Goal: Task Accomplishment & Management: Manage account settings

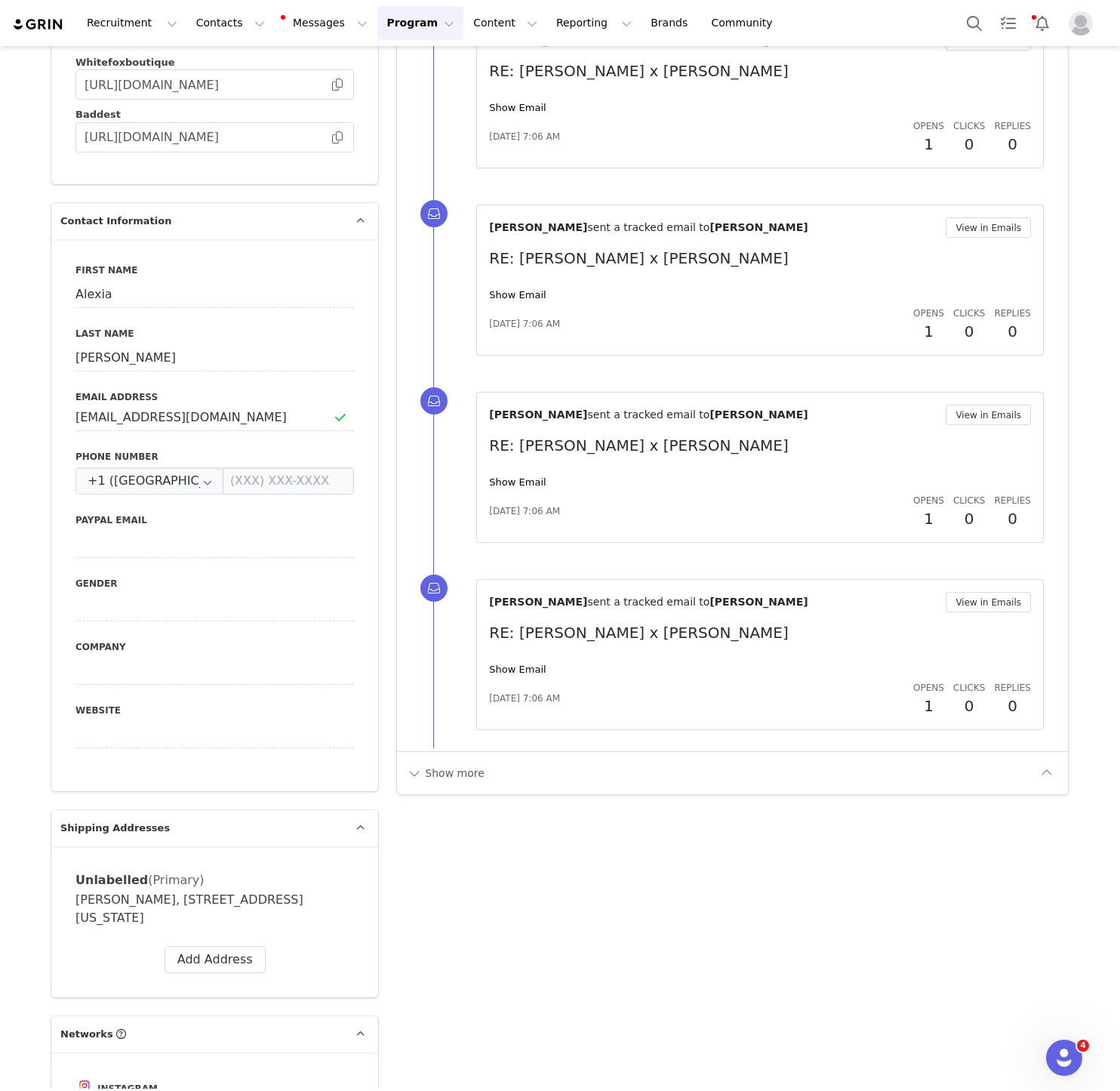
click at [710, 288] on div "Show Email" at bounding box center [761, 295] width 542 height 15
click at [206, 24] on button "Contacts Contacts" at bounding box center [230, 23] width 87 height 34
click at [206, 59] on p "Creators" at bounding box center [211, 67] width 45 height 16
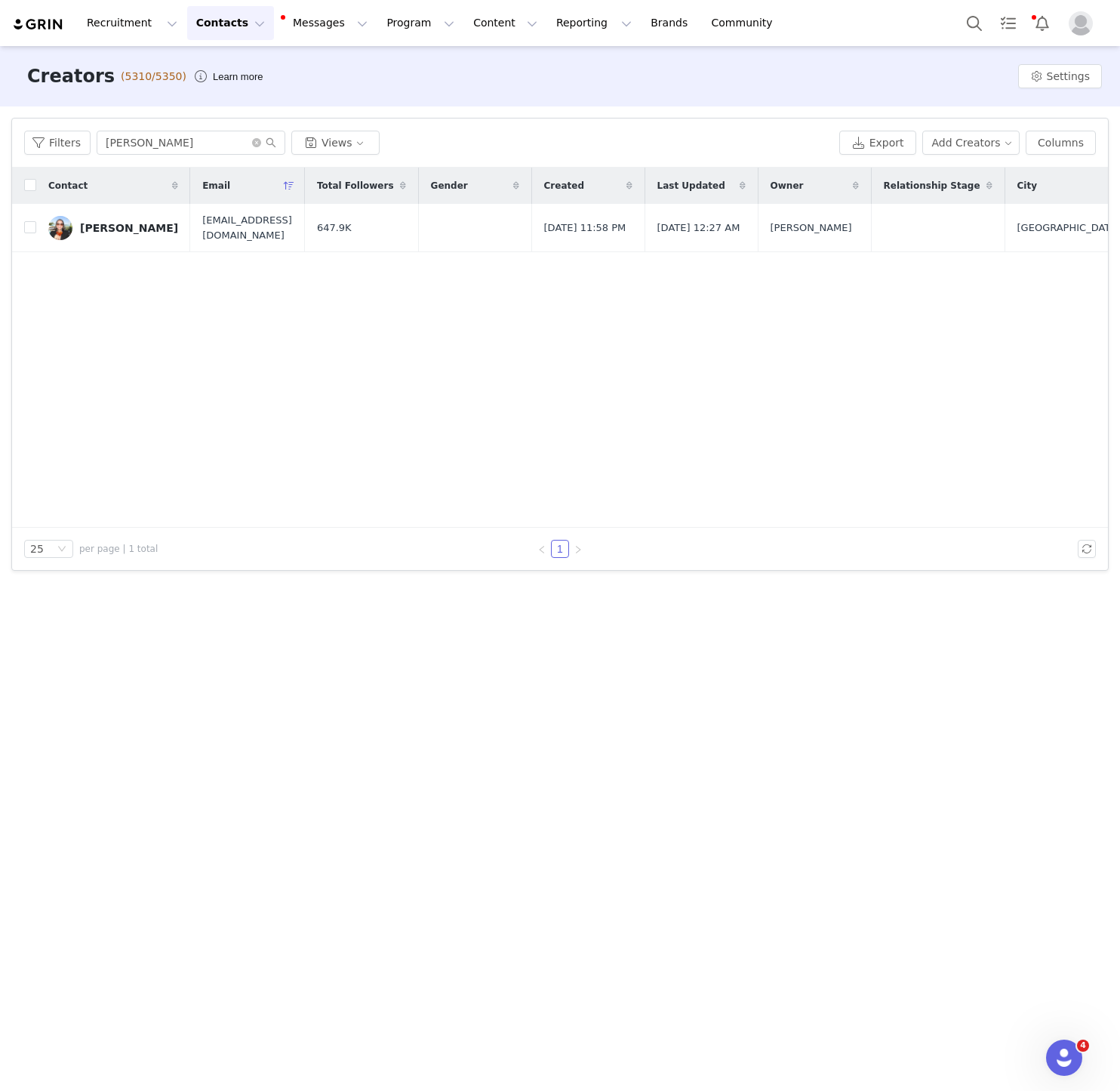
click at [181, 126] on div "Filters [PERSON_NAME] Views Export Add Creators Columns" at bounding box center [560, 143] width 1096 height 49
click at [183, 143] on input "[PERSON_NAME]" at bounding box center [190, 143] width 189 height 24
paste input "MARYSERGITIKTOK"
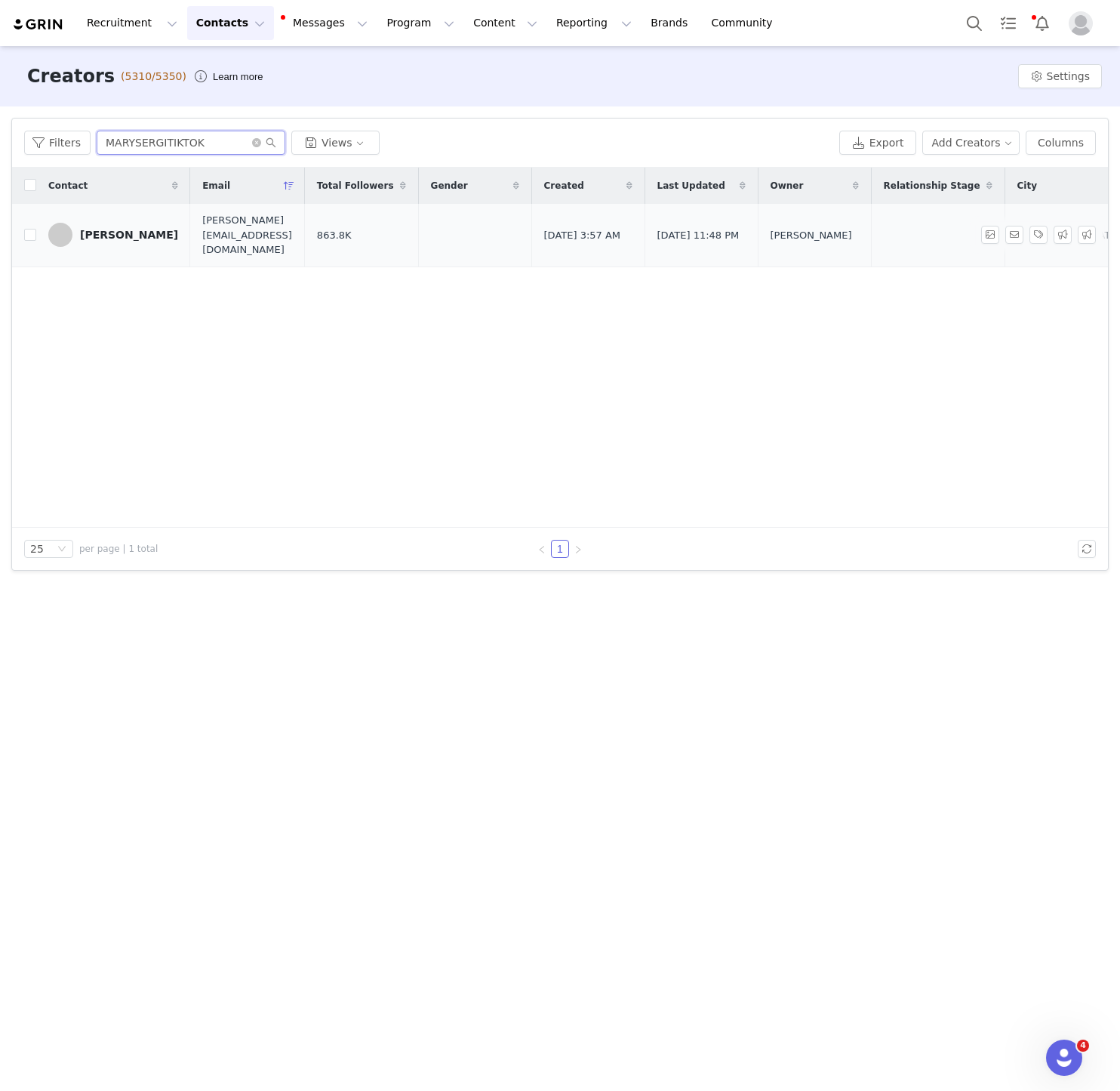
type input "MARYSERGITIKTOK"
click at [86, 229] on div "[PERSON_NAME]" at bounding box center [129, 234] width 98 height 12
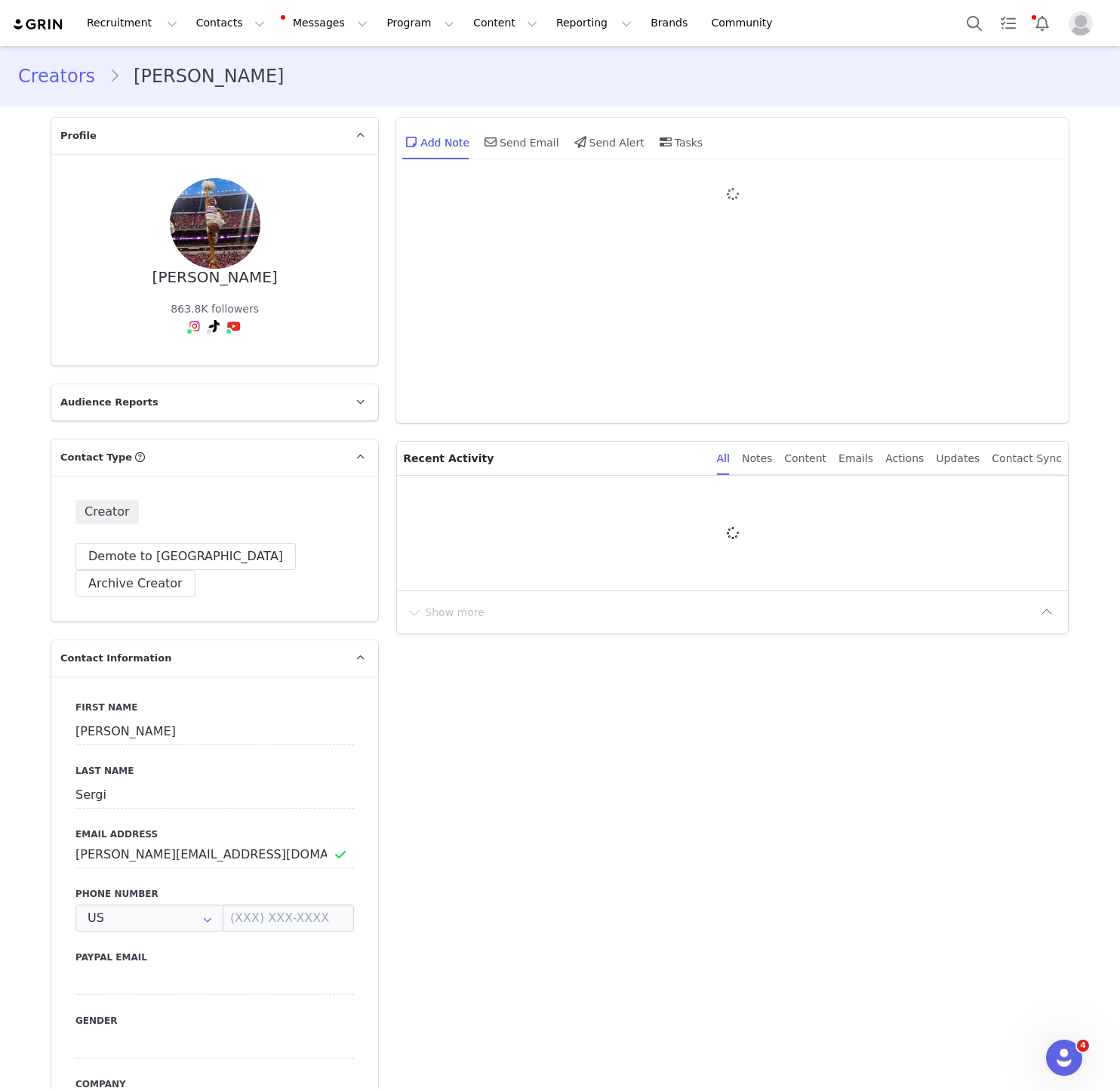
type input "+1 ([GEOGRAPHIC_DATA])"
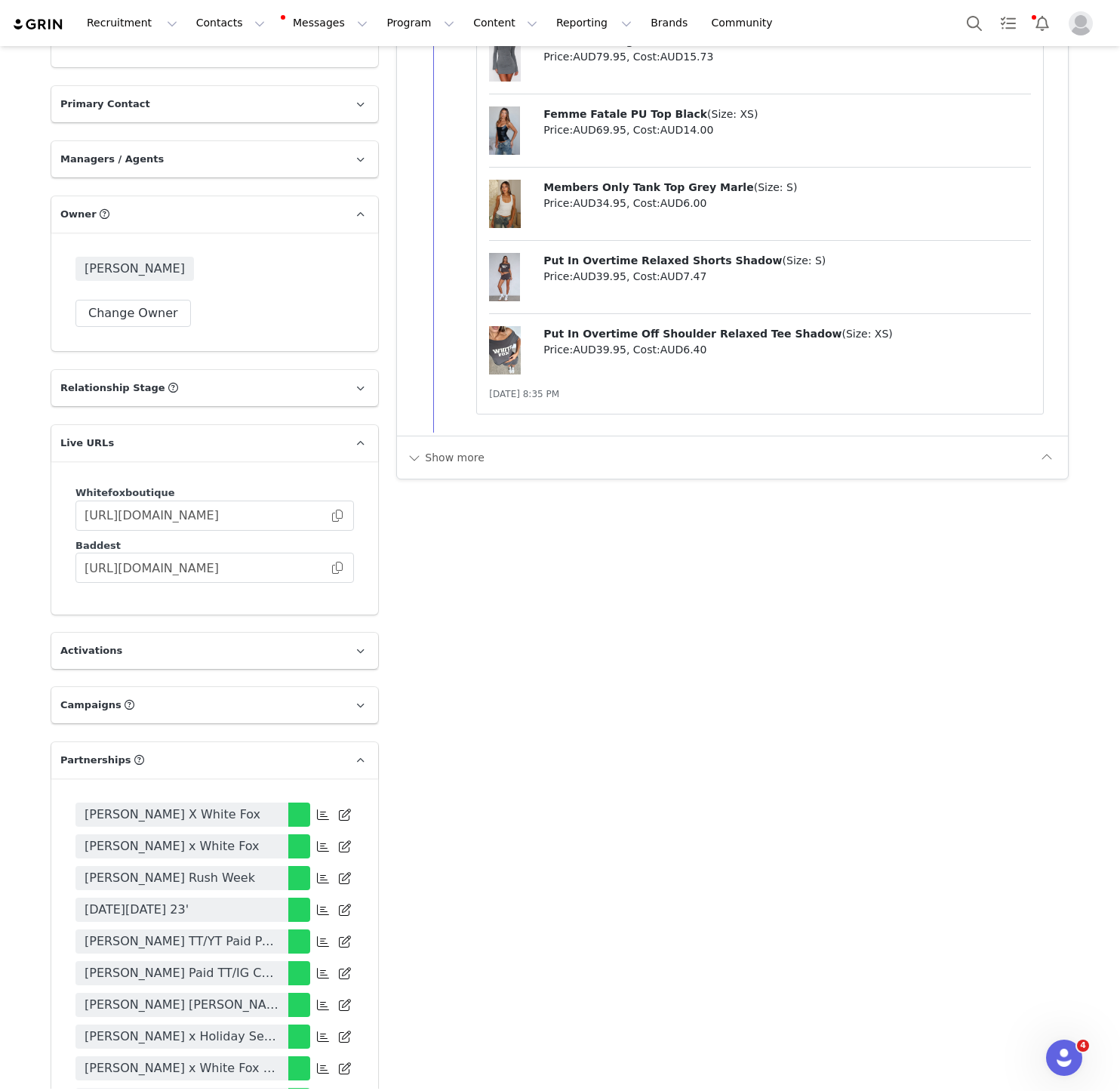
scroll to position [2865, 0]
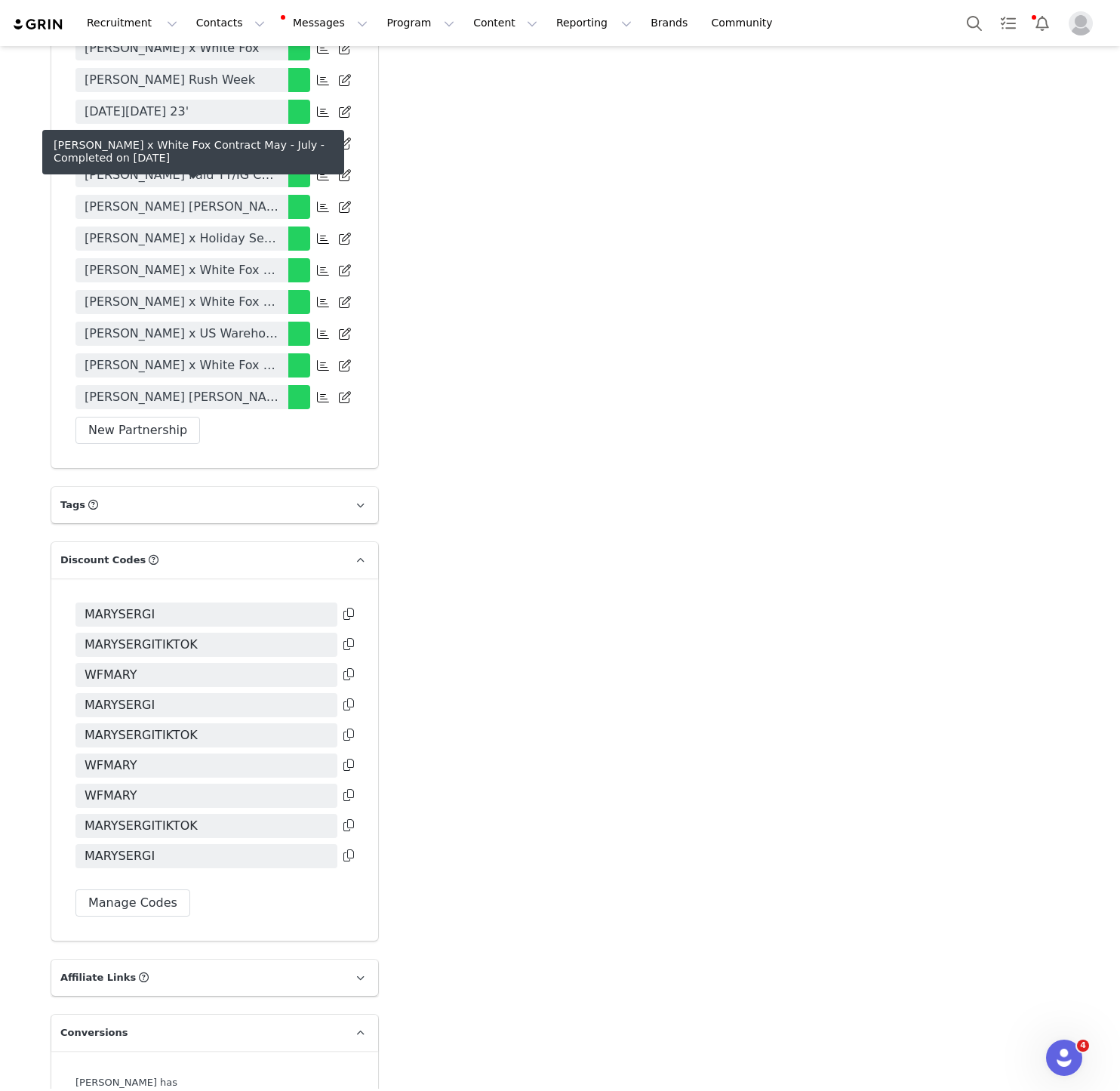
click at [251, 293] on span "[PERSON_NAME] x White Fox Contract May - July" at bounding box center [181, 302] width 195 height 18
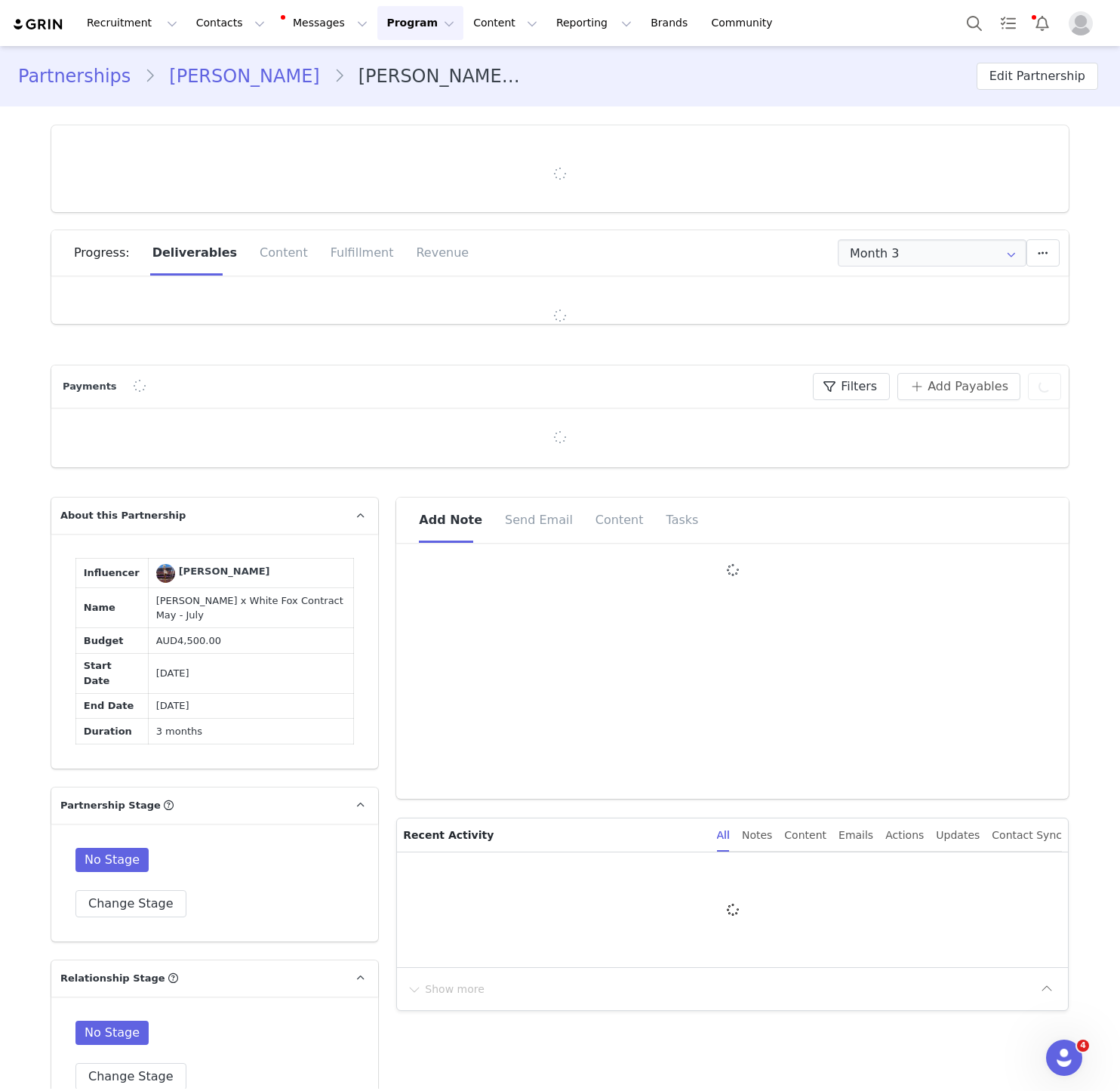
type input "+1 ([GEOGRAPHIC_DATA])"
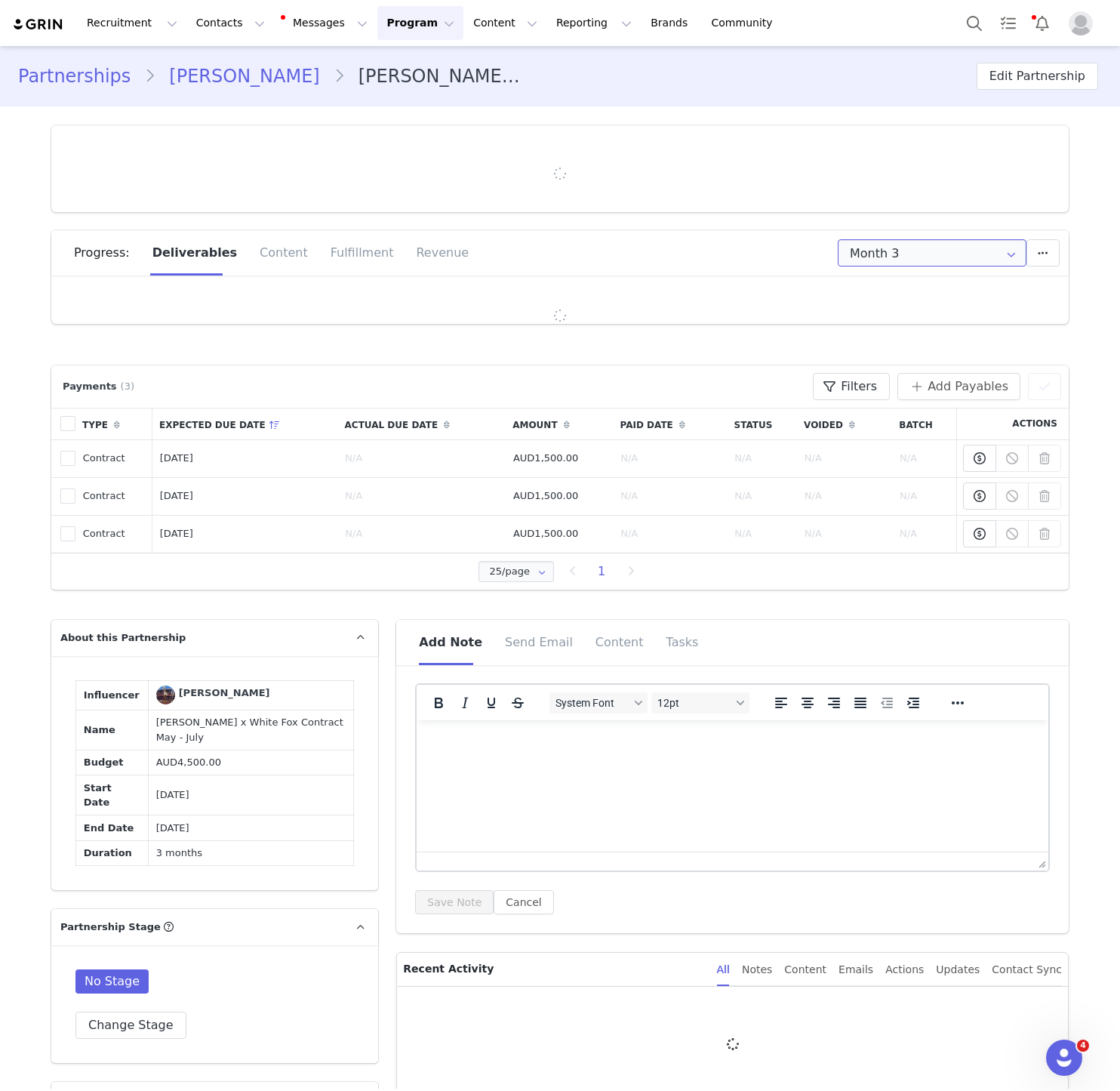
click at [997, 256] on input "Month 3" at bounding box center [931, 253] width 189 height 27
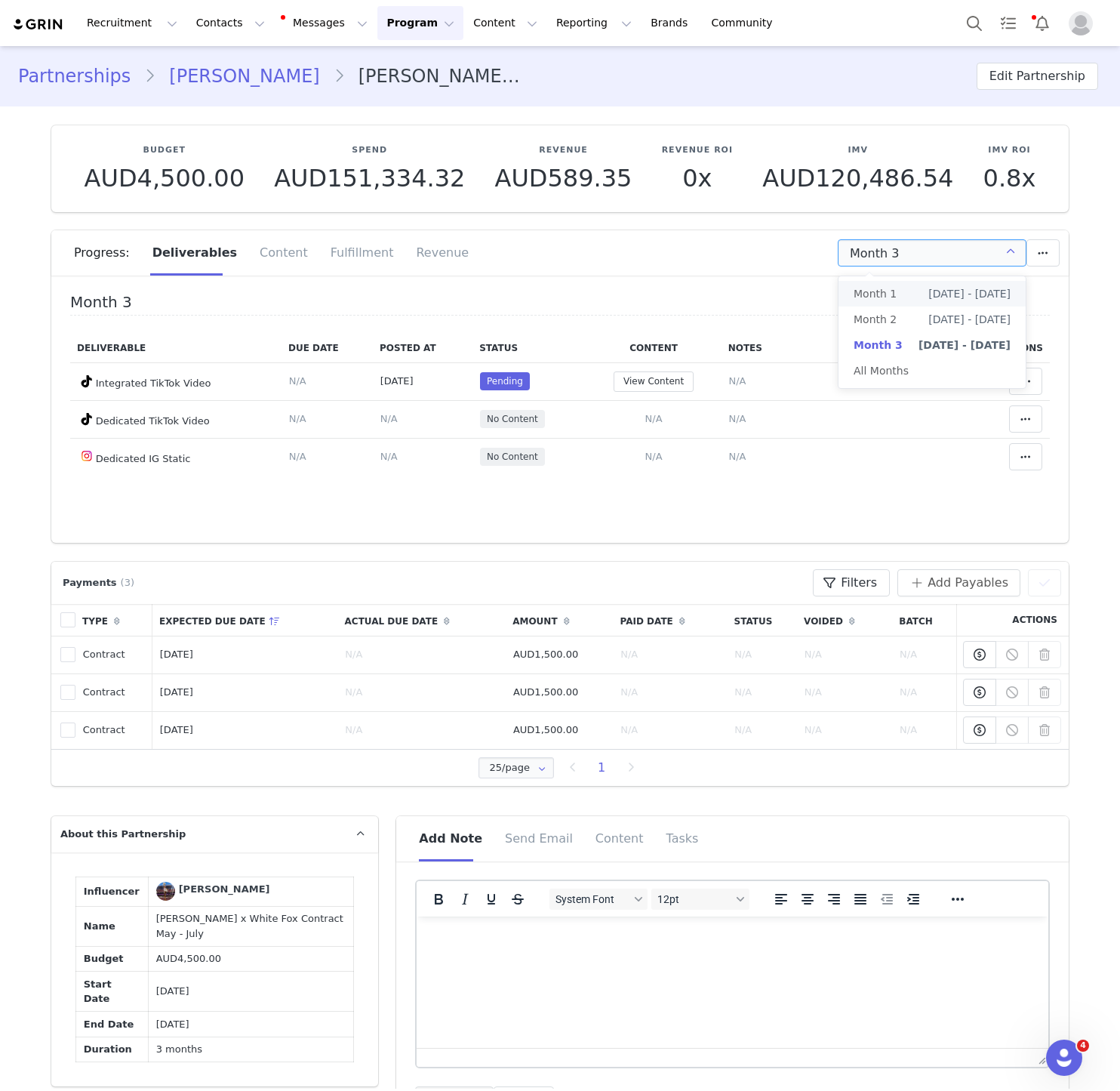
click at [971, 290] on span "[DATE] - [DATE]" at bounding box center [969, 294] width 83 height 26
type input "Month 1"
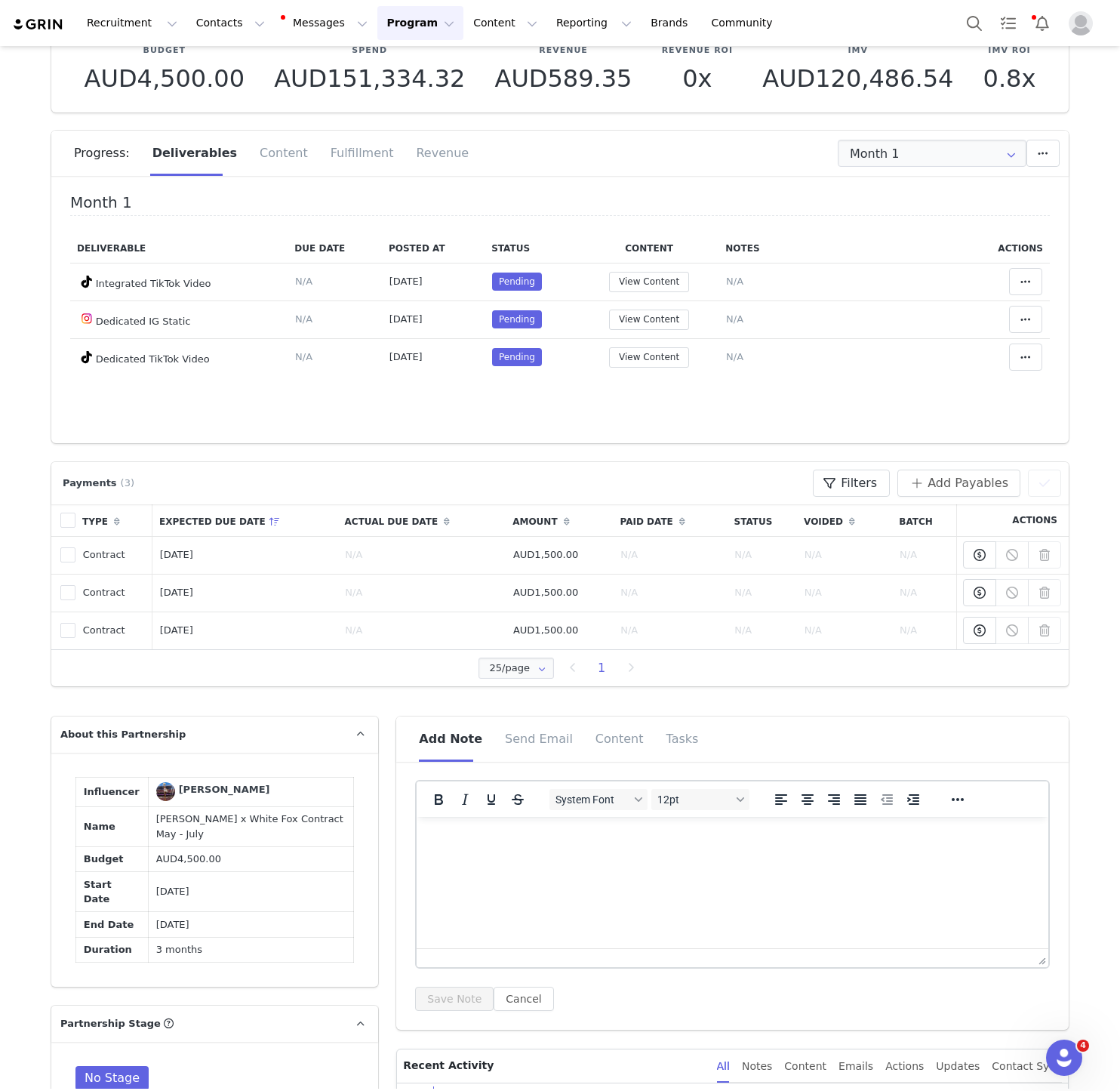
scroll to position [135, 0]
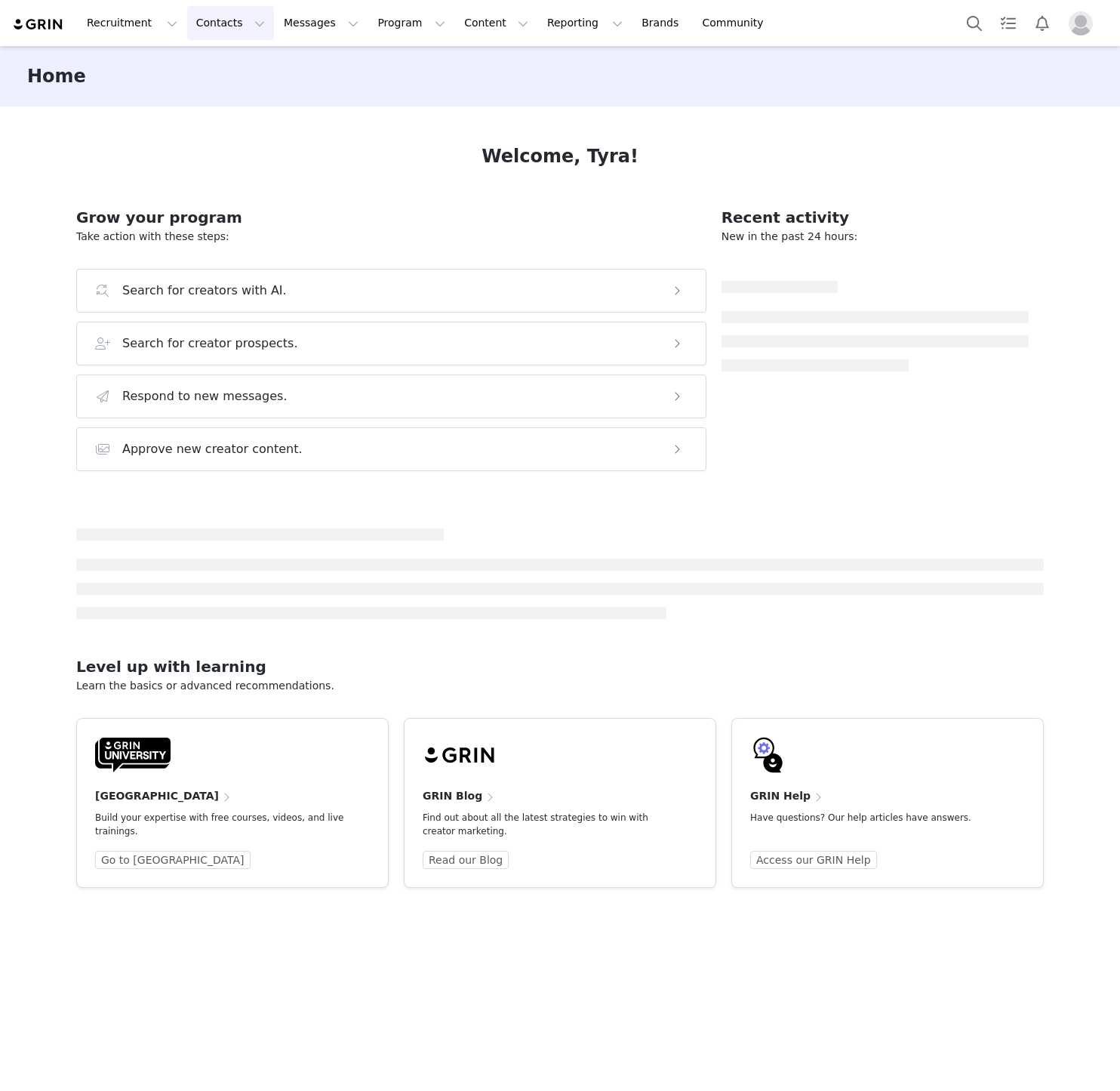
click at [207, 26] on button "Contacts Contacts" at bounding box center [230, 23] width 87 height 34
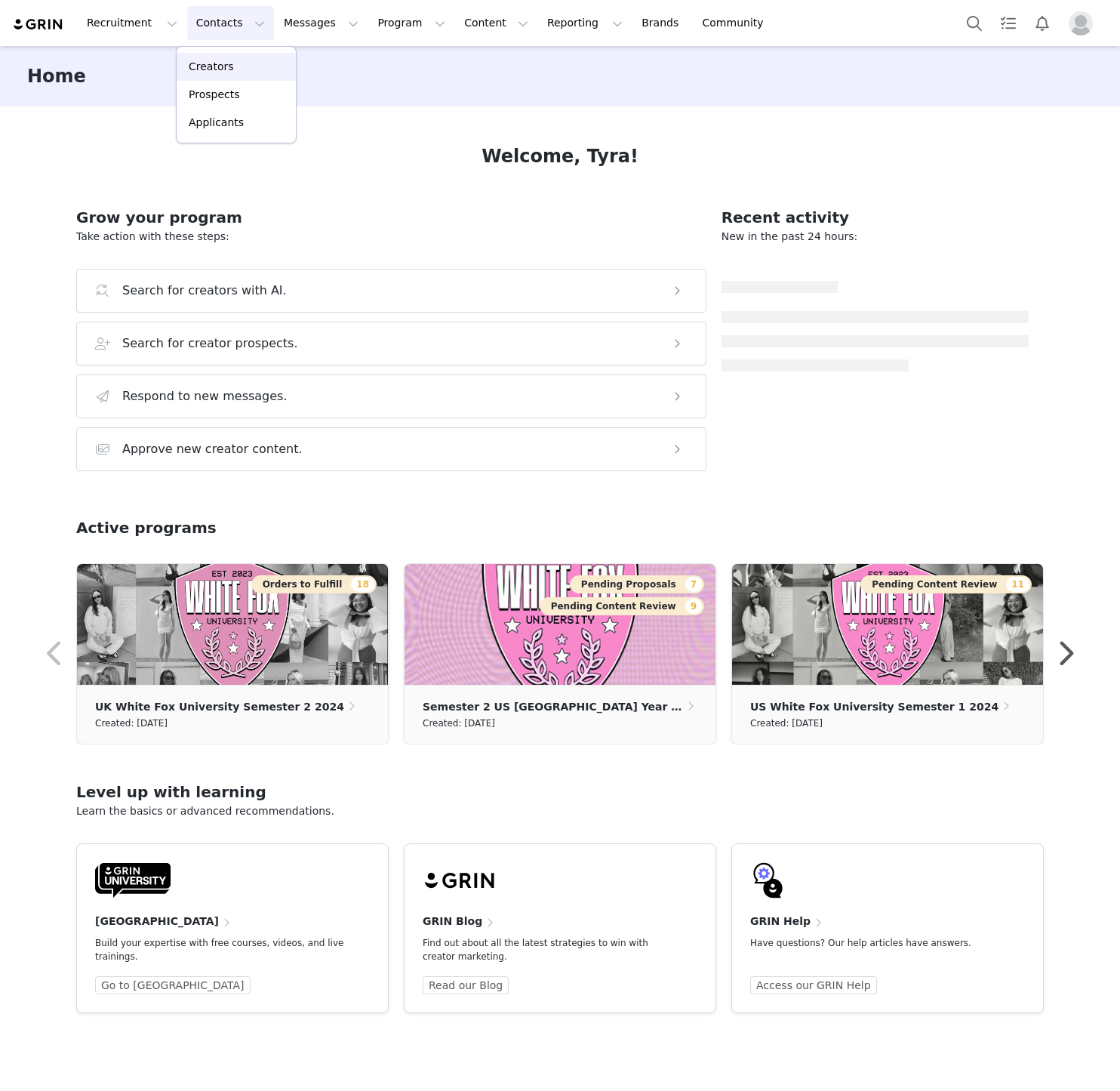
click at [214, 65] on p "Creators" at bounding box center [211, 67] width 45 height 16
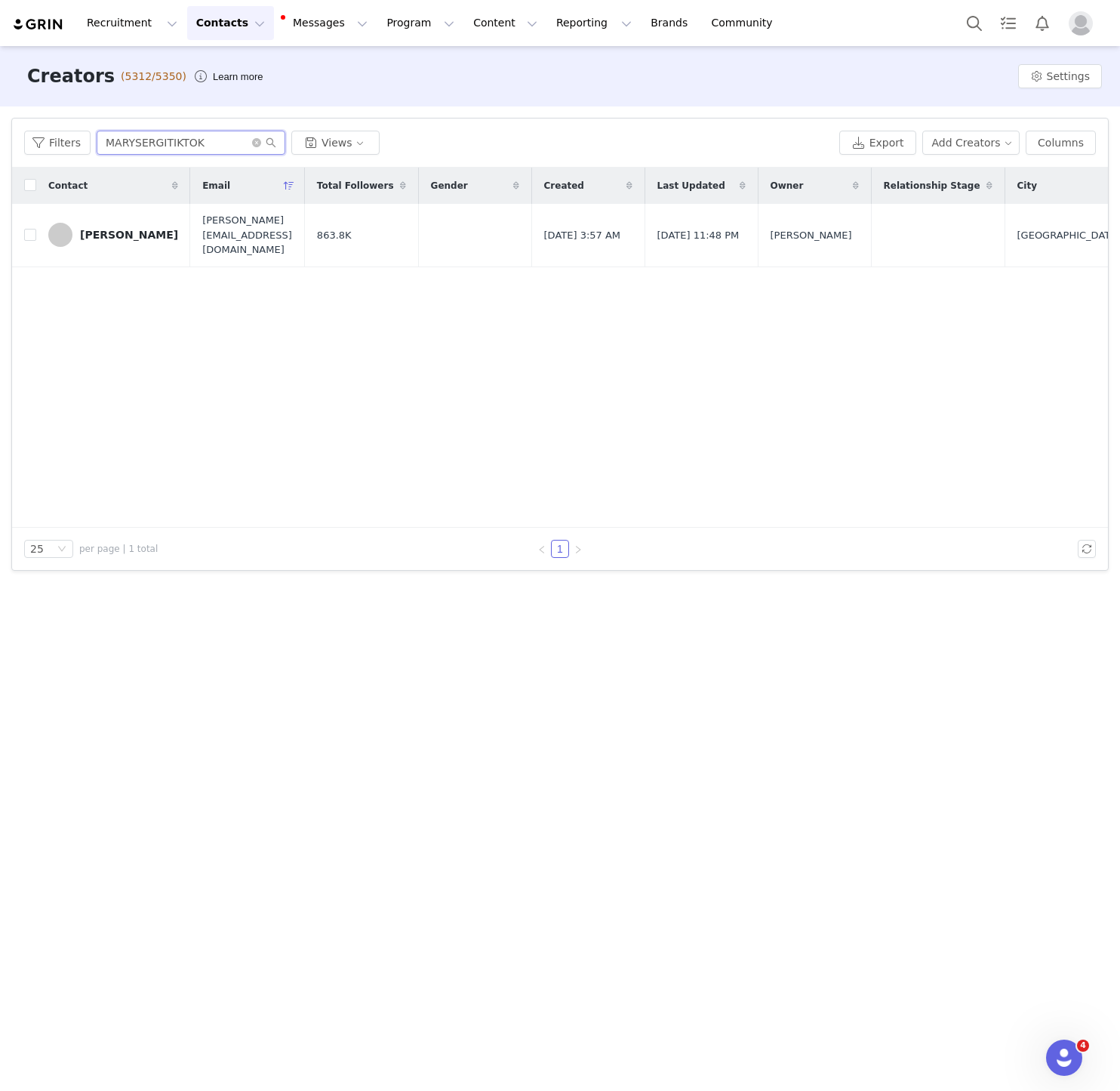
click at [146, 139] on input "MARYSERGITIKTOK" at bounding box center [190, 143] width 189 height 24
paste input "[PERSON_NAME]"
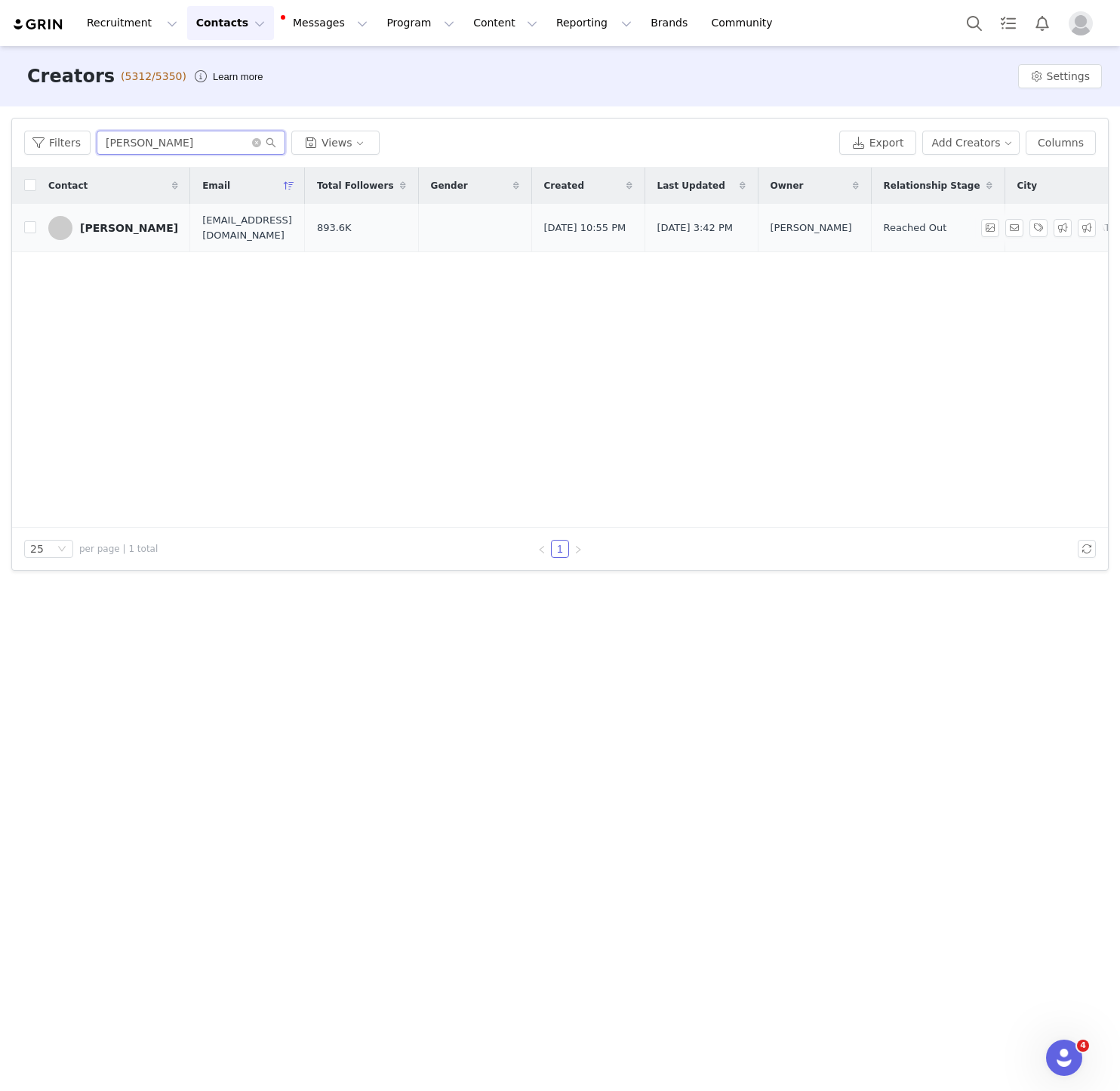
type input "[PERSON_NAME]"
click at [105, 229] on div "[PERSON_NAME]" at bounding box center [129, 228] width 98 height 12
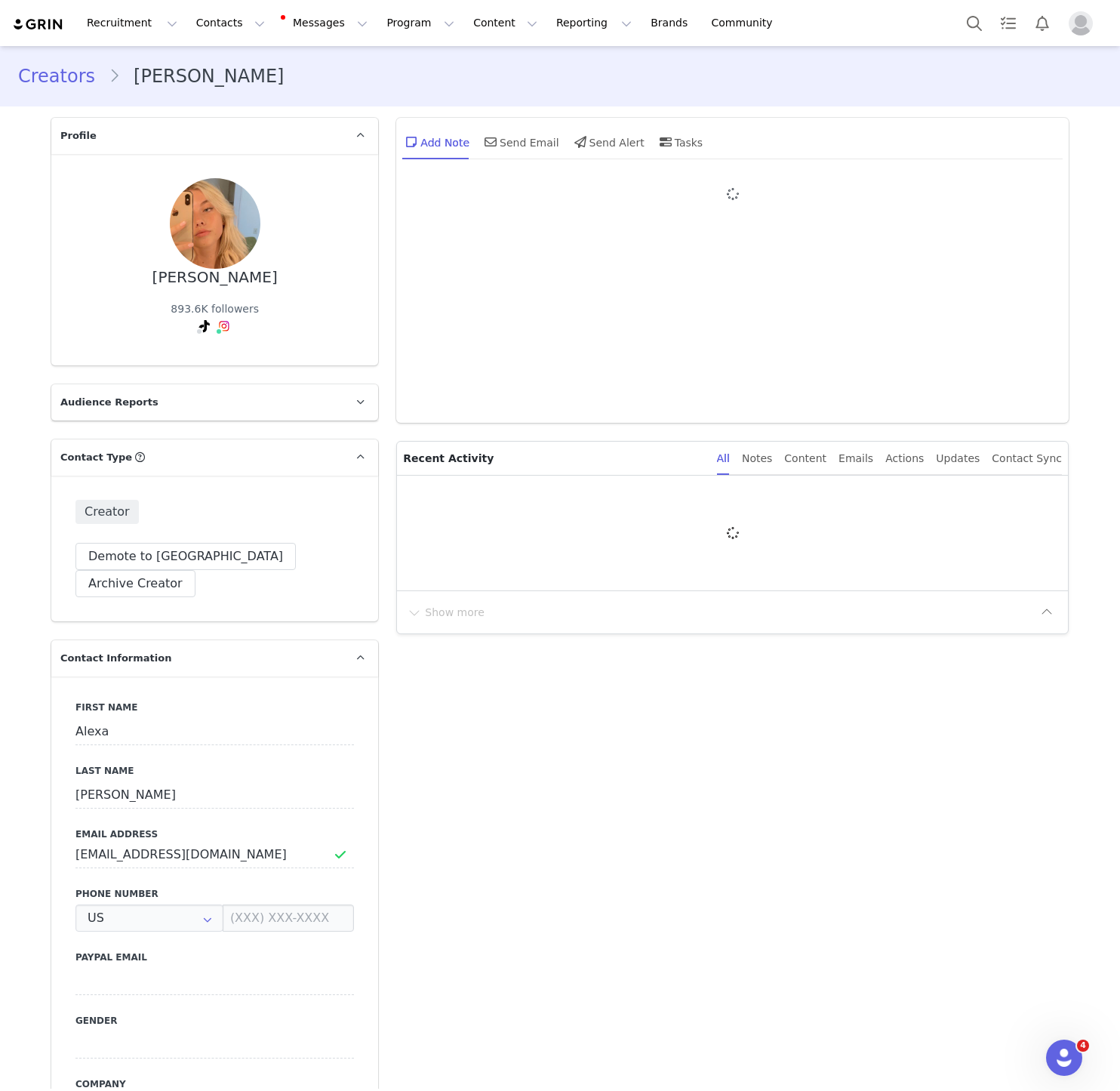
type input "+1 ([GEOGRAPHIC_DATA])"
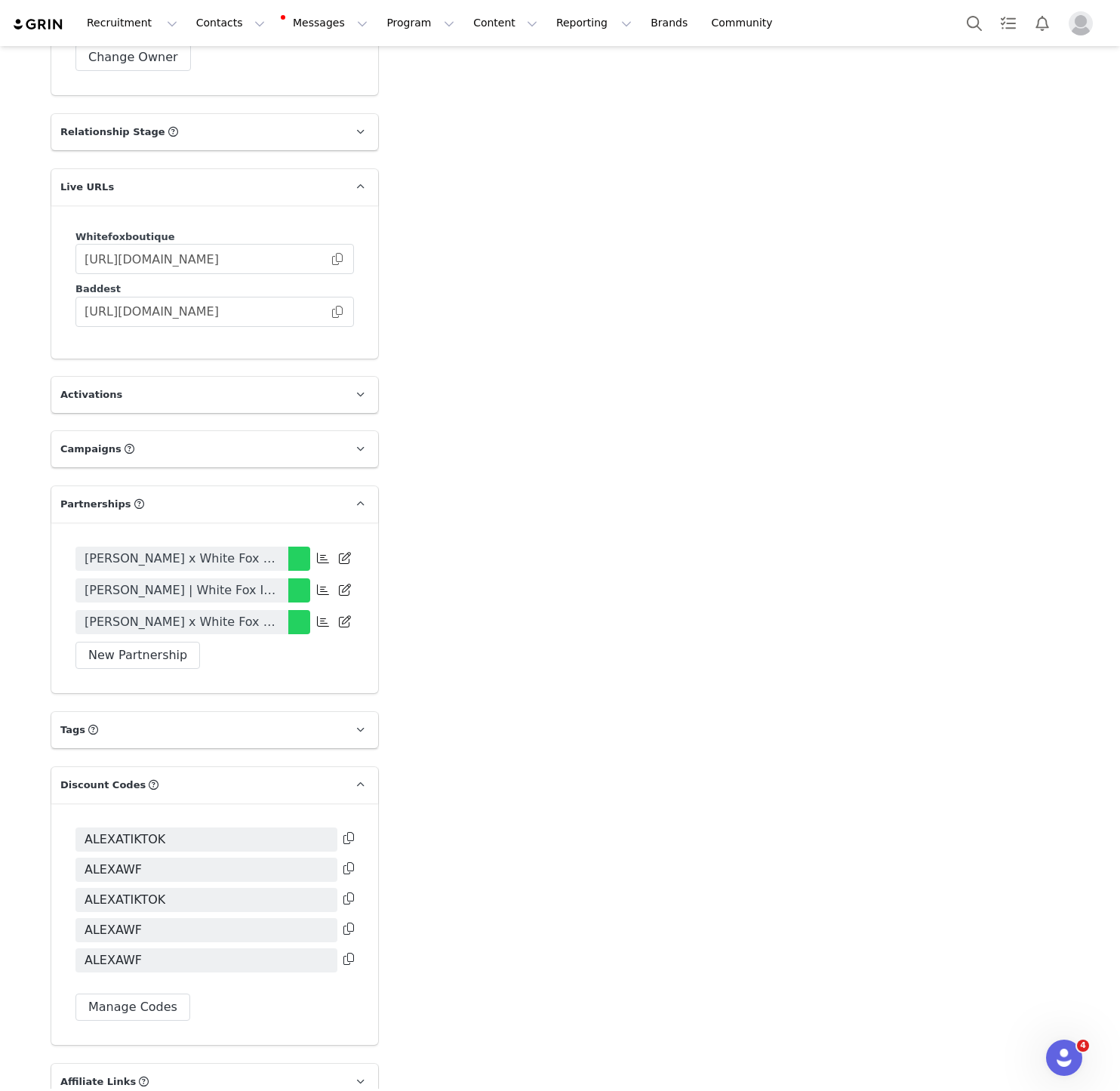
scroll to position [2465, 0]
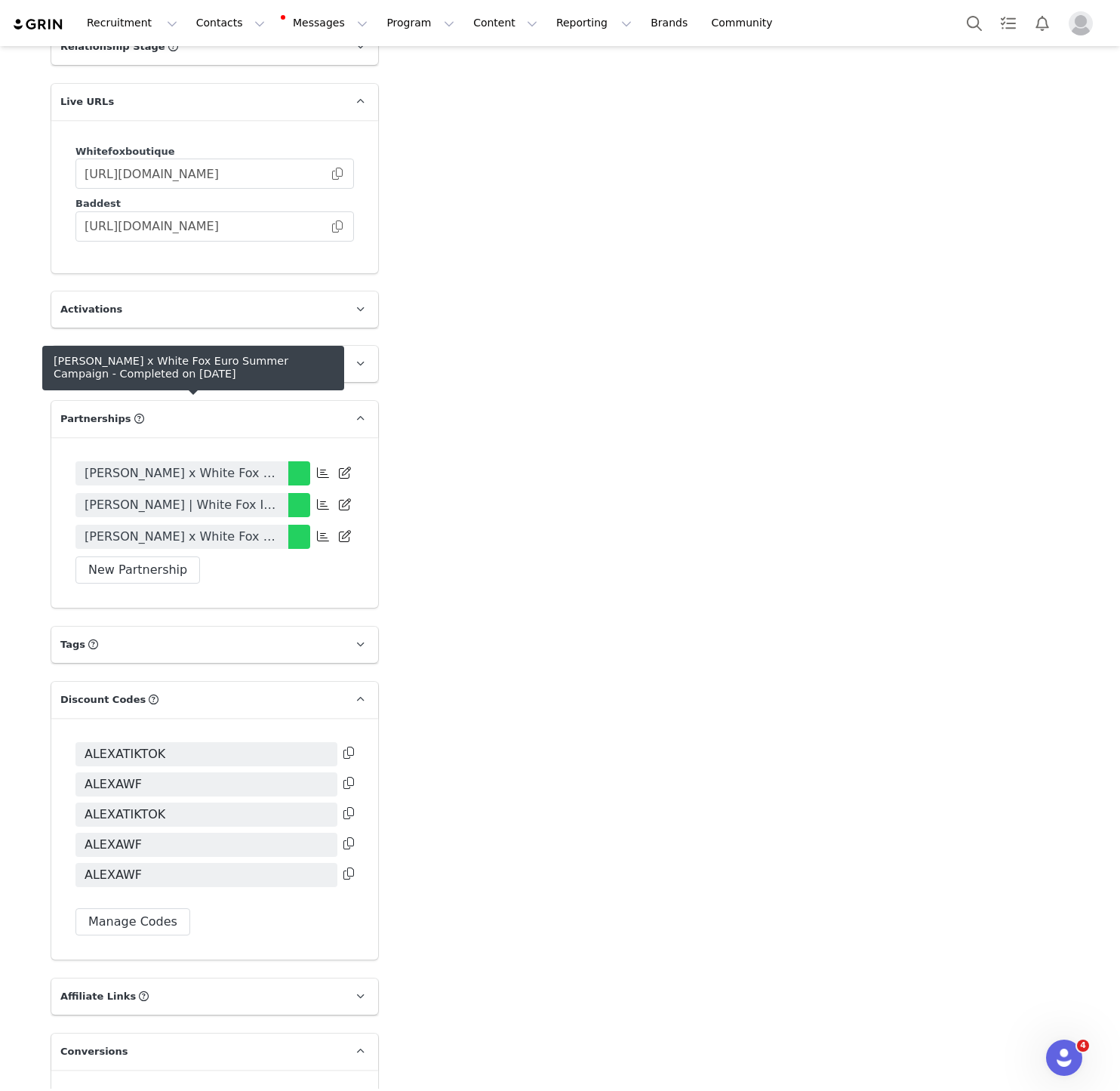
click at [221, 528] on span "Alexa Tiziani x White Fox Euro Summer Campaign" at bounding box center [181, 537] width 195 height 18
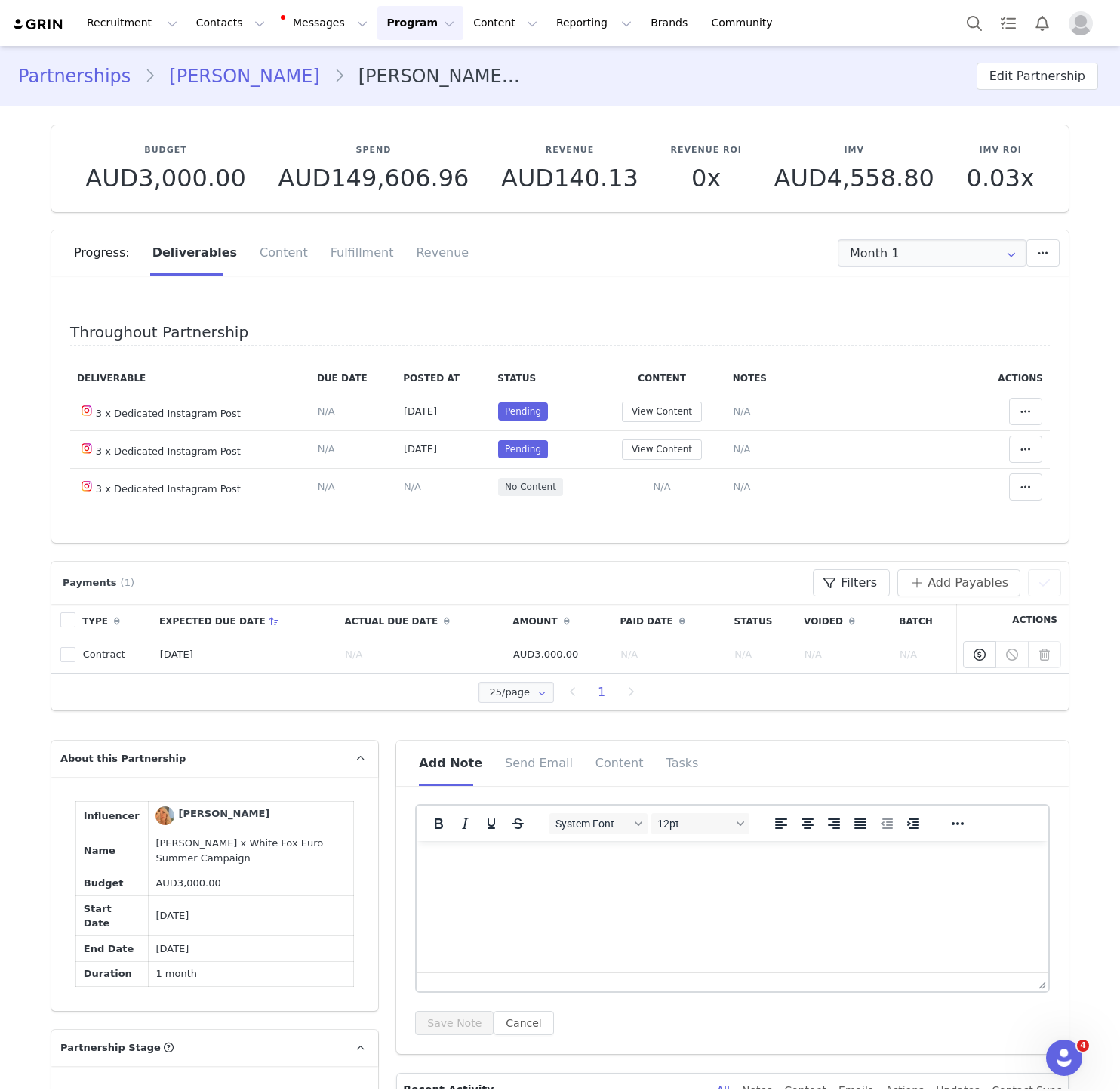
type input "+1 ([GEOGRAPHIC_DATA])"
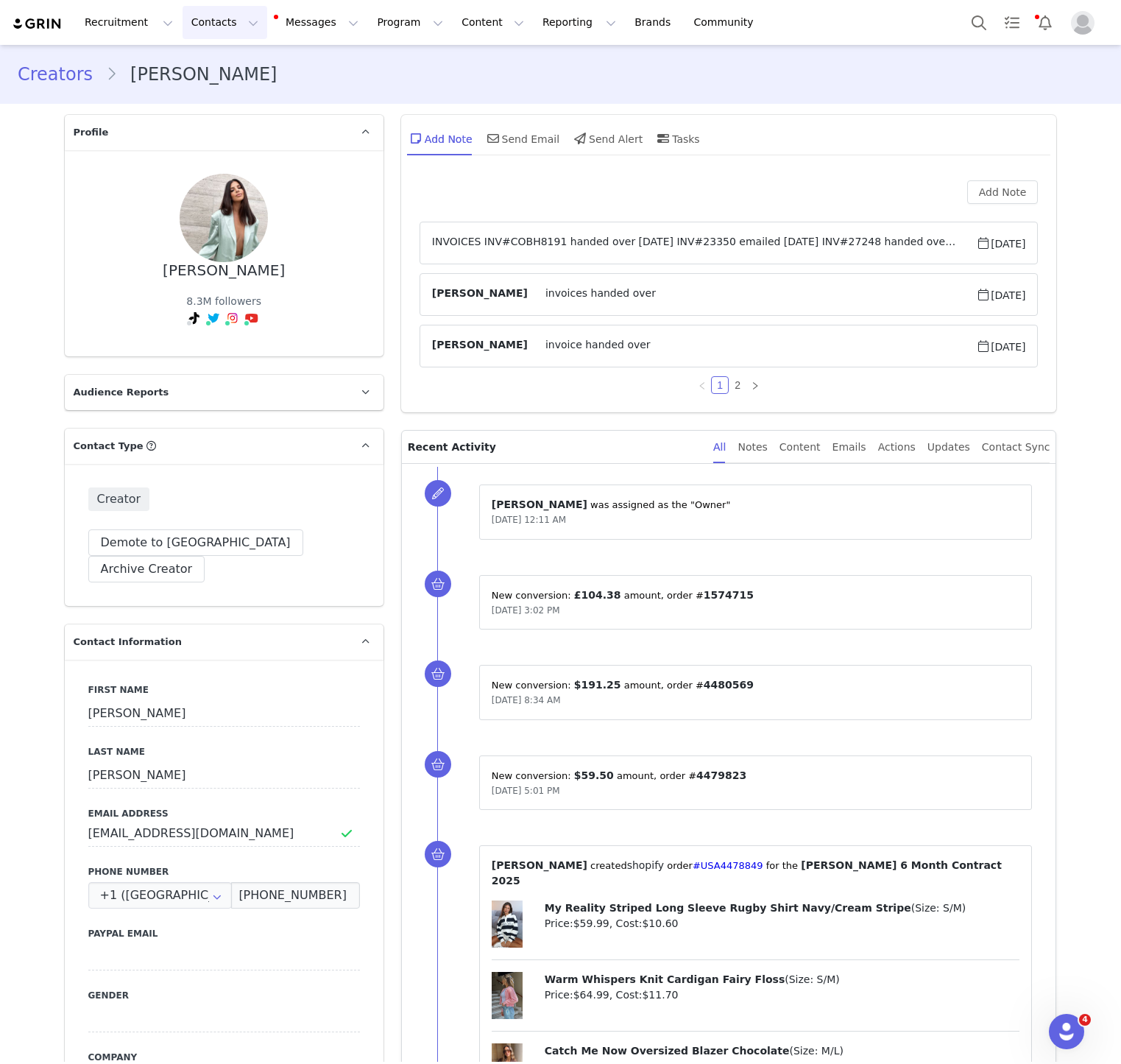
click at [236, 31] on button "Contacts Contacts" at bounding box center [225, 23] width 84 height 33
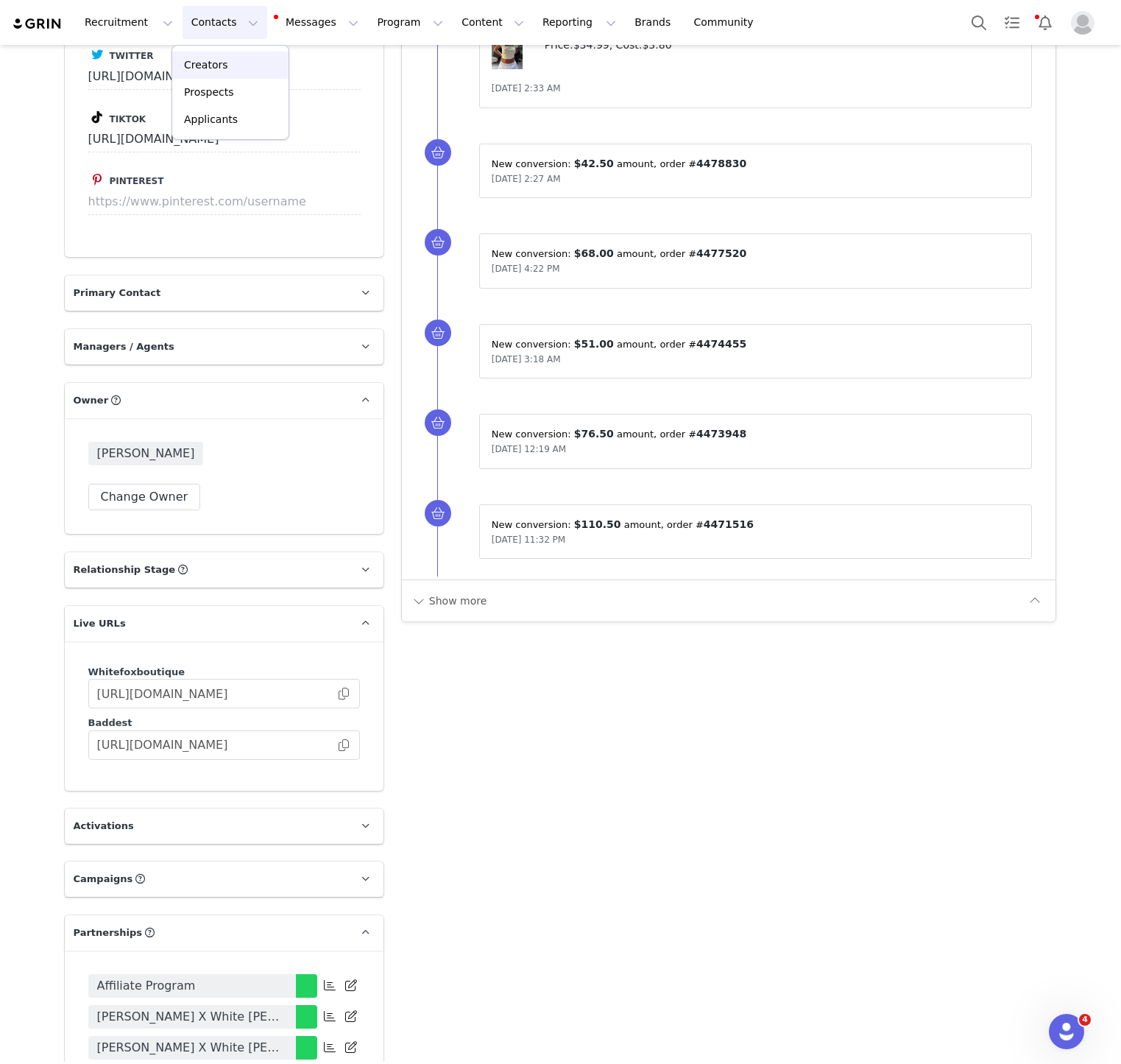
click at [234, 66] on div "Creators" at bounding box center [230, 65] width 99 height 16
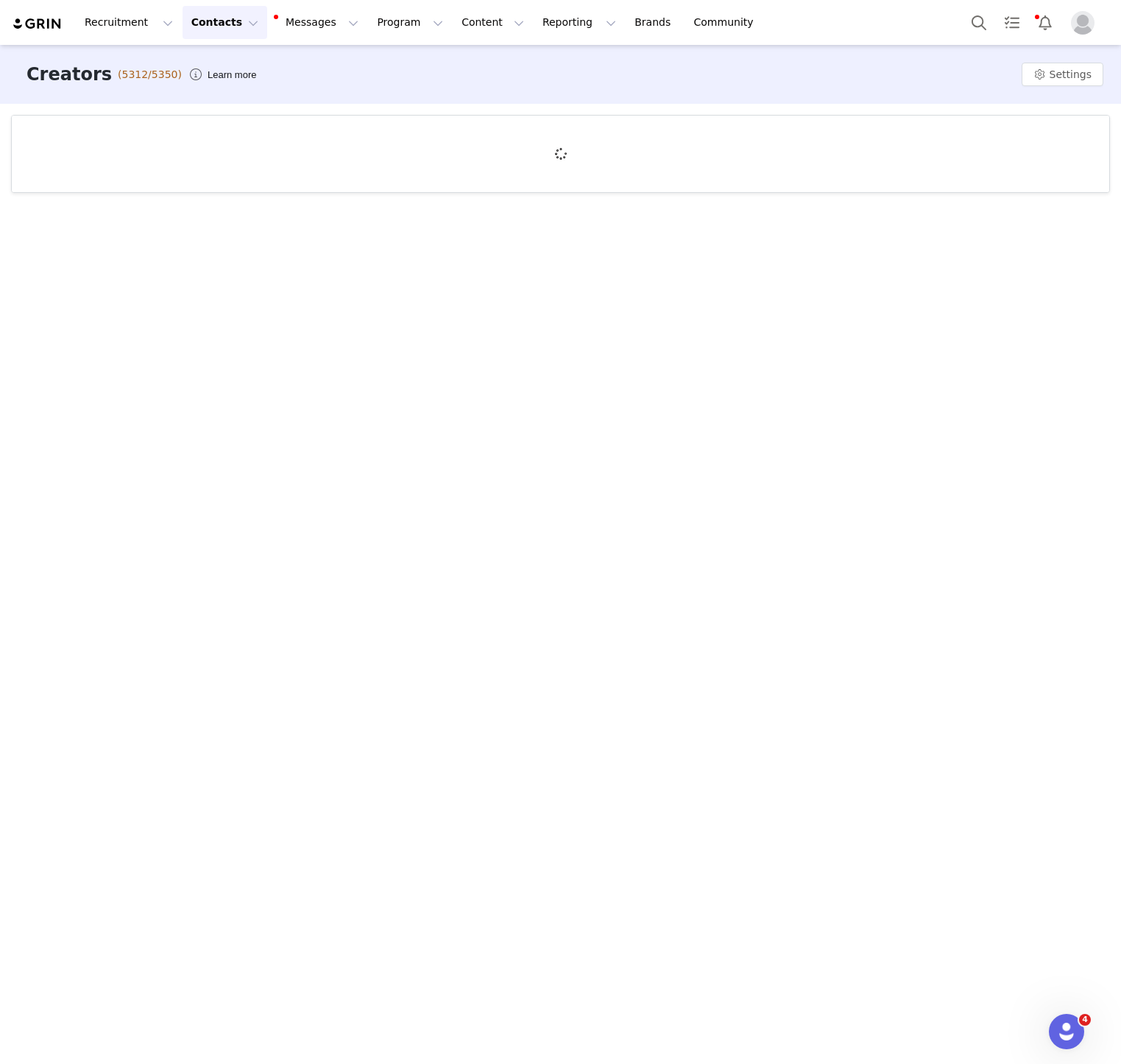
click at [155, 138] on div at bounding box center [560, 154] width 1098 height 77
click at [155, 138] on div at bounding box center [560, 154] width 1098 height 77
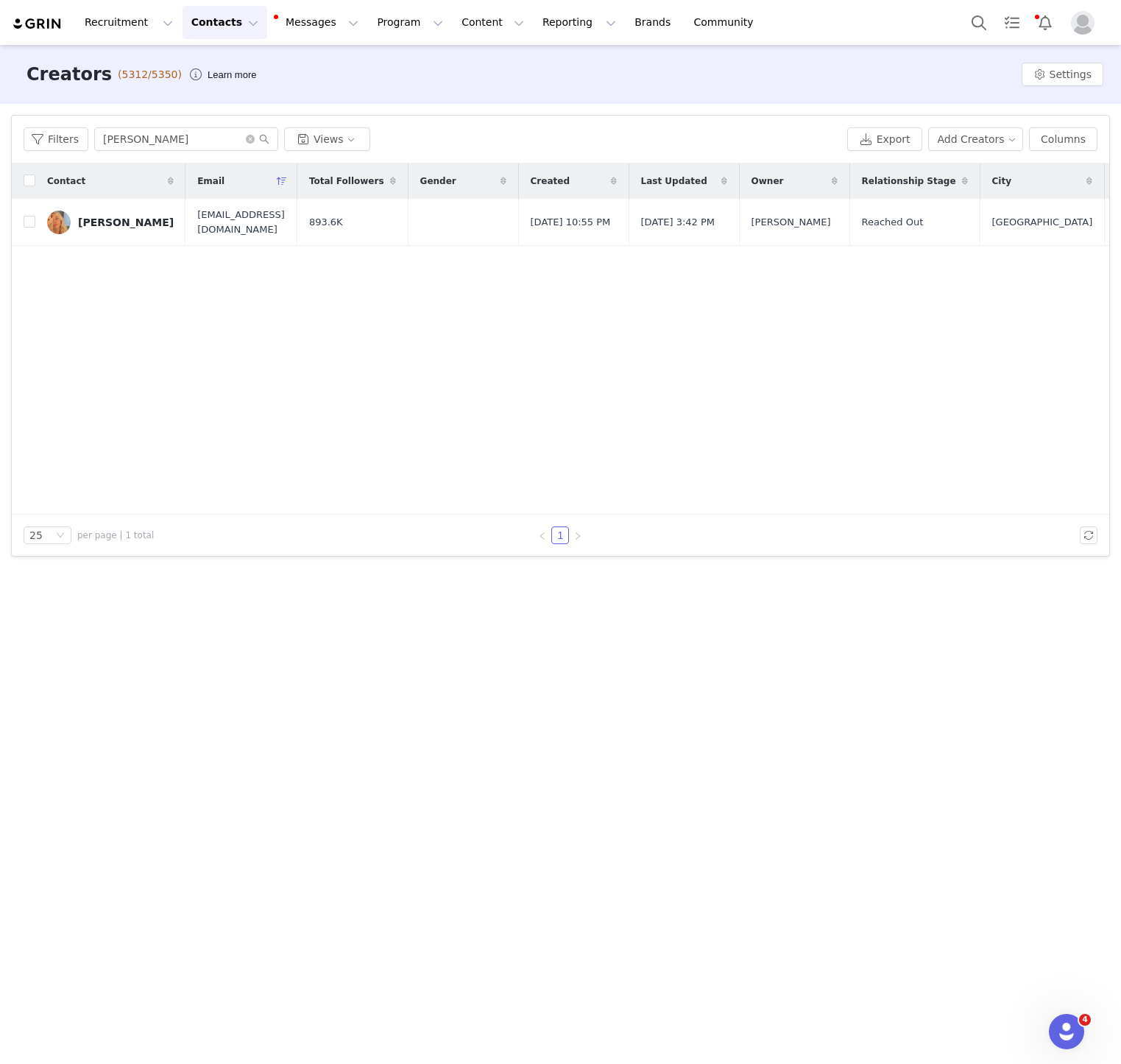
click at [155, 138] on input "Alexa Tiziani" at bounding box center [185, 139] width 184 height 23
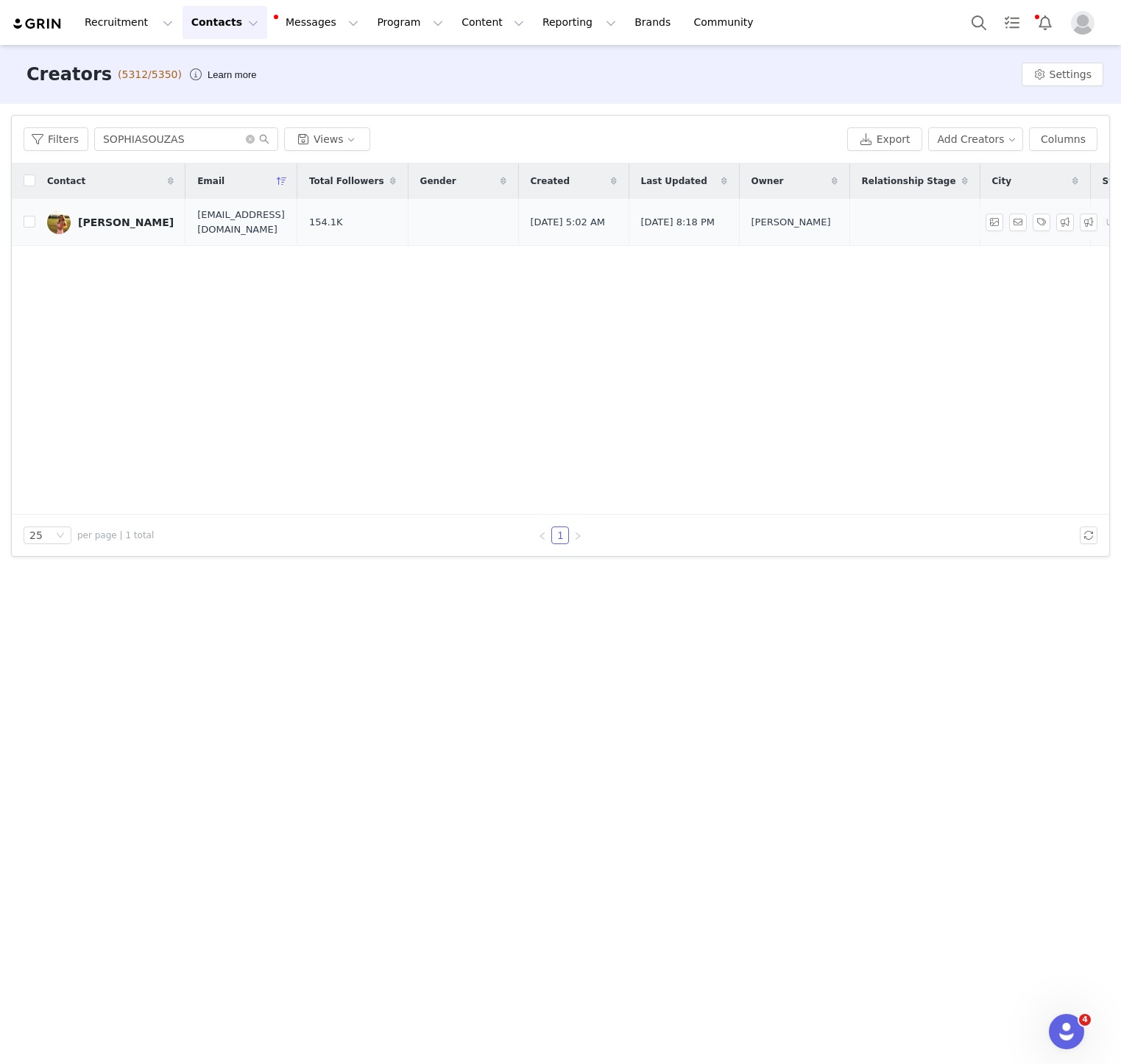
type input "SOPHIASOUZAS"
click at [100, 215] on link "Sophia Souzas" at bounding box center [110, 222] width 127 height 23
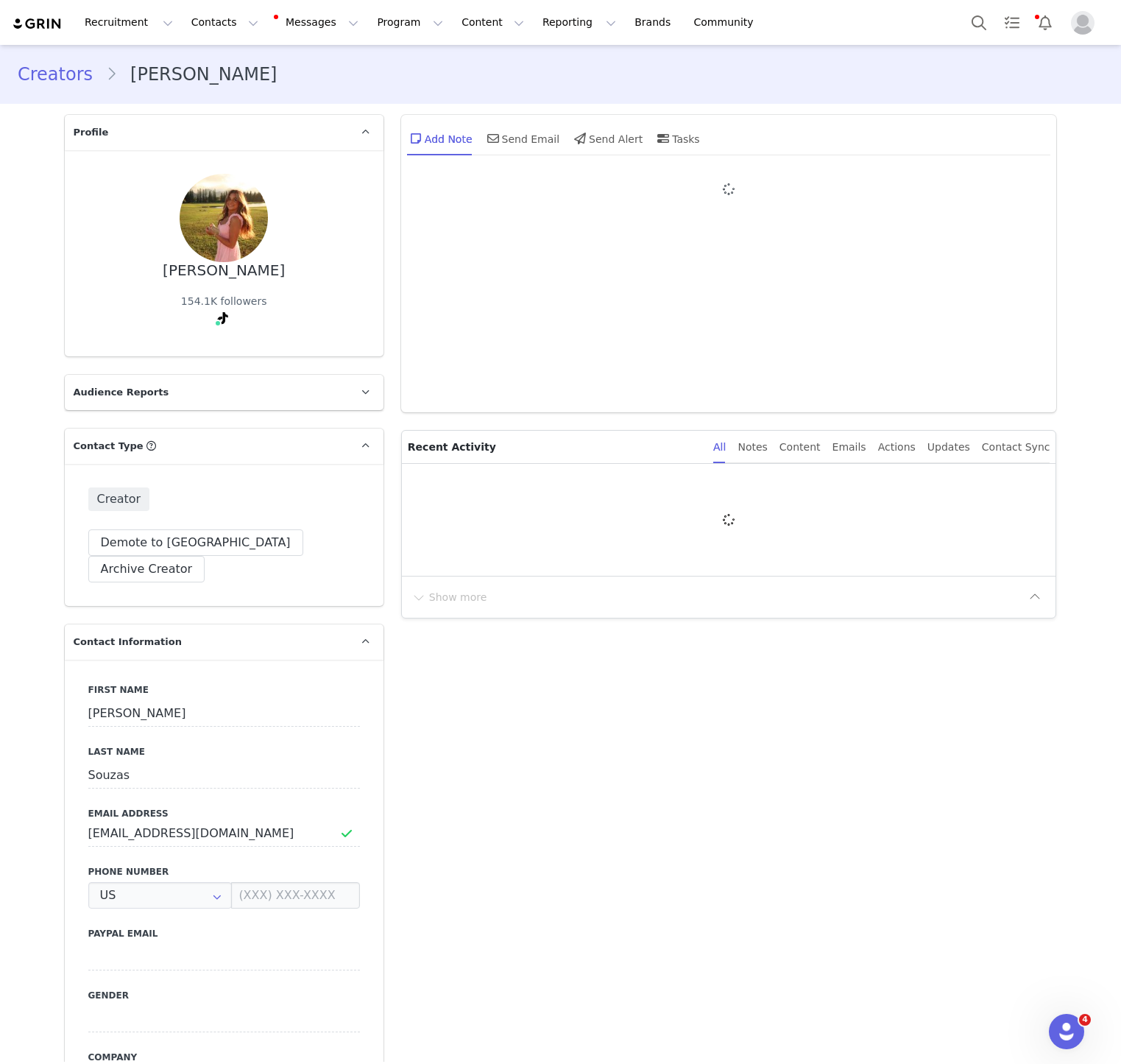
type input "+1 ([GEOGRAPHIC_DATA])"
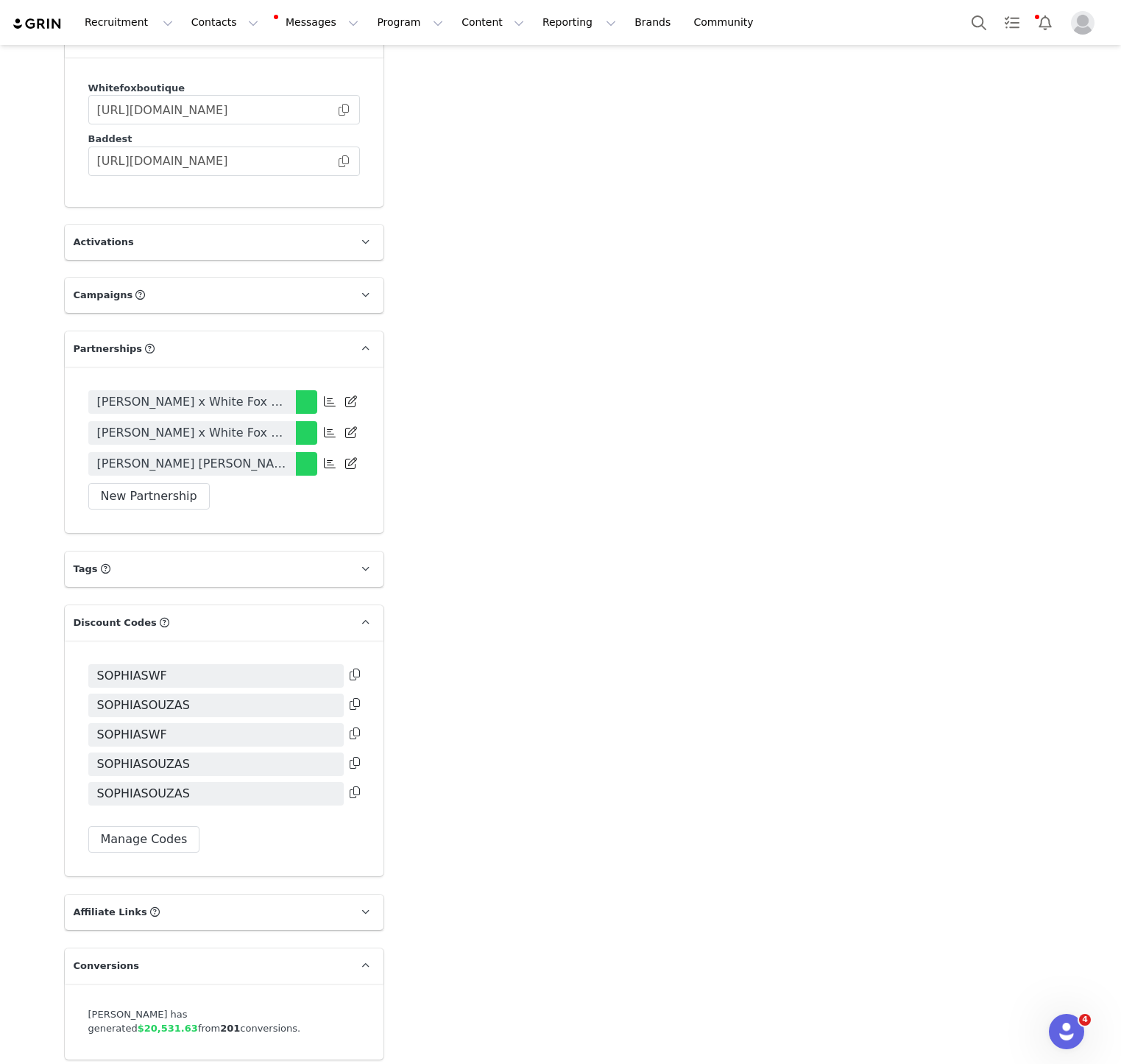
scroll to position [2407, 0]
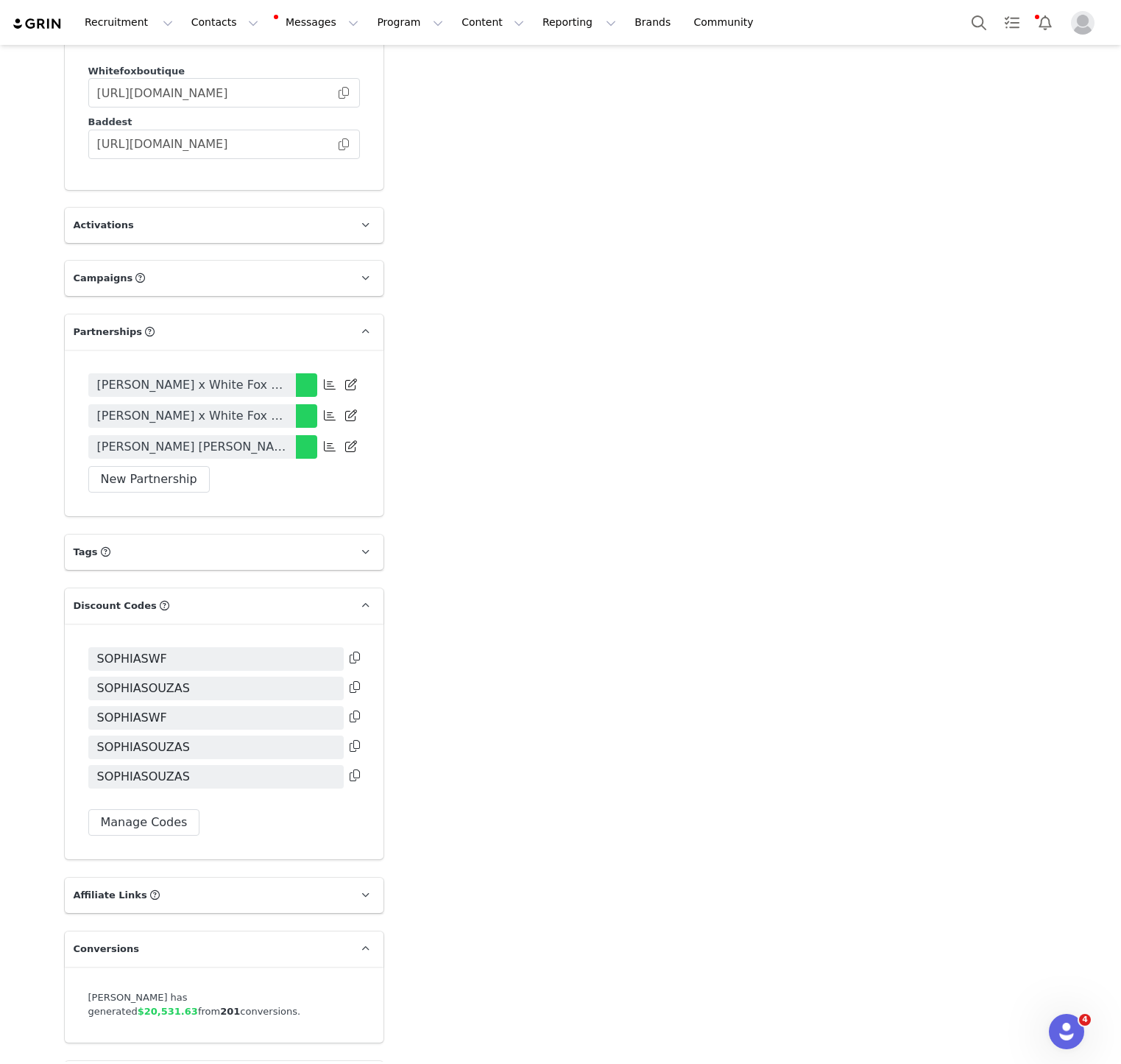
click at [355, 769] on icon at bounding box center [354, 775] width 10 height 12
click at [277, 419] on div "Sophia Souzas x White Fox Loungewear Sophia Souzas x White Fox Mid Year Sale 20…" at bounding box center [224, 433] width 318 height 167
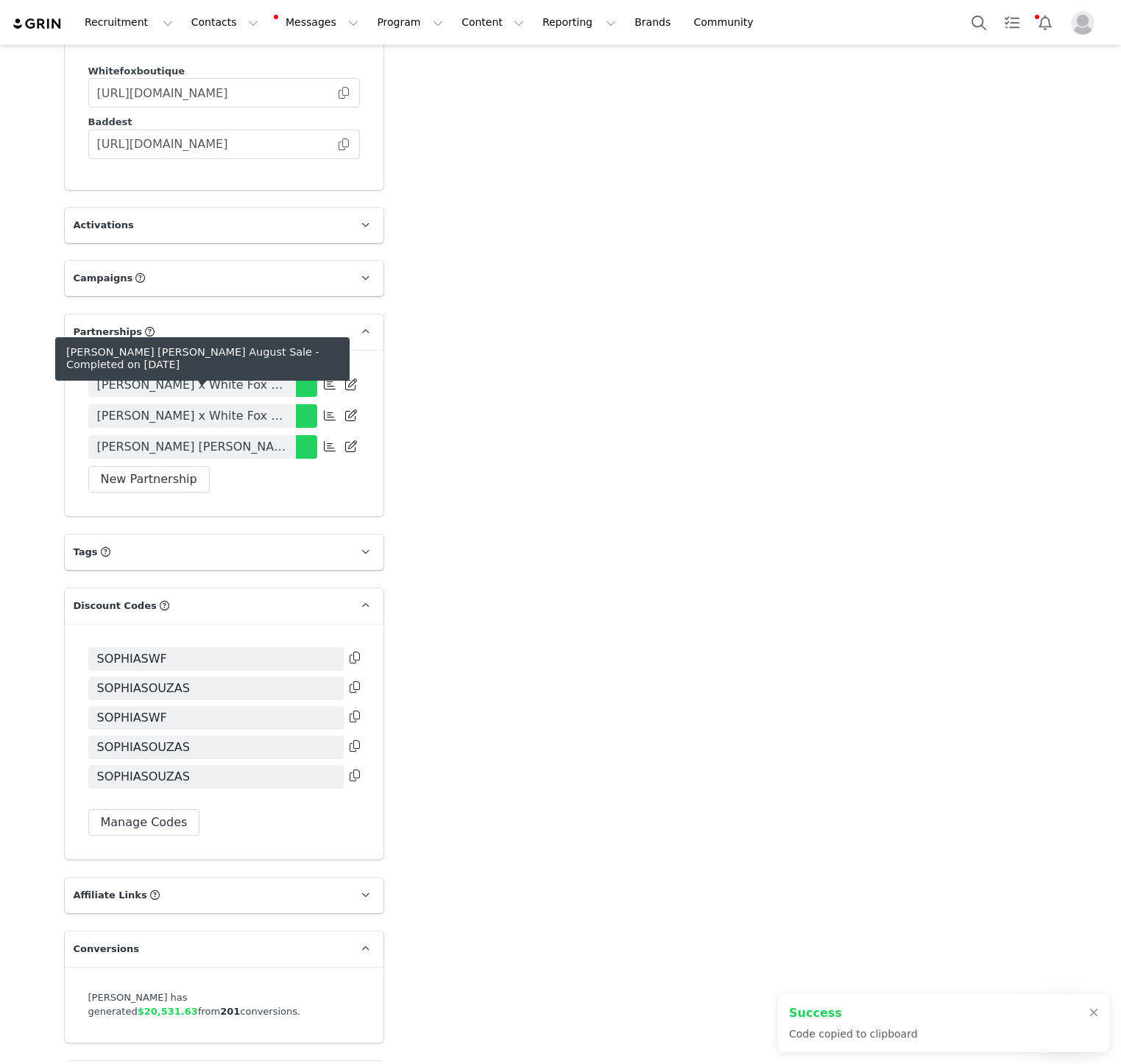
click at [274, 435] on link "Sophia Souzas - White Fox August Sale" at bounding box center [192, 447] width 207 height 23
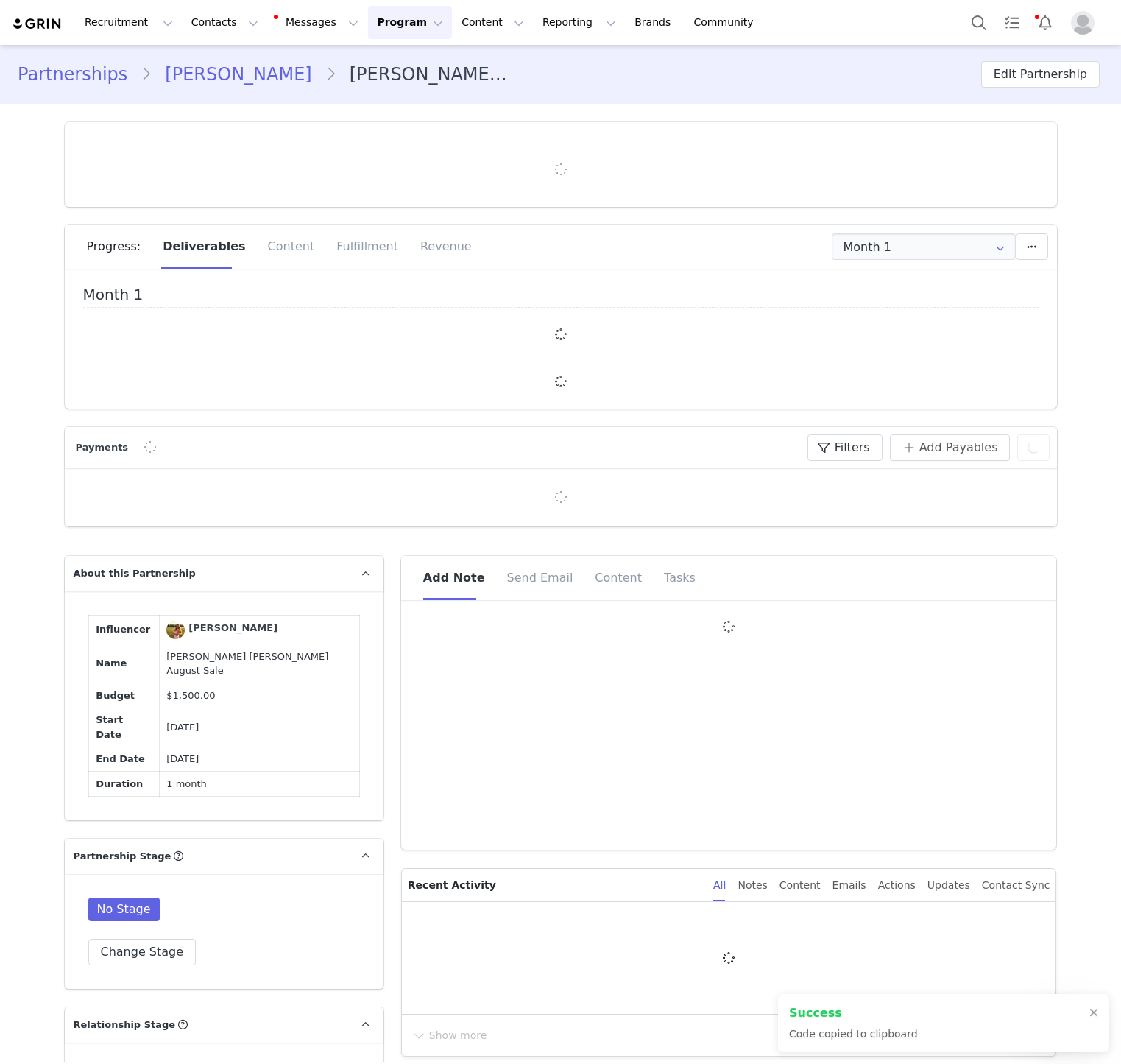
type input "+1 ([GEOGRAPHIC_DATA])"
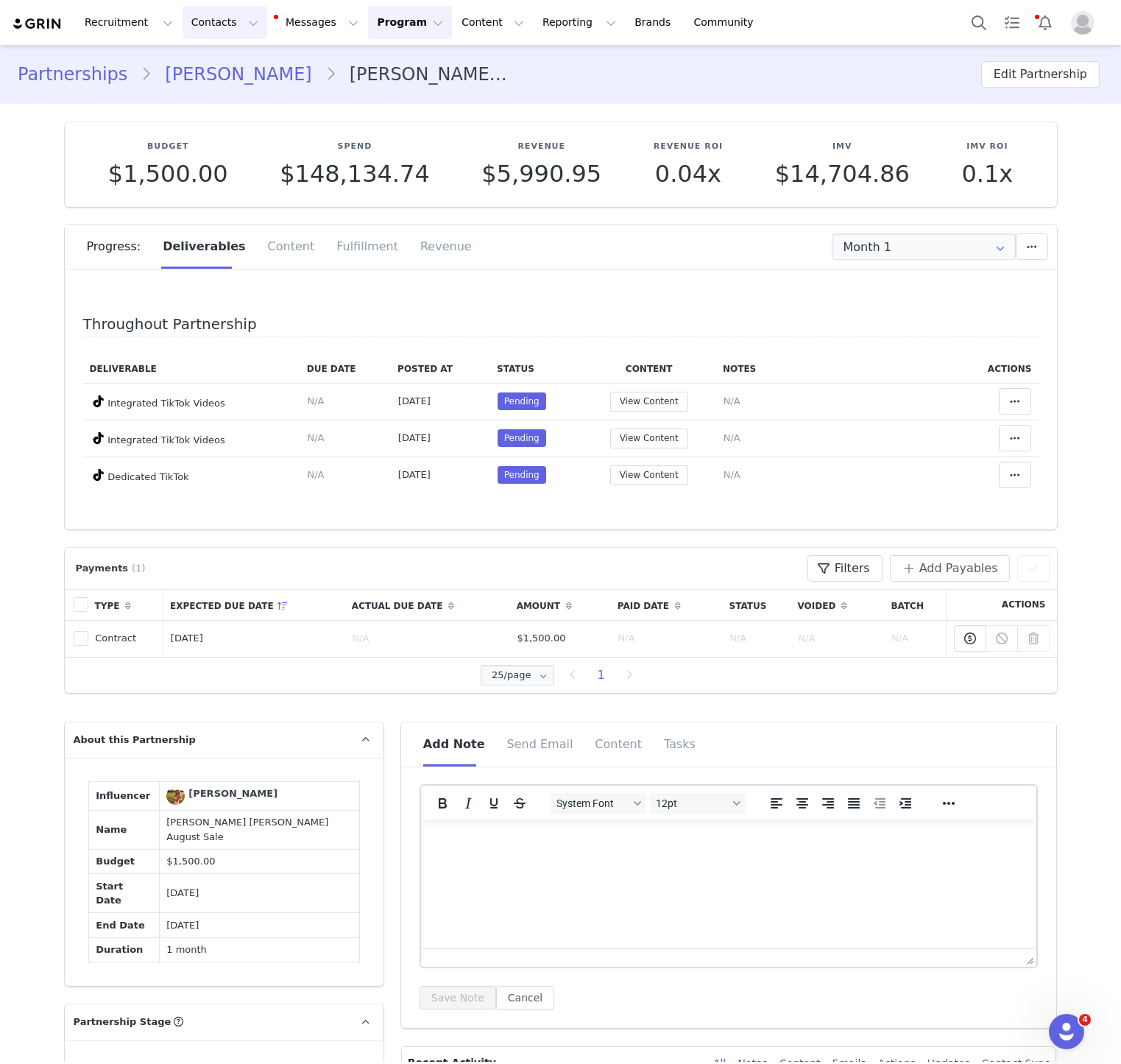
click at [189, 30] on button "Contacts Contacts" at bounding box center [225, 23] width 84 height 33
click at [202, 67] on p "Creators" at bounding box center [206, 65] width 44 height 16
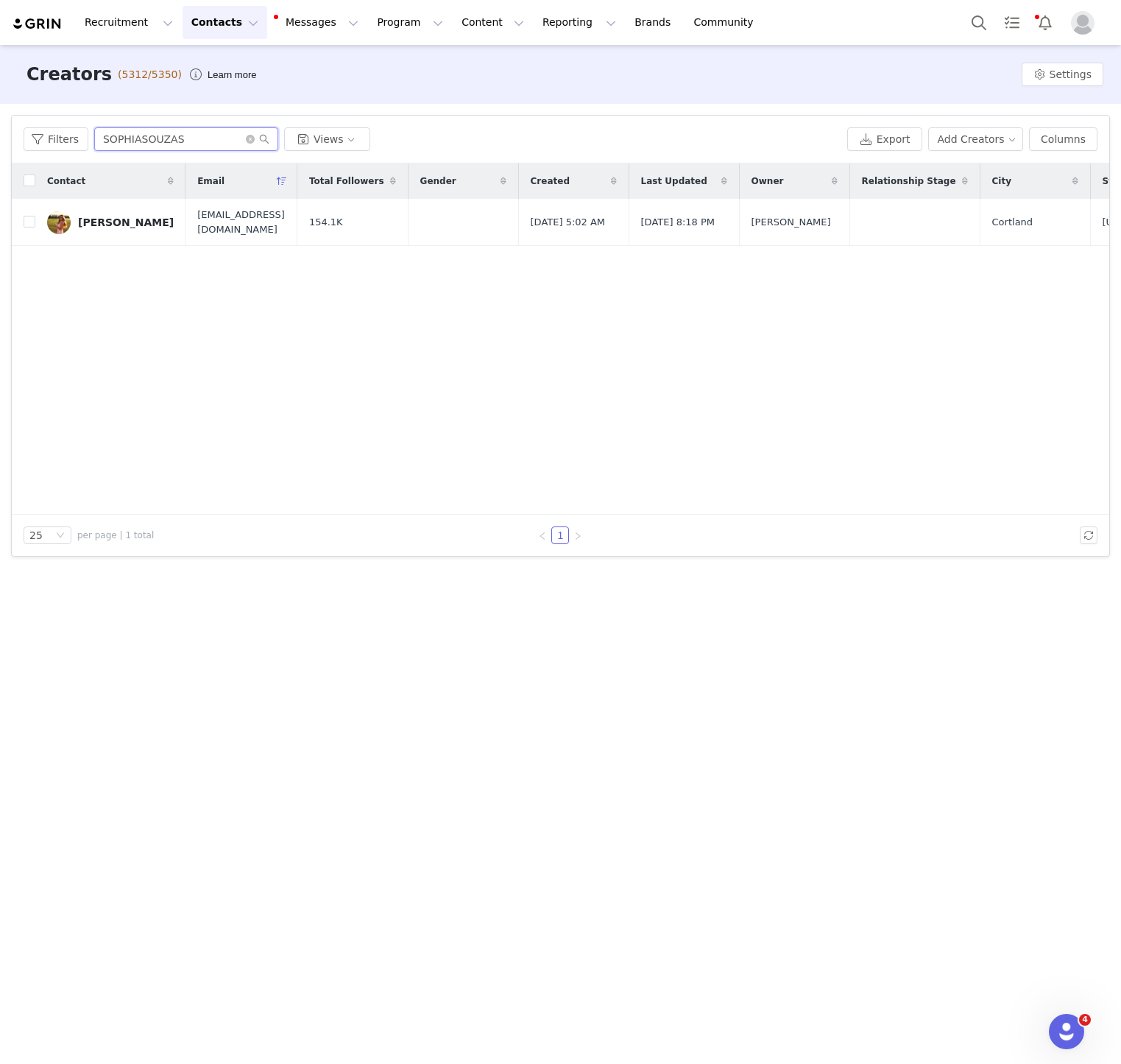
click at [171, 128] on input "SOPHIASOUZAS" at bounding box center [185, 139] width 184 height 23
paste input "MADDYYD"
type input "MADDYYD"
click at [107, 233] on link "Maddy Dodd" at bounding box center [110, 222] width 127 height 23
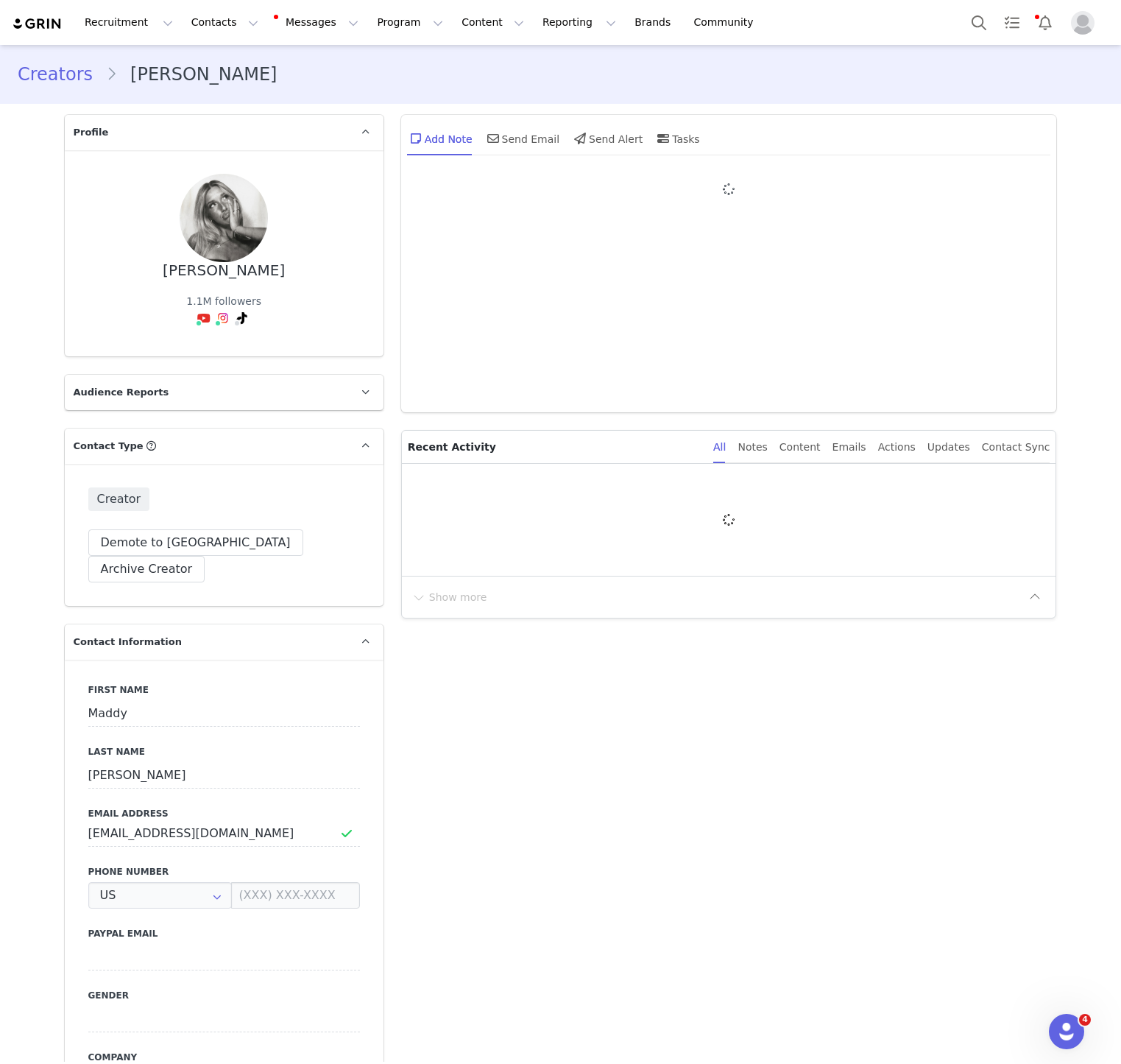
type input "+1 ([GEOGRAPHIC_DATA])"
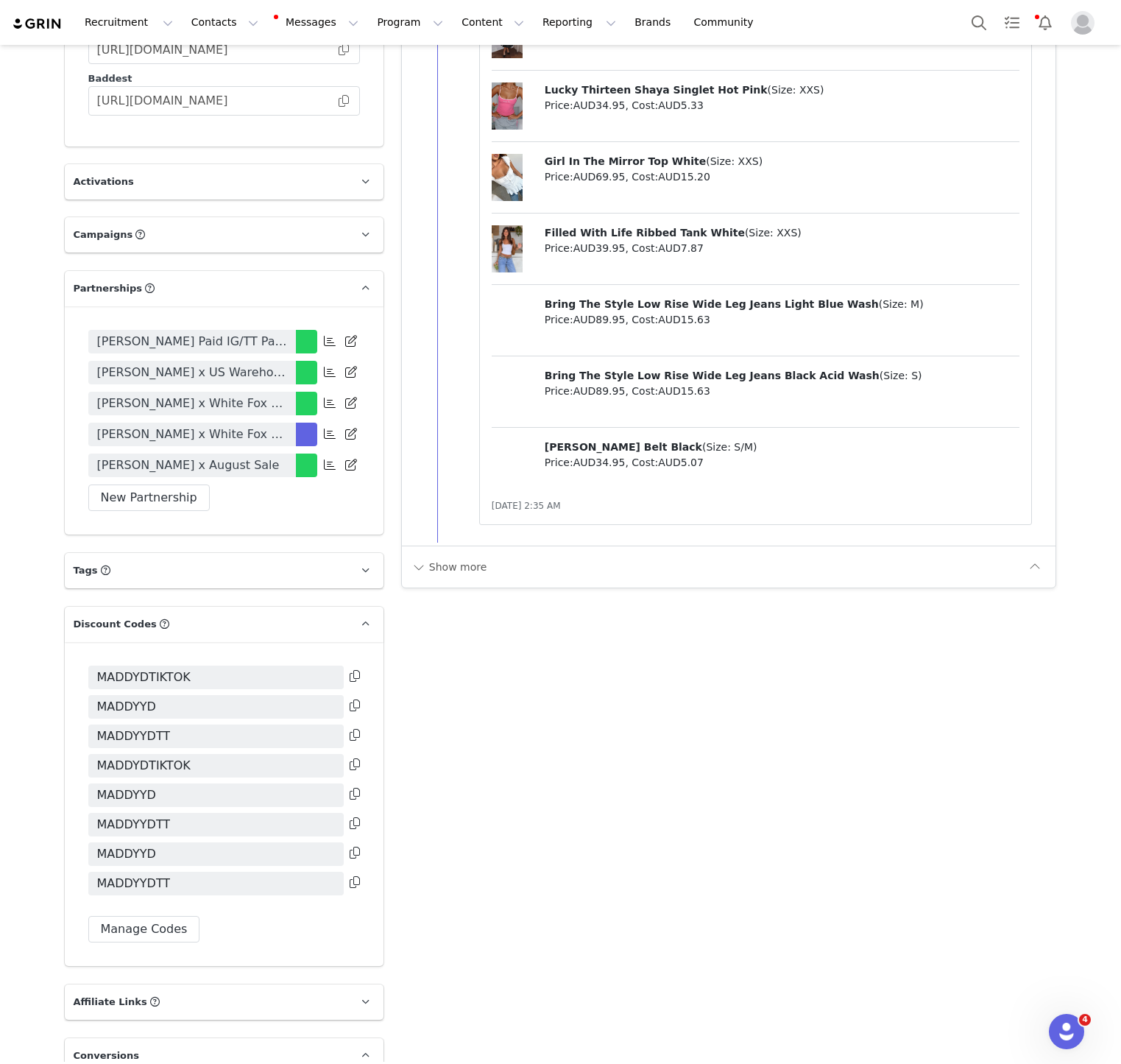
scroll to position [2558, 0]
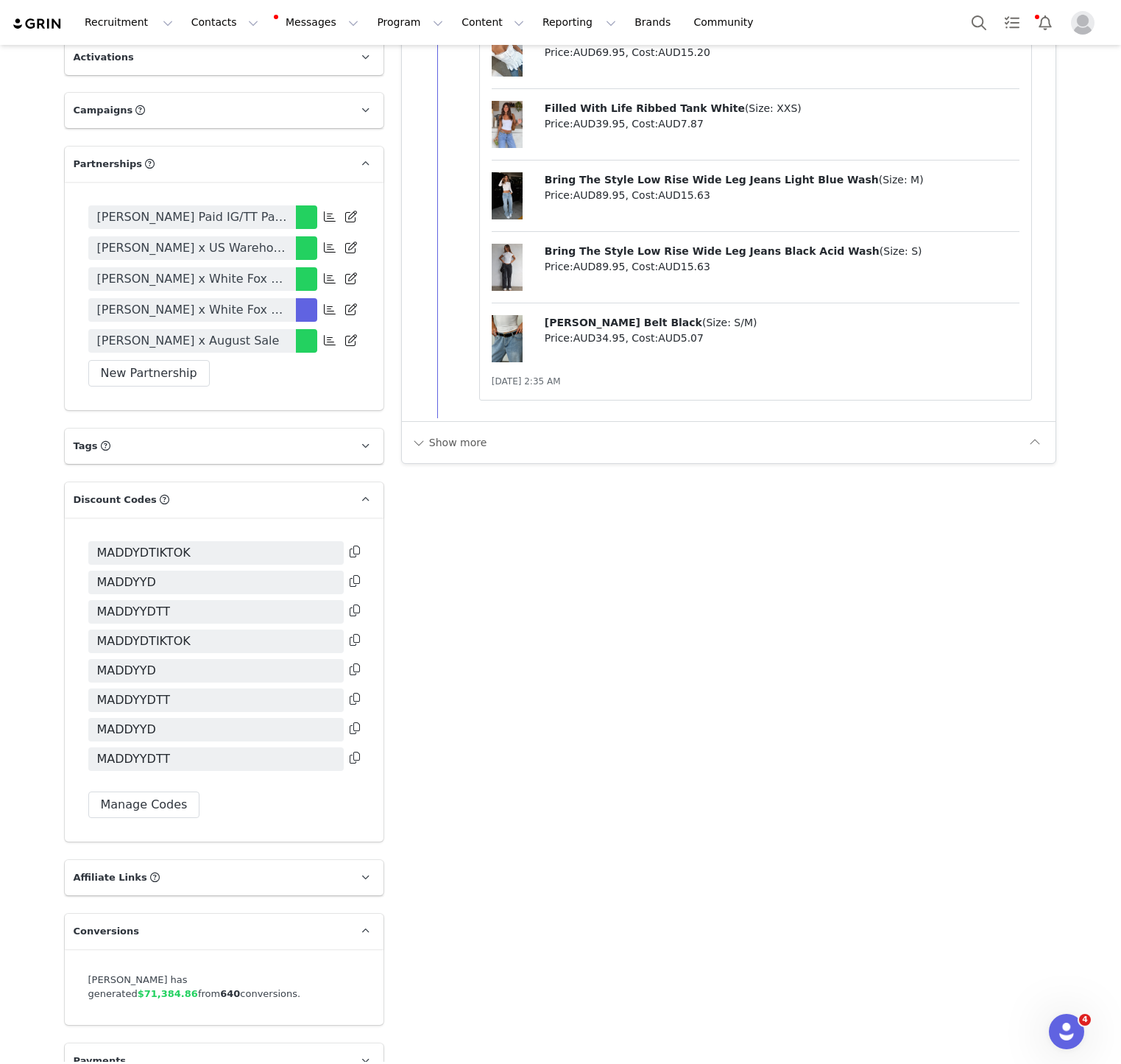
click at [370, 548] on div "MADDYDTIKTOK MADDYYD MADDYYDTT MADDYDTIKTOK MADDYYD MADDYYDTT MADDYYD MADDYYDTT…" at bounding box center [224, 680] width 318 height 324
click at [363, 548] on div "MADDYDTIKTOK MADDYYD MADDYYDTT MADDYDTIKTOK MADDYYD MADDYYDTT MADDYYD MADDYYDTT…" at bounding box center [224, 680] width 318 height 324
click at [359, 722] on icon at bounding box center [354, 728] width 10 height 12
click at [320, 747] on span "MADDYYDTT" at bounding box center [216, 759] width 256 height 23
click at [352, 749] on button at bounding box center [354, 758] width 10 height 18
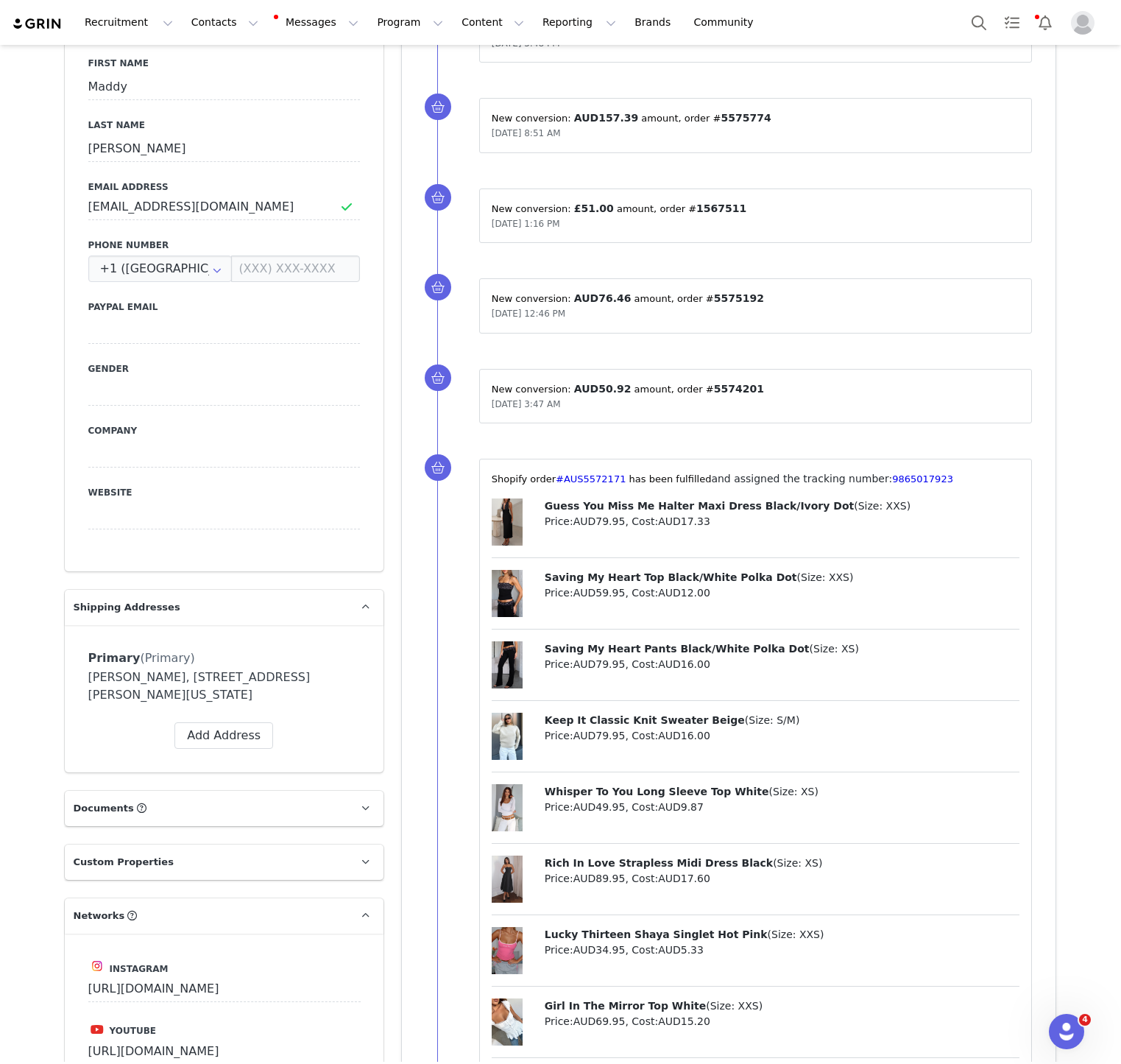
scroll to position [232, 0]
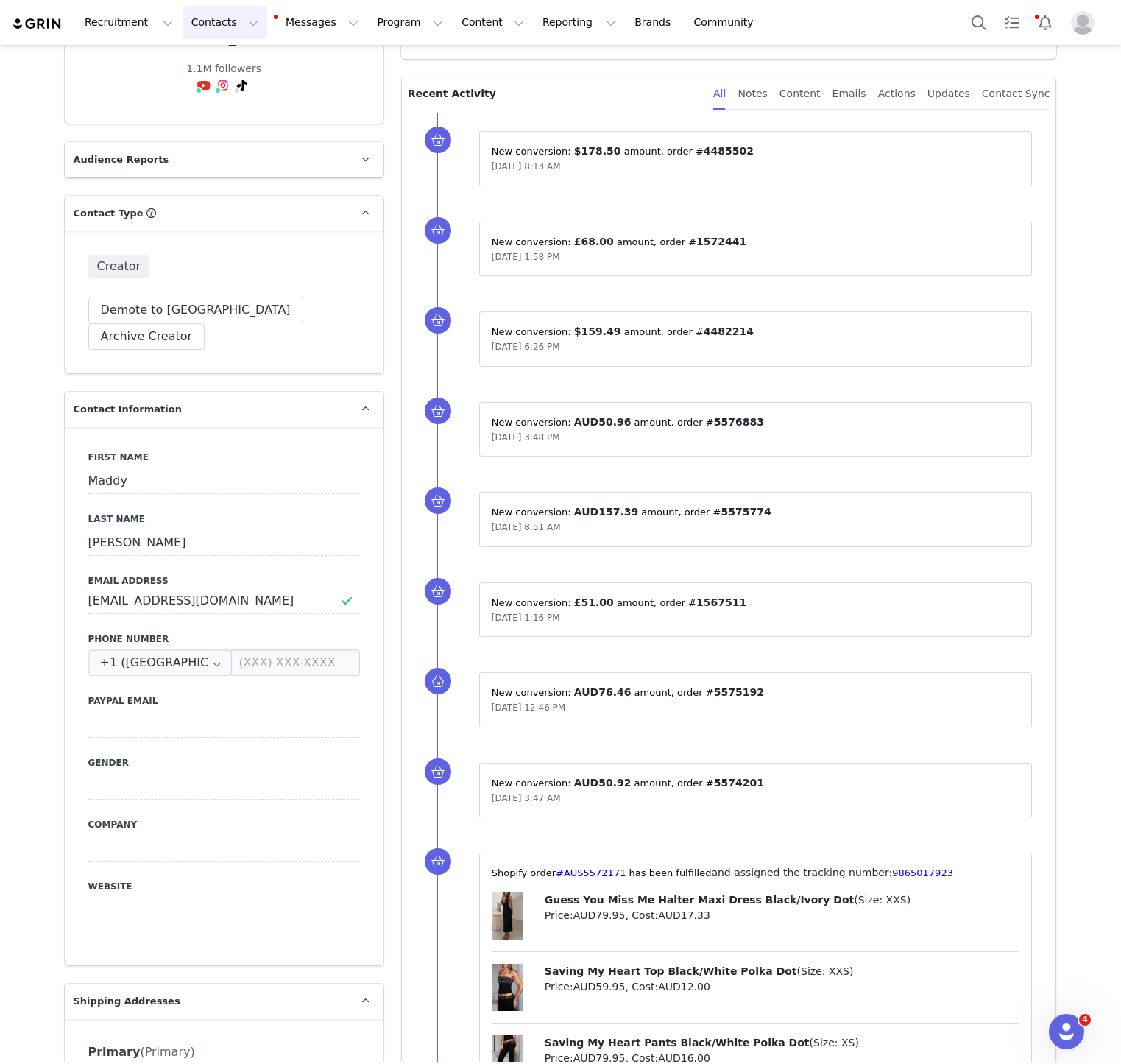
click at [196, 28] on button "Contacts Contacts" at bounding box center [225, 23] width 84 height 33
click at [198, 63] on p "Creators" at bounding box center [206, 65] width 44 height 16
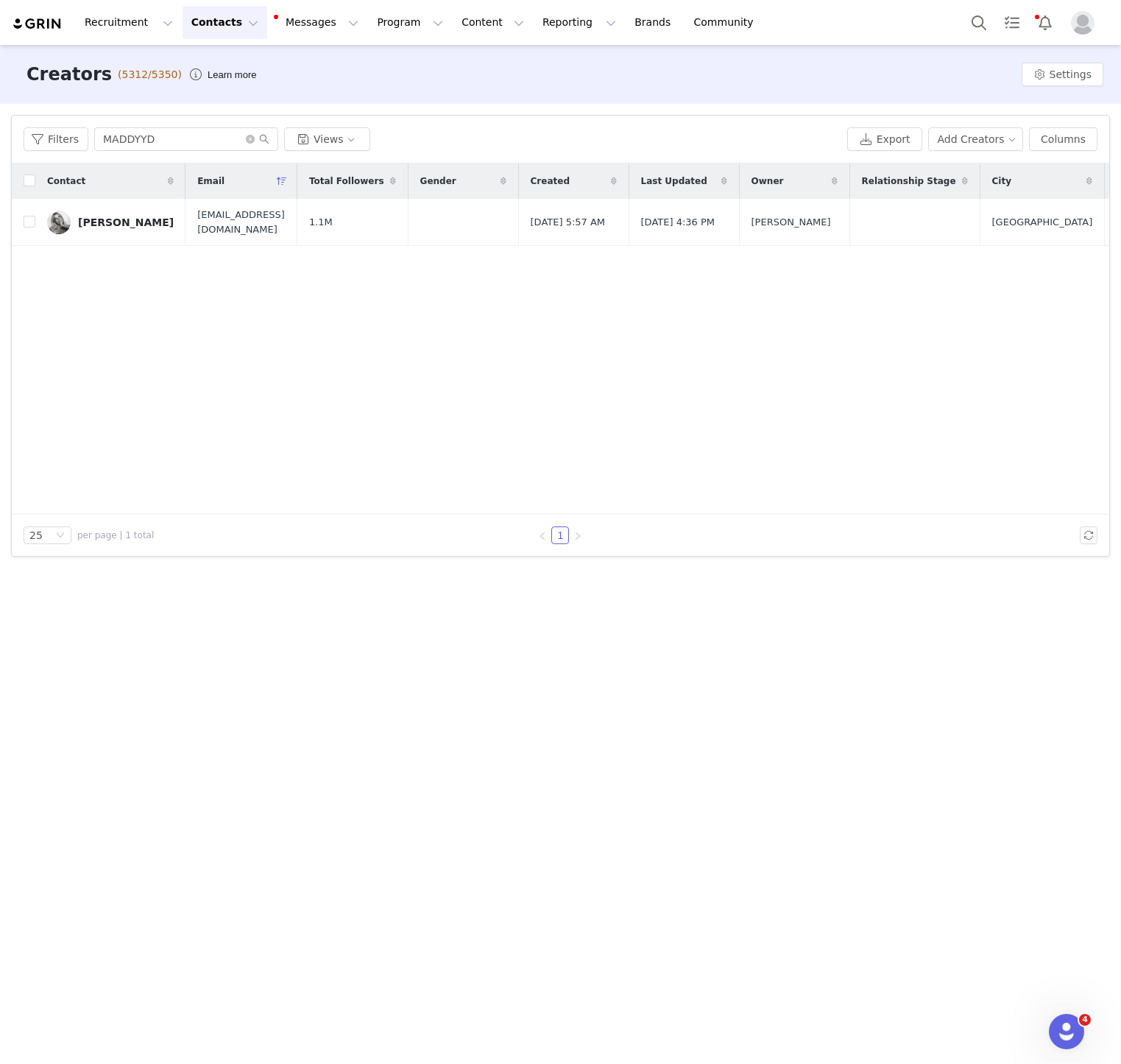
click at [155, 151] on div "Filters MADDYYD Views Export Add Creators Columns" at bounding box center [560, 139] width 1098 height 48
click at [156, 142] on input "MADDYYD" at bounding box center [185, 139] width 184 height 23
paste input "NORAFONDIE"
type input "NORAFONDIE"
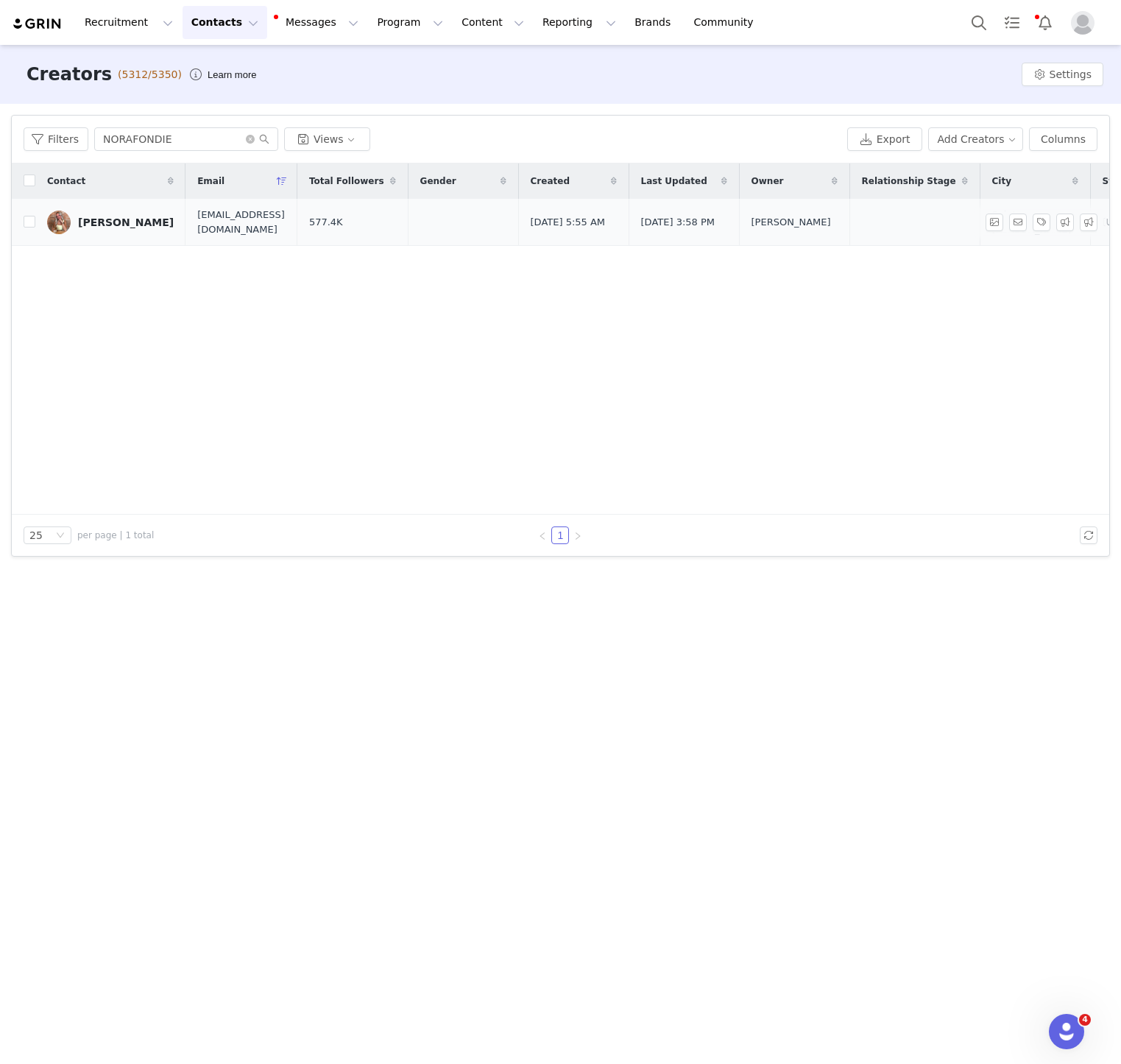
click at [105, 221] on div "Nora Fondie" at bounding box center [126, 222] width 95 height 12
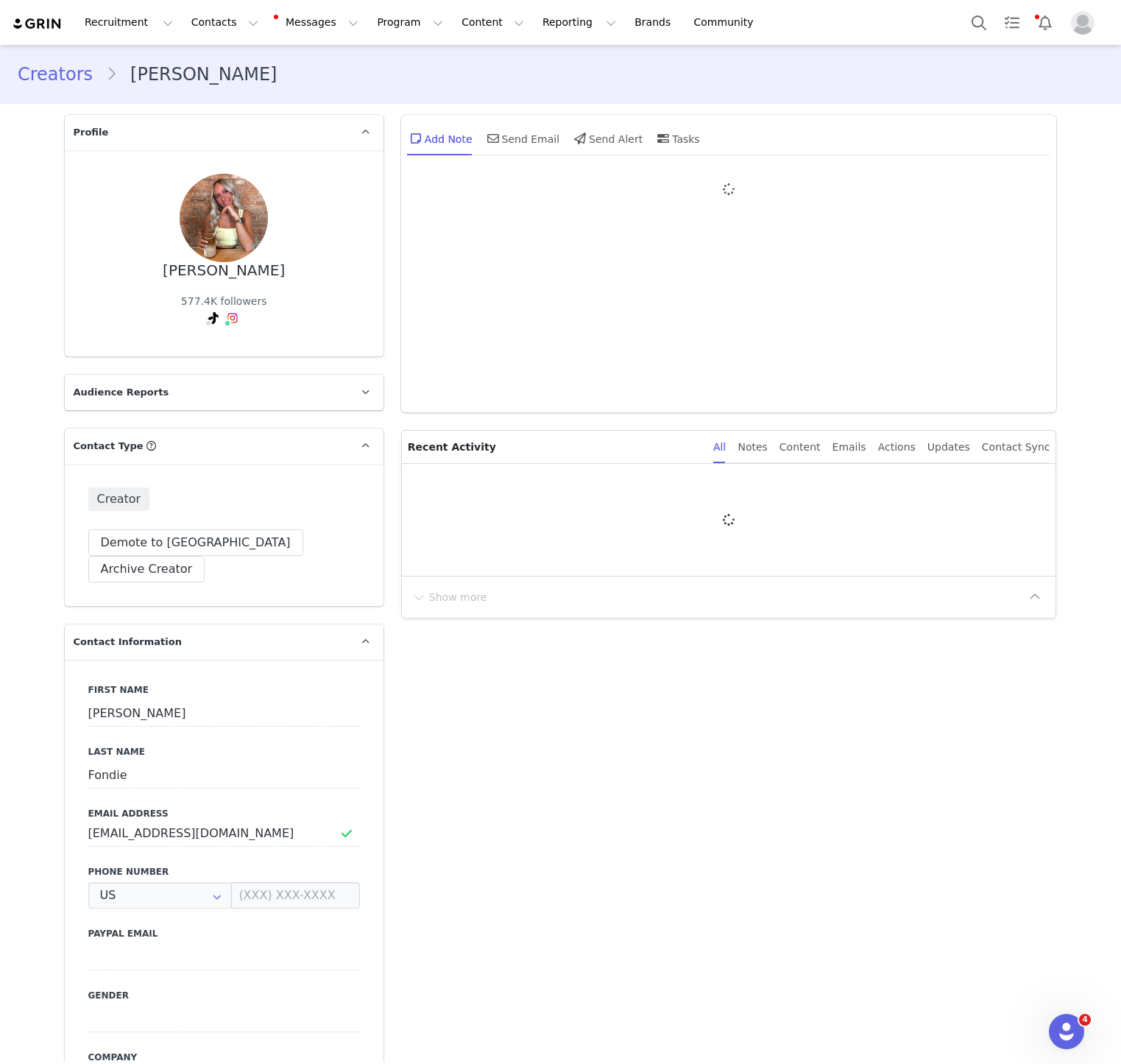
type input "+1 ([GEOGRAPHIC_DATA])"
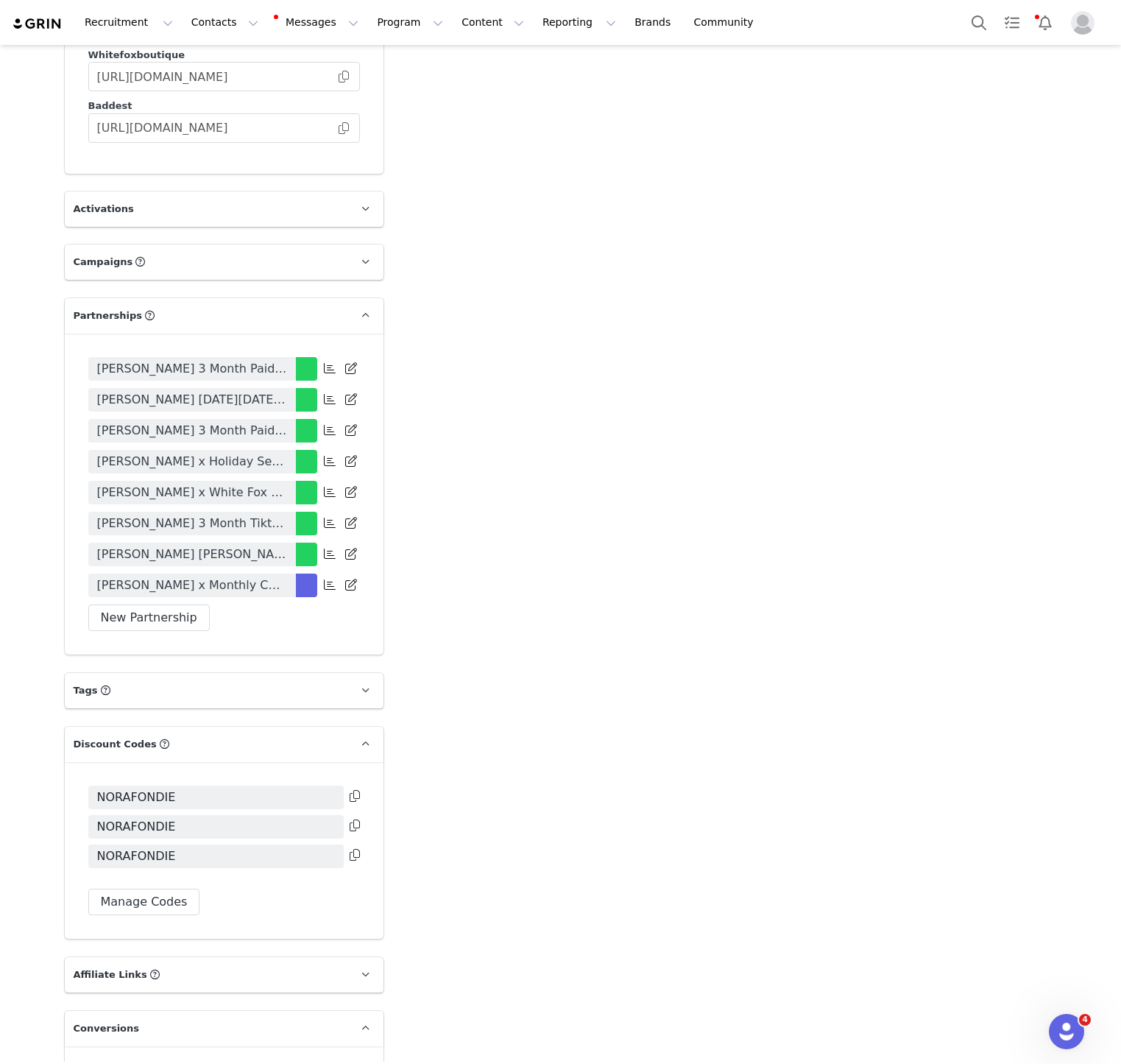
scroll to position [2503, 0]
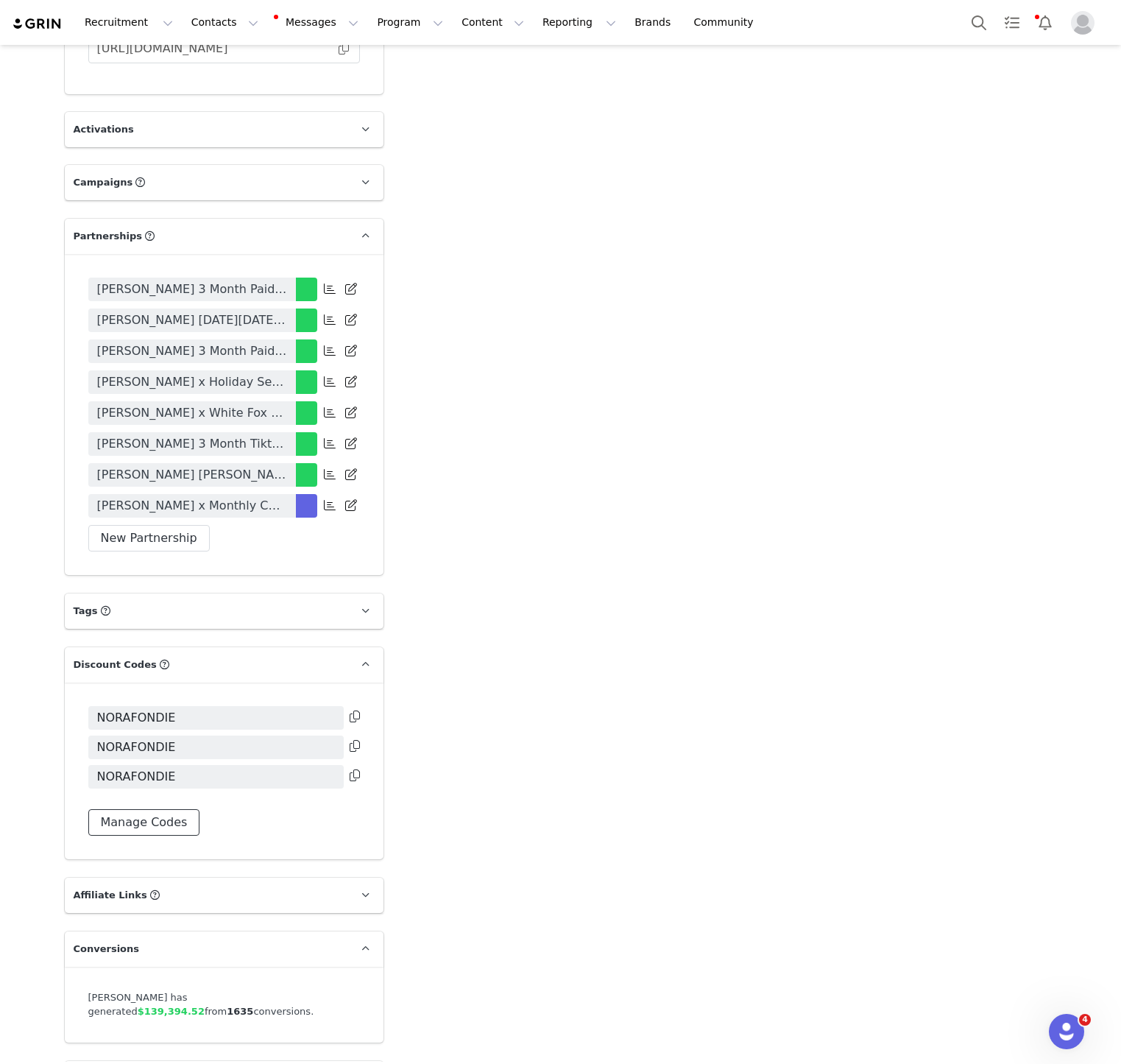
click at [161, 809] on button "Manage Codes" at bounding box center [144, 822] width 112 height 27
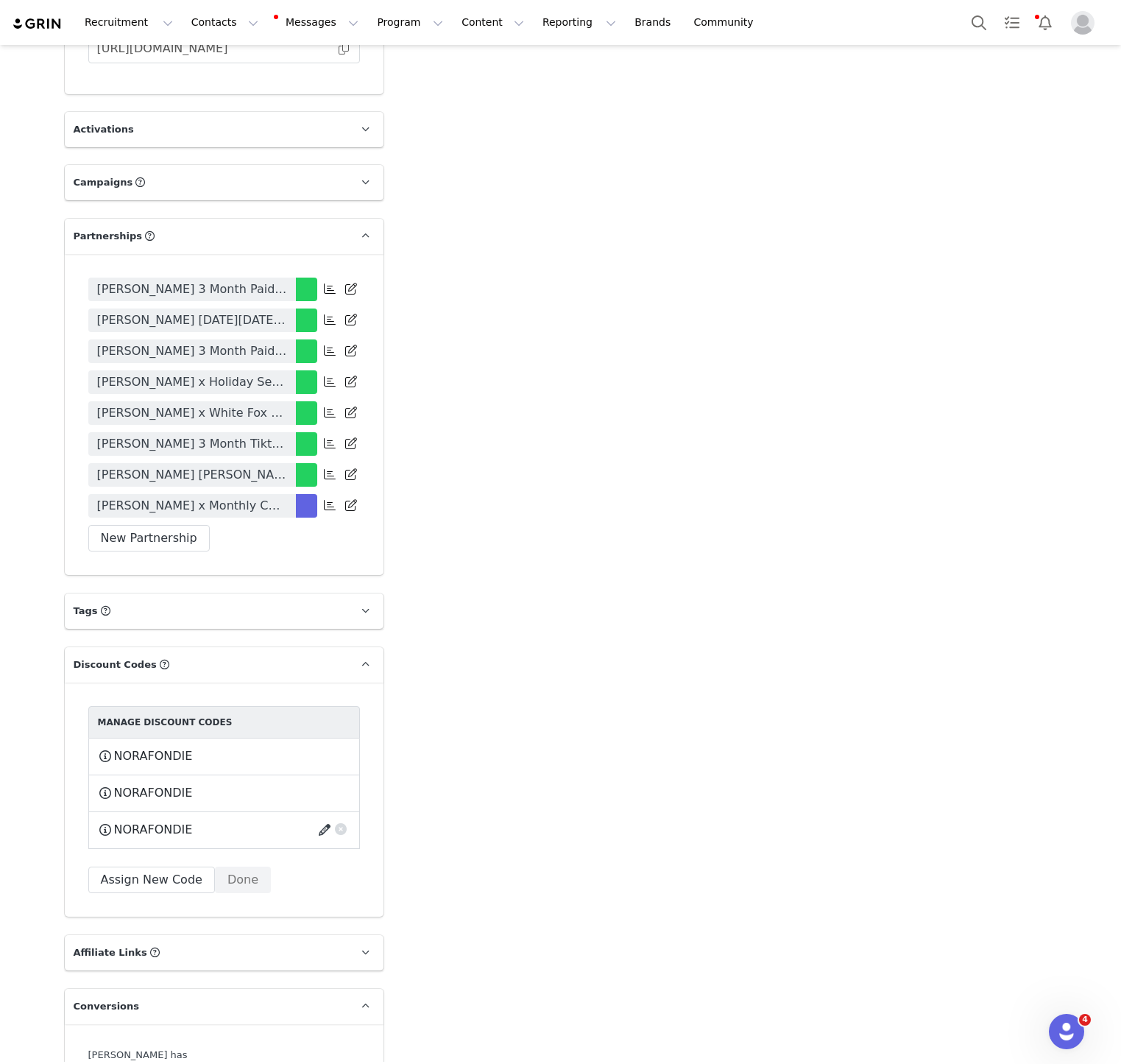
click at [318, 818] on button "button" at bounding box center [327, 829] width 20 height 23
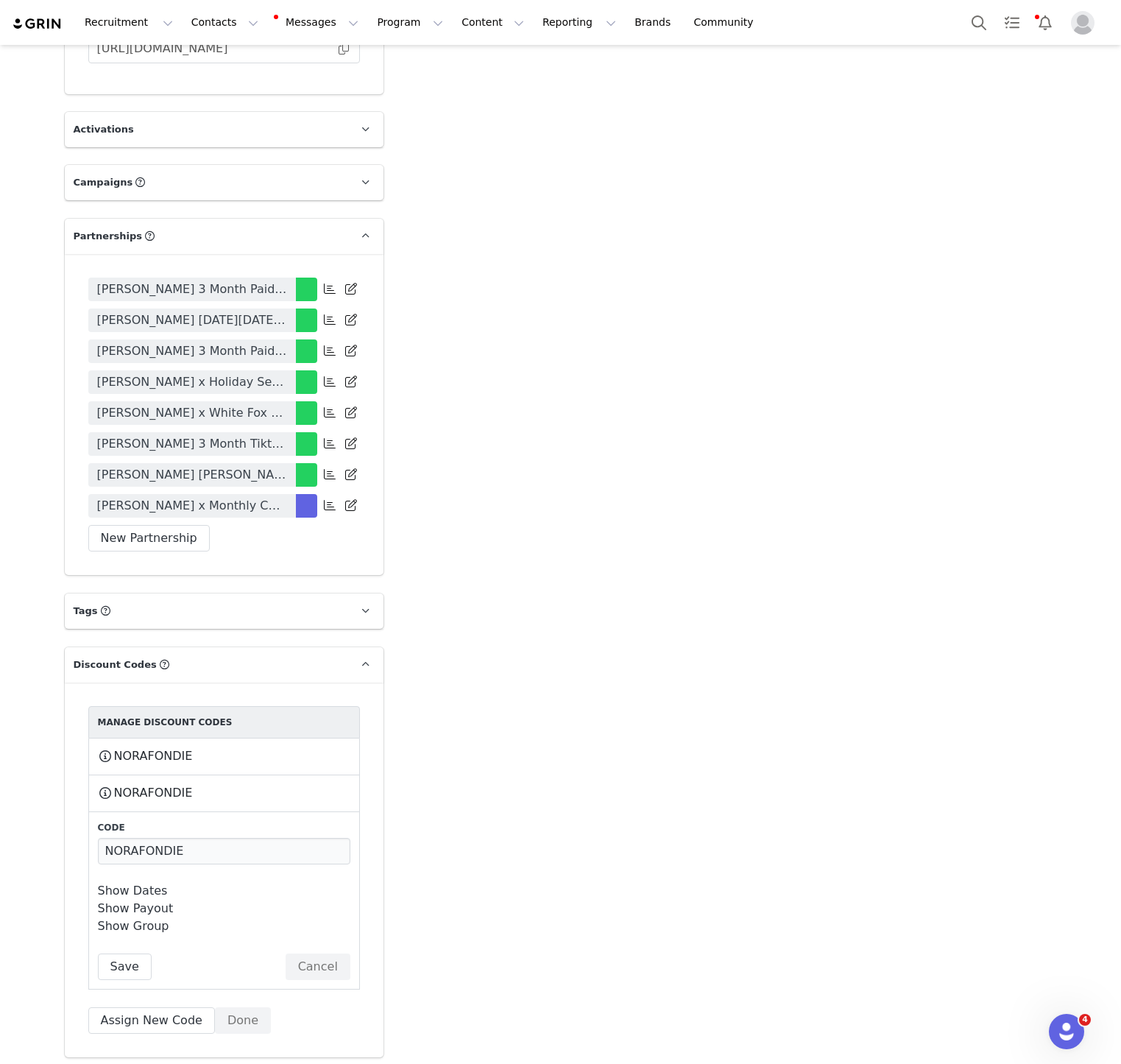
click at [139, 883] on link "Show Dates" at bounding box center [132, 890] width 70 height 14
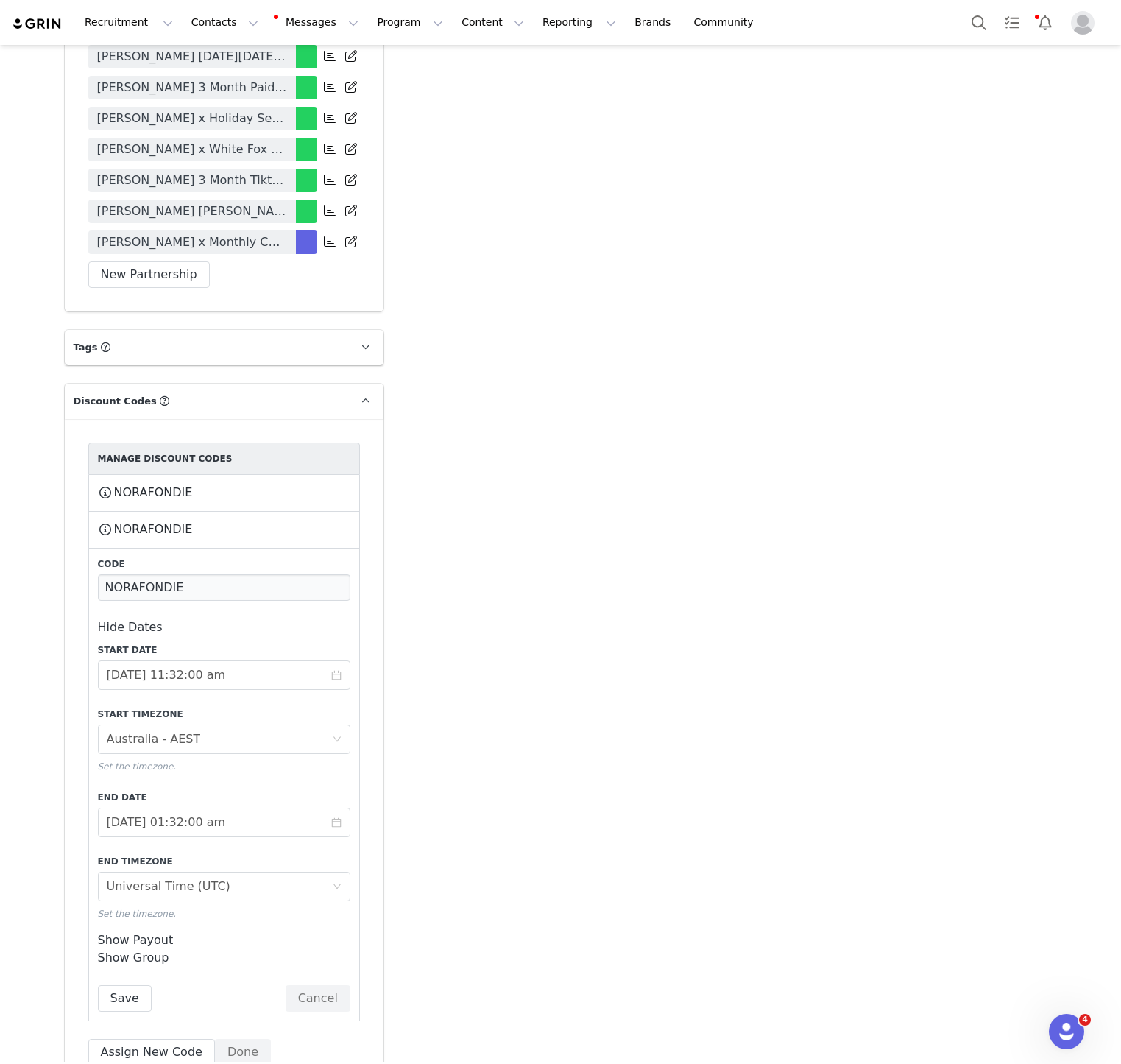
scroll to position [2788, 0]
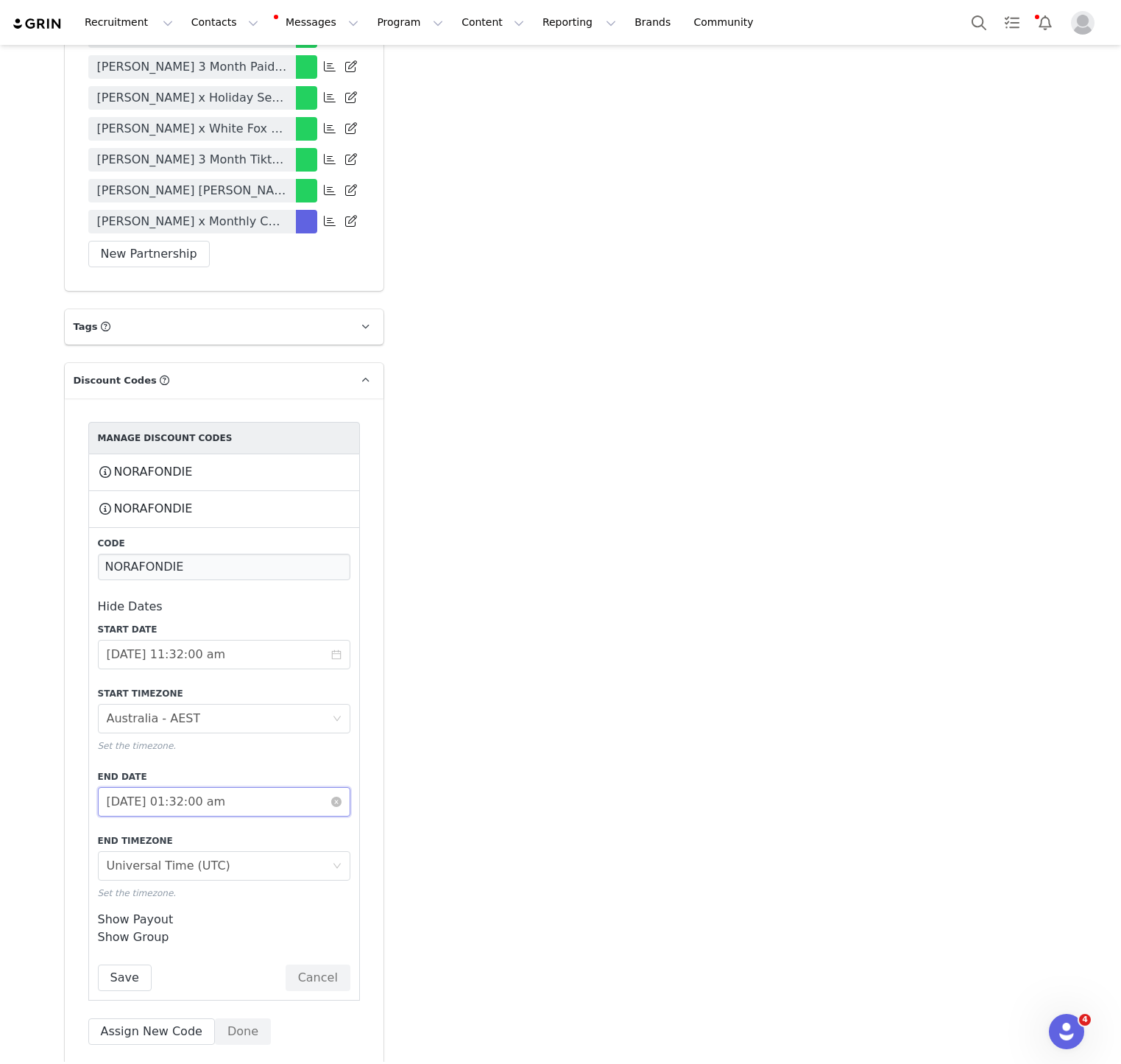
click at [193, 787] on input "2025-11-30 01:32:00 am" at bounding box center [224, 802] width 253 height 30
click at [325, 911] on div "Show Payout Payout Type Percentage Fixed Amount Payout Value 0" at bounding box center [224, 919] width 253 height 18
click at [128, 965] on button "Save" at bounding box center [124, 978] width 54 height 27
click at [224, 968] on div "Manage Discount Codes NORAFONDIE This code will no longer be usable and any rev…" at bounding box center [224, 733] width 271 height 623
click at [224, 1018] on button "Done" at bounding box center [243, 1031] width 56 height 27
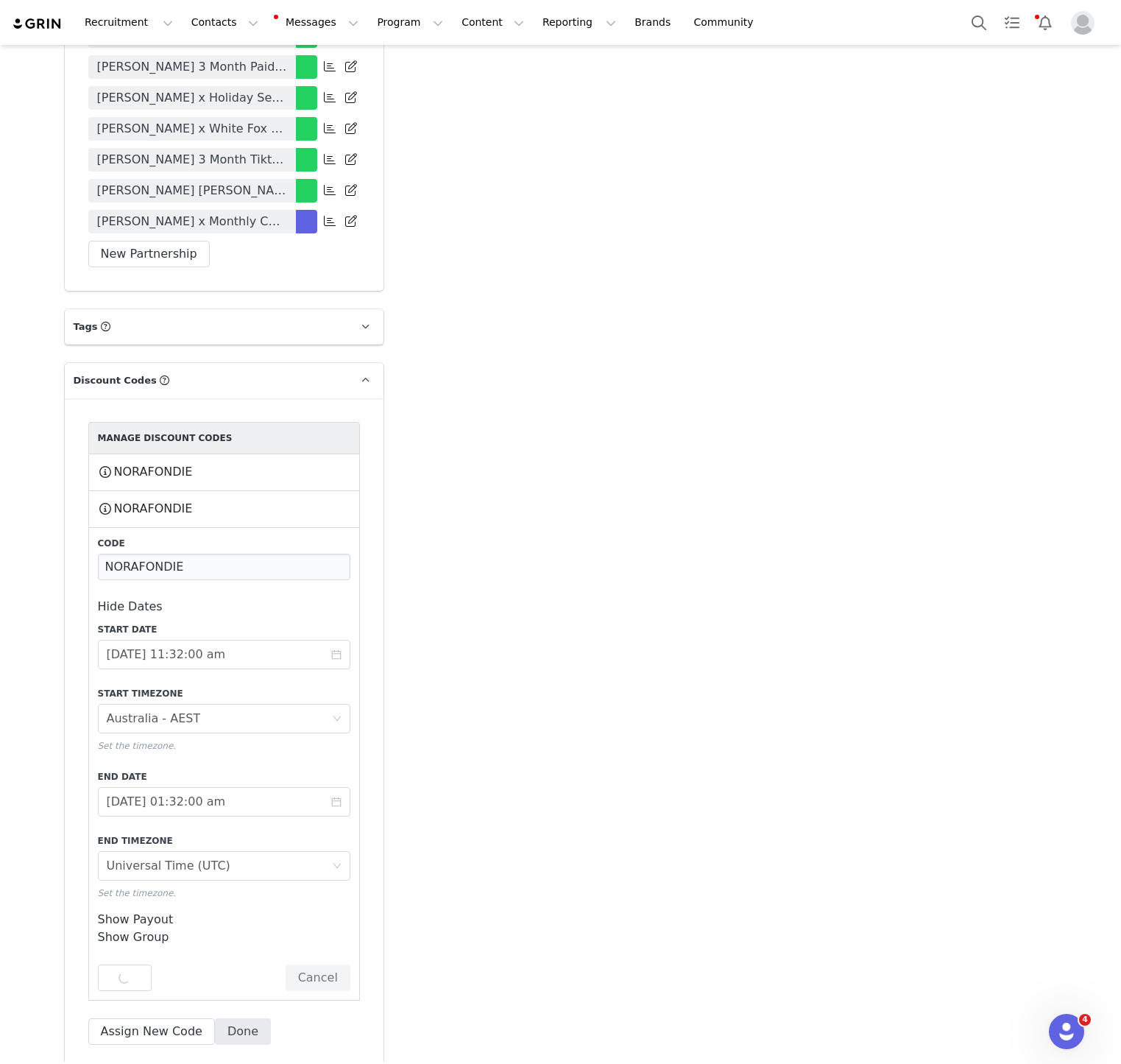
scroll to position [2503, 0]
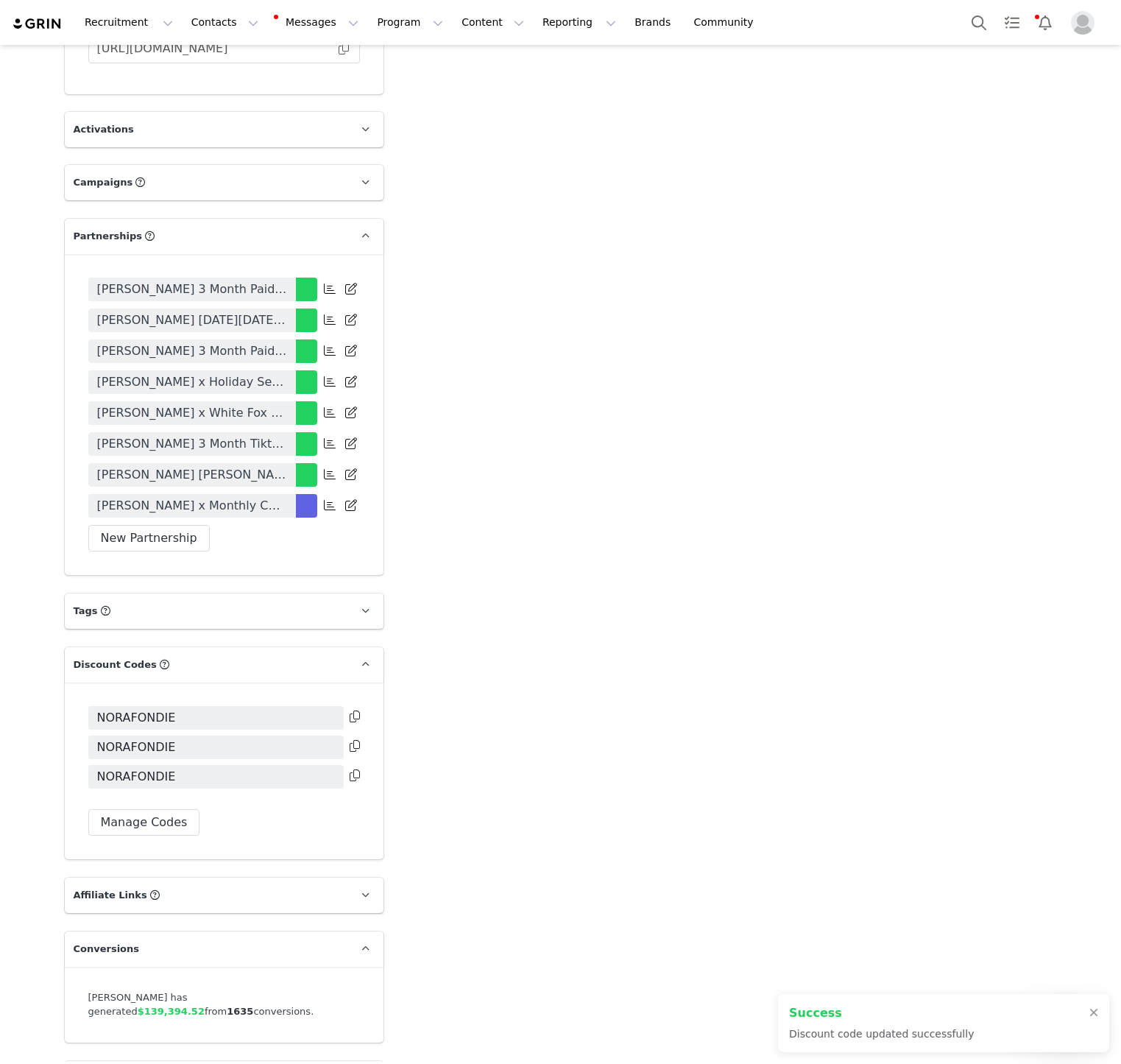
click at [221, 19] on button "Contacts Contacts" at bounding box center [225, 23] width 84 height 33
click at [228, 59] on div "Creators" at bounding box center [230, 65] width 99 height 16
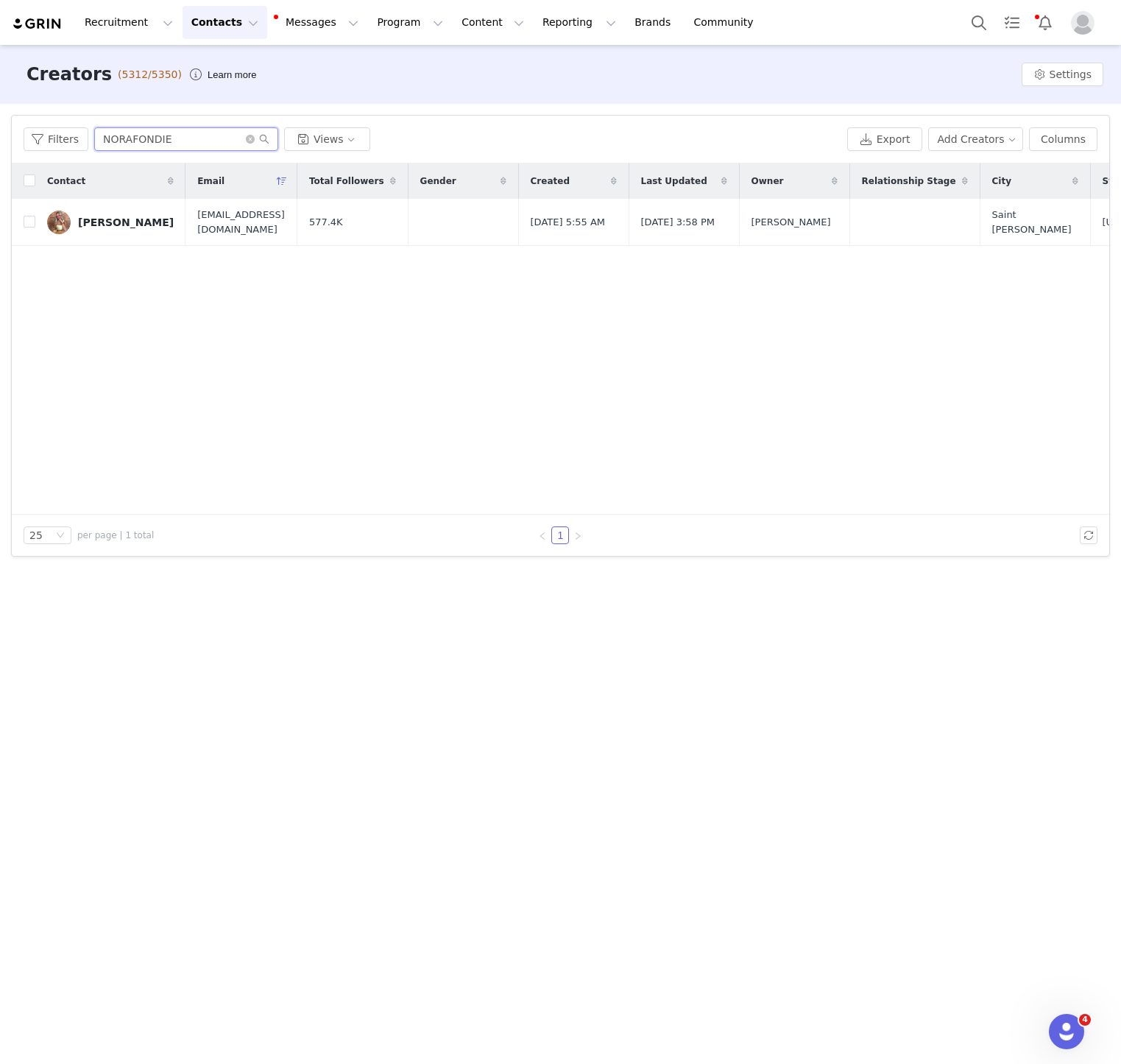
click at [181, 148] on input "NORAFONDIE" at bounding box center [185, 139] width 184 height 23
paste input "SOFIABRESKIN"
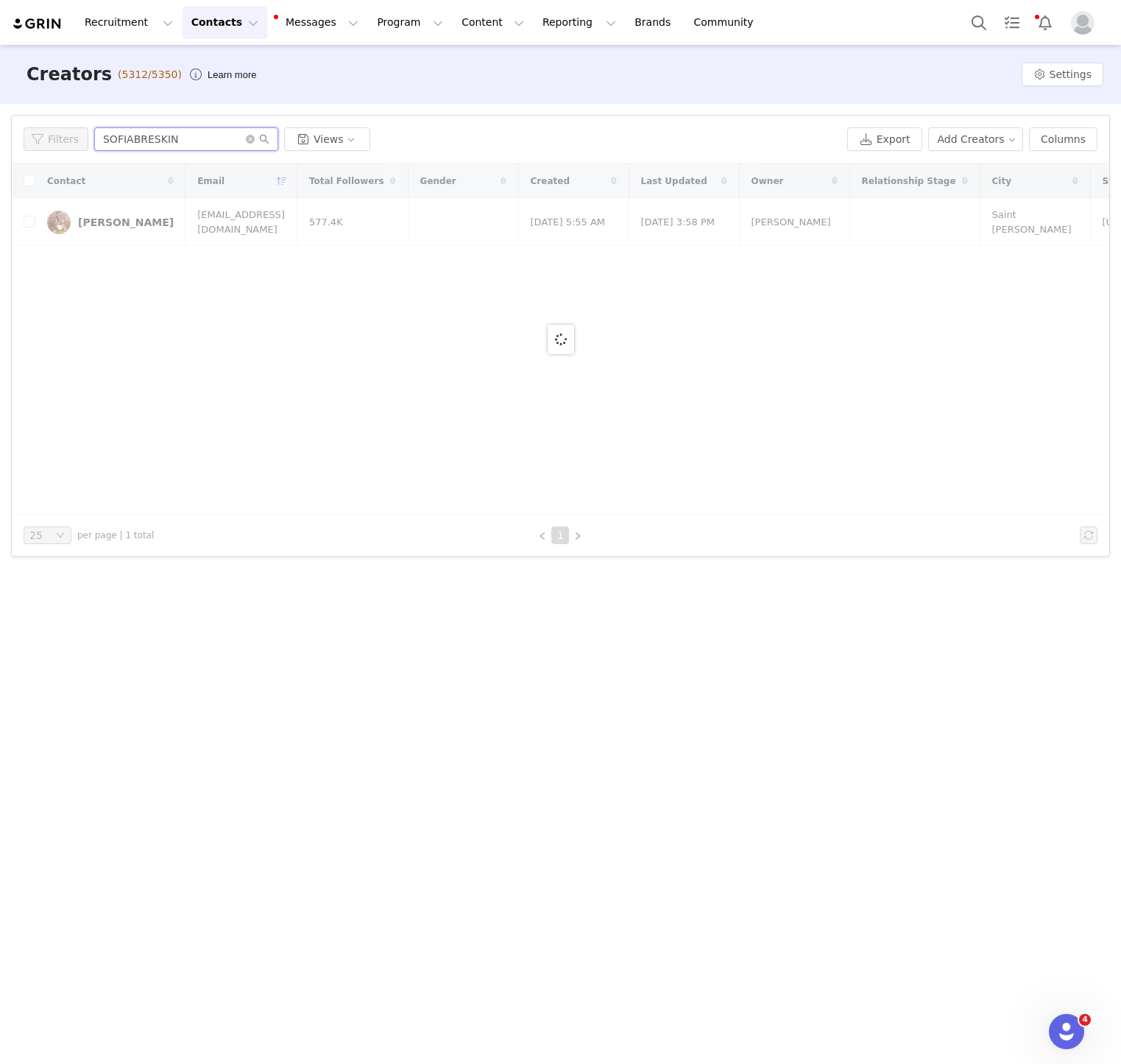
type input "SOFIABRESKIN"
click at [385, 171] on div at bounding box center [560, 339] width 1098 height 351
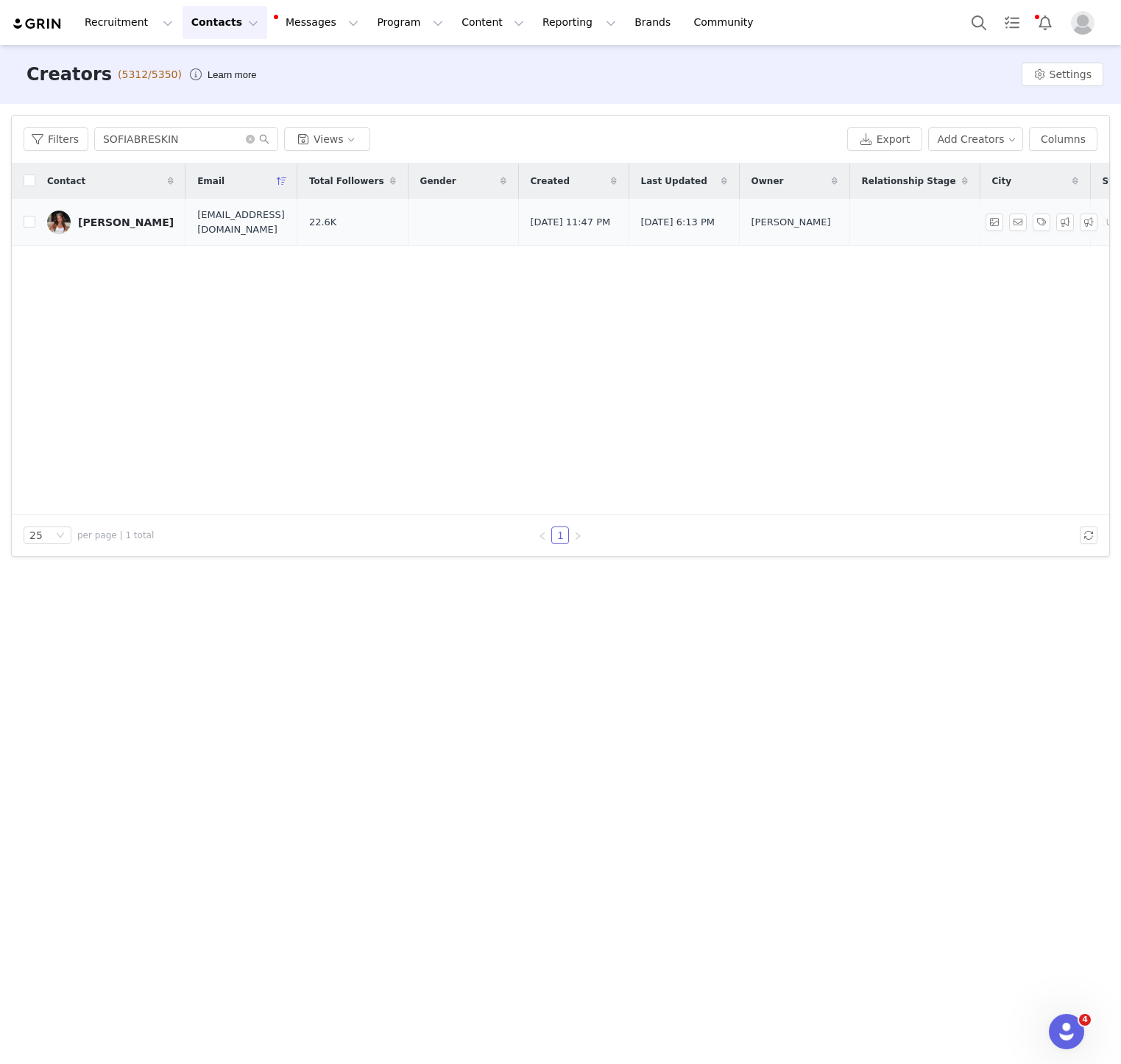
click at [102, 214] on link "Sofia Breskin" at bounding box center [110, 222] width 127 height 23
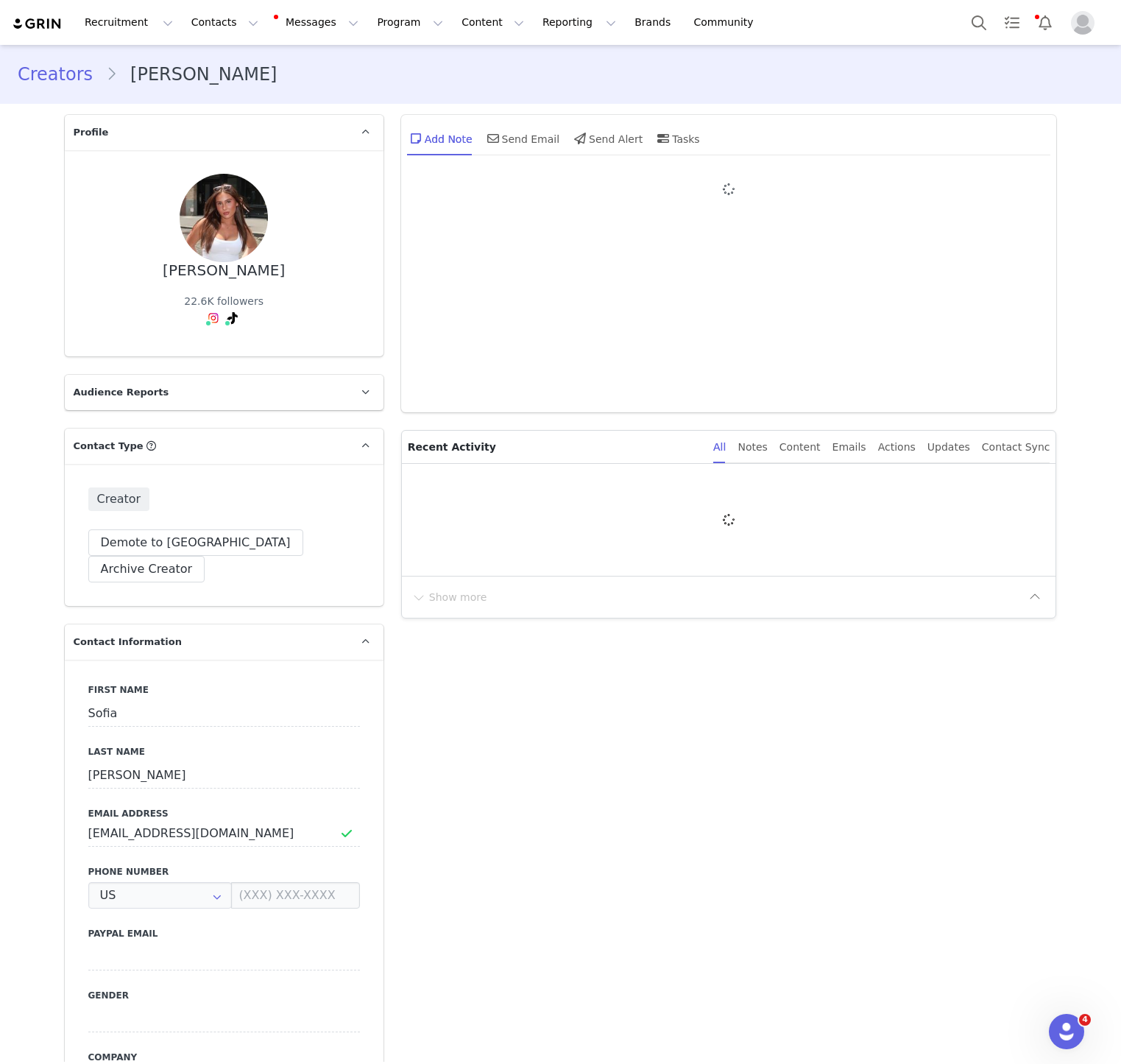
type input "+1 ([GEOGRAPHIC_DATA])"
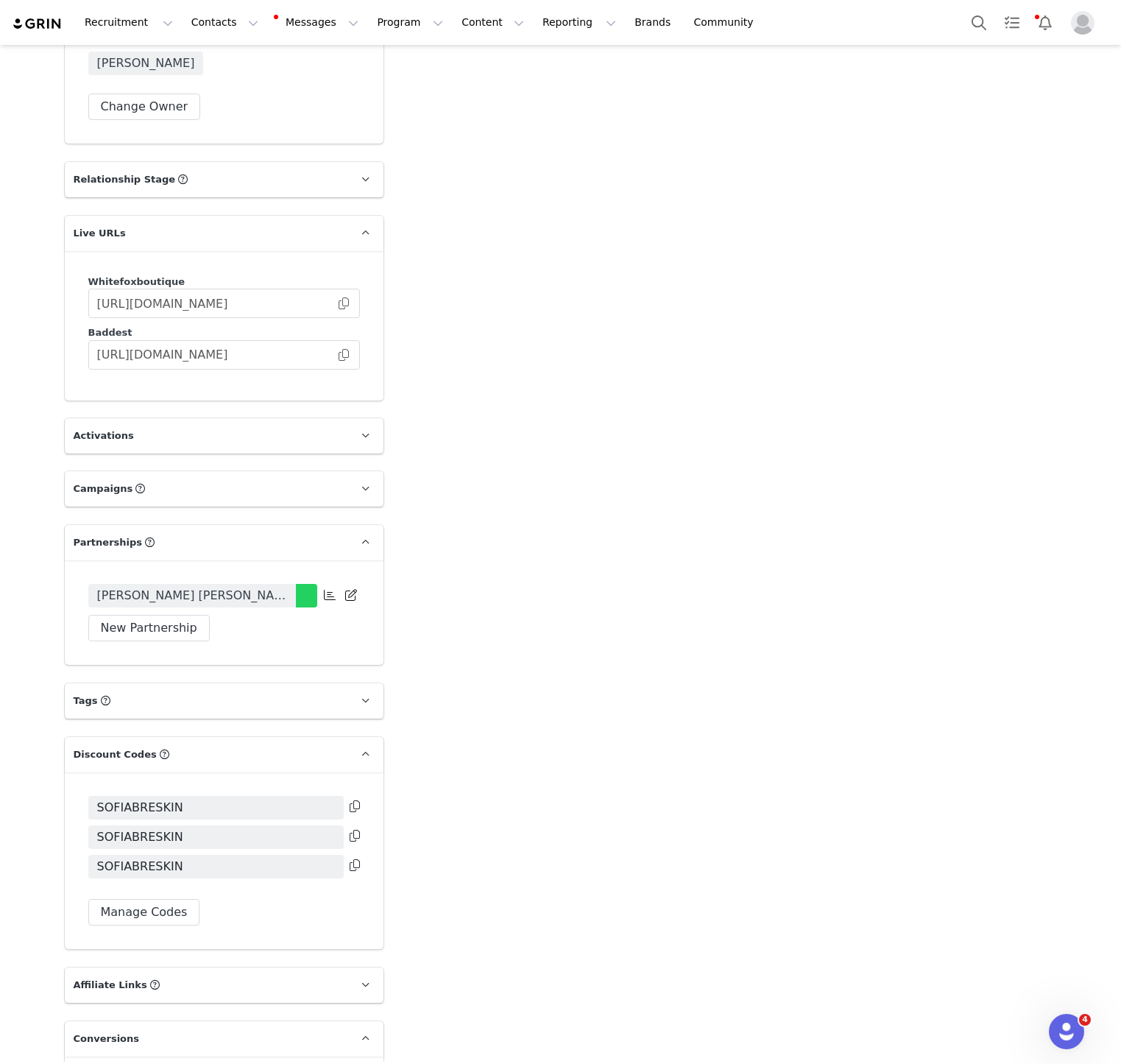
scroll to position [2287, 0]
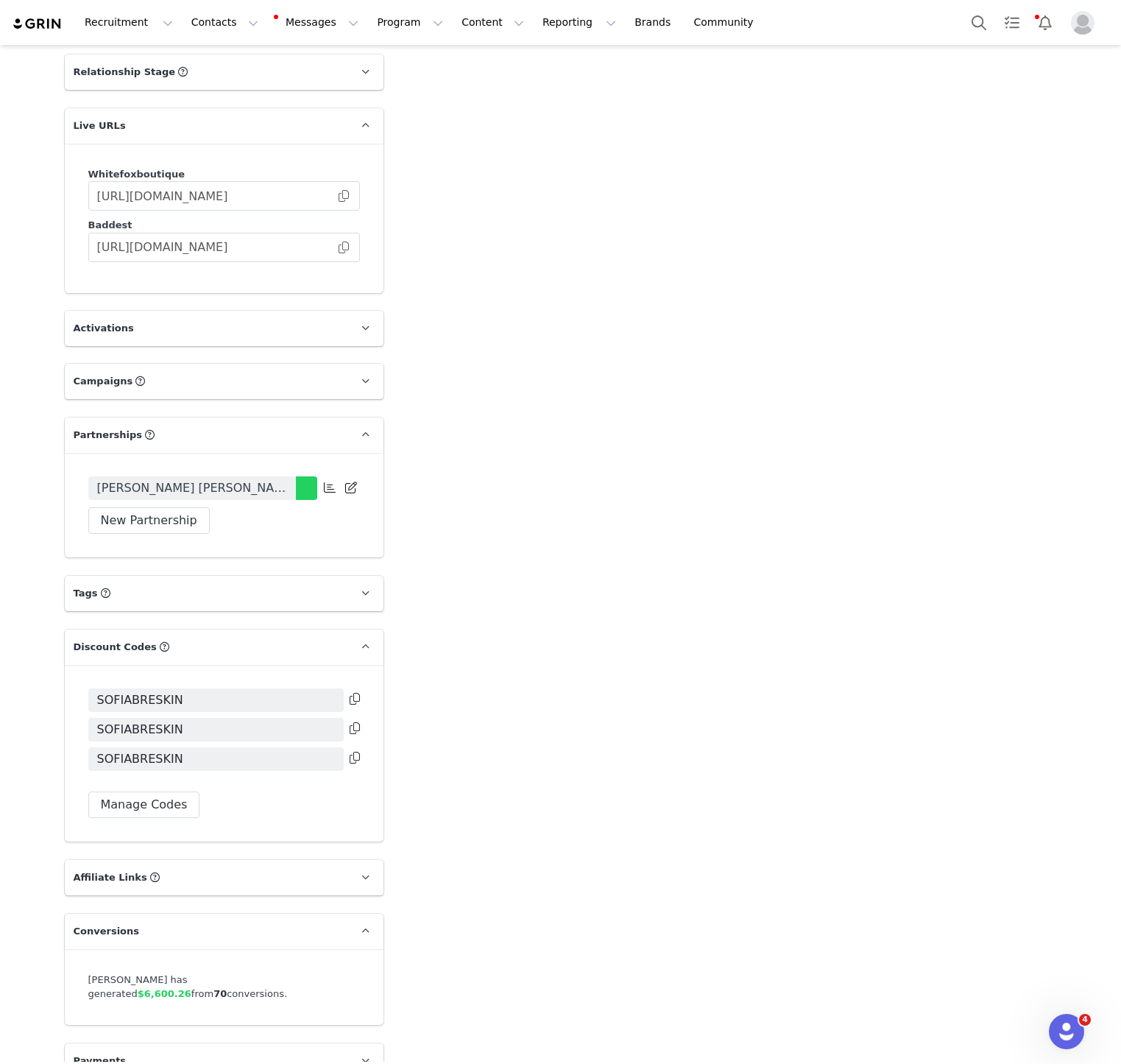
click at [351, 752] on icon at bounding box center [354, 757] width 10 height 12
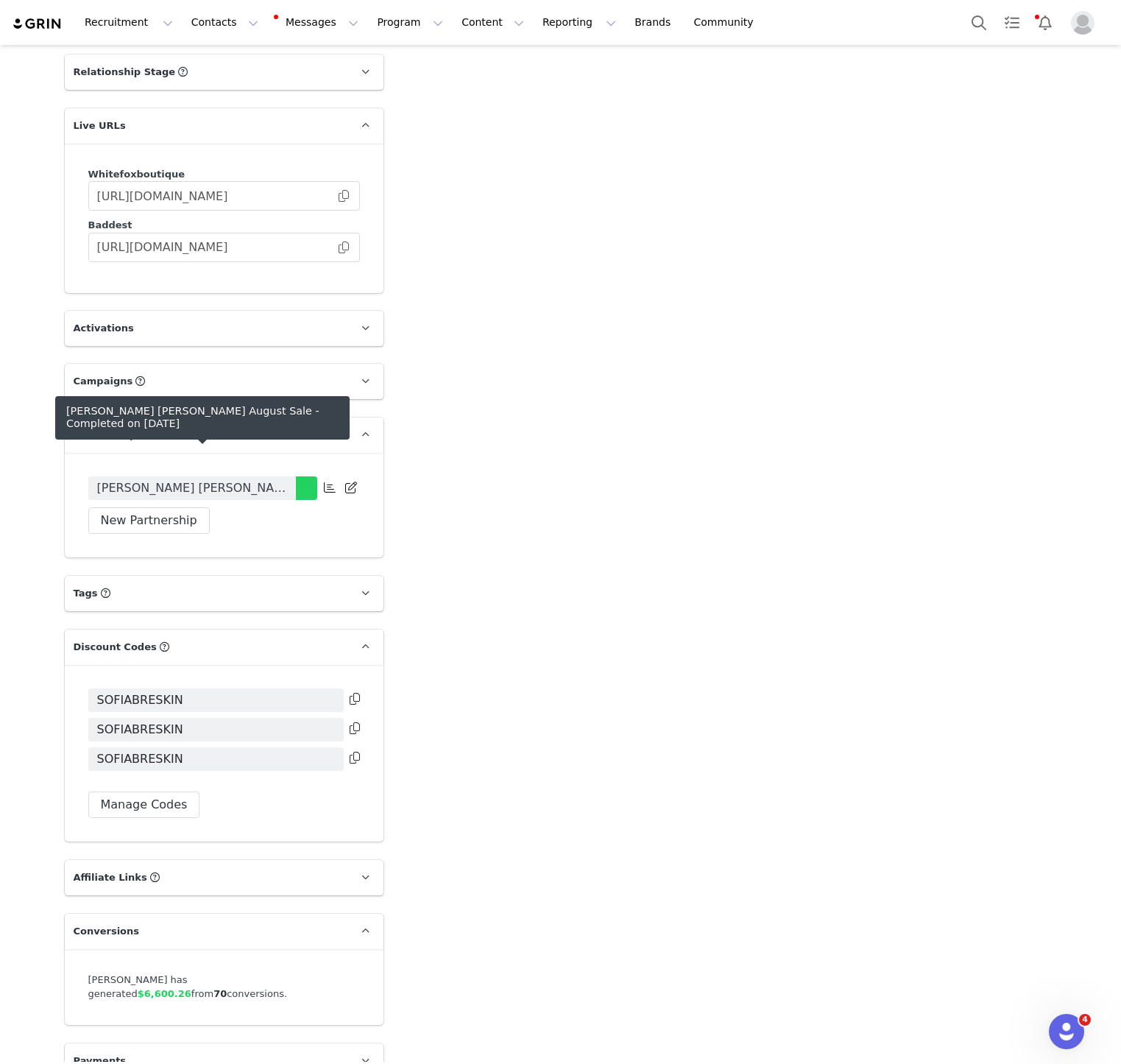
click at [275, 480] on span "Sofia Breskin - White Fox August Sale" at bounding box center [192, 488] width 190 height 18
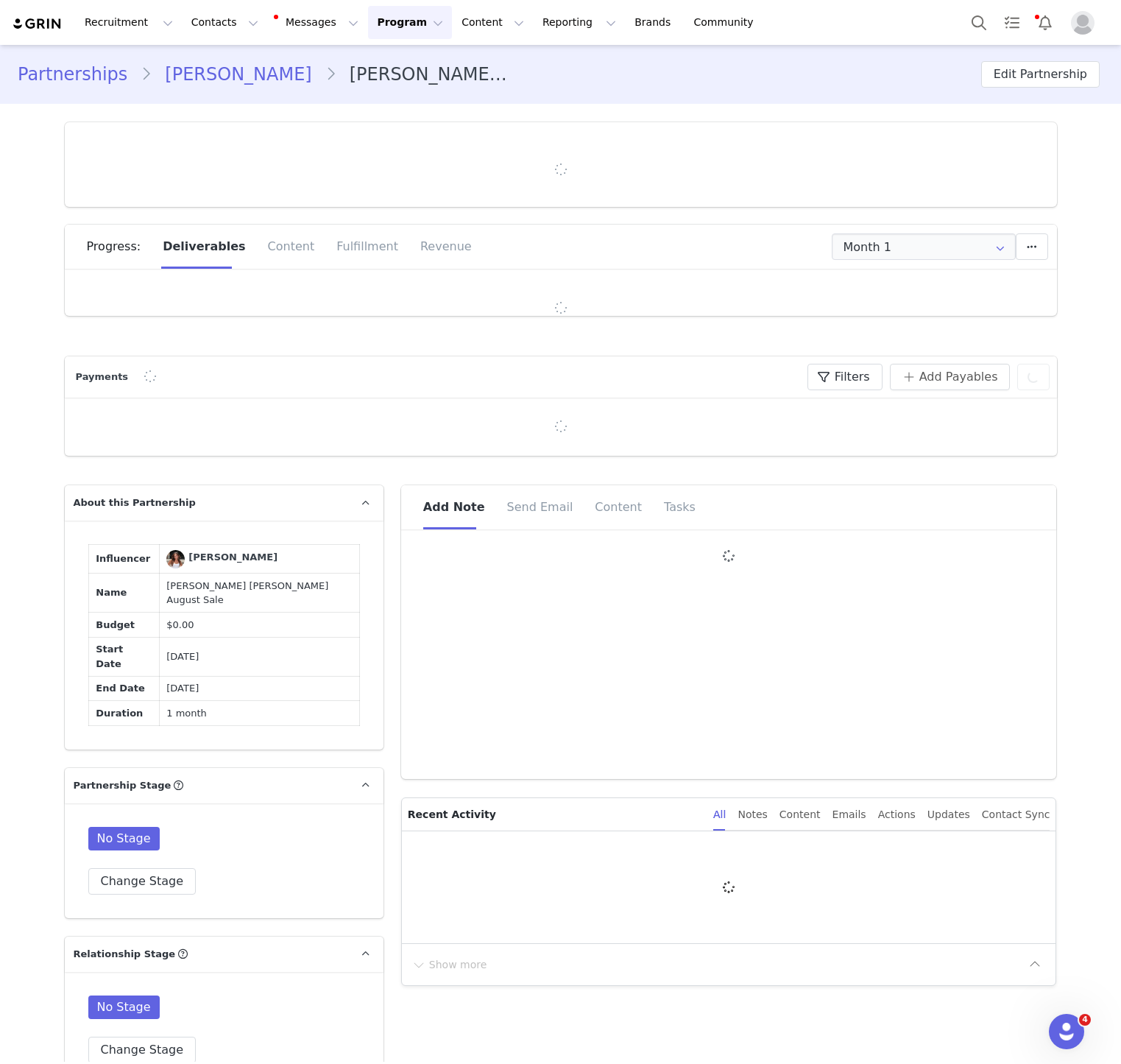
type input "+1 ([GEOGRAPHIC_DATA])"
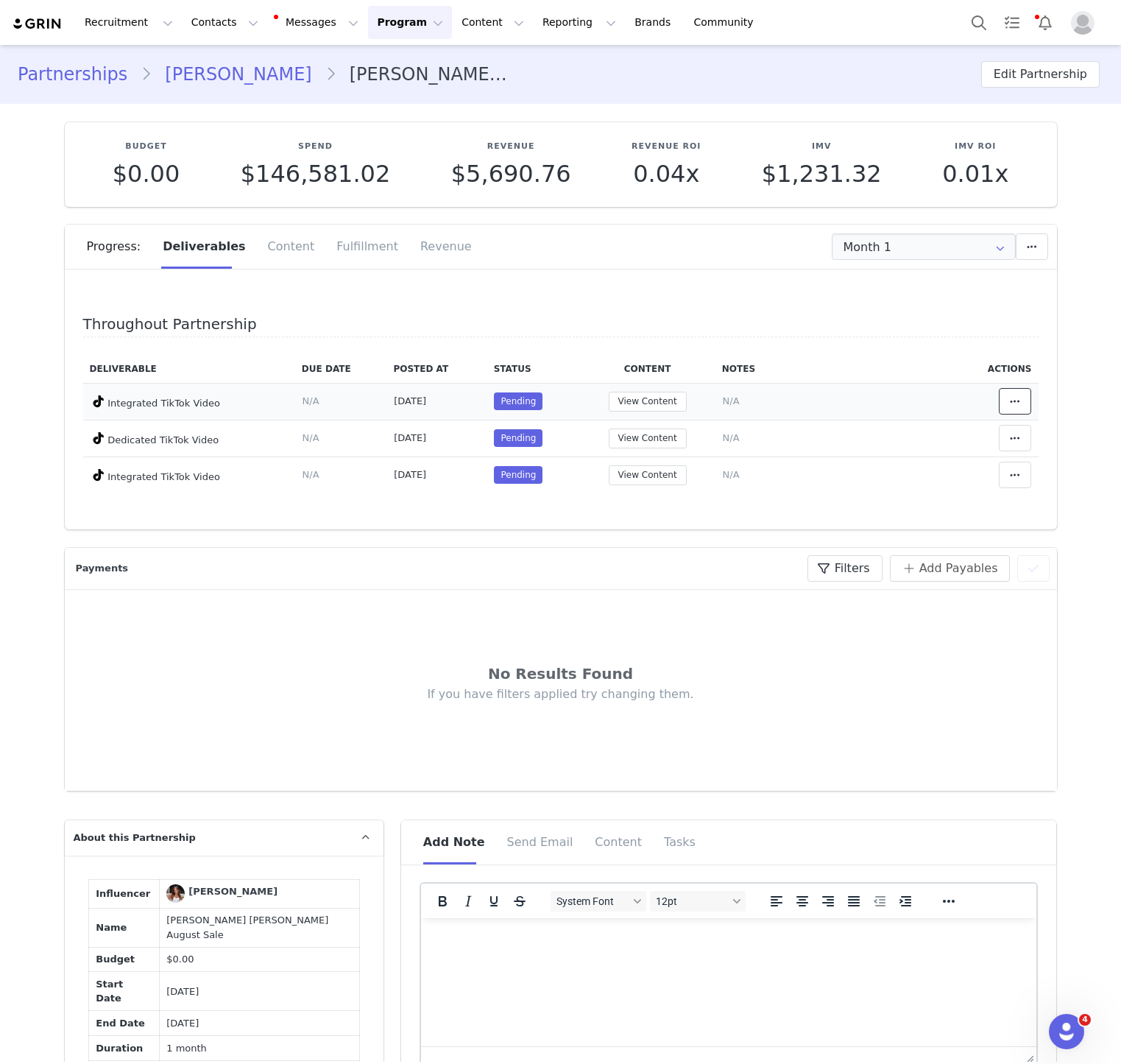
click at [1018, 398] on icon at bounding box center [1015, 401] width 10 height 12
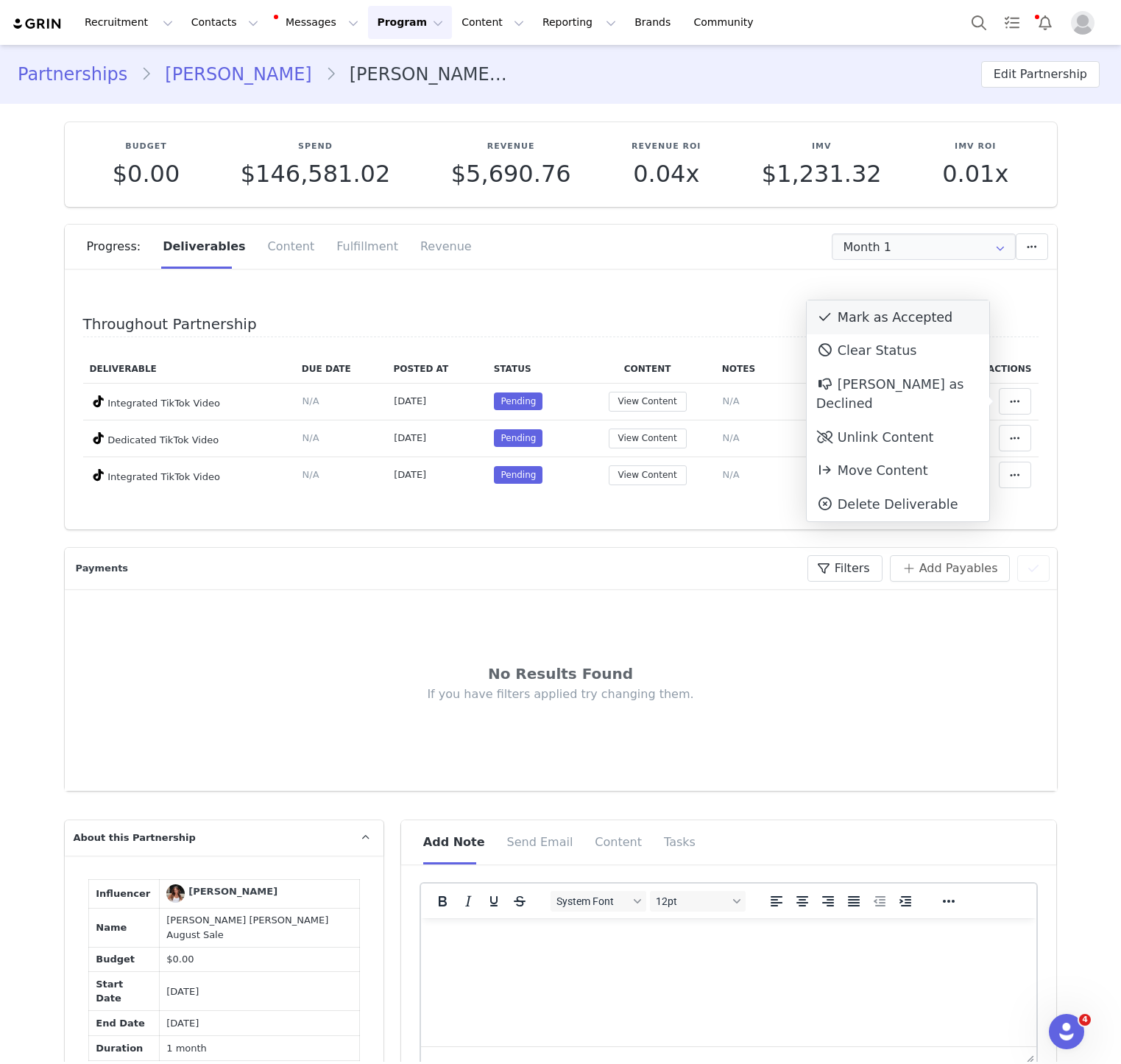
click at [923, 319] on div "Mark as Accepted" at bounding box center [897, 317] width 182 height 34
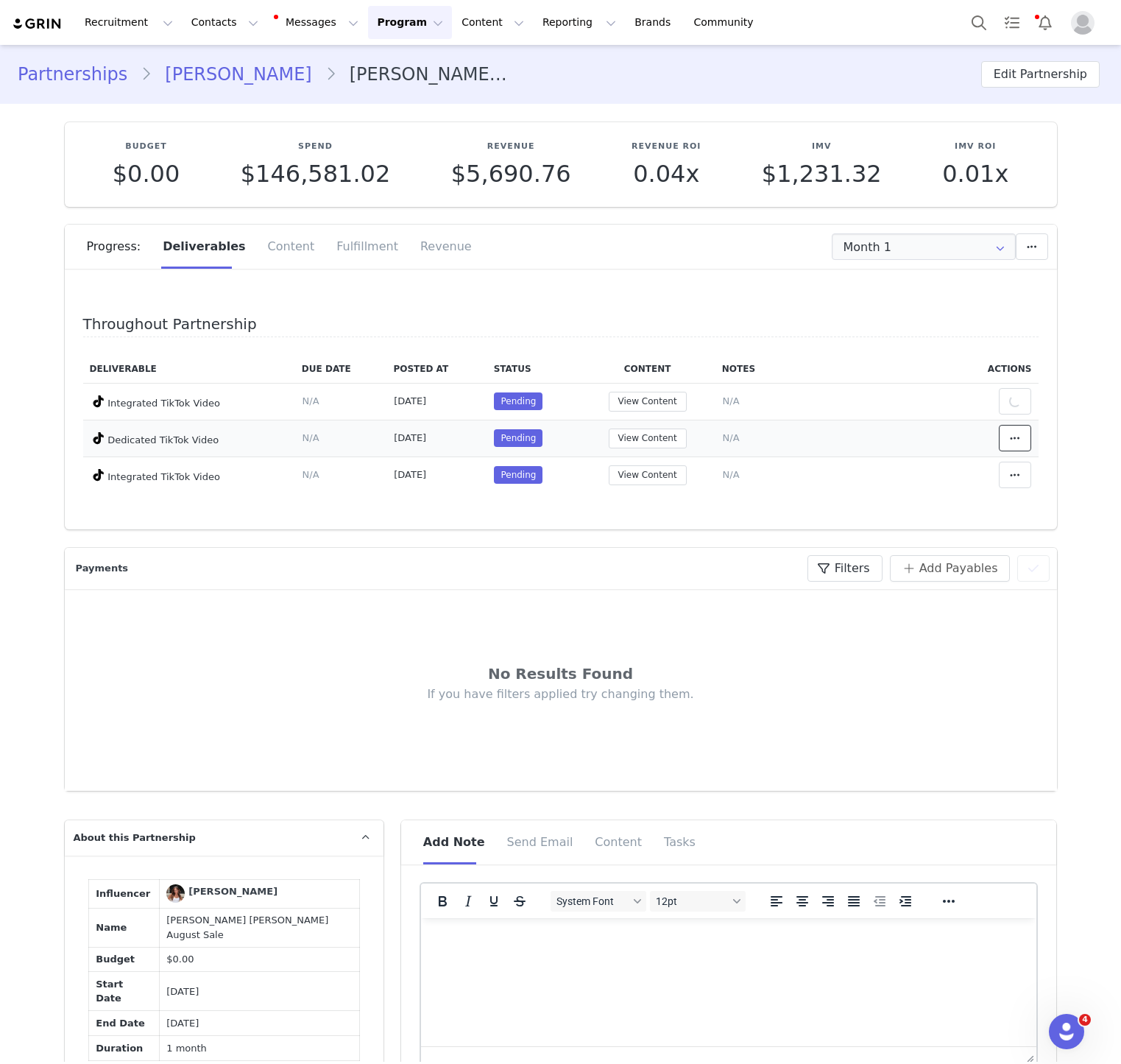
click at [1019, 442] on span at bounding box center [1015, 438] width 18 height 18
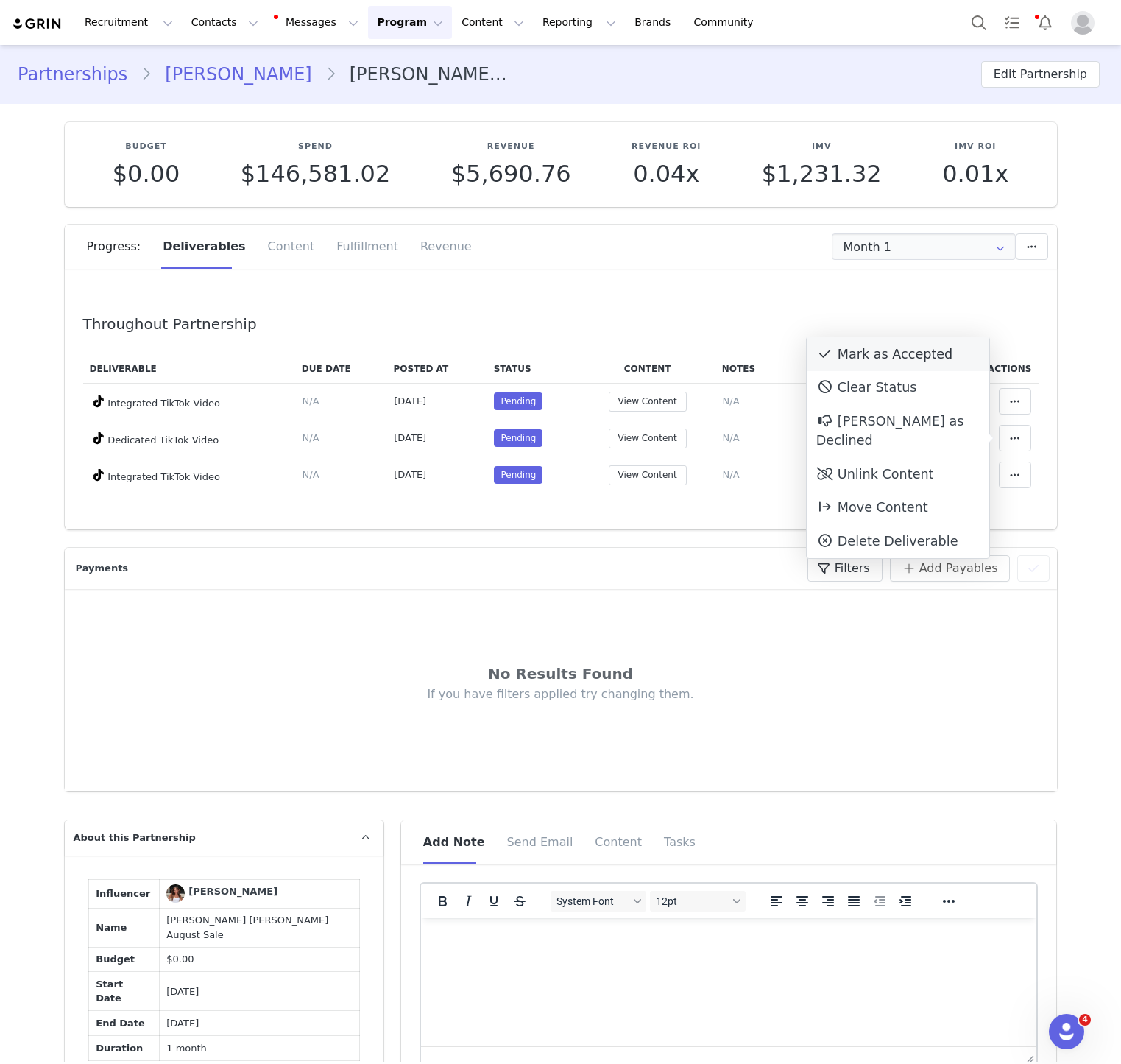
click at [944, 361] on div "Mark as Accepted" at bounding box center [897, 354] width 182 height 34
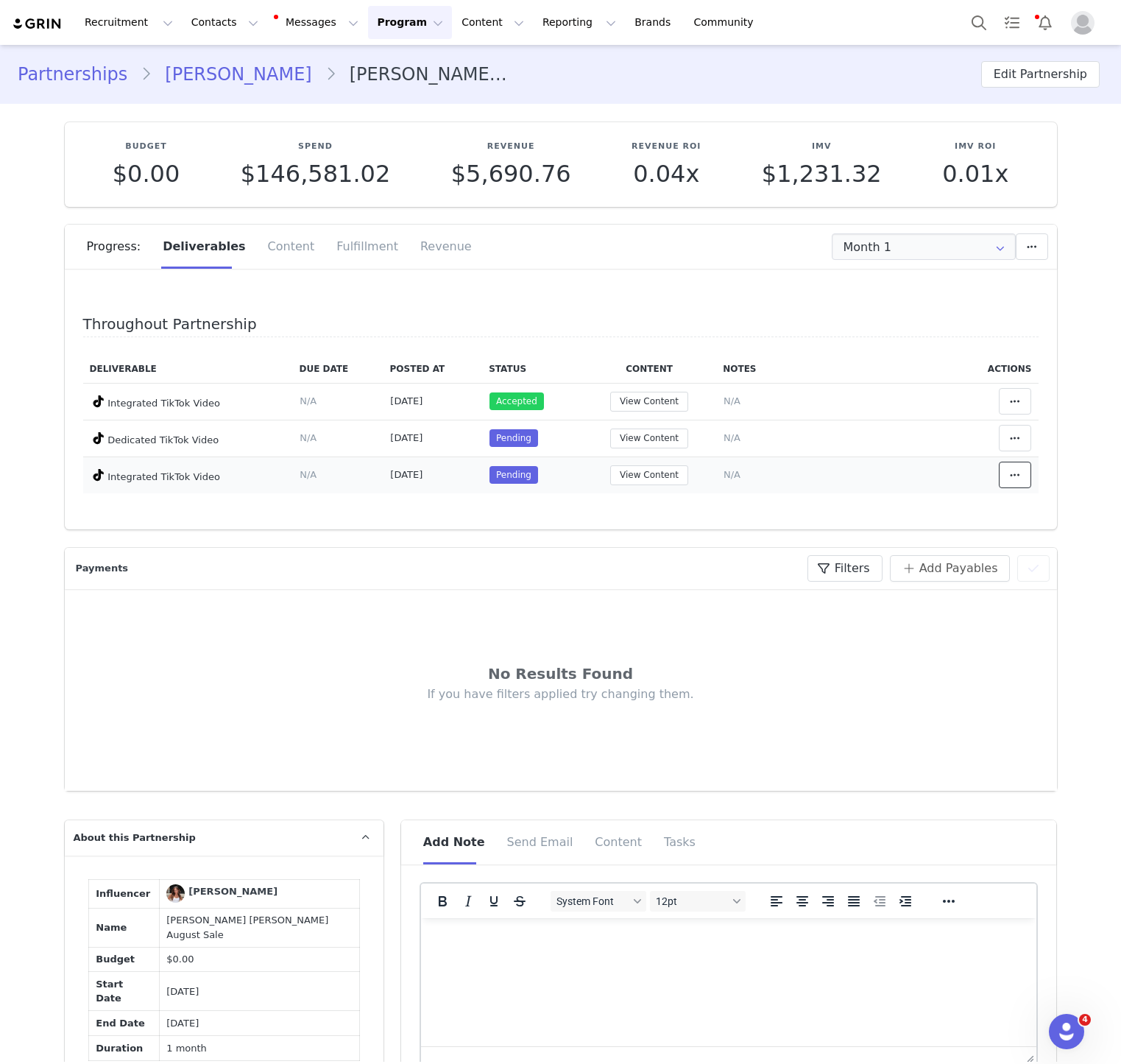
click at [1015, 471] on icon at bounding box center [1015, 474] width 10 height 12
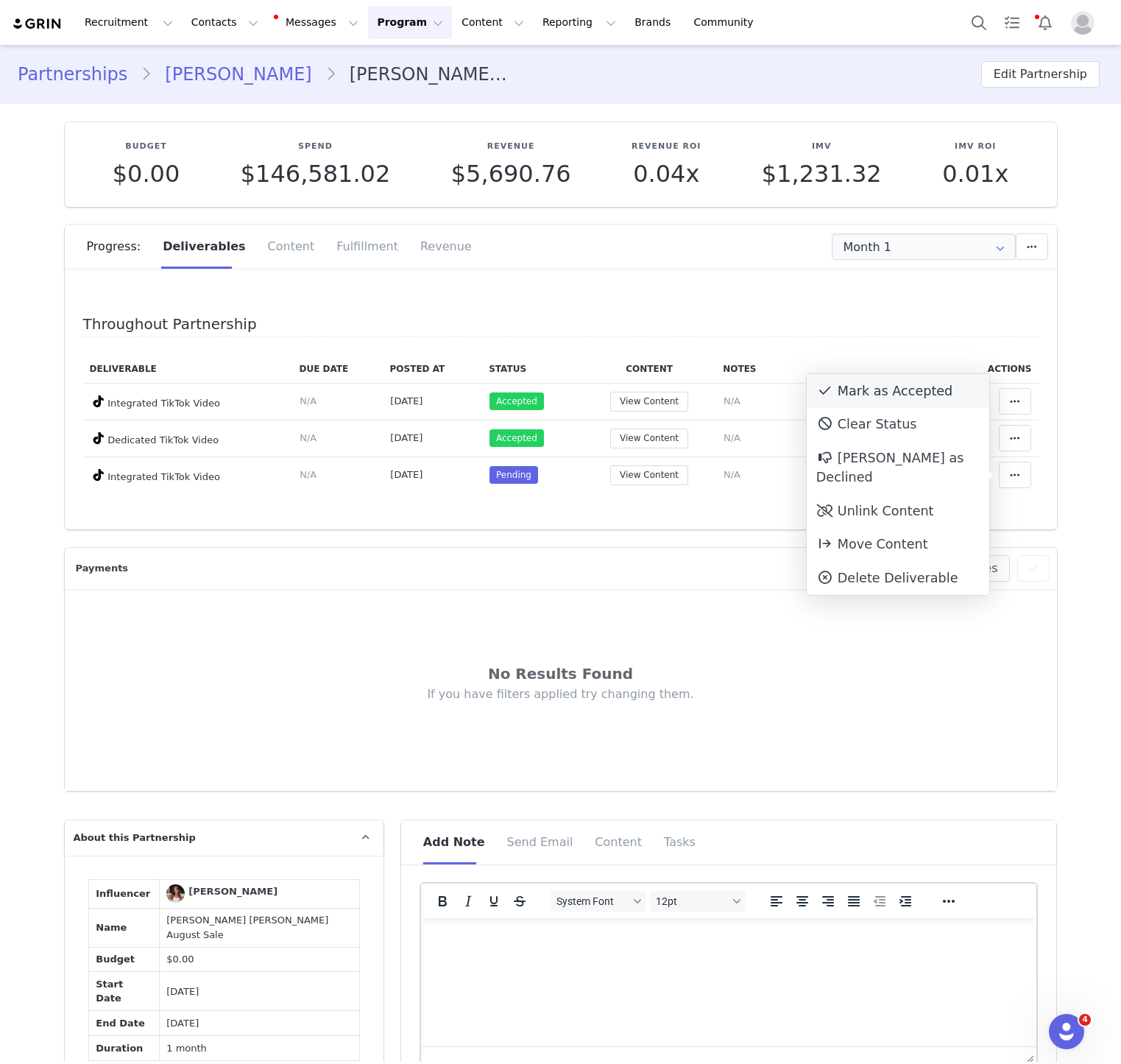
click at [940, 391] on div "Mark as Accepted" at bounding box center [897, 390] width 182 height 34
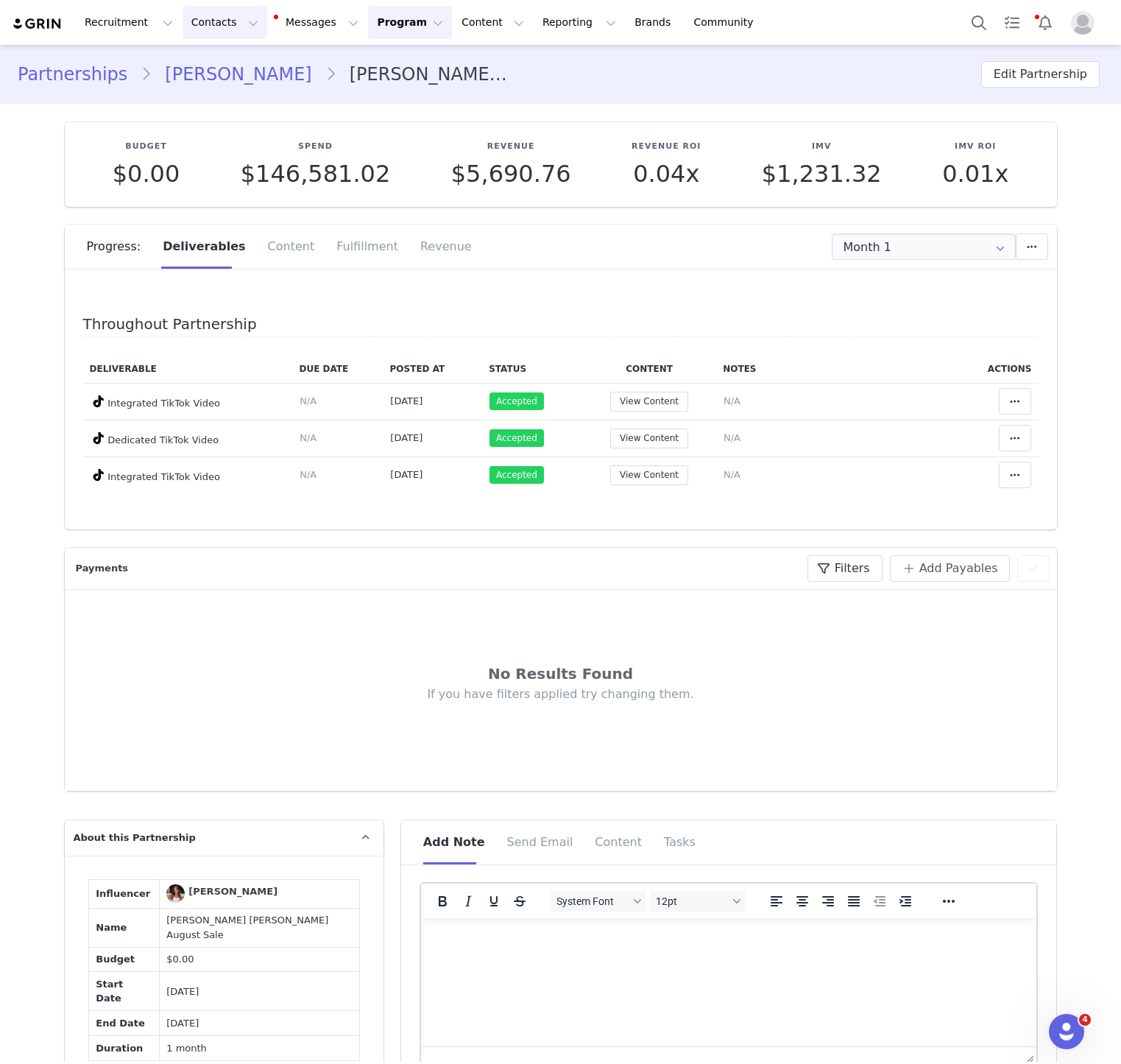
click at [198, 26] on button "Contacts Contacts" at bounding box center [225, 23] width 84 height 33
click at [214, 56] on link "Creators" at bounding box center [230, 65] width 117 height 27
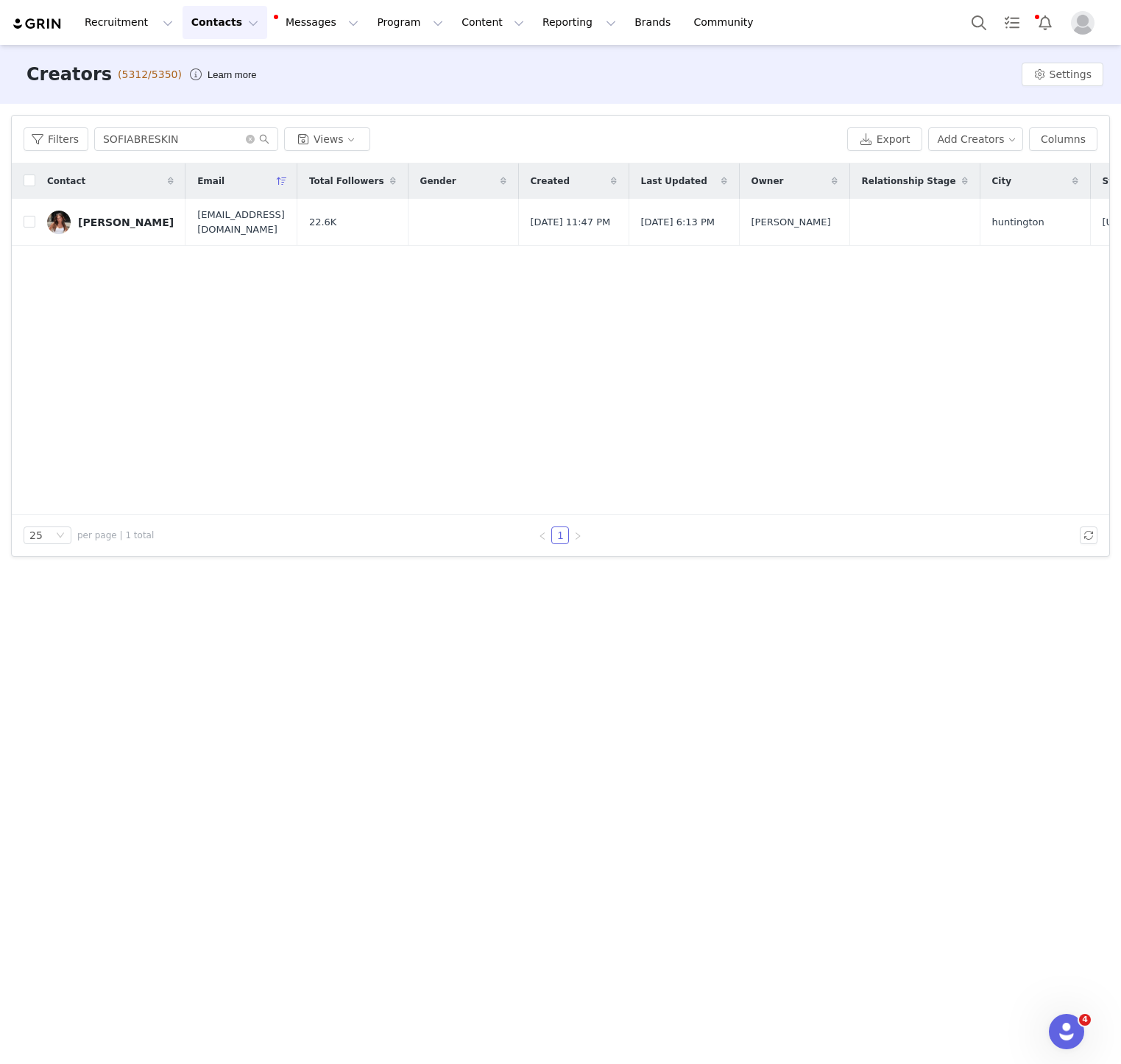
click at [185, 169] on div "Email" at bounding box center [241, 181] width 111 height 35
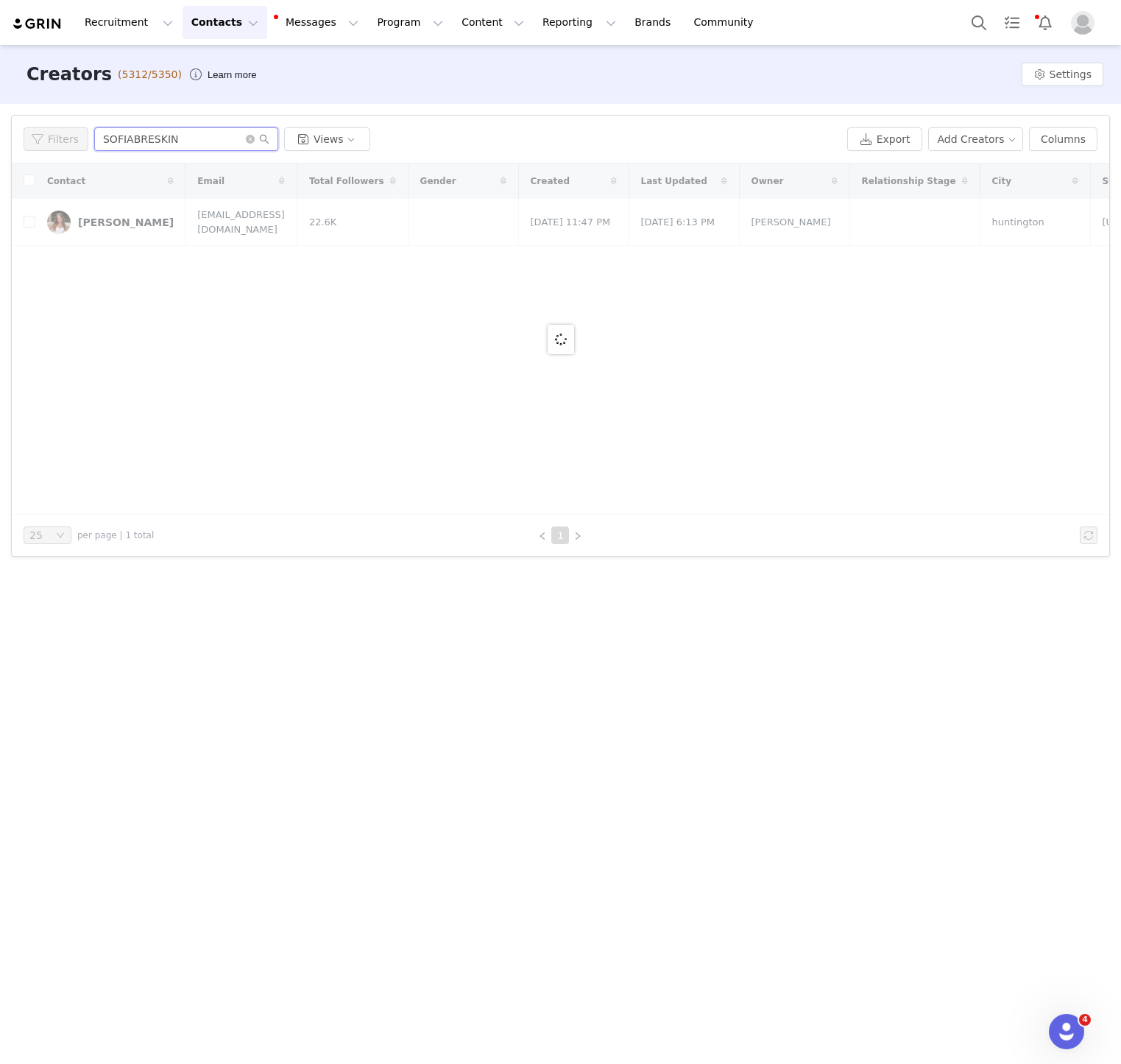
click at [173, 135] on input "SOFIABRESKIN" at bounding box center [185, 139] width 184 height 23
paste input "GRETCHENTT"
type input "GRETCHENTT"
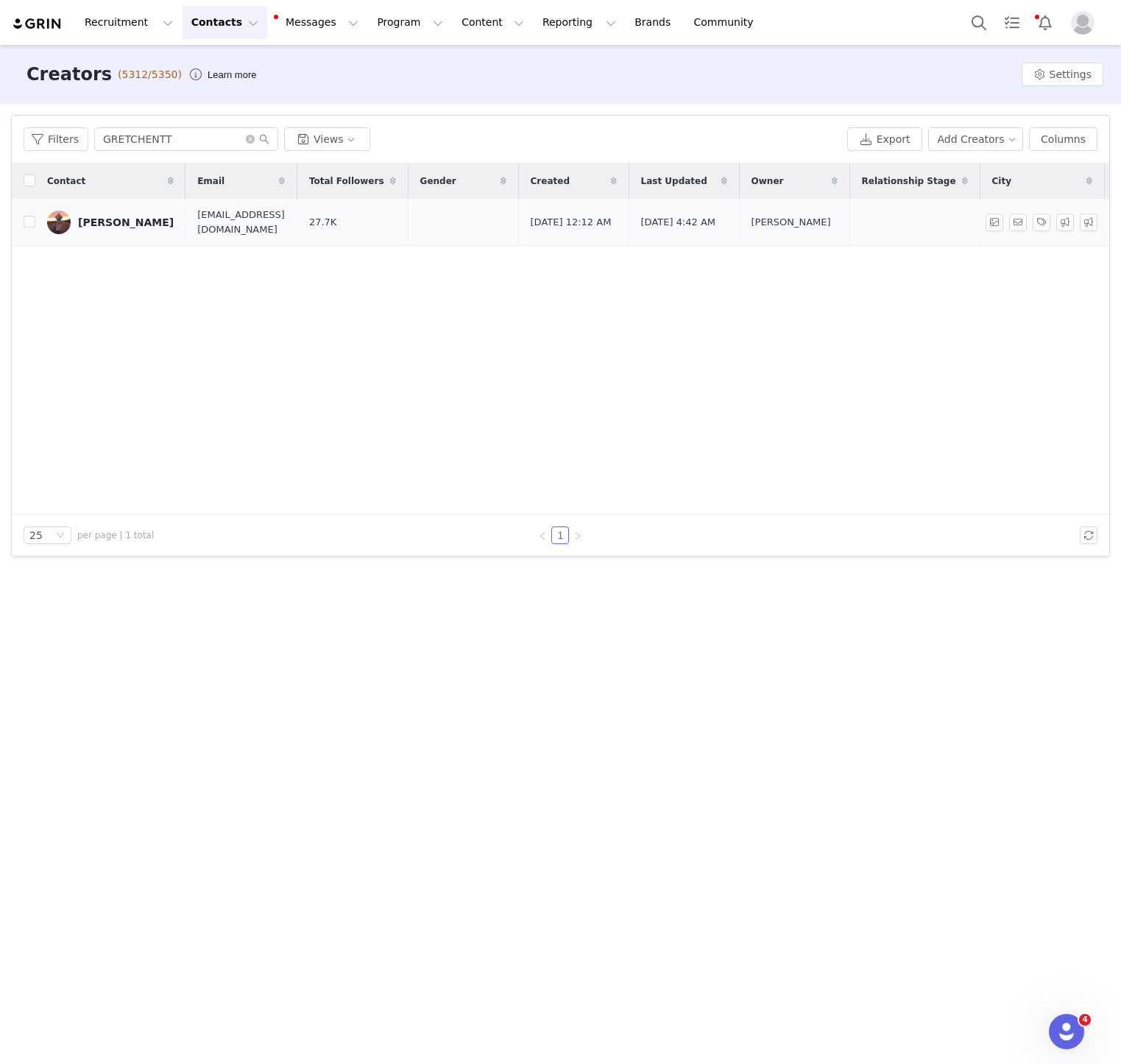
click at [150, 218] on div "Gretchen Burningham" at bounding box center [126, 222] width 95 height 12
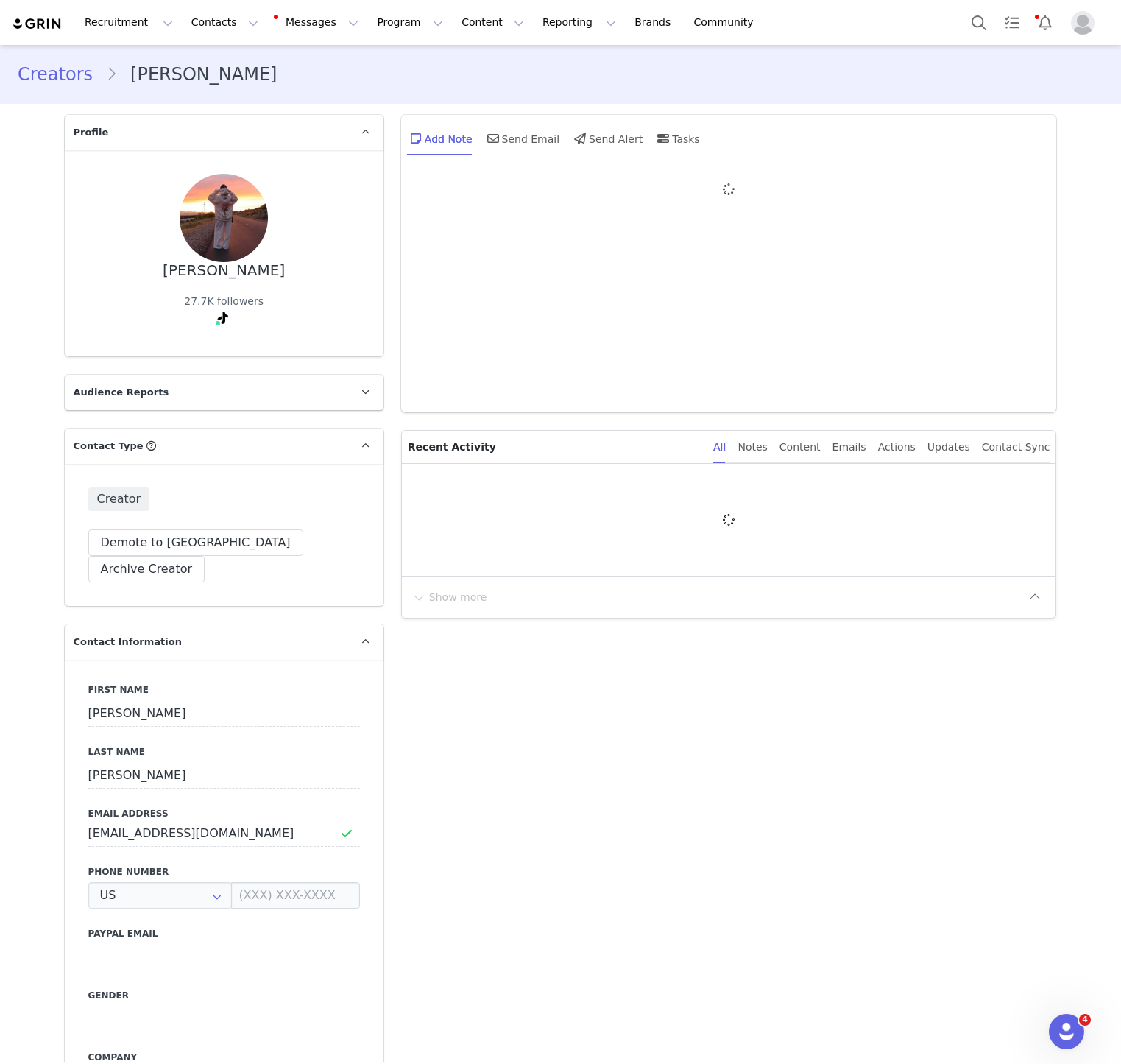
type input "+1 ([GEOGRAPHIC_DATA])"
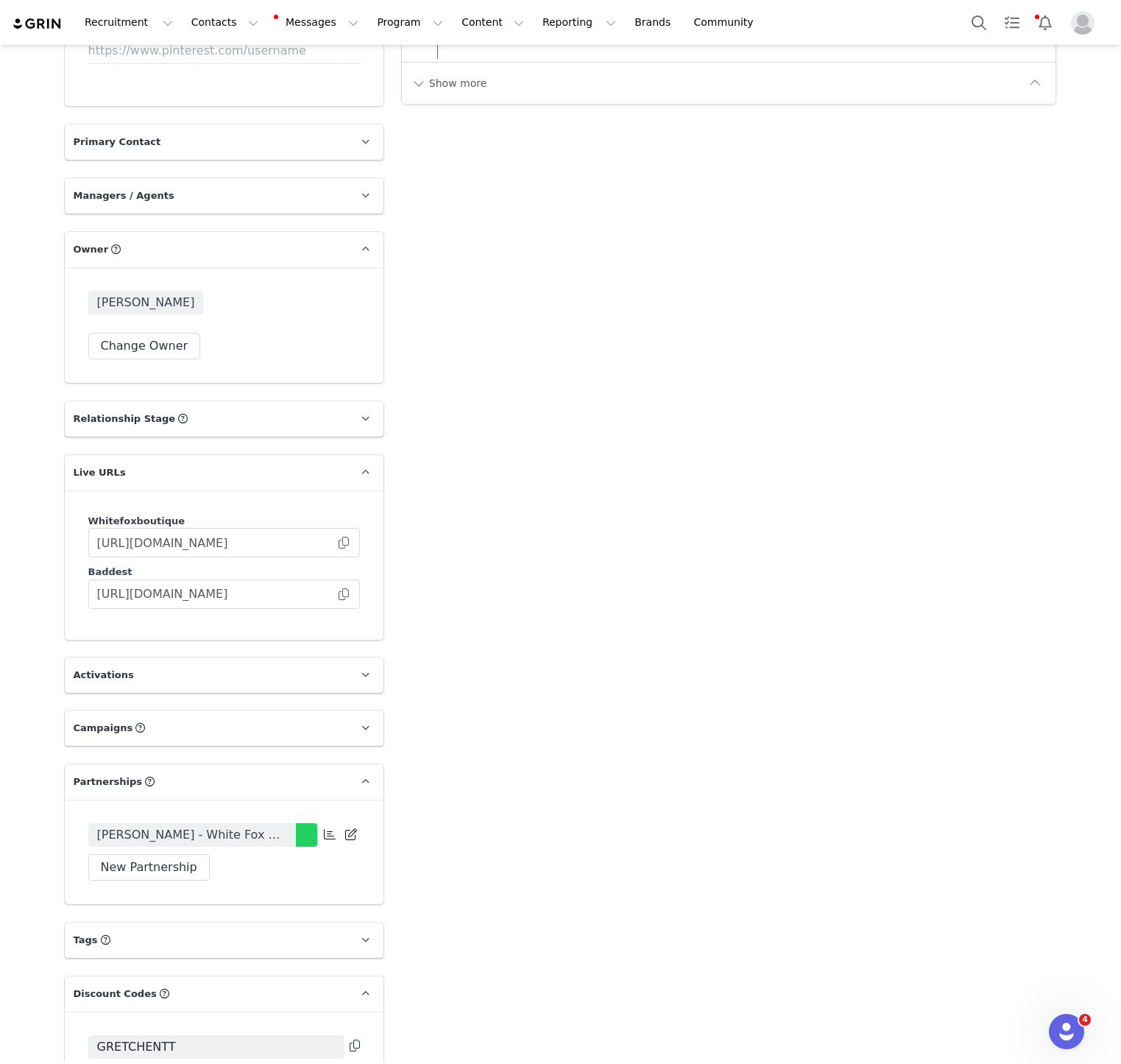
scroll to position [2360, 0]
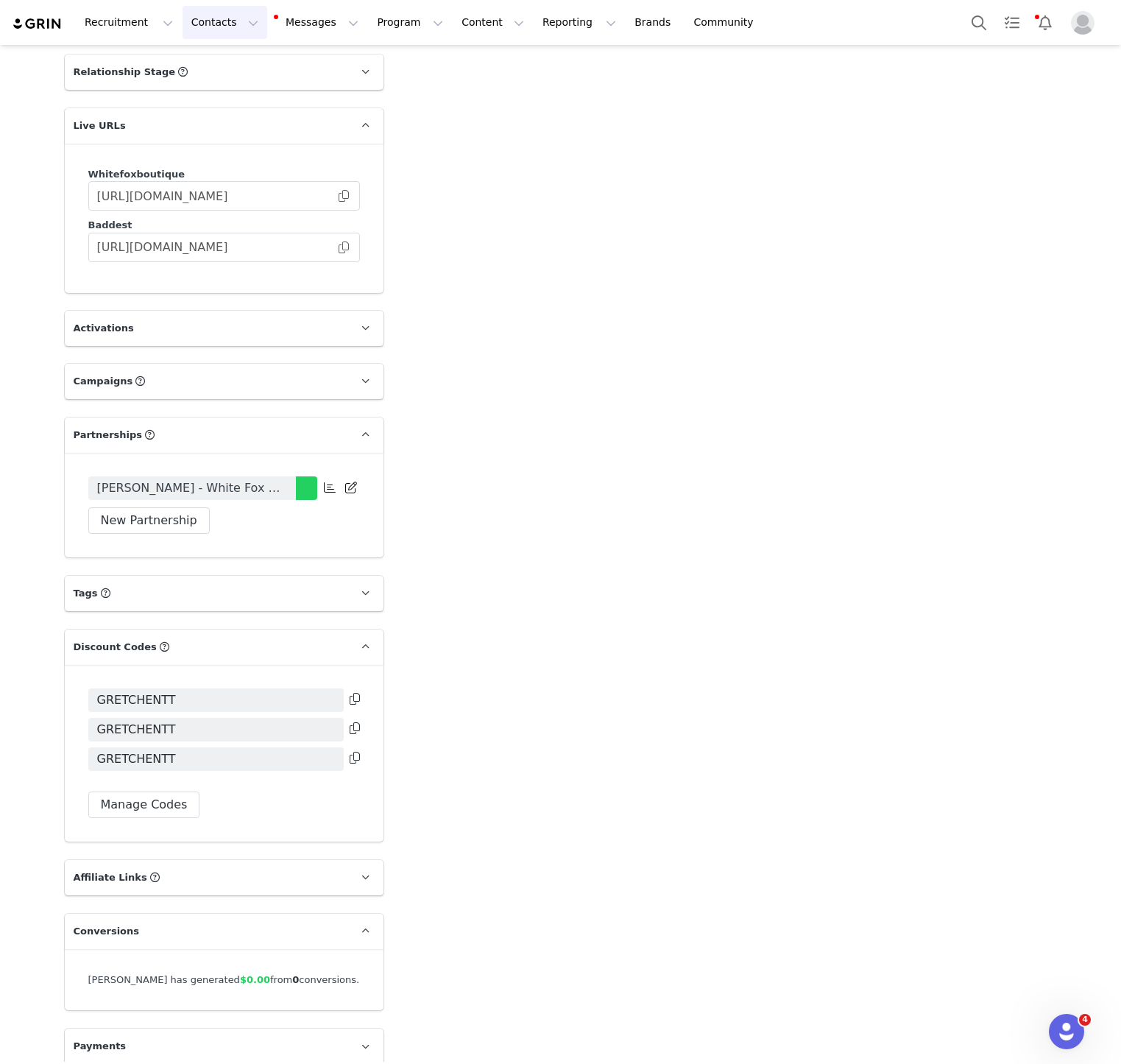
click at [201, 33] on button "Contacts Contacts" at bounding box center [225, 23] width 84 height 33
click at [224, 69] on p "Creators" at bounding box center [206, 65] width 44 height 16
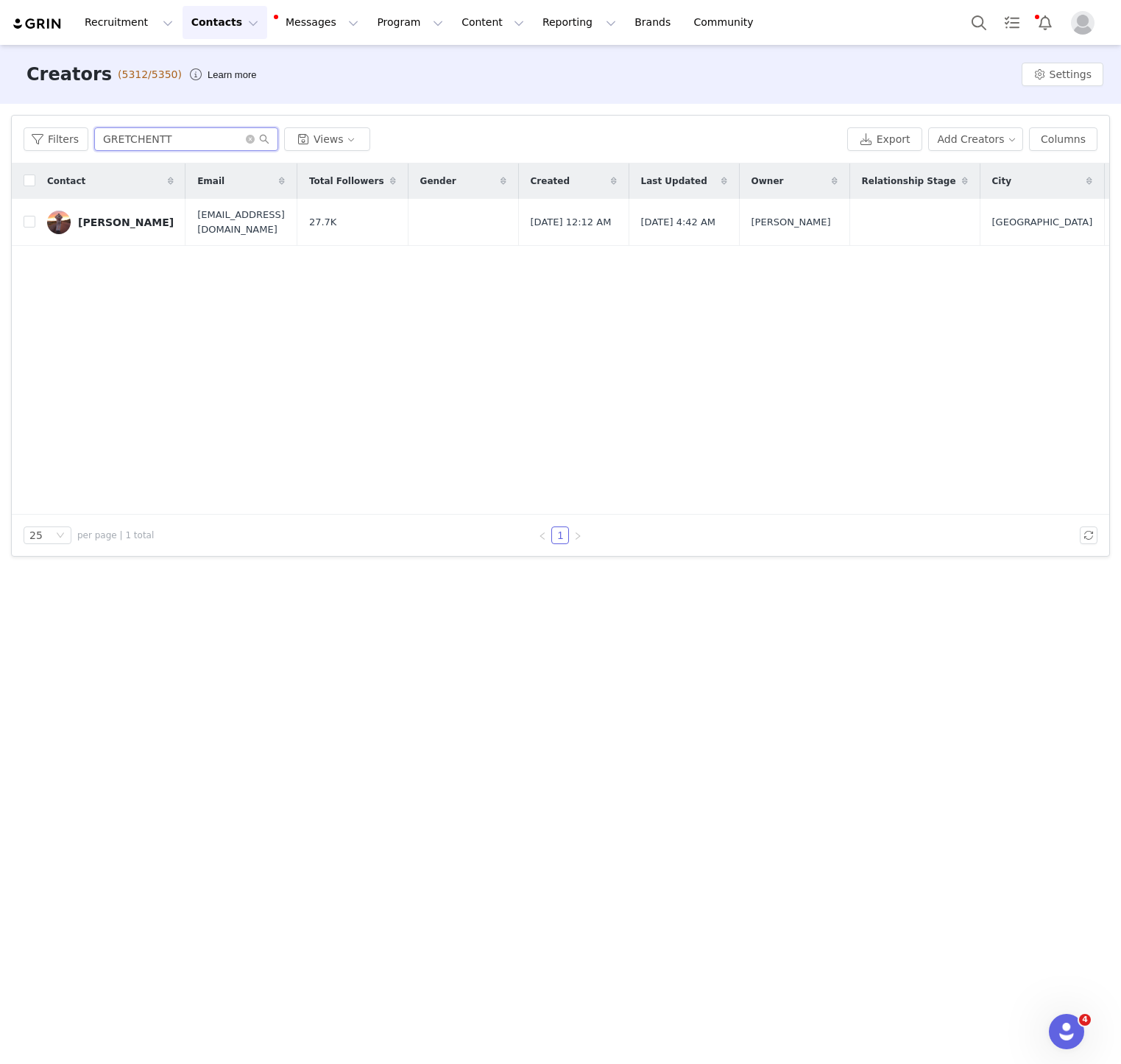
click at [174, 128] on input "GRETCHENTT" at bounding box center [185, 139] width 184 height 23
paste input "ACI"
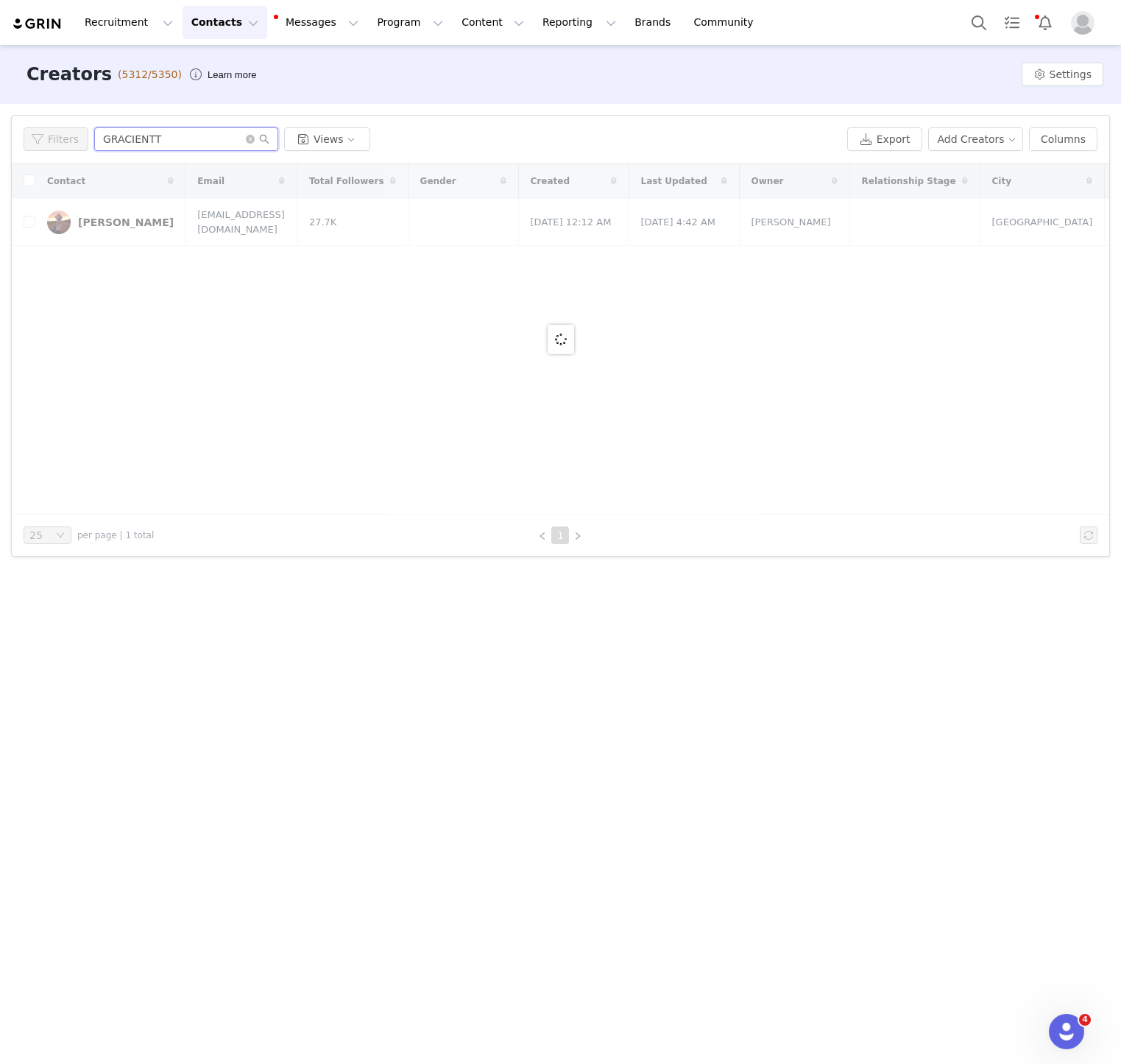
click at [173, 140] on input "GRACIENTT" at bounding box center [185, 139] width 184 height 23
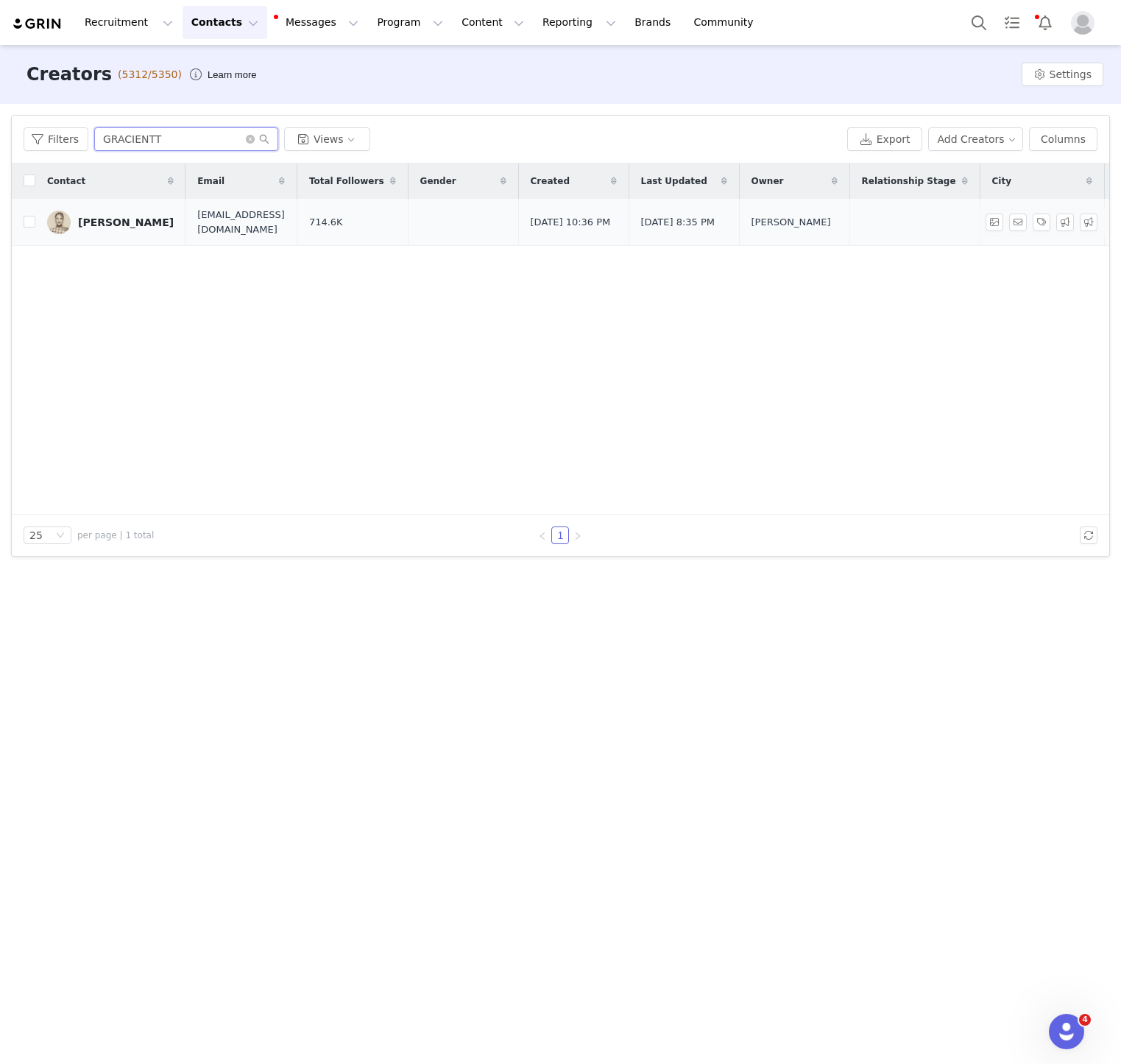
type input "GRACIENTT"
click at [124, 217] on div "Gracie Nielson" at bounding box center [126, 222] width 95 height 12
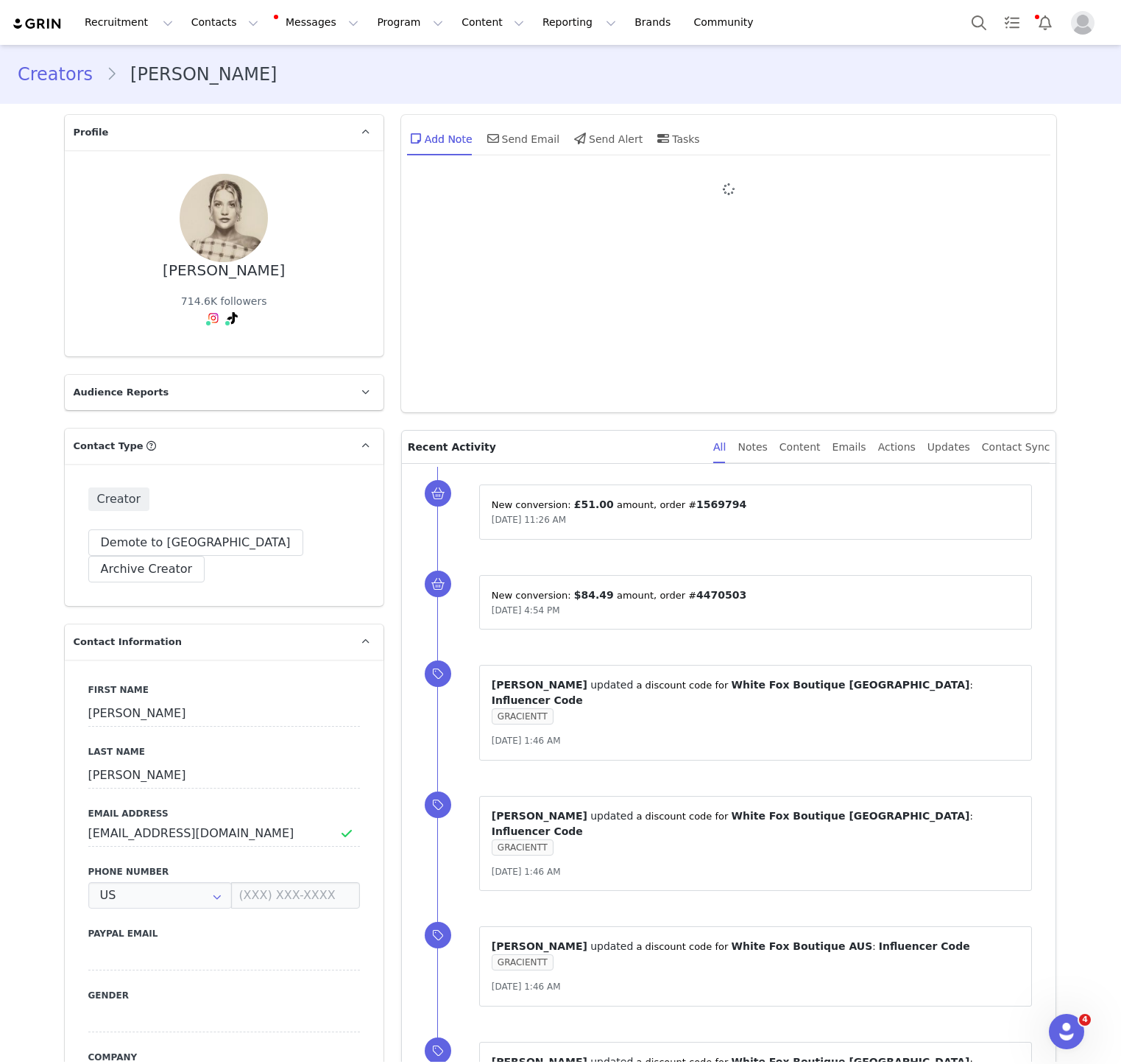
type input "+1 ([GEOGRAPHIC_DATA])"
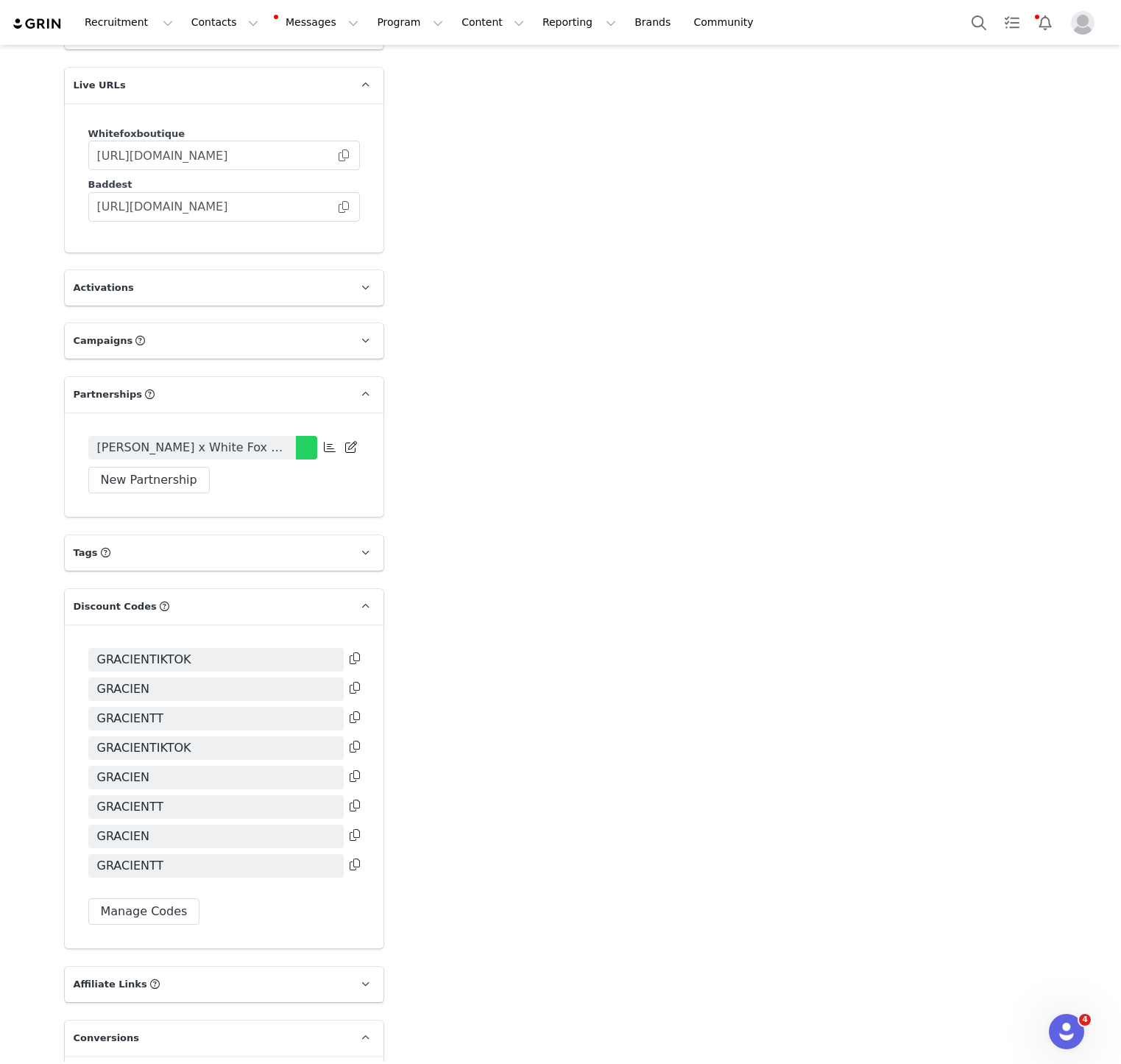
scroll to position [2420, 0]
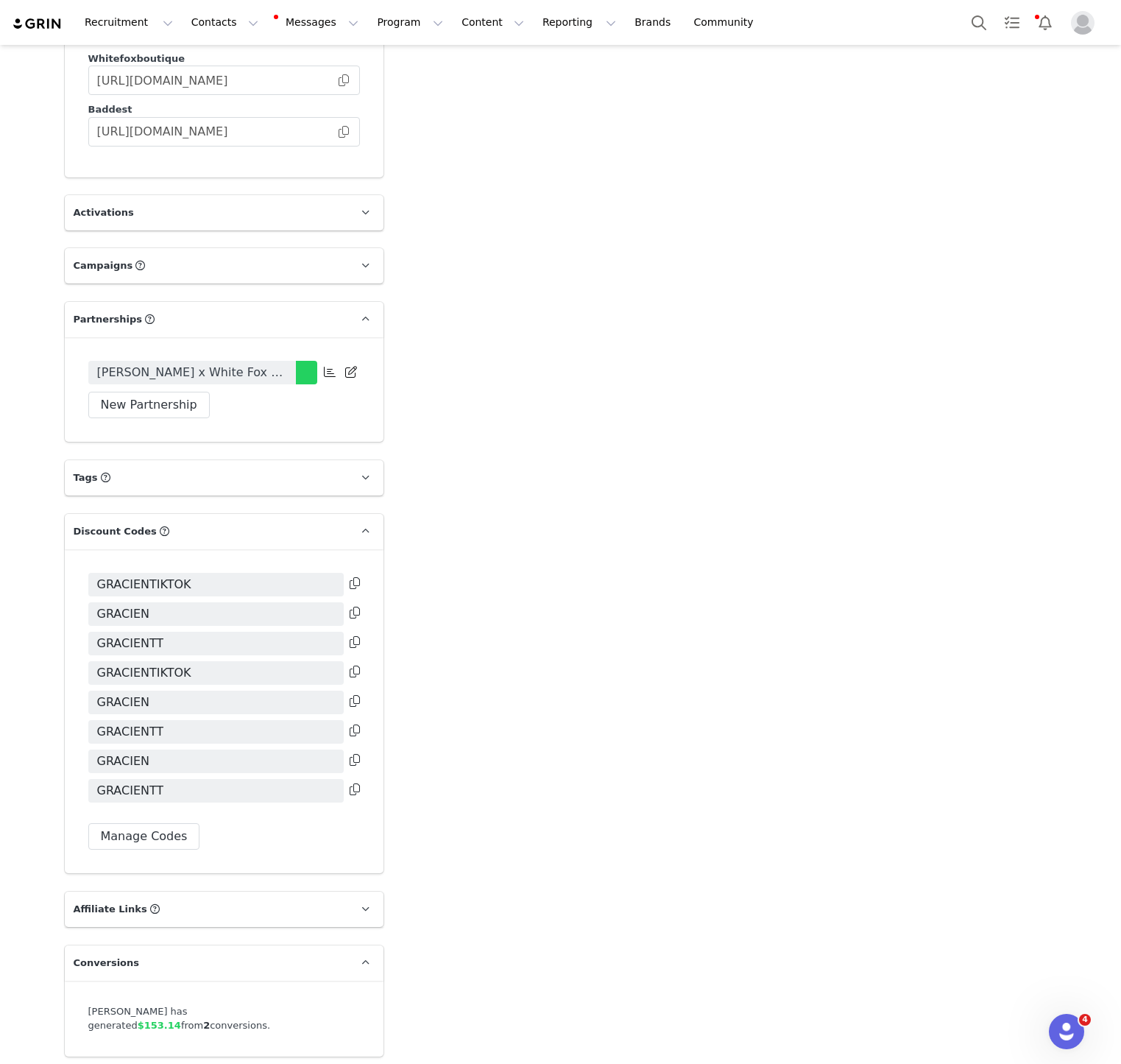
click at [215, 5] on div "Recruitment Recruitment Creator Search Curated Lists Landing Pages Web Extensio…" at bounding box center [560, 22] width 1121 height 45
click at [215, 13] on button "Contacts Contacts" at bounding box center [225, 23] width 84 height 33
click at [228, 52] on link "Creators" at bounding box center [230, 65] width 117 height 27
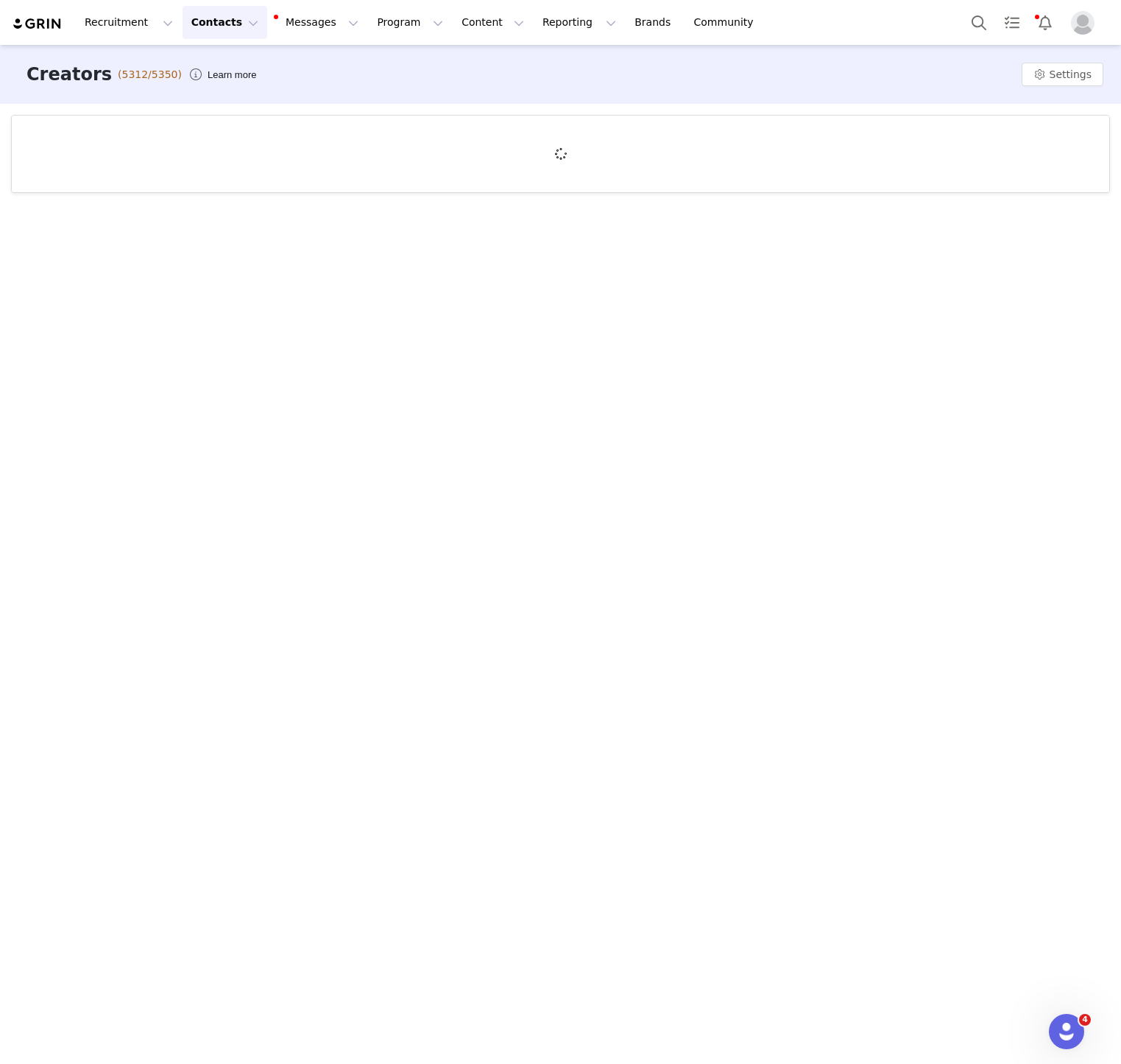
click at [228, 63] on div "Creators (5312/5350) Learn more Settings" at bounding box center [560, 74] width 1121 height 59
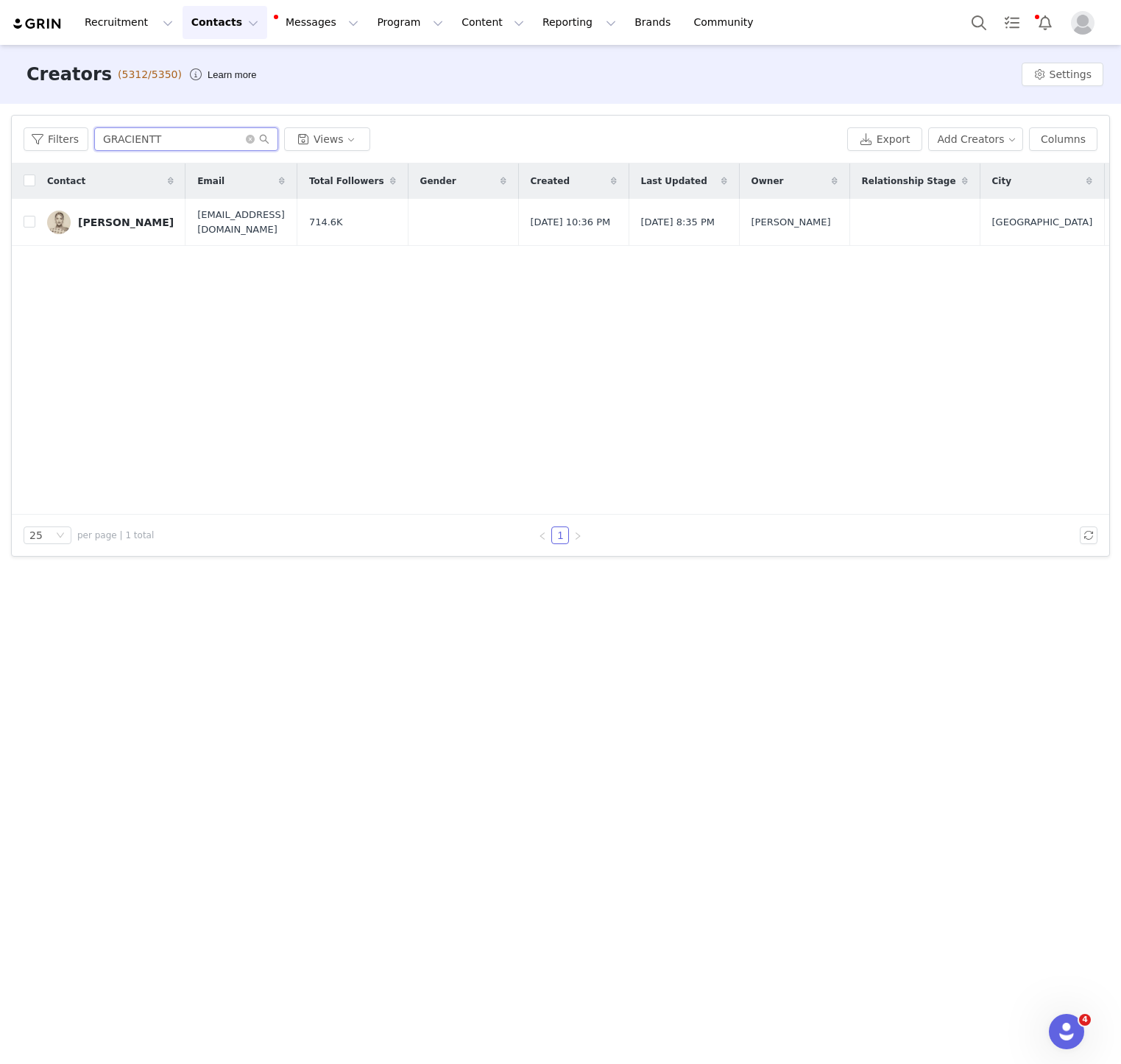
click at [131, 135] on input "GRACIENTT" at bounding box center [185, 139] width 184 height 23
paste input "JIWO"
type input "JIWONTT"
click at [101, 224] on div "Jiwon Park" at bounding box center [126, 222] width 95 height 12
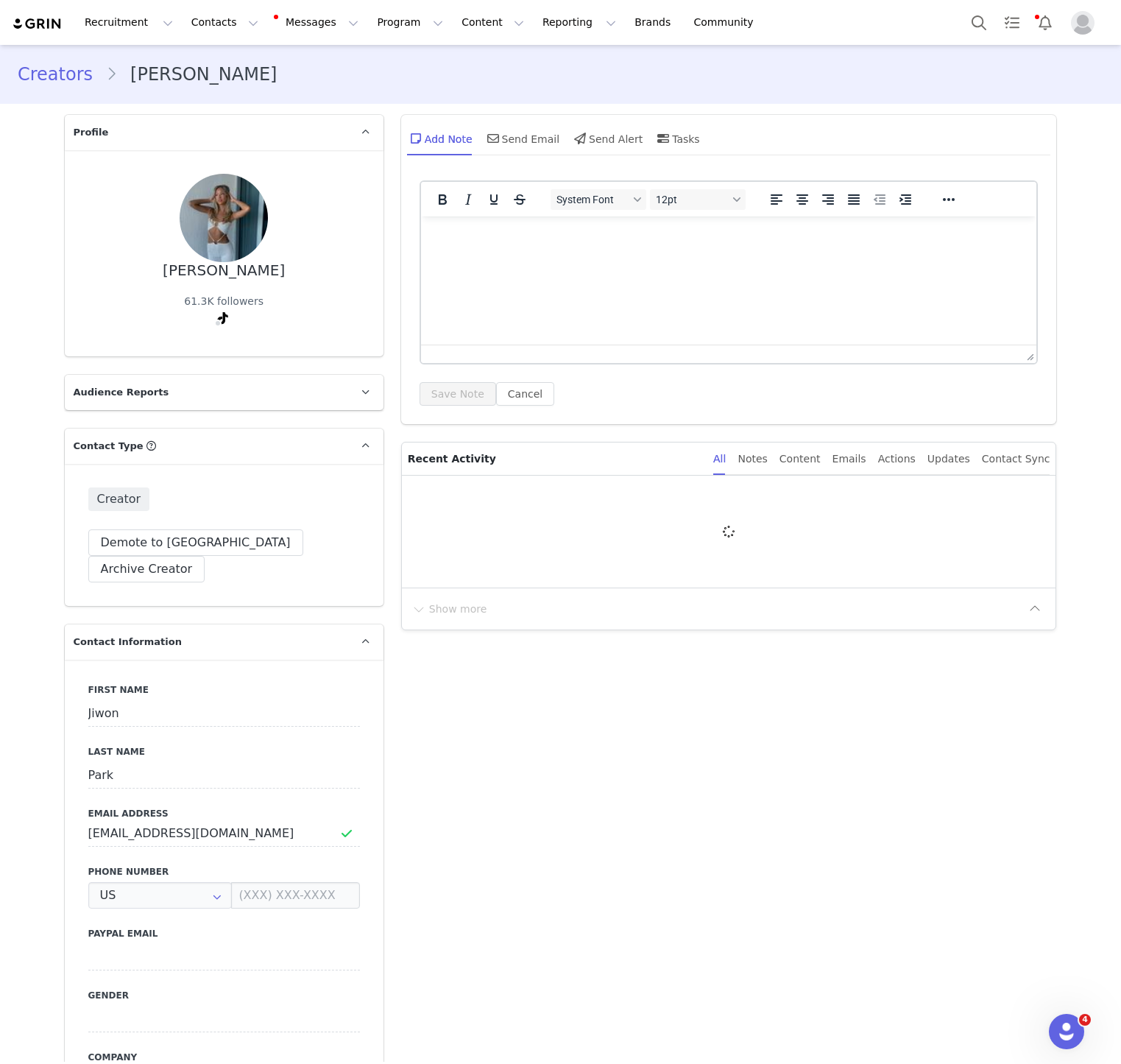
type input "+1 ([GEOGRAPHIC_DATA])"
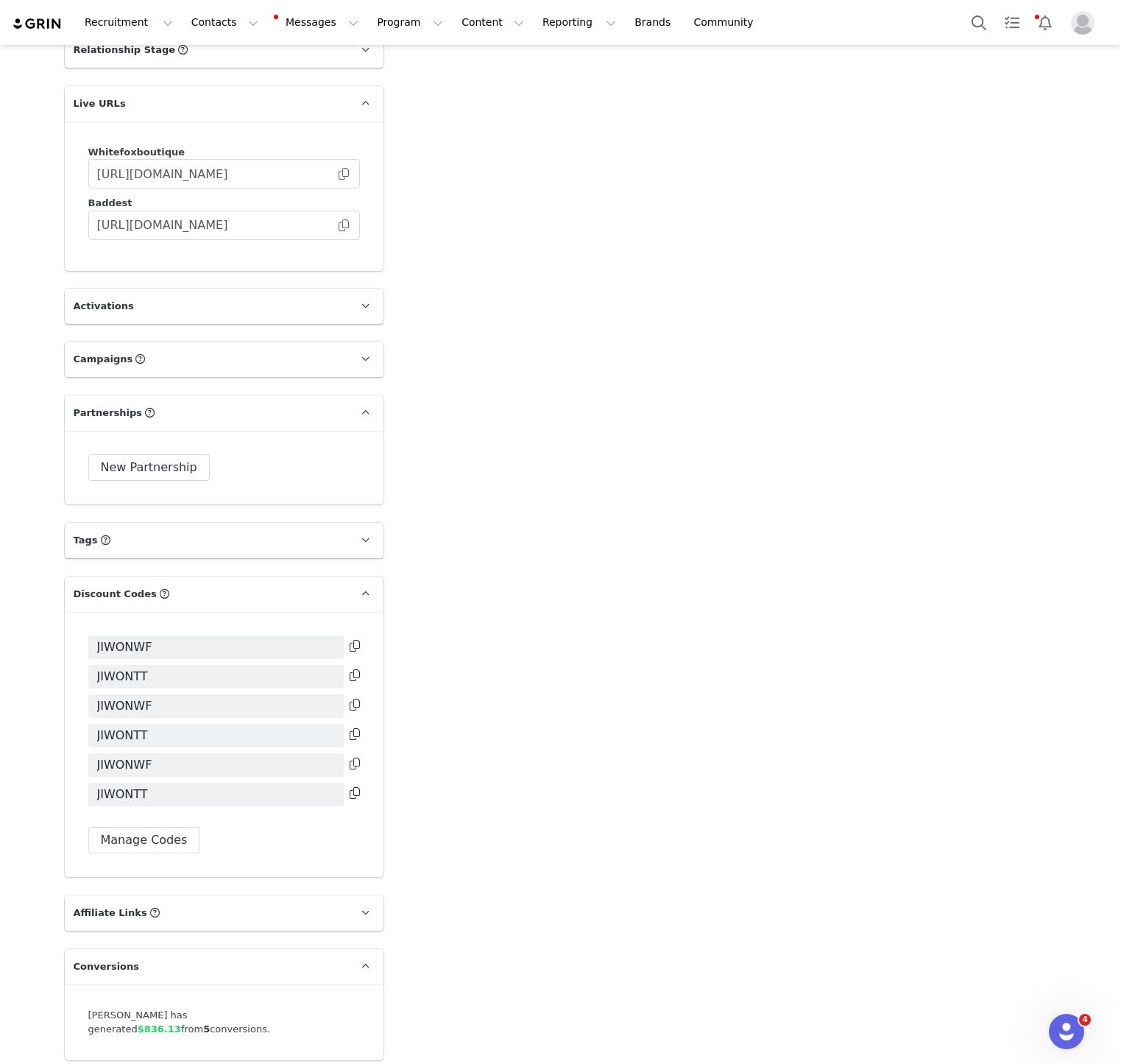
scroll to position [2285, 0]
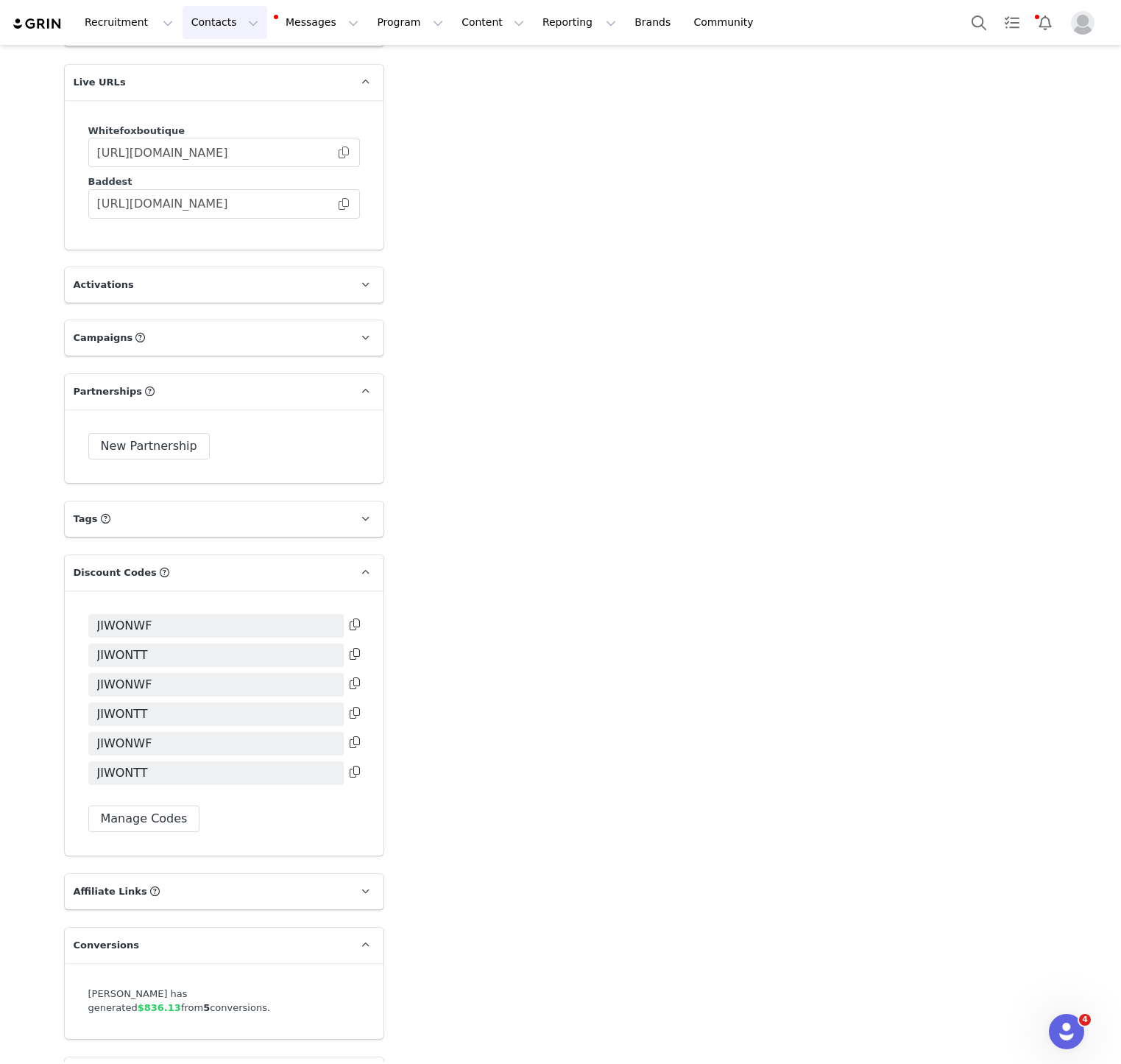
click at [217, 19] on button "Contacts Contacts" at bounding box center [225, 23] width 84 height 33
click at [224, 57] on p "Creators" at bounding box center [206, 65] width 44 height 16
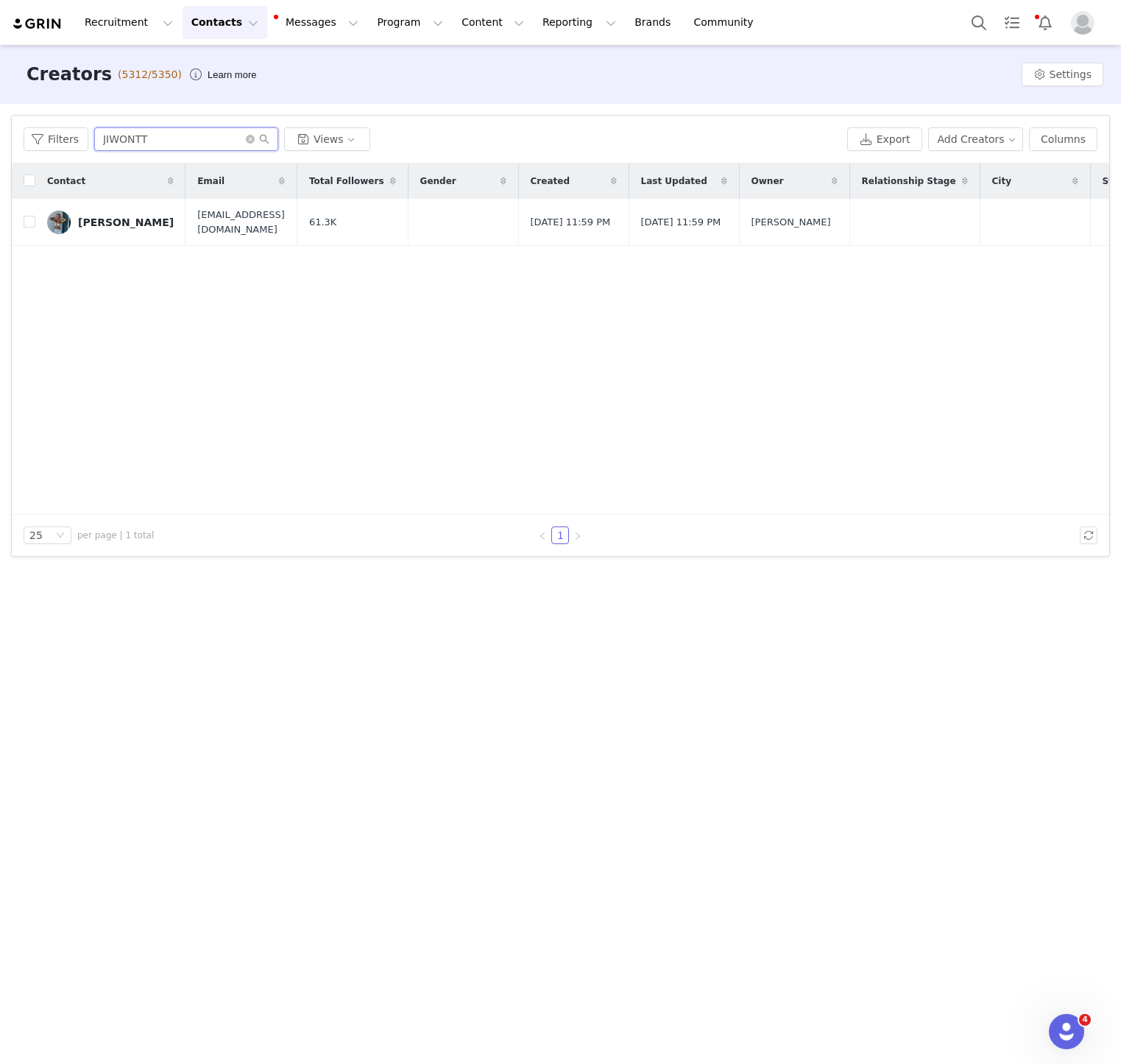
click at [135, 137] on input "JIWONTT" at bounding box center [185, 139] width 184 height 23
paste input "NICOLED"
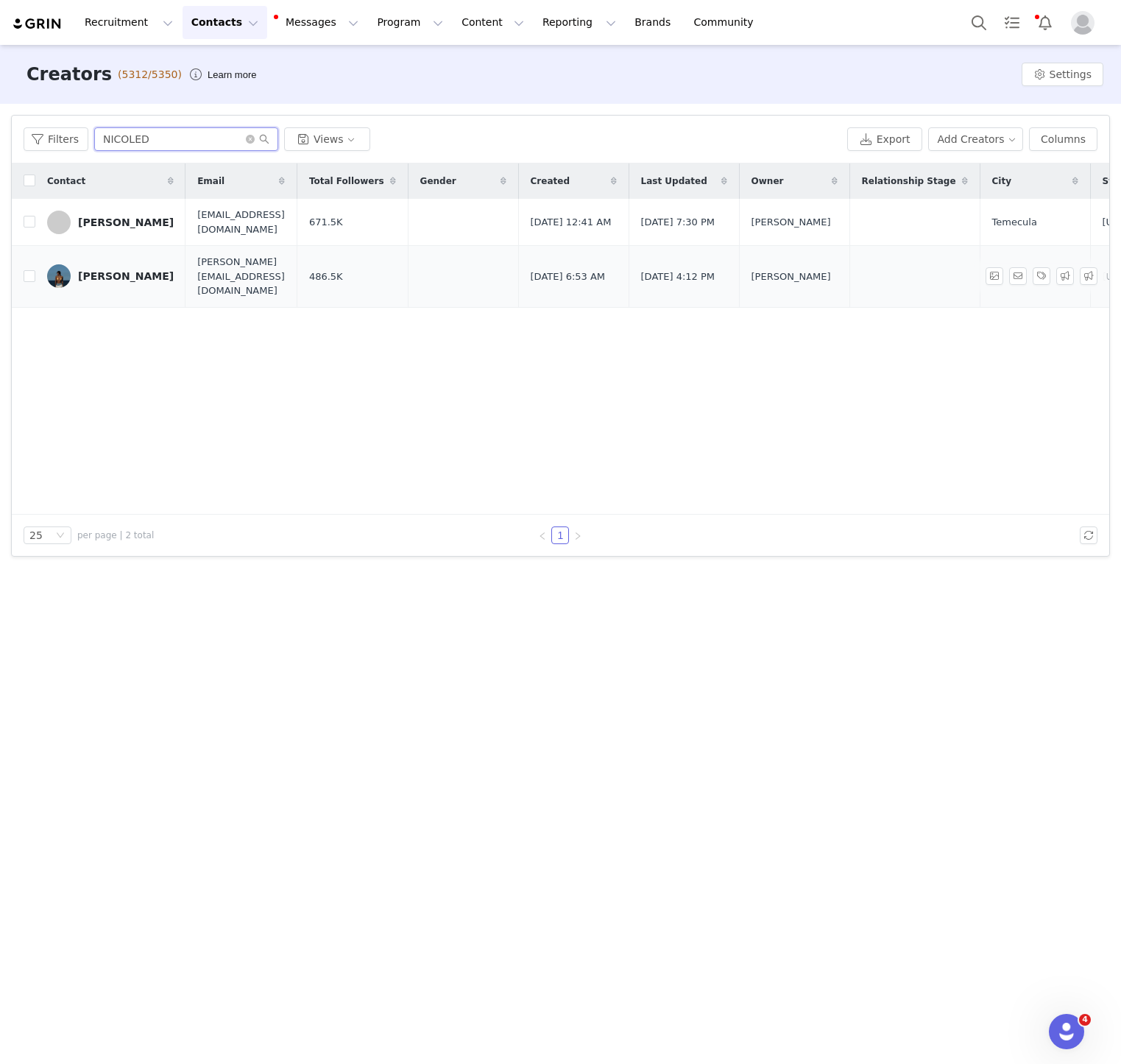
type input "NICOLED"
click at [135, 256] on td "Nicole DeLosReyes" at bounding box center [110, 276] width 150 height 62
click at [135, 264] on link "Nicole DeLosReyes" at bounding box center [110, 276] width 127 height 23
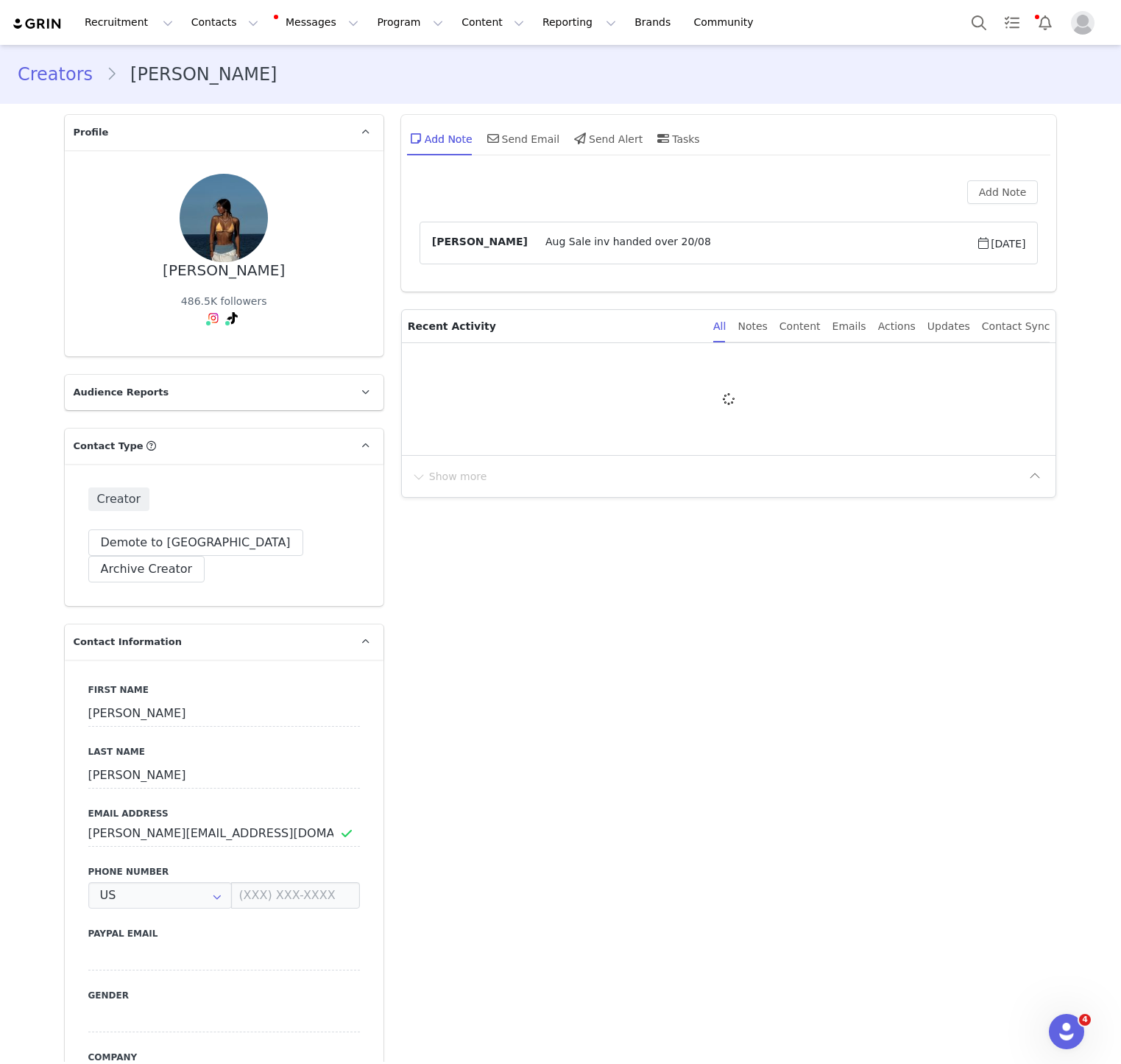
type input "+1 ([GEOGRAPHIC_DATA])"
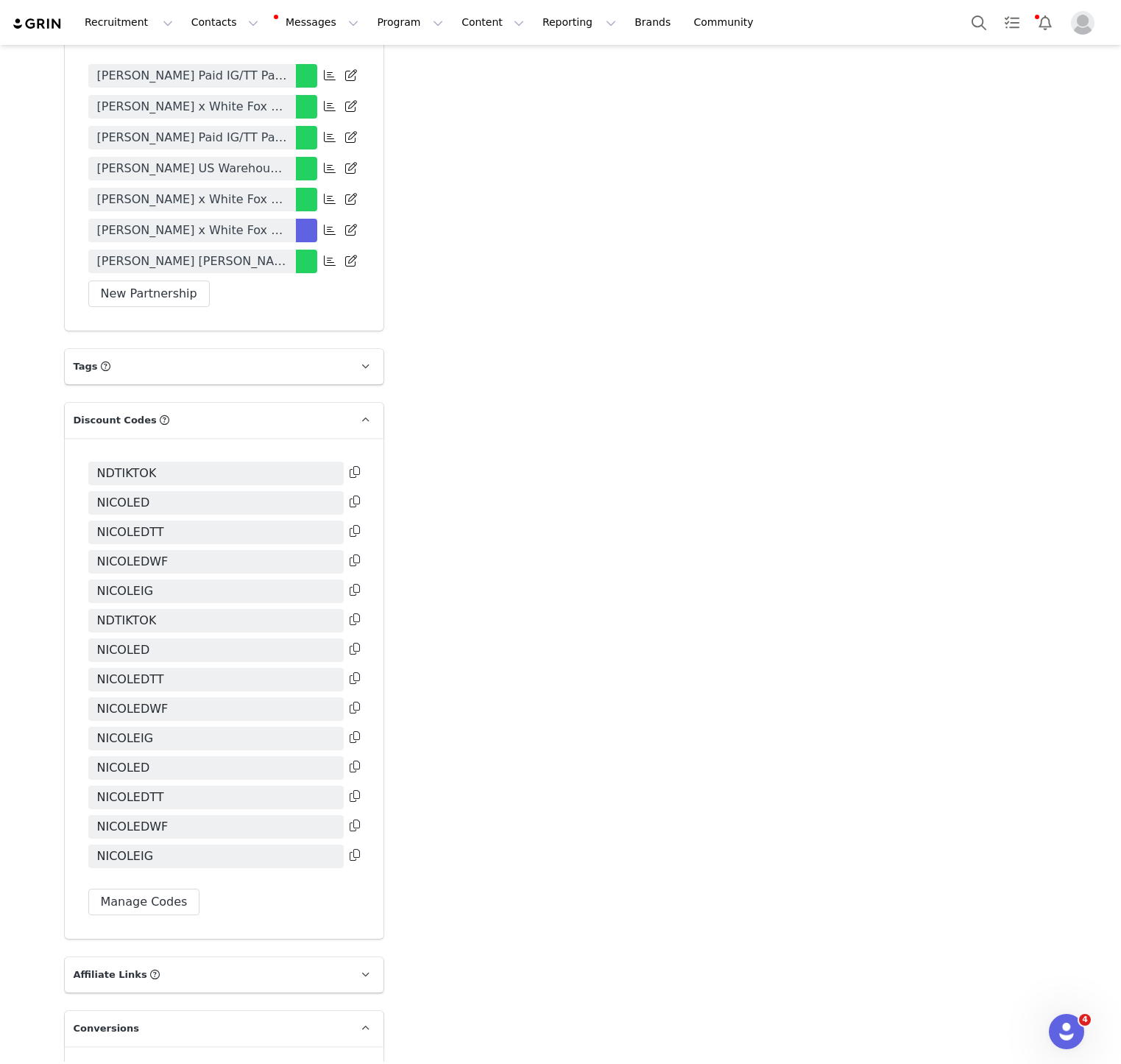
scroll to position [2730, 0]
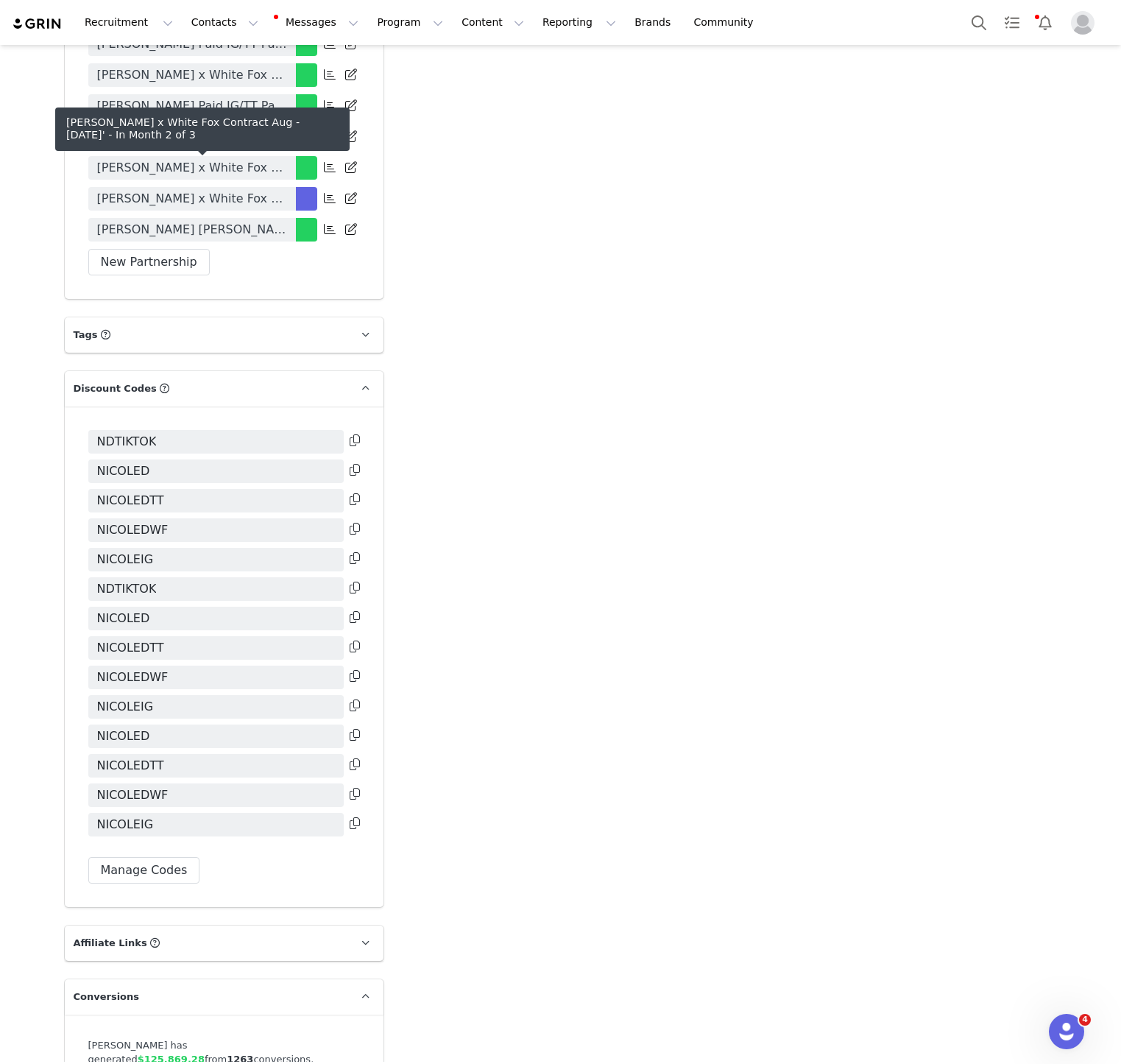
click at [243, 190] on span "Nicole Delosreyes x White Fox Contract Aug - Oct 25'" at bounding box center [192, 199] width 190 height 18
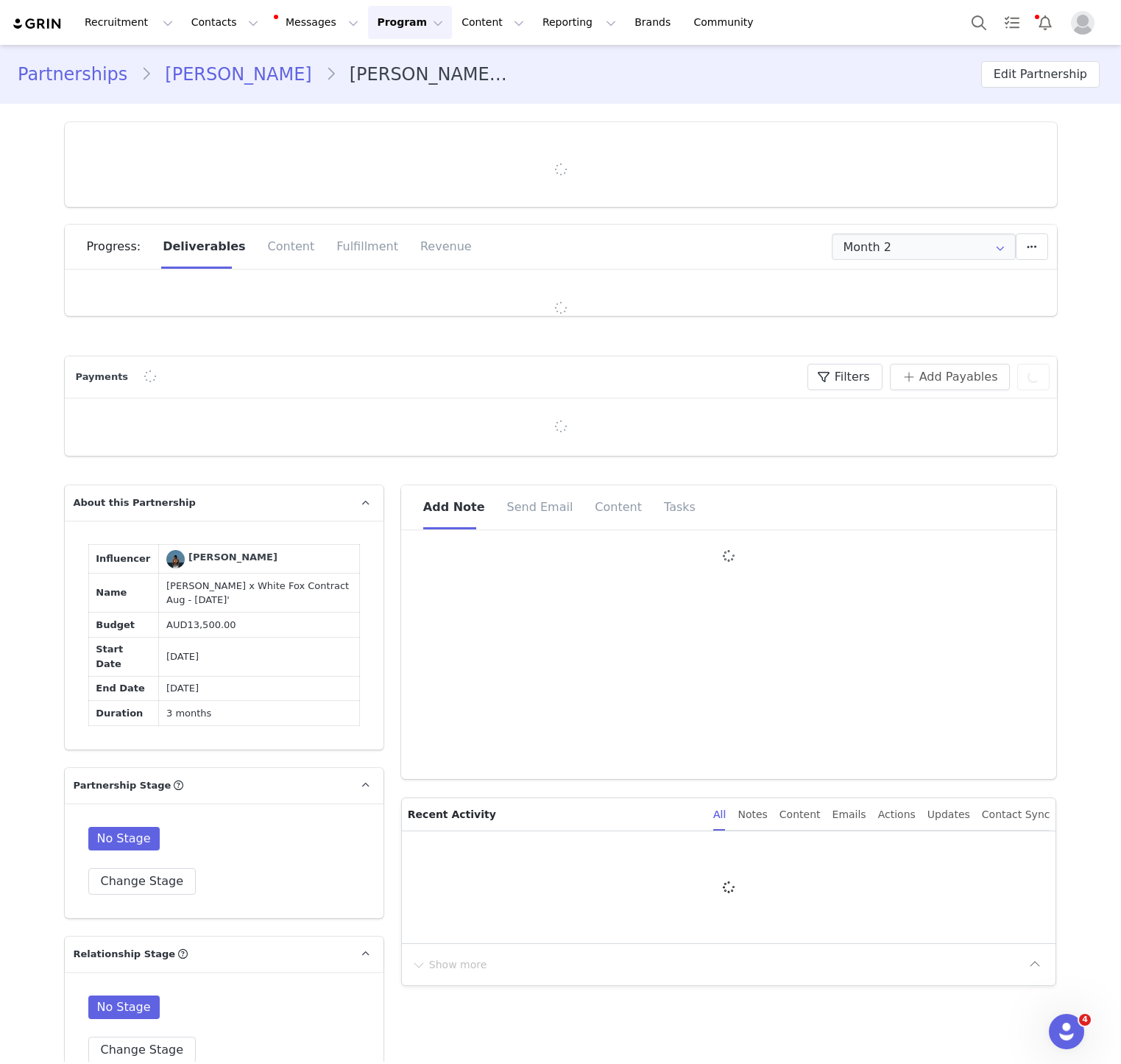
type input "+1 ([GEOGRAPHIC_DATA])"
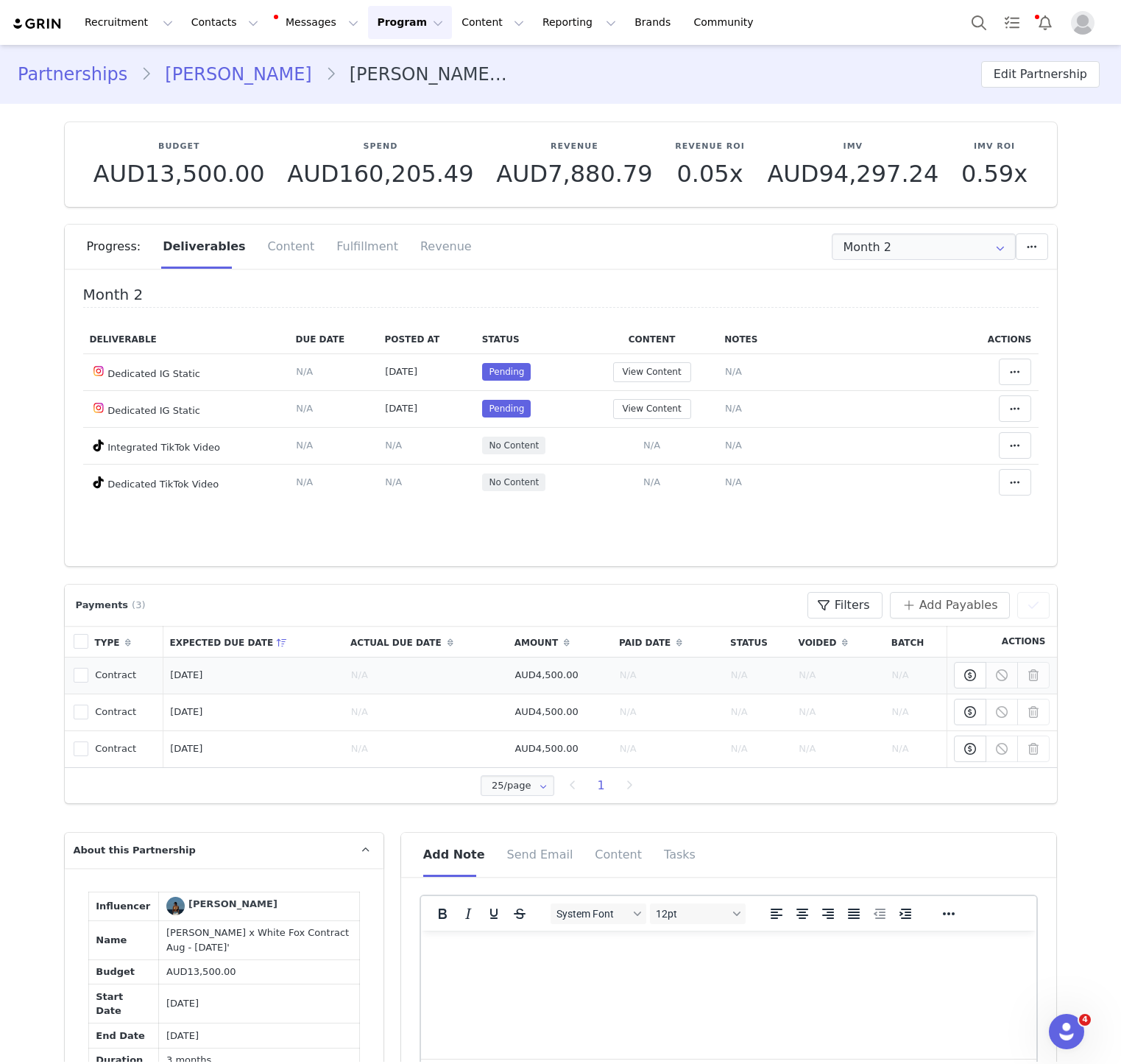
click at [546, 675] on span "AUD4,500.00" at bounding box center [546, 674] width 63 height 11
copy span "AUD4,500.00"
click at [204, 19] on button "Contacts Contacts" at bounding box center [225, 23] width 84 height 33
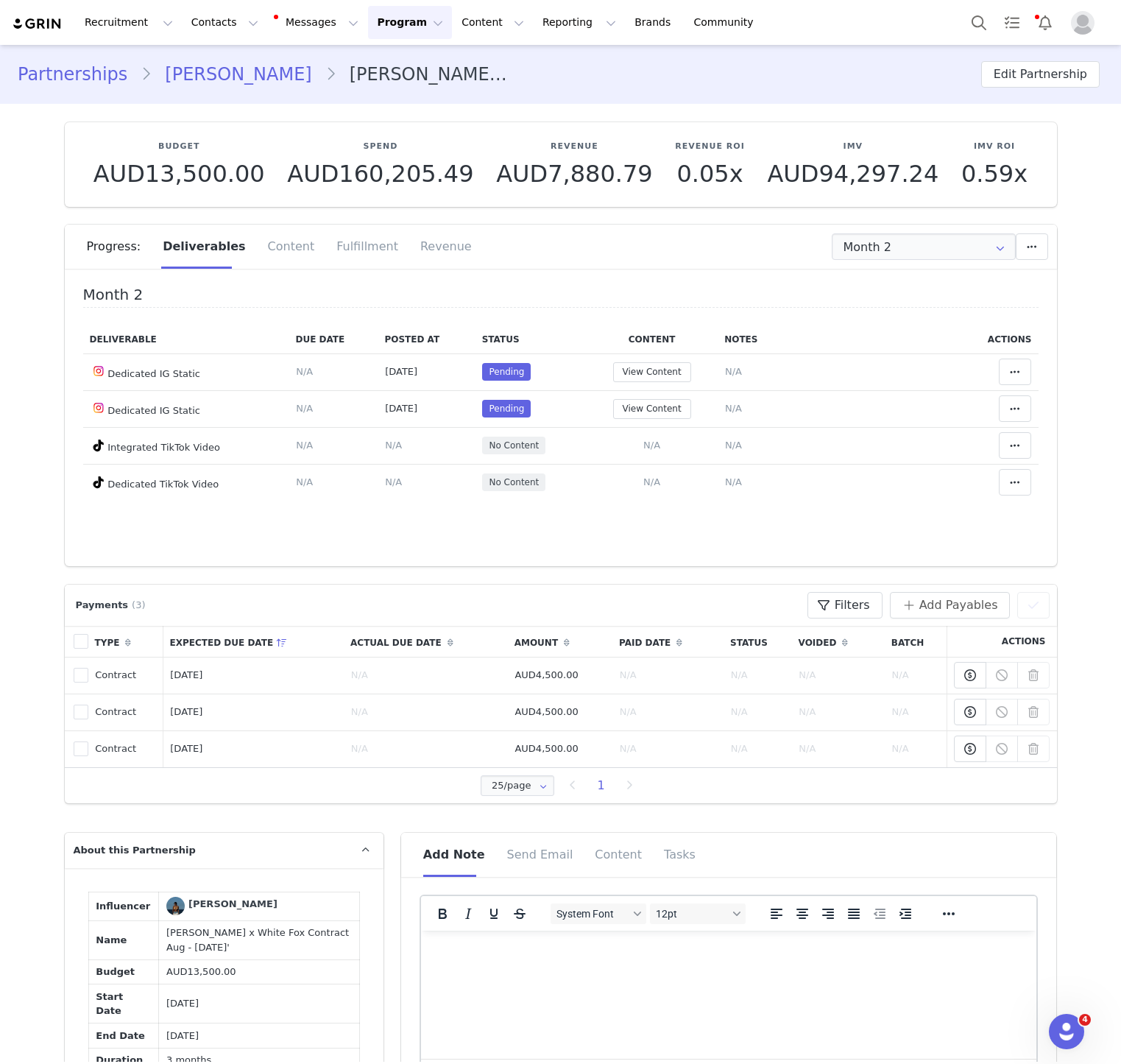
click at [815, 232] on div "Progress: Deliverables Content Fulfillment Revenue" at bounding box center [572, 246] width 970 height 44
click at [907, 243] on input "Month 2" at bounding box center [923, 246] width 184 height 27
click at [904, 286] on li "Month 1 Jul 24th - Aug 23rd" at bounding box center [923, 286] width 182 height 25
click at [1011, 363] on span at bounding box center [1015, 372] width 18 height 18
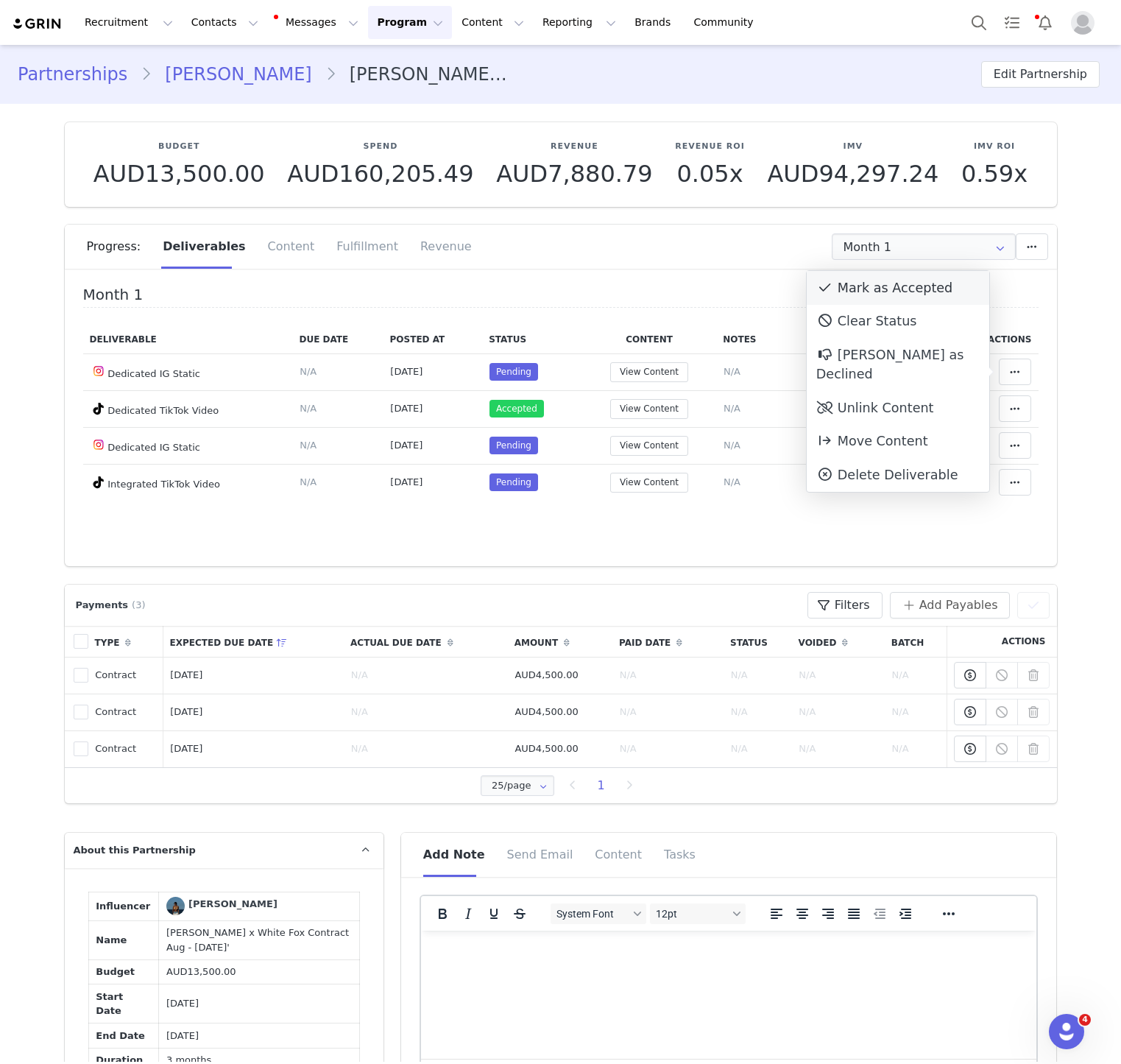
click at [897, 300] on div "Mark as Accepted" at bounding box center [897, 287] width 182 height 34
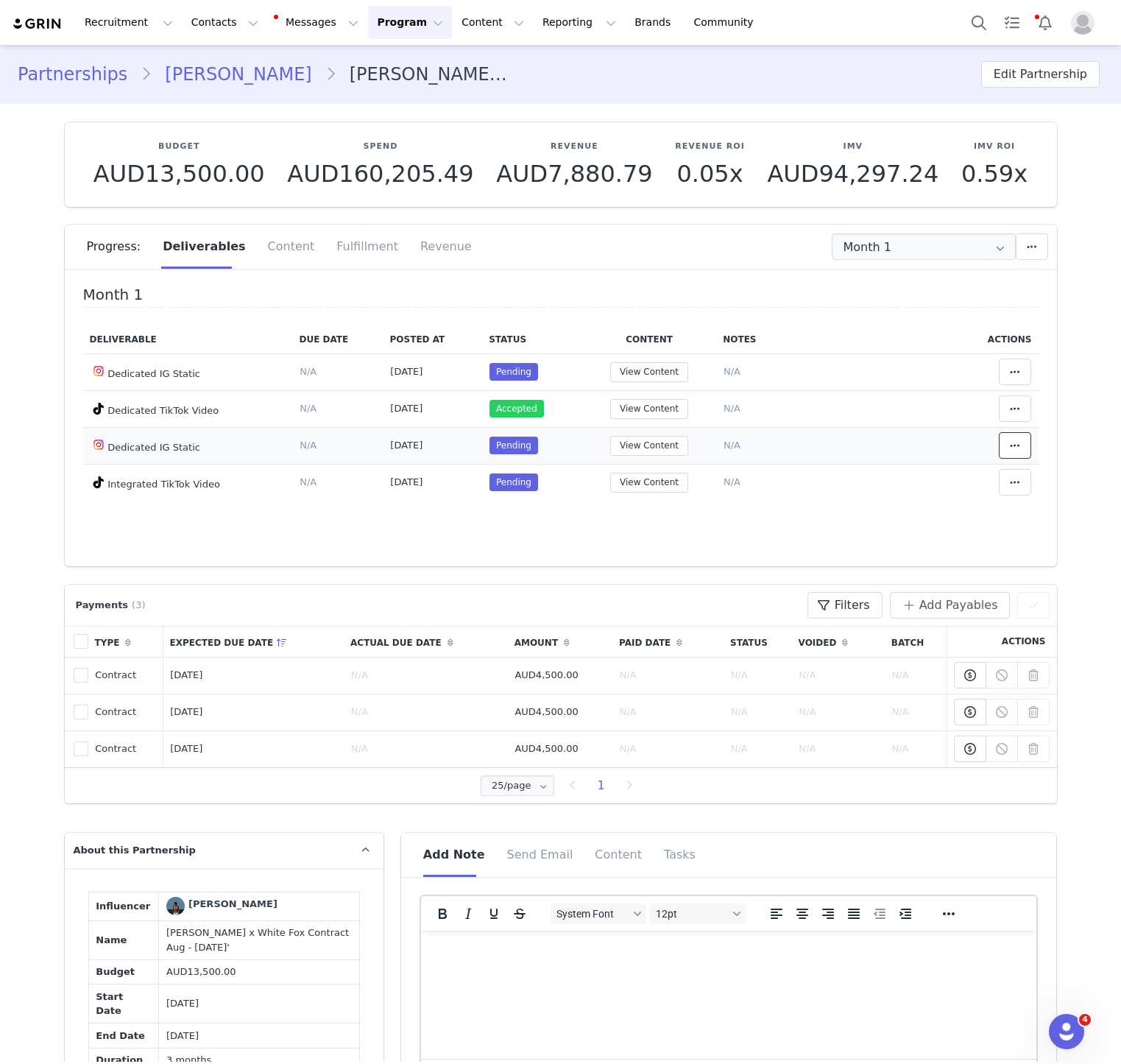
click at [1022, 457] on button at bounding box center [1015, 445] width 32 height 27
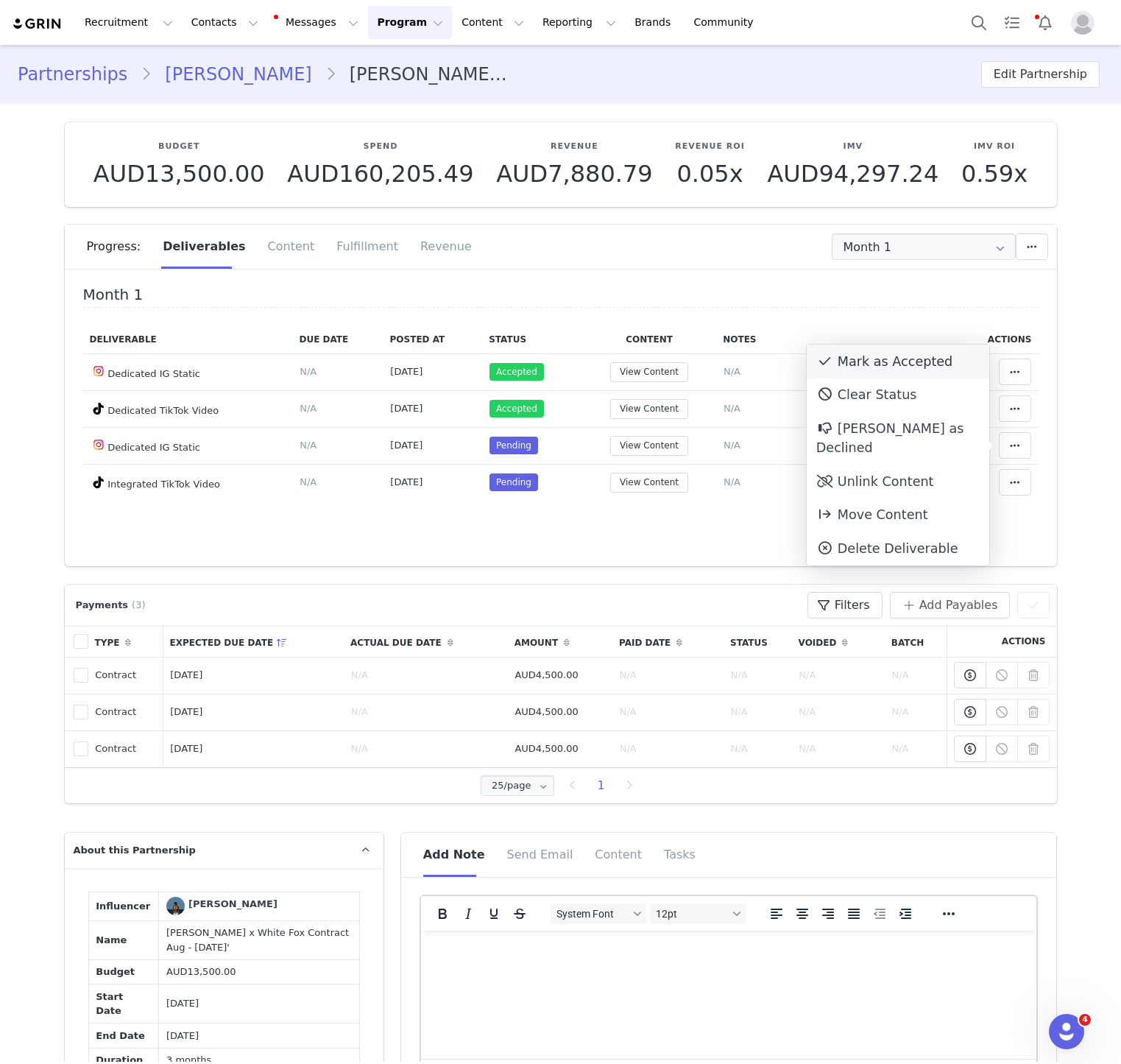
click at [930, 363] on div "Mark as Accepted" at bounding box center [897, 361] width 182 height 34
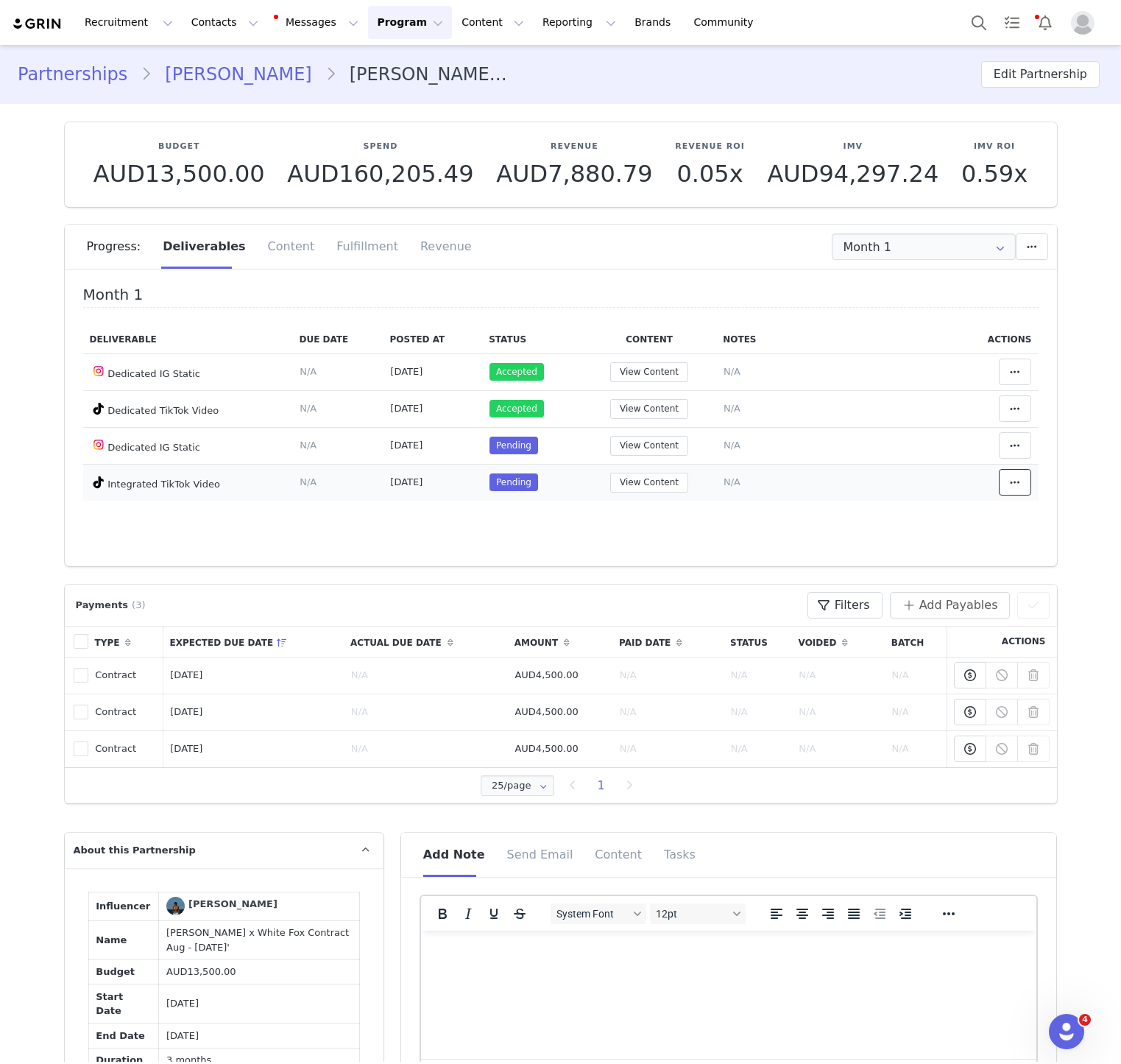
click at [1023, 481] on span at bounding box center [1015, 482] width 18 height 18
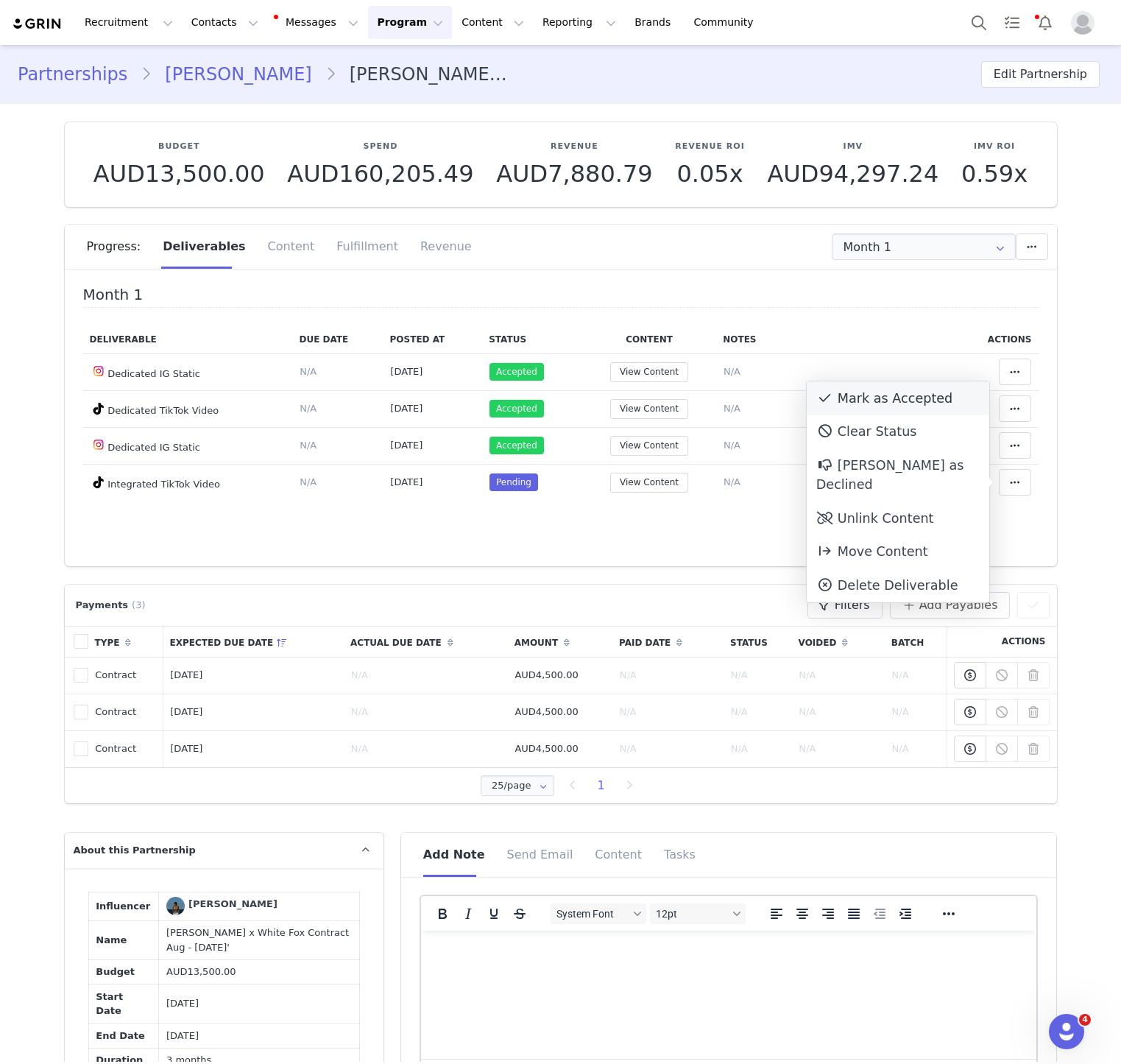
click at [932, 405] on div "Mark as Accepted" at bounding box center [897, 397] width 182 height 34
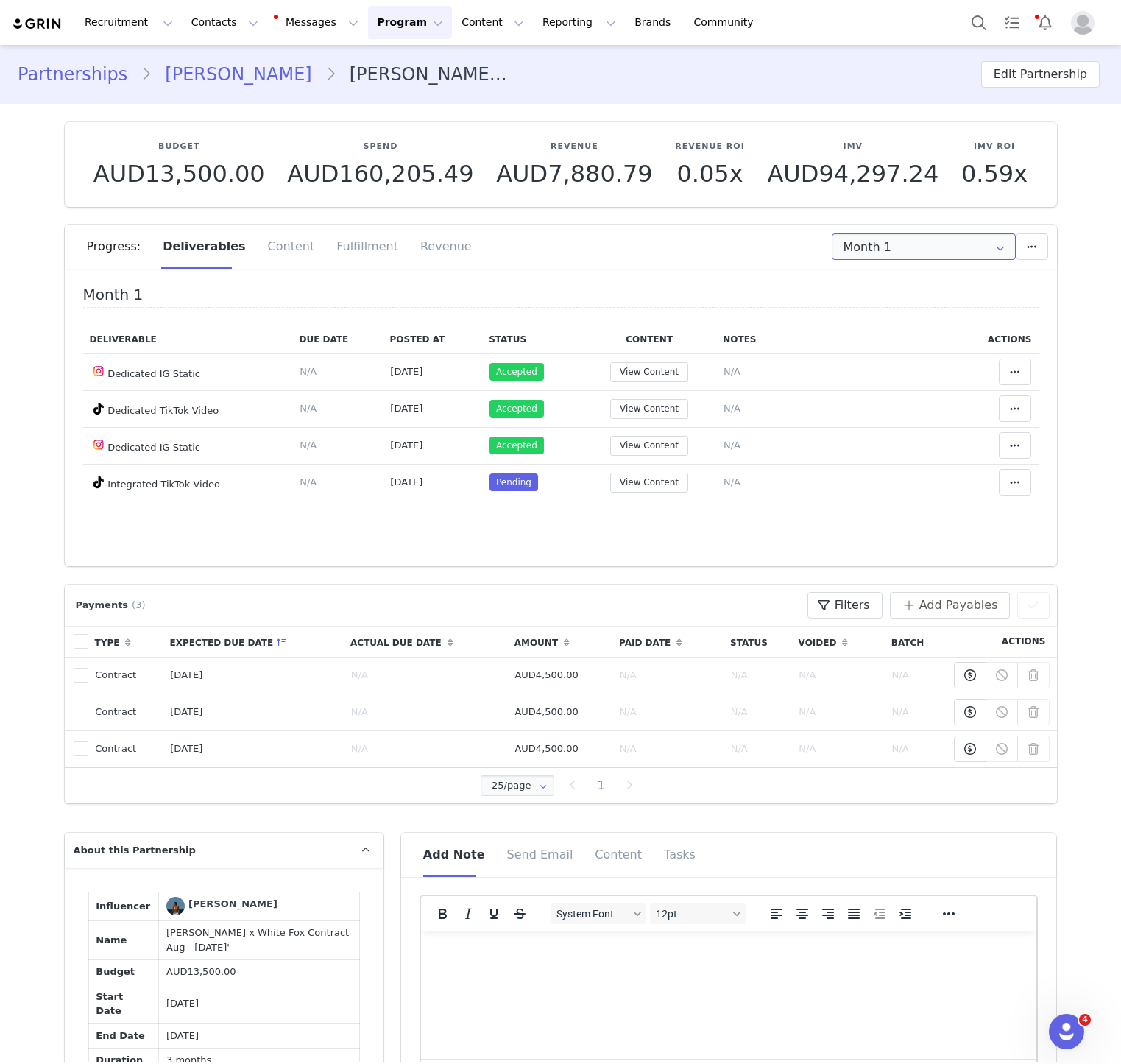
click at [905, 239] on input "Month 1" at bounding box center [923, 246] width 184 height 27
click at [923, 312] on span "Aug 24th - Sep 23rd" at bounding box center [960, 311] width 81 height 25
type input "Month 2"
click at [1007, 374] on span at bounding box center [1015, 372] width 18 height 18
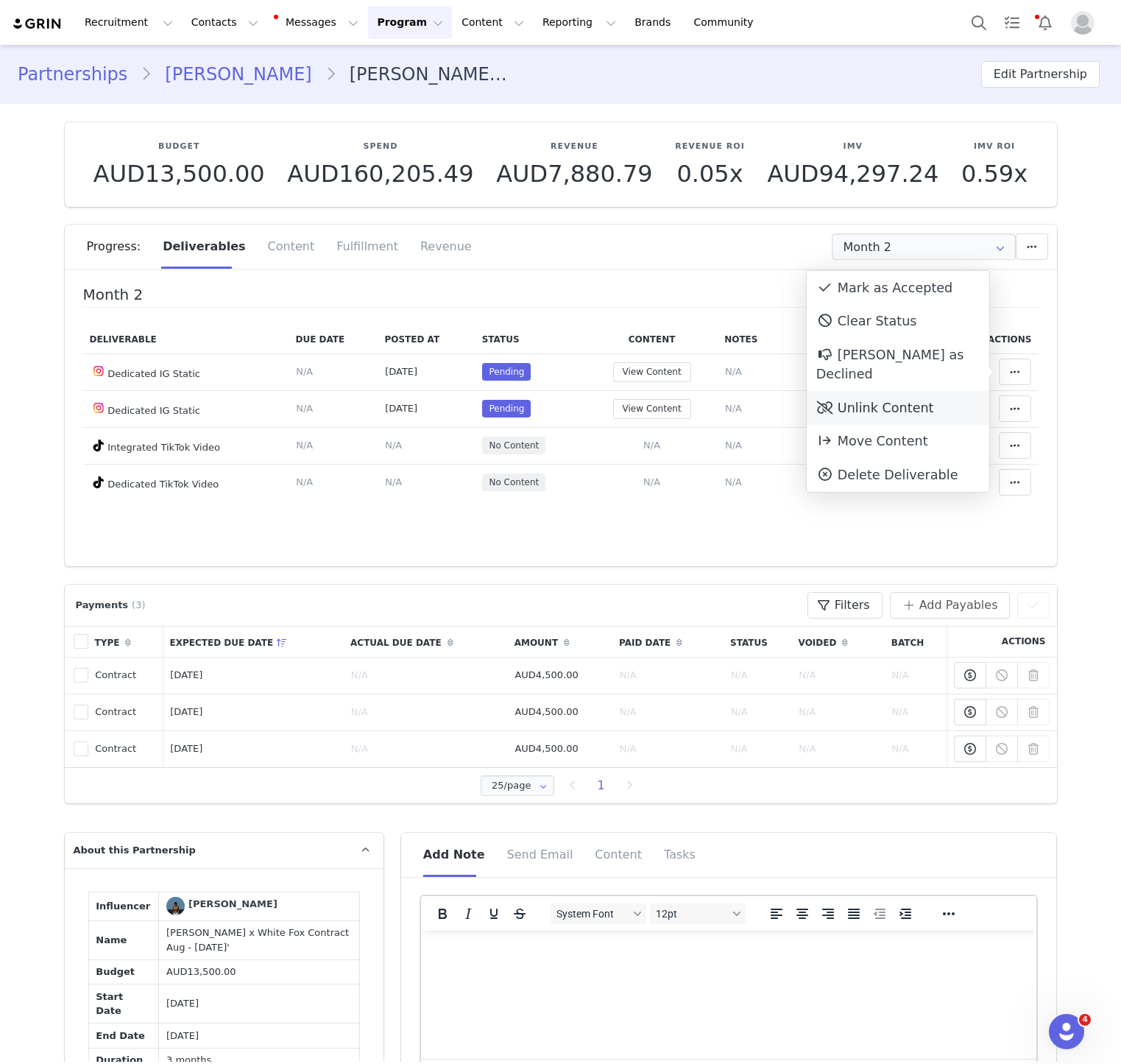
click at [883, 391] on div "Unlink Content" at bounding box center [897, 408] width 182 height 34
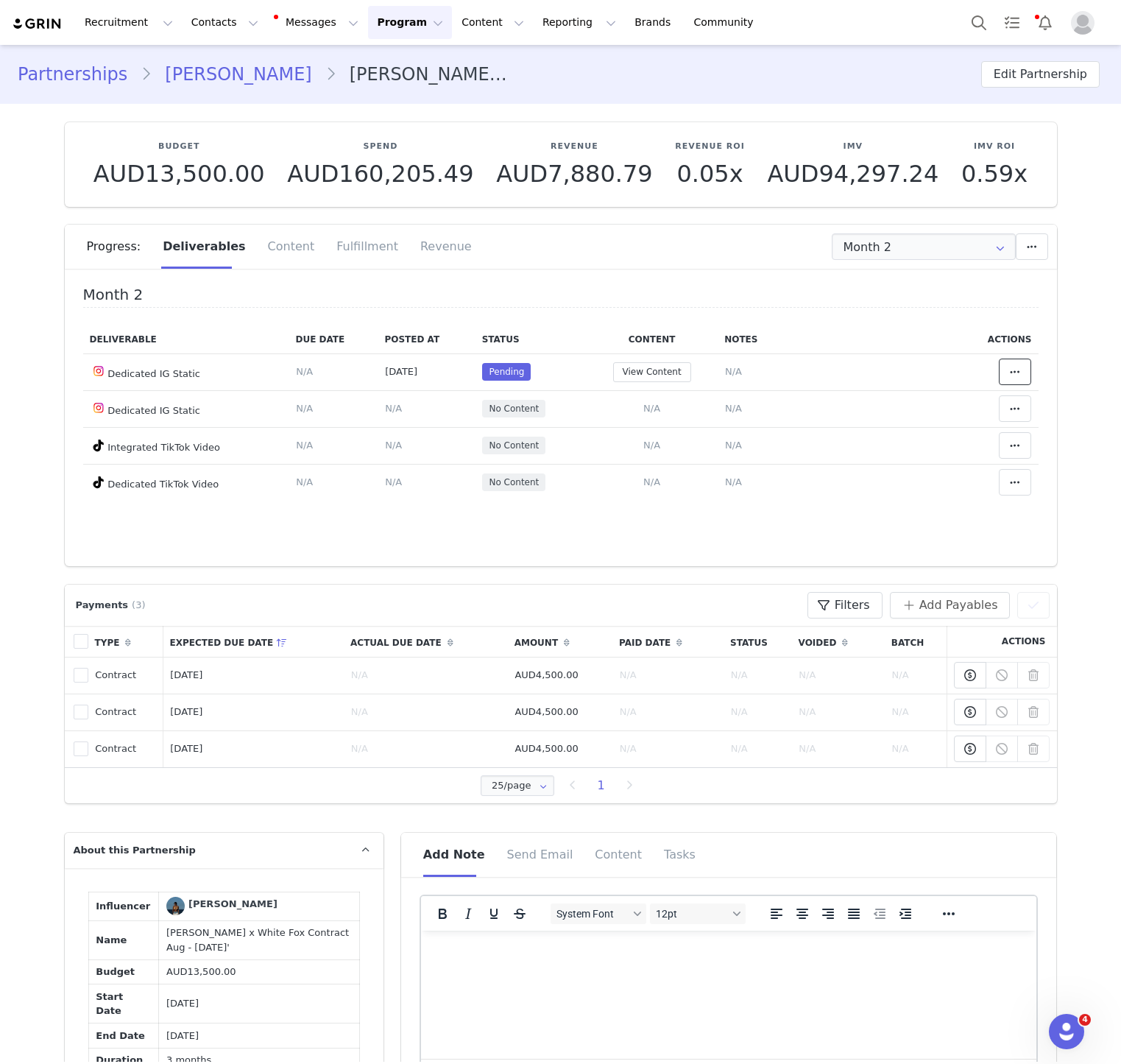
click at [1016, 365] on span at bounding box center [1015, 372] width 18 height 18
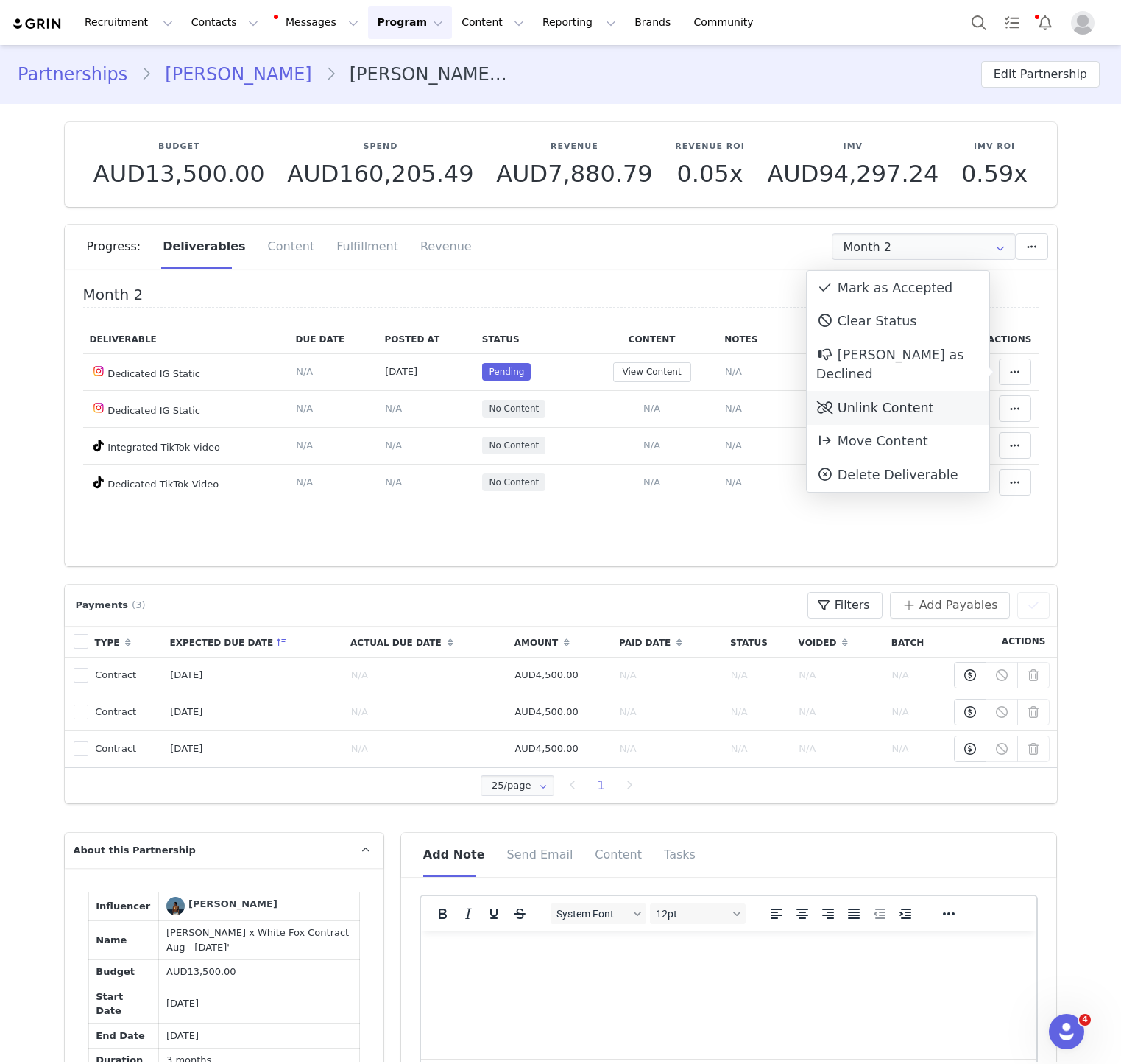
click at [929, 403] on div "Unlink Content" at bounding box center [897, 408] width 182 height 34
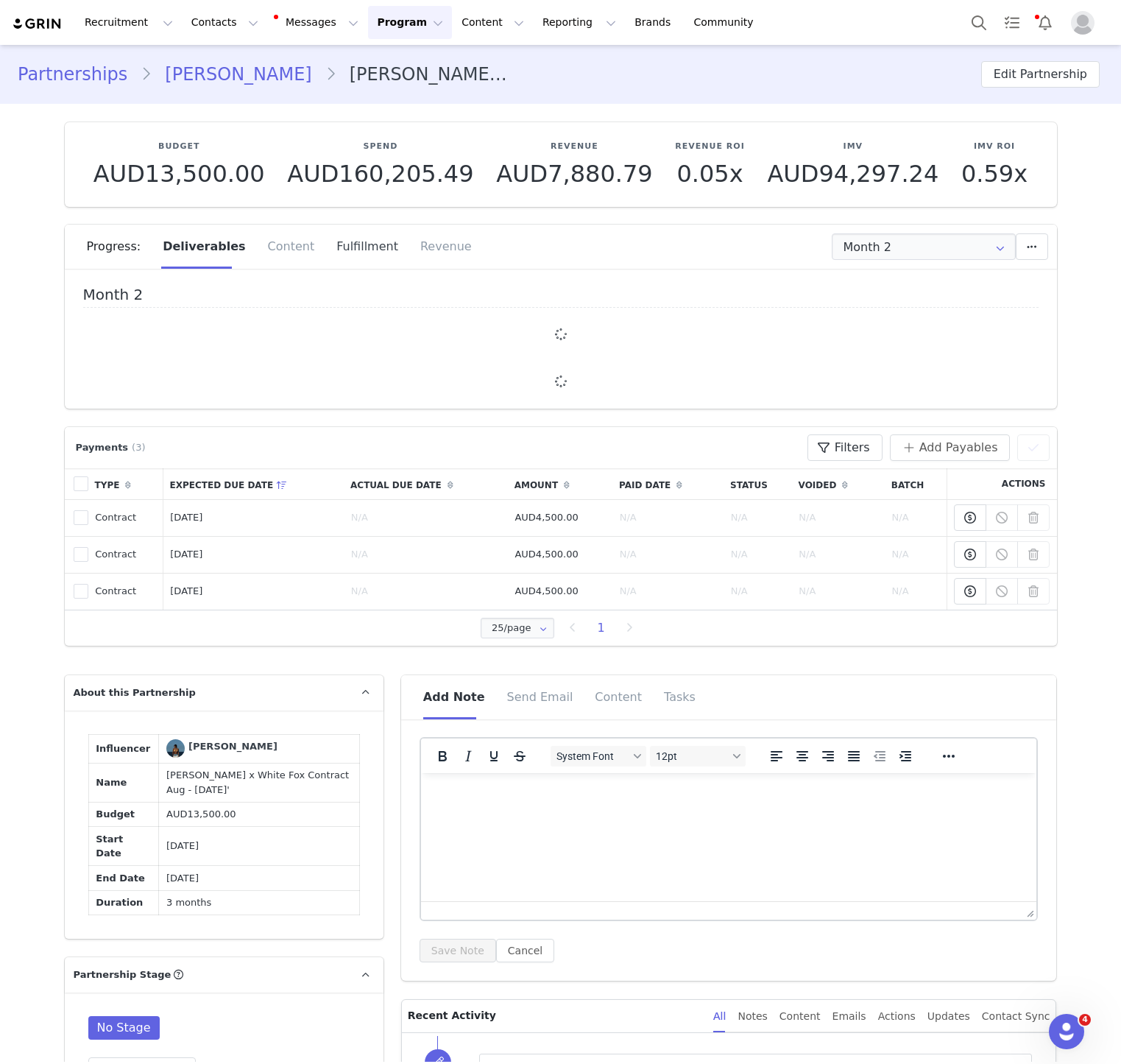
click at [325, 255] on div "Fulfillment" at bounding box center [367, 246] width 84 height 44
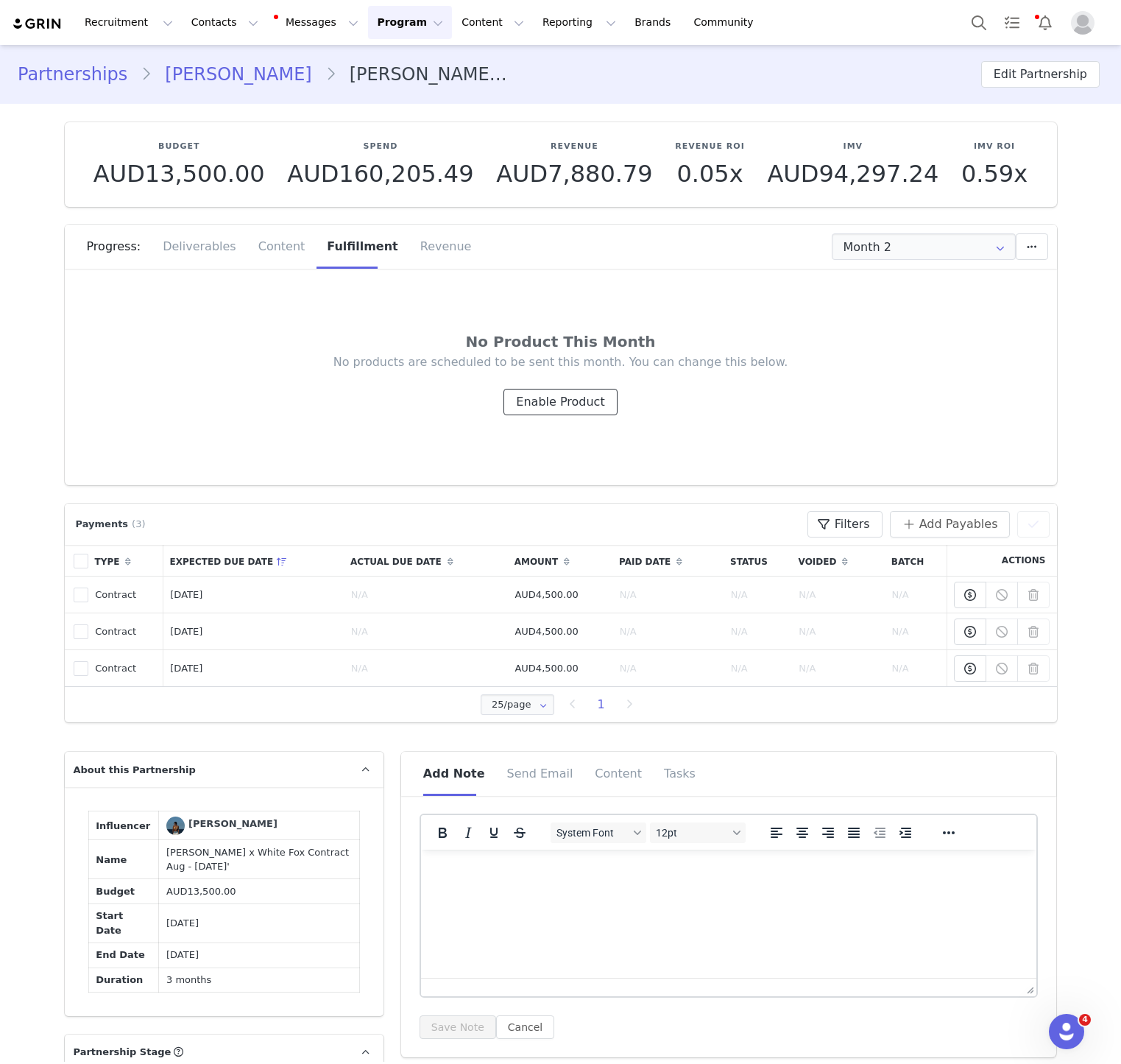
click at [552, 396] on button "Enable Product" at bounding box center [560, 402] width 113 height 27
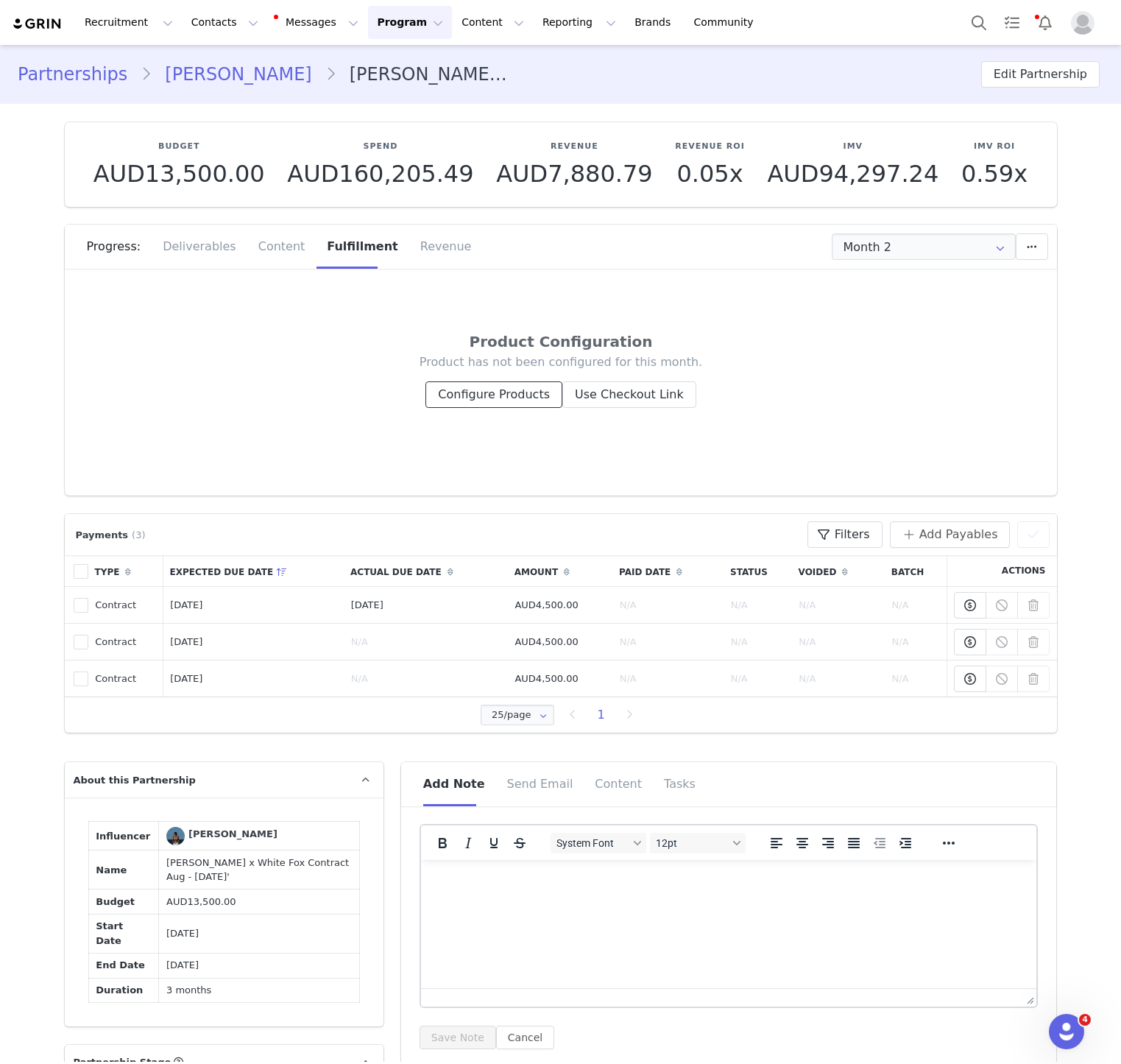
click at [458, 397] on button "Configure Products" at bounding box center [494, 394] width 137 height 27
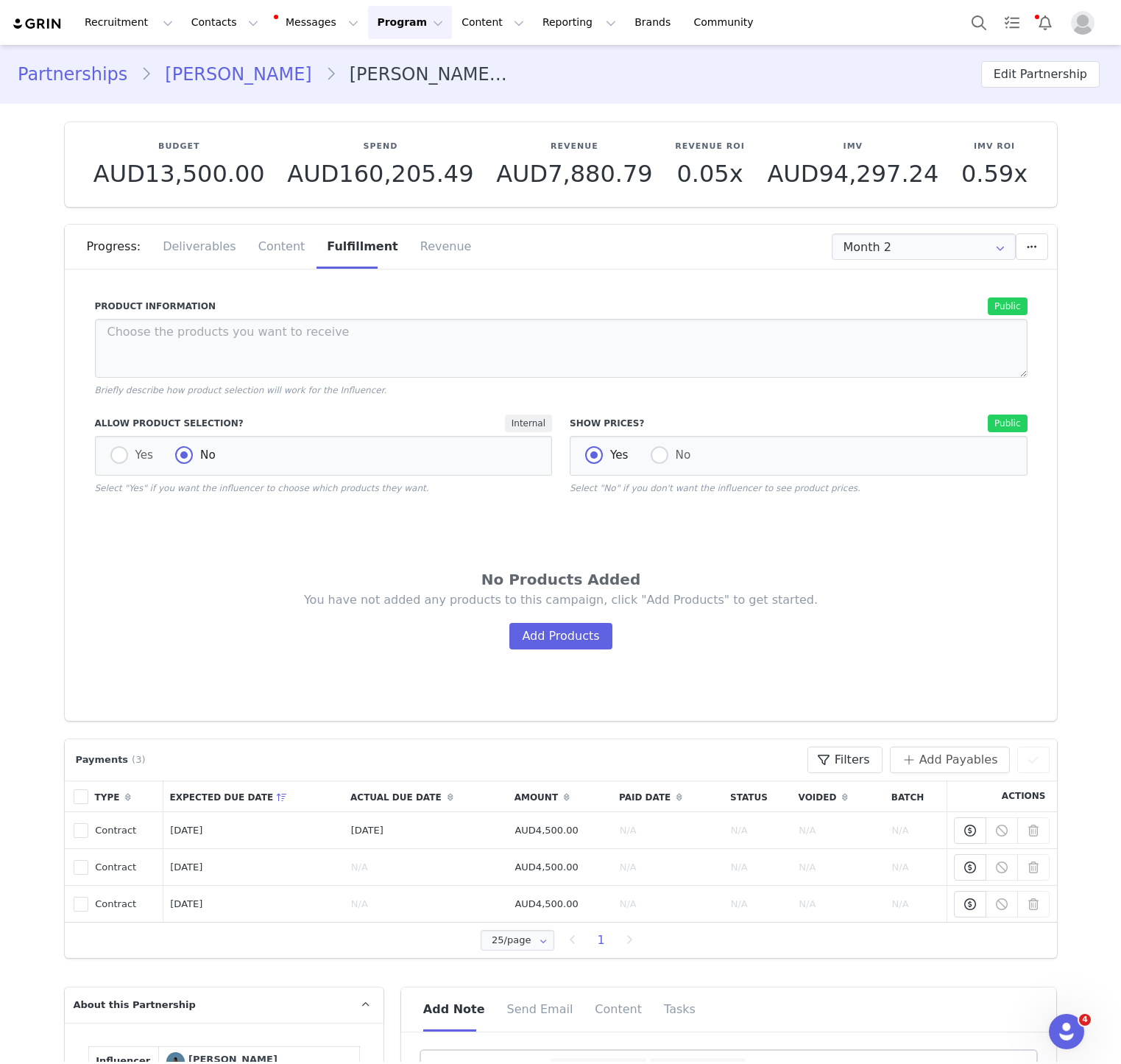
click at [95, 455] on div "Yes No" at bounding box center [323, 455] width 458 height 40
click at [116, 455] on span at bounding box center [119, 455] width 18 height 18
click at [116, 455] on input "Yes" at bounding box center [119, 455] width 18 height 19
radio input "true"
radio input "false"
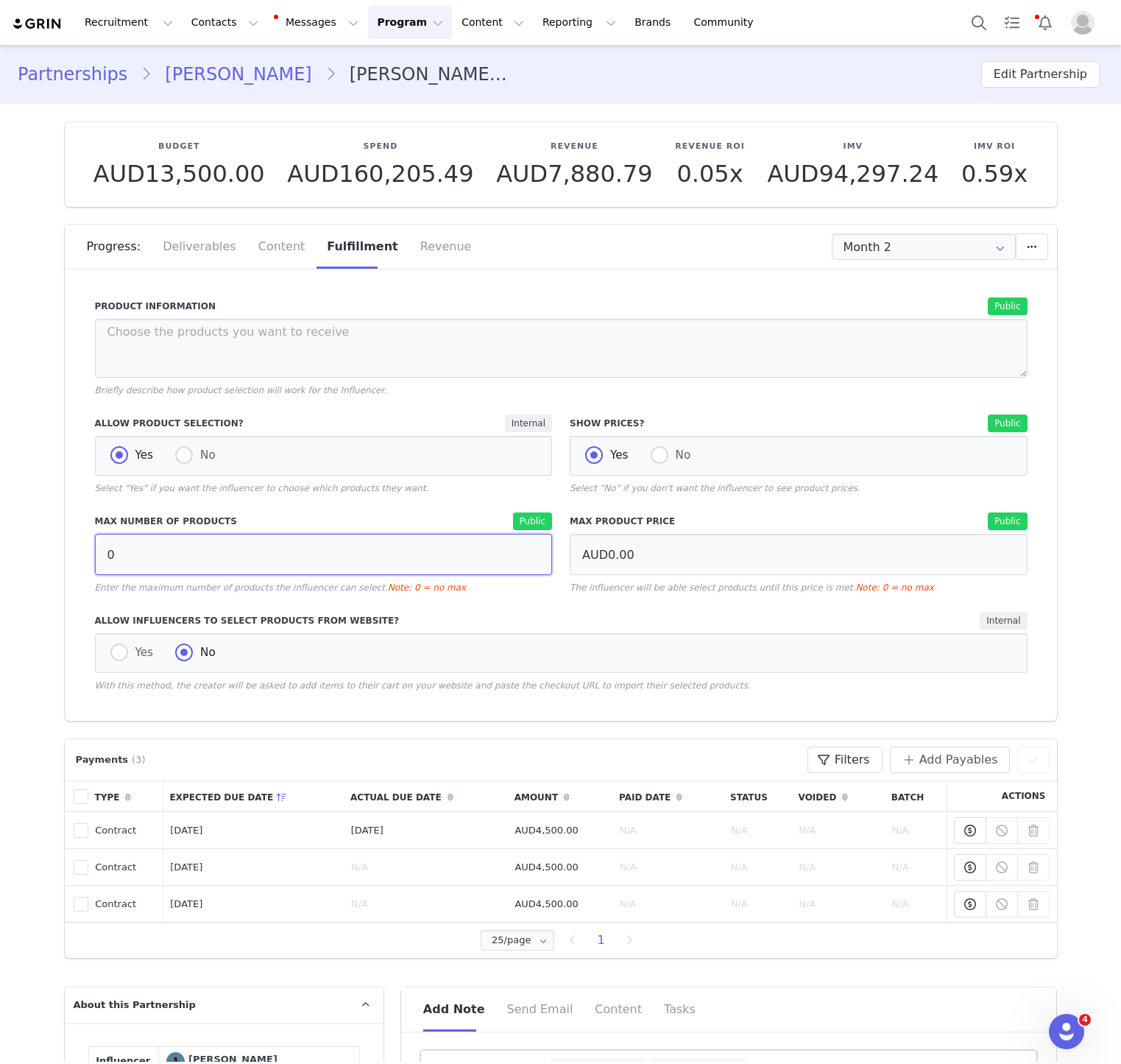
click at [146, 545] on input "0" at bounding box center [323, 554] width 458 height 41
type input "15"
click at [152, 625] on label "Allow Influencers to Select Products from Website?" at bounding box center [334, 620] width 480 height 13
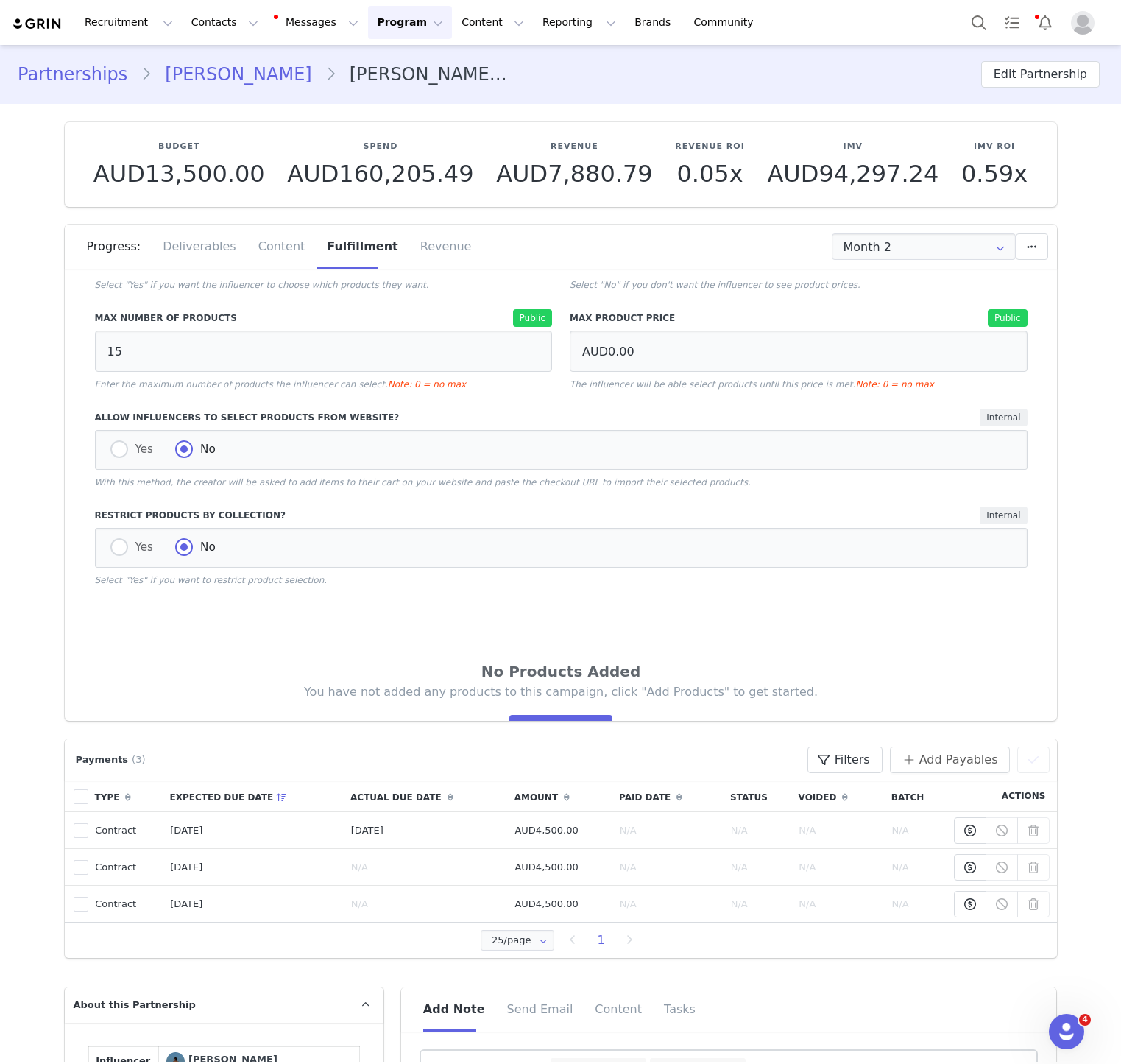
scroll to position [275, 0]
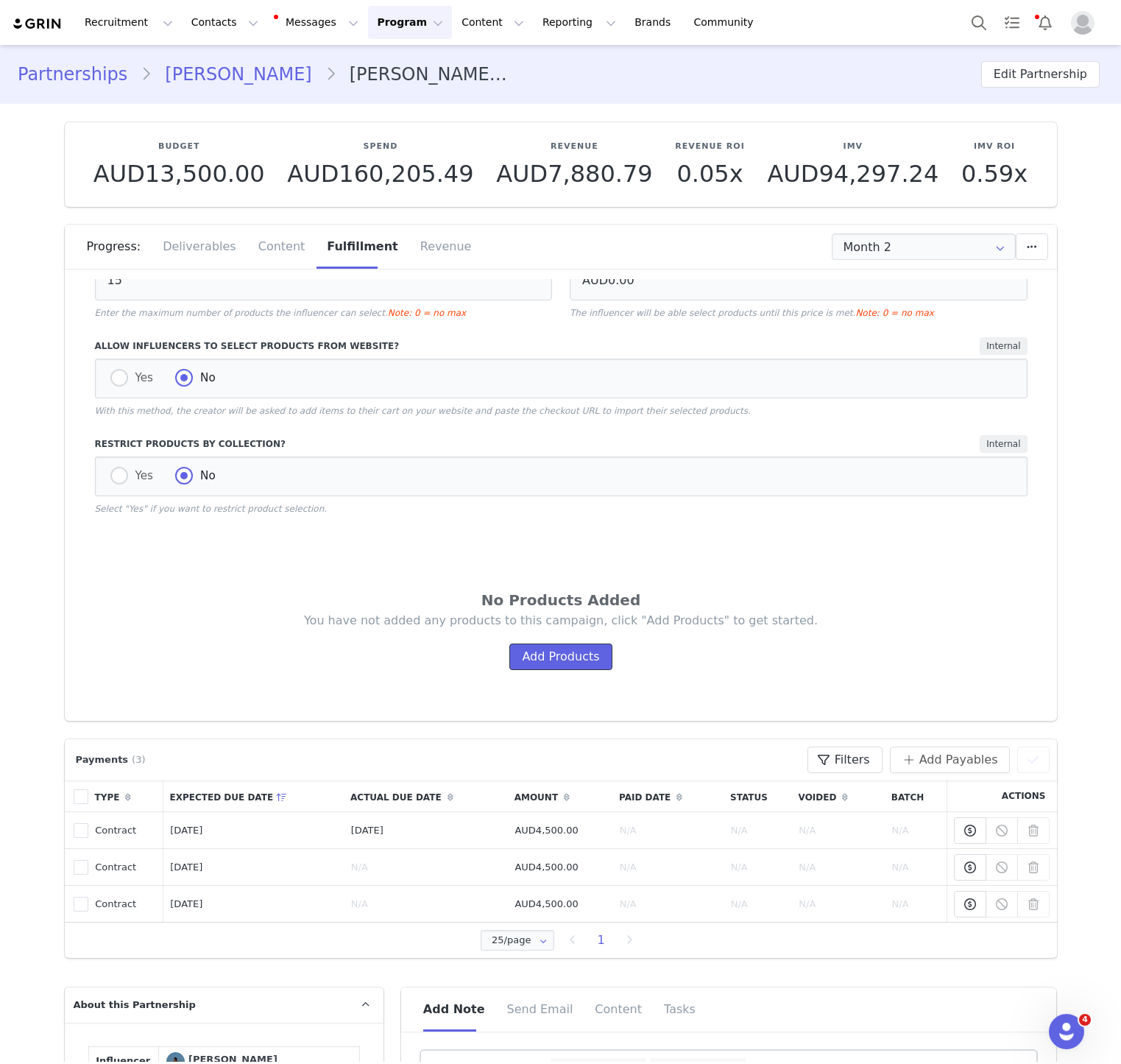
click at [553, 658] on button "Add Products" at bounding box center [560, 656] width 102 height 27
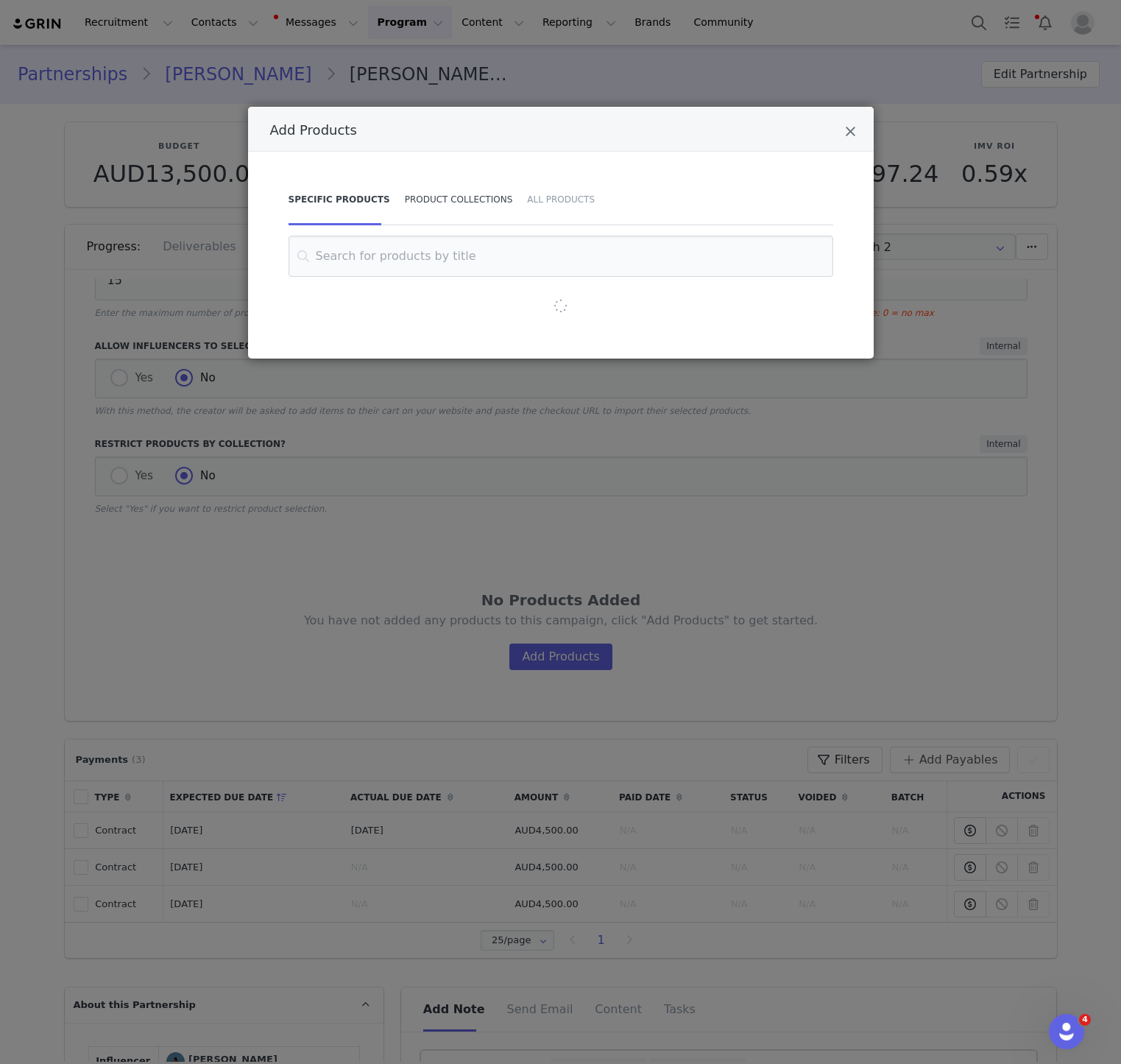
click at [417, 203] on div "Product Collections" at bounding box center [458, 200] width 123 height 52
click at [417, 257] on input "Add Products" at bounding box center [560, 256] width 508 height 41
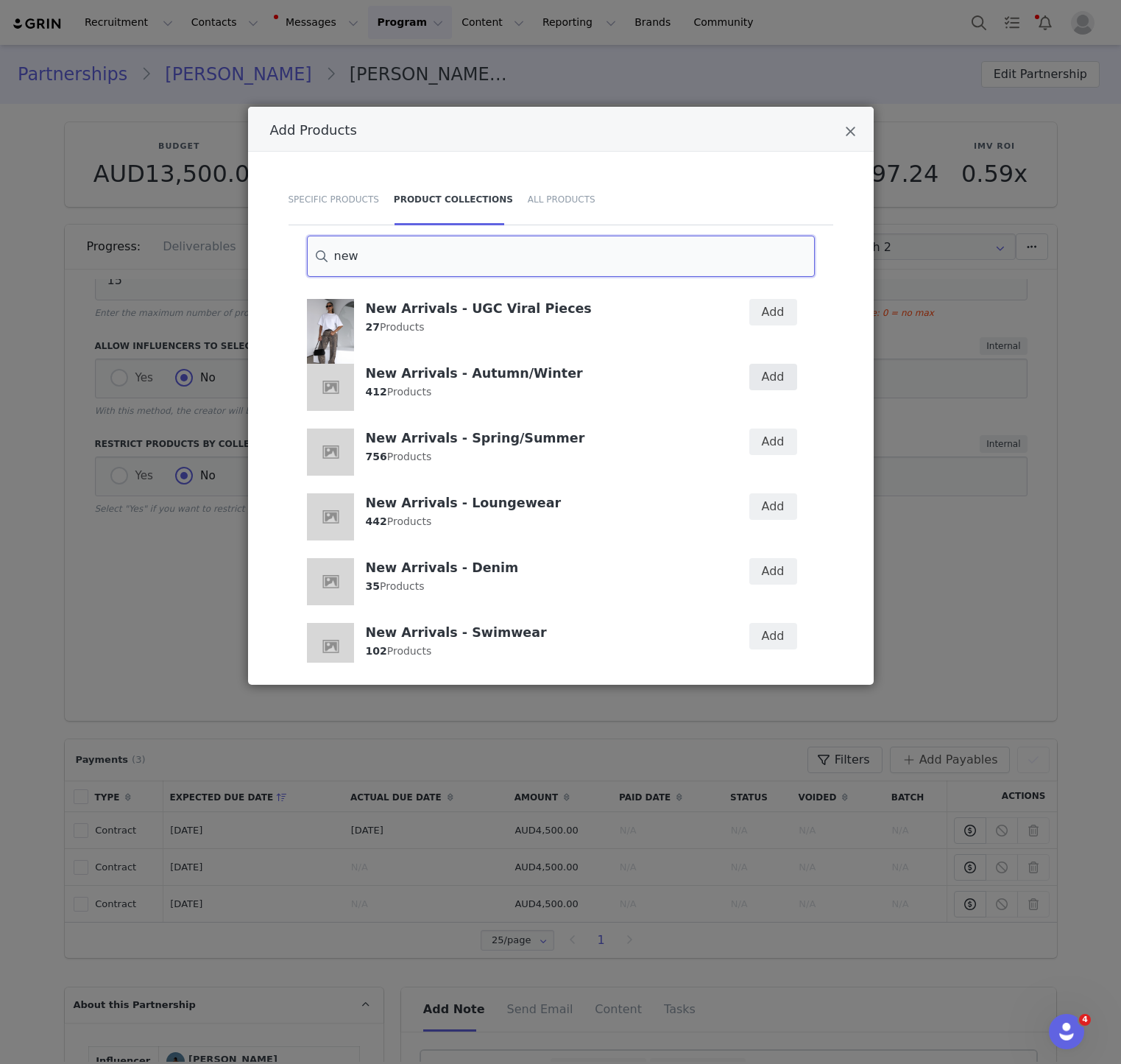
type input "new"
click at [786, 382] on button "Add" at bounding box center [773, 377] width 48 height 27
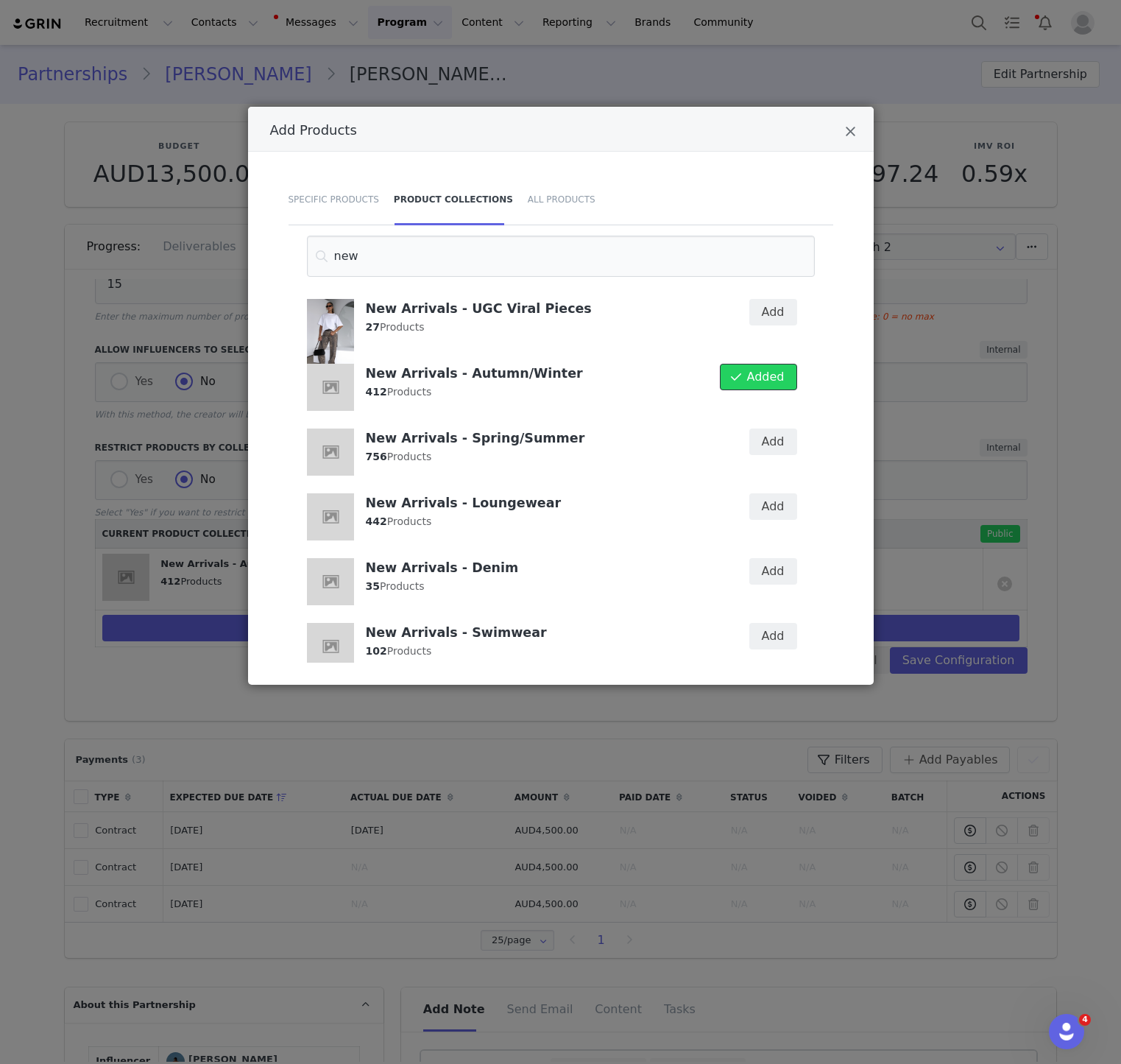
scroll to position [273, 0]
click at [778, 426] on div "Add" at bounding box center [764, 451] width 84 height 65
click at [777, 443] on button "Add" at bounding box center [773, 442] width 48 height 27
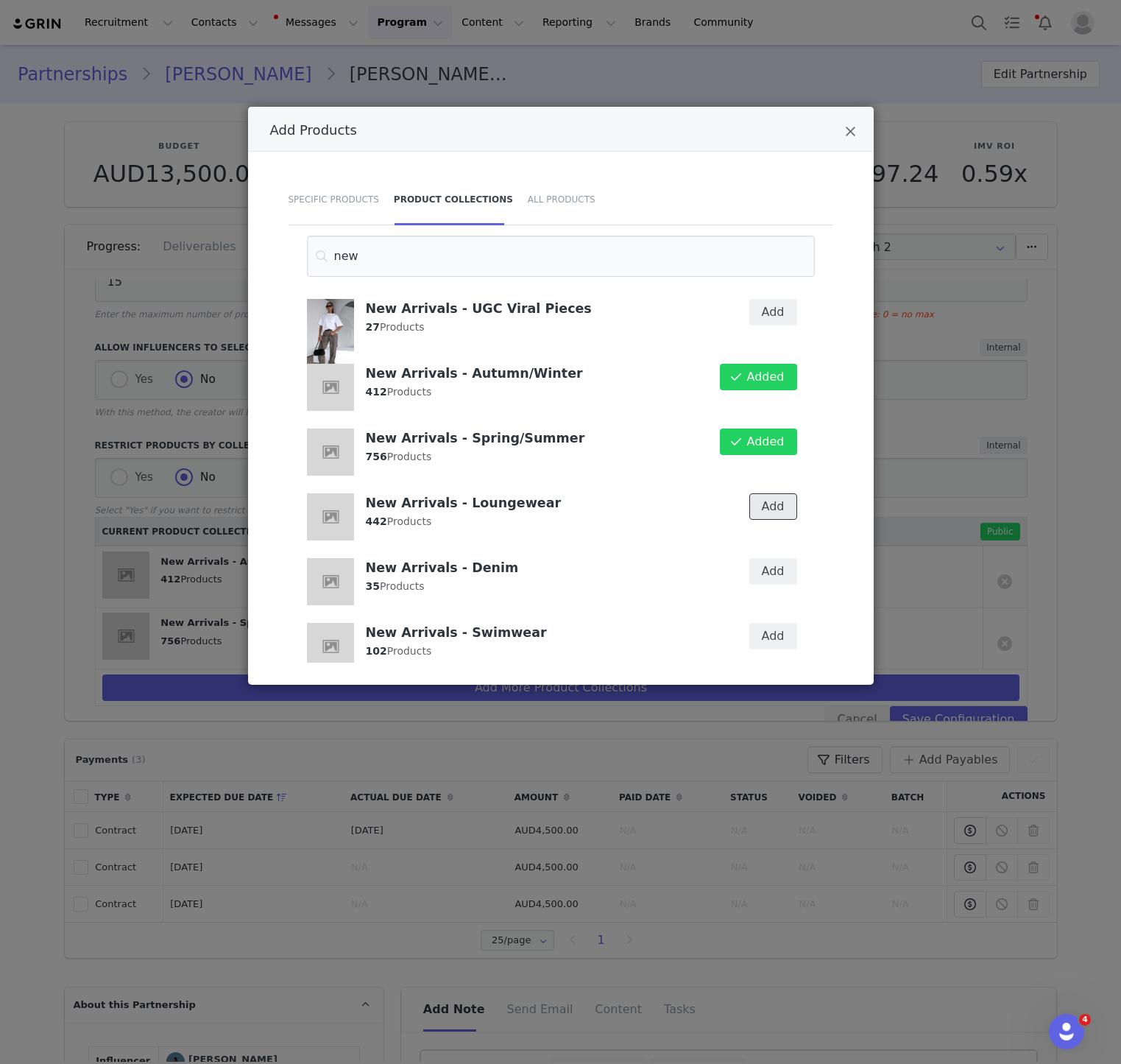
click at [773, 509] on button "Add" at bounding box center [773, 506] width 48 height 27
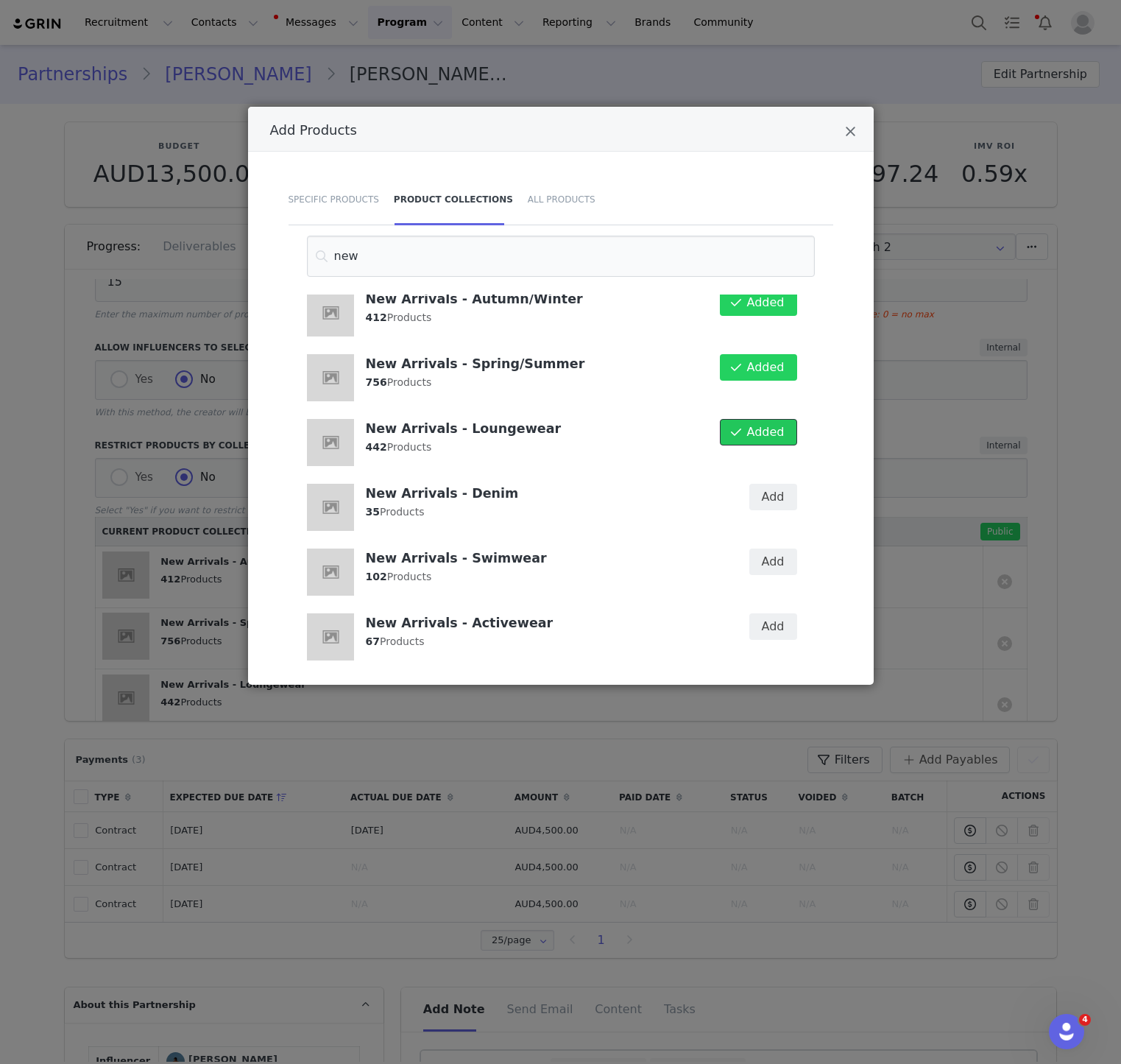
scroll to position [97, 0]
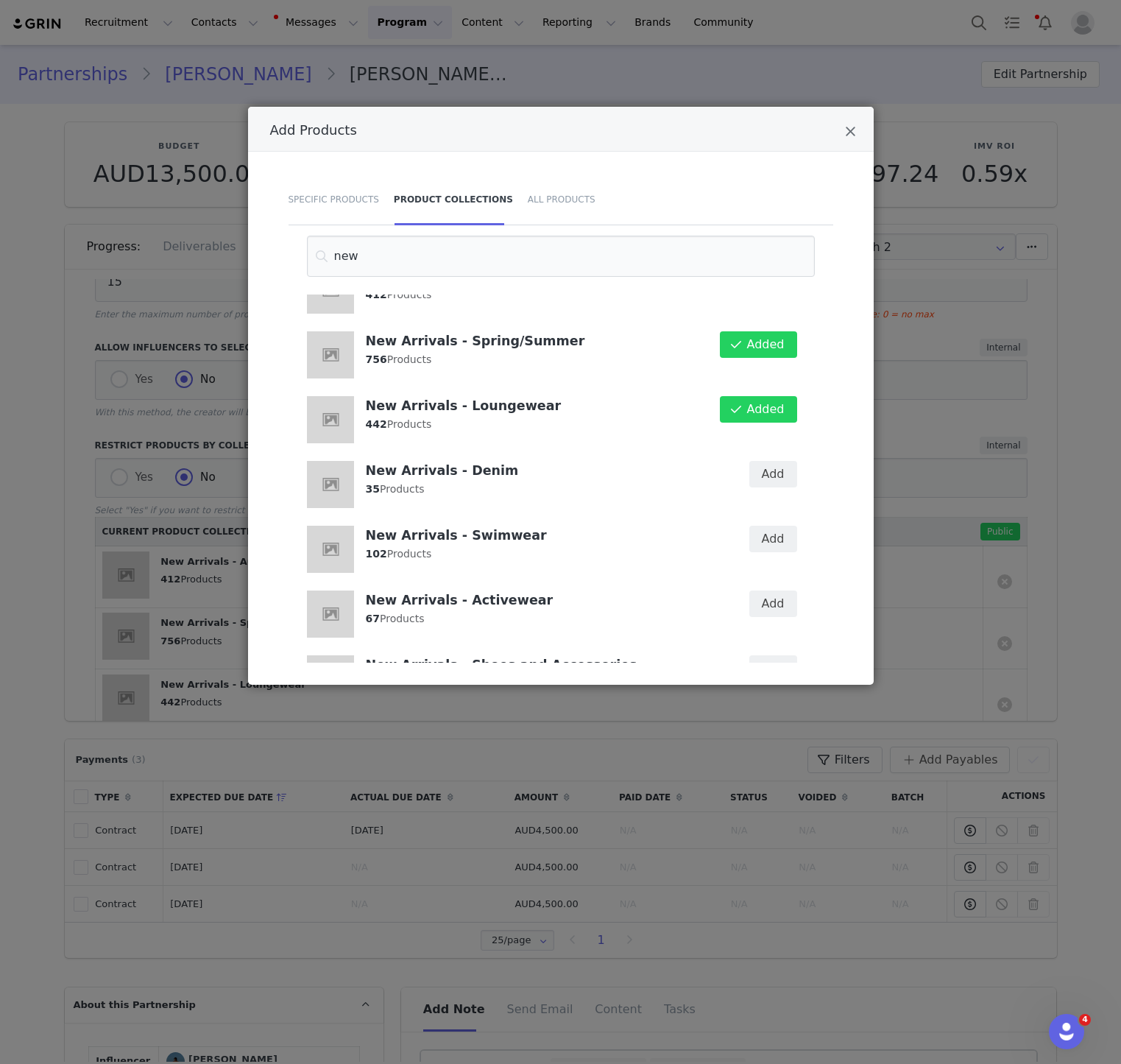
click at [776, 490] on div "Add" at bounding box center [764, 484] width 84 height 65
click at [779, 469] on button "Add" at bounding box center [773, 474] width 48 height 27
click at [778, 549] on button "Add" at bounding box center [773, 539] width 48 height 27
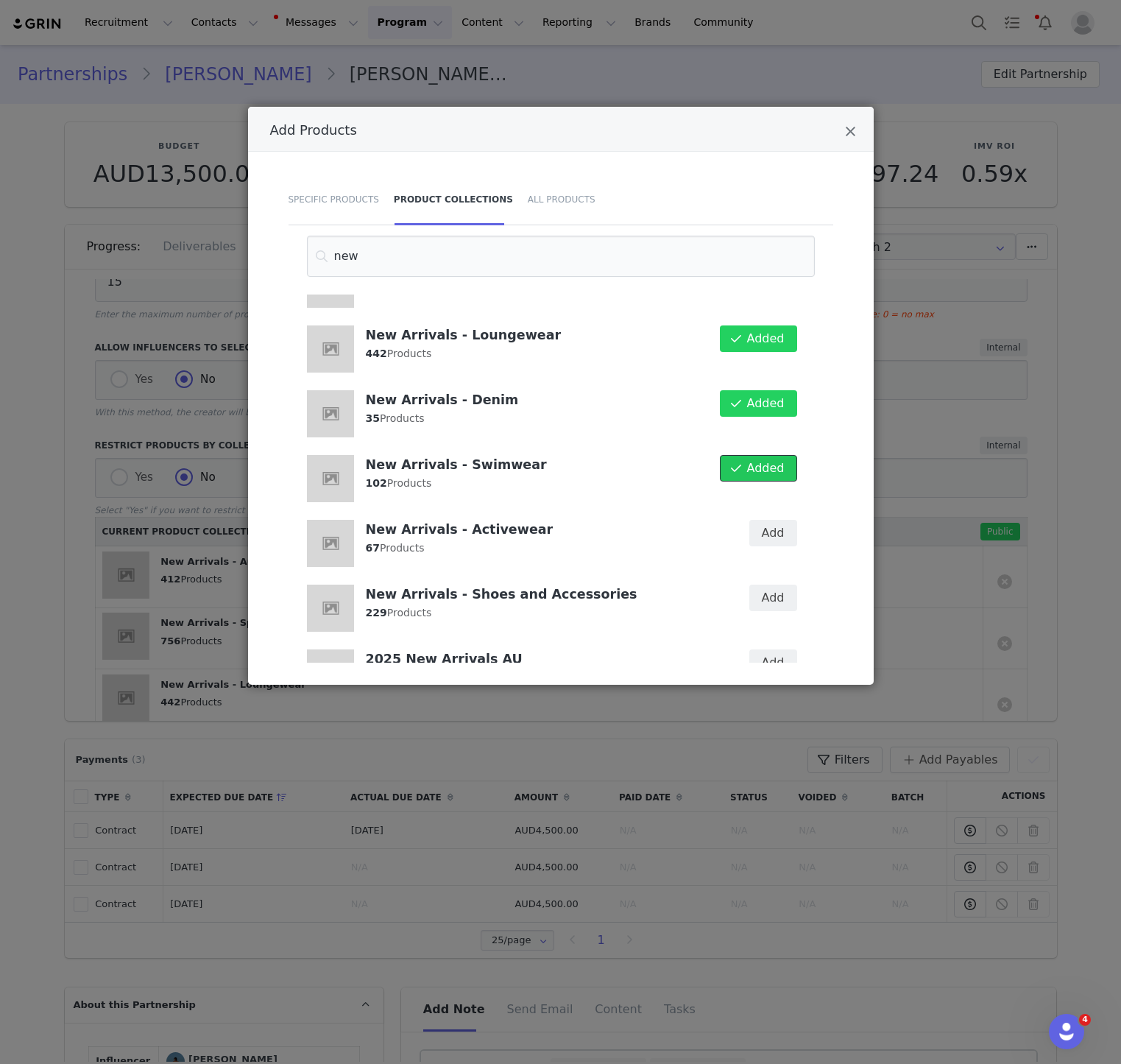
scroll to position [210, 0]
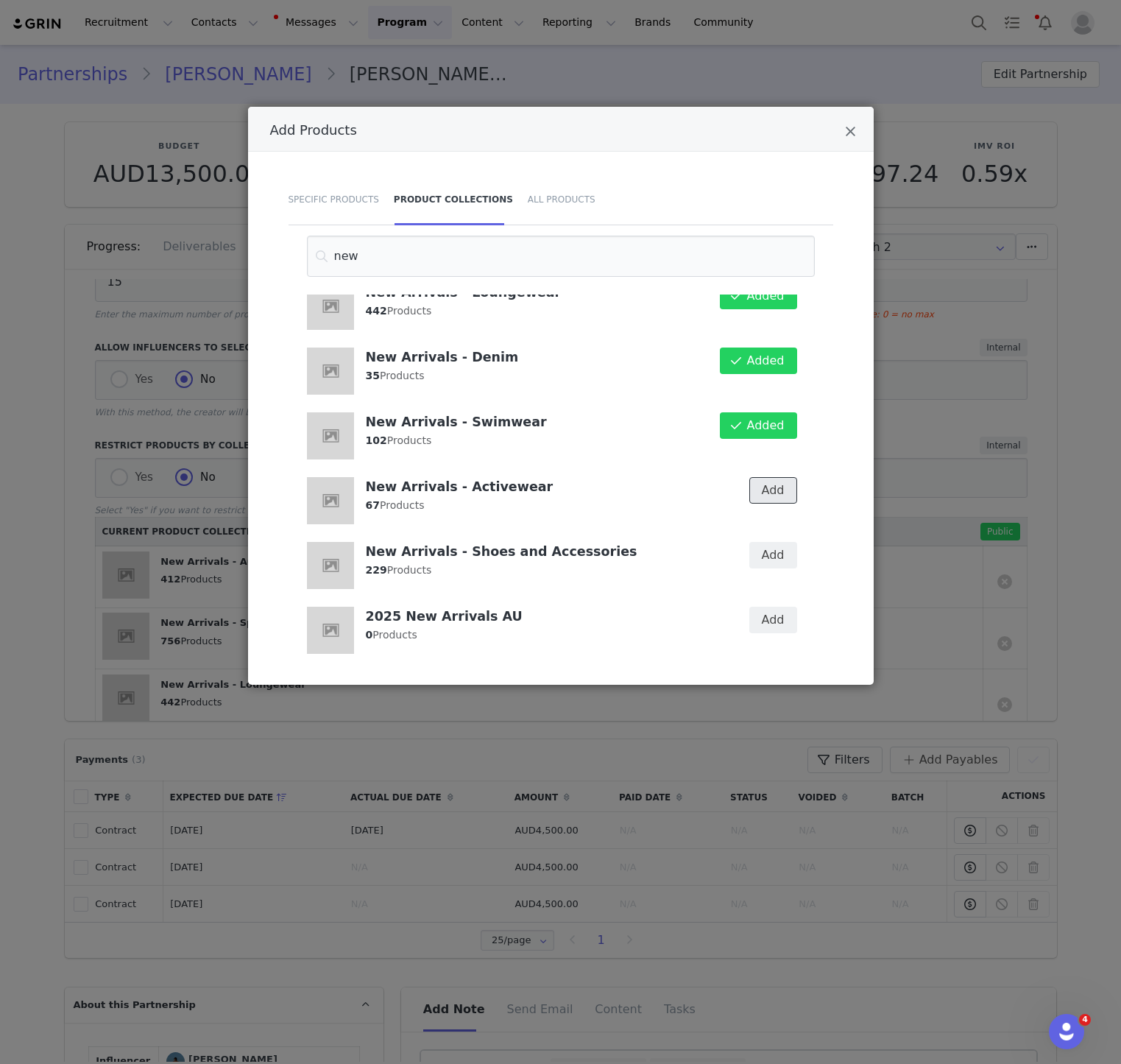
click at [774, 488] on button "Add" at bounding box center [773, 491] width 48 height 27
click at [774, 559] on button "Add" at bounding box center [773, 555] width 48 height 27
click at [850, 130] on icon "Close" at bounding box center [850, 131] width 11 height 15
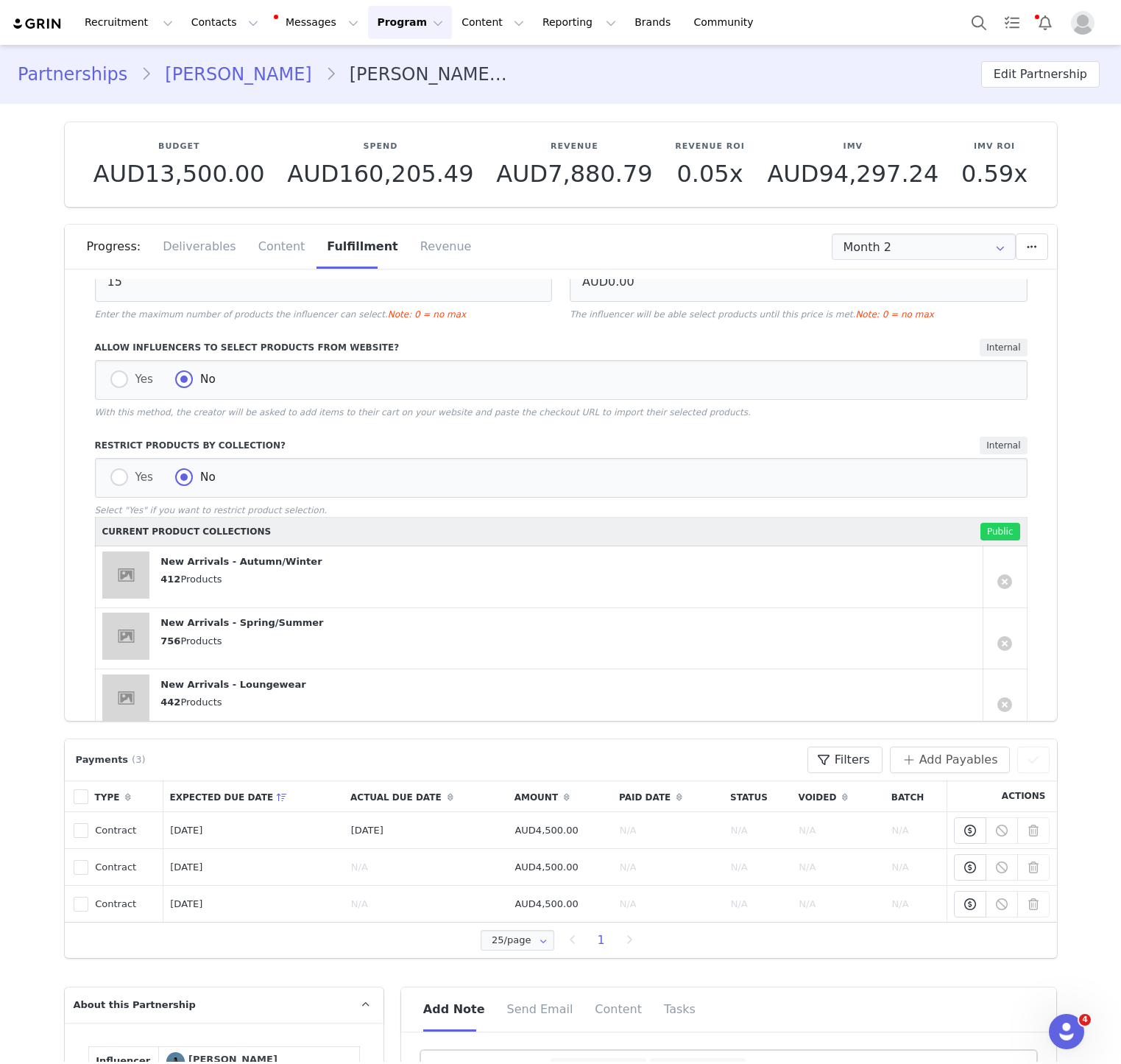
scroll to position [640, 0]
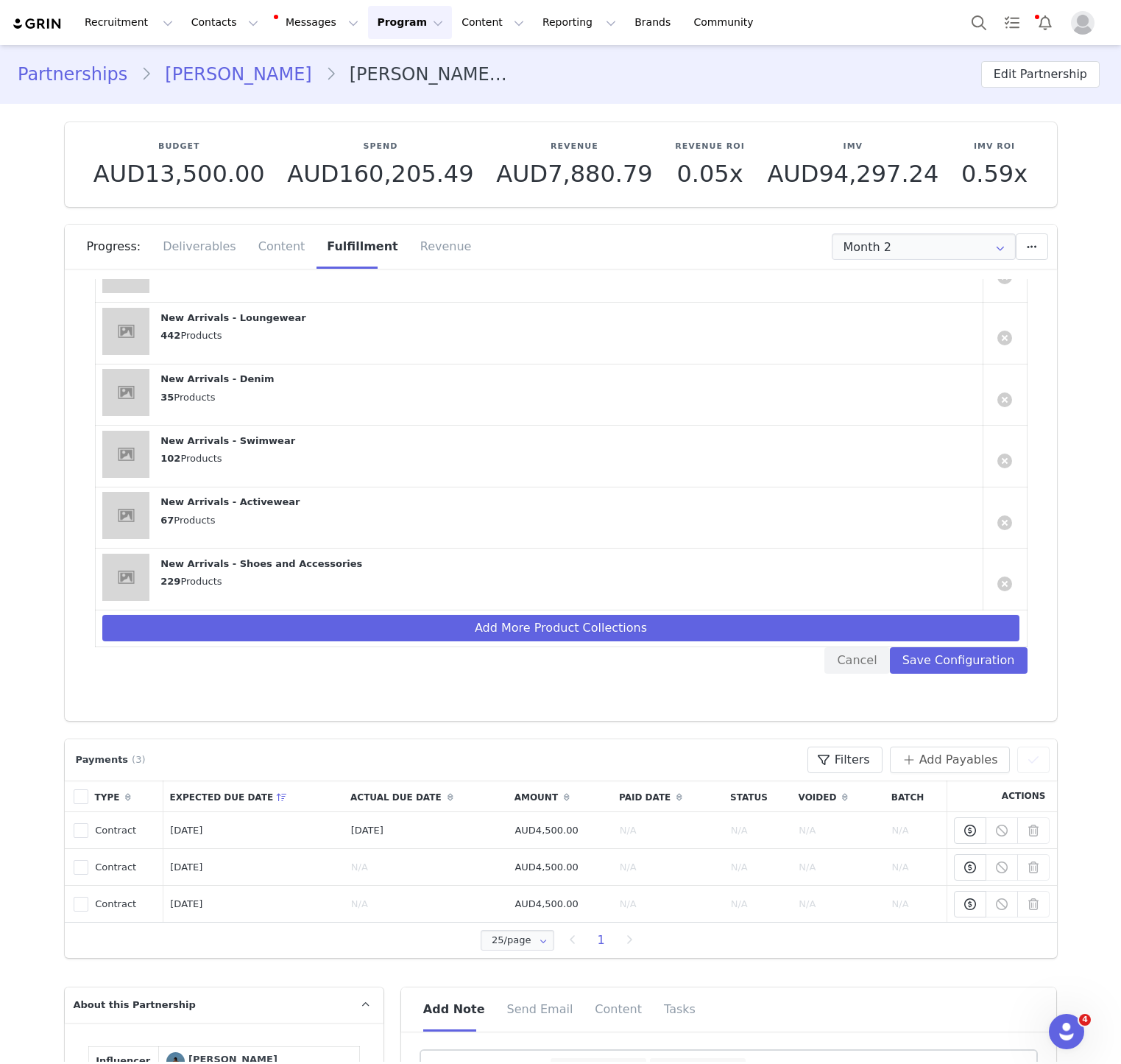
click at [992, 675] on div "Product Information Public Briefly describe how product selection will work for…" at bounding box center [561, 165] width 954 height 1038
click at [993, 669] on button "Save Configuration" at bounding box center [959, 660] width 138 height 27
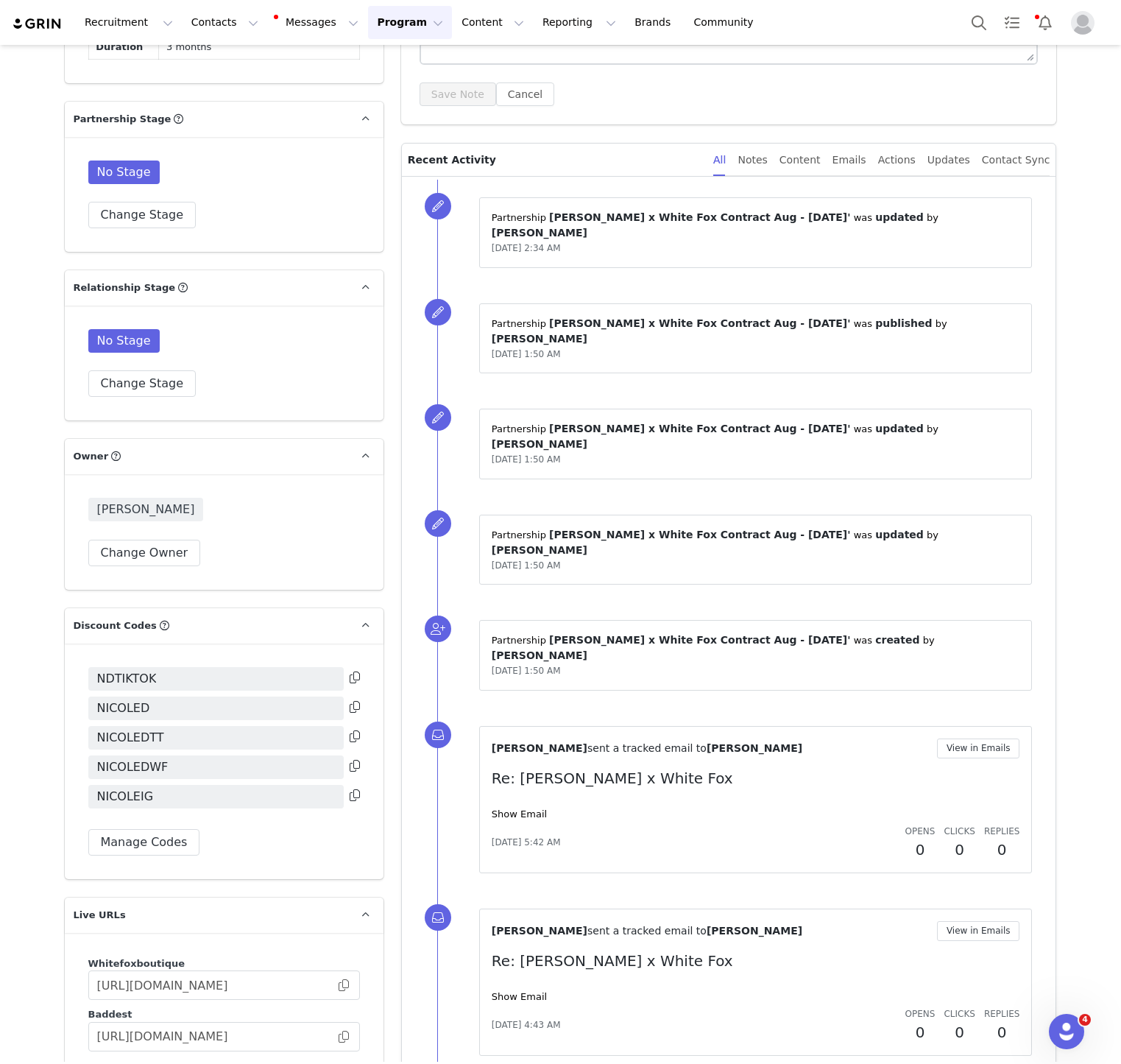
scroll to position [958, 0]
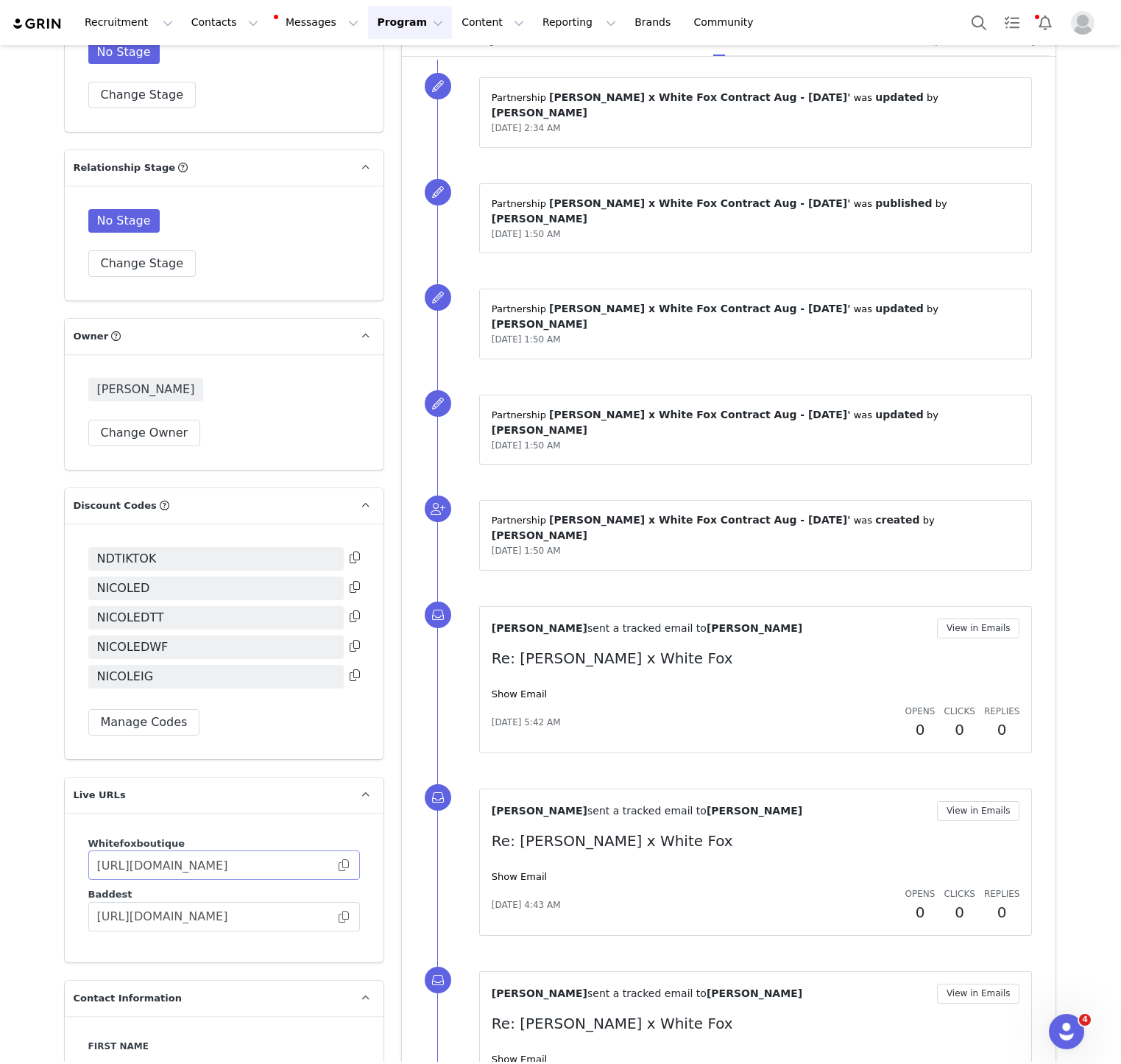
click at [343, 865] on span at bounding box center [343, 865] width 15 height 0
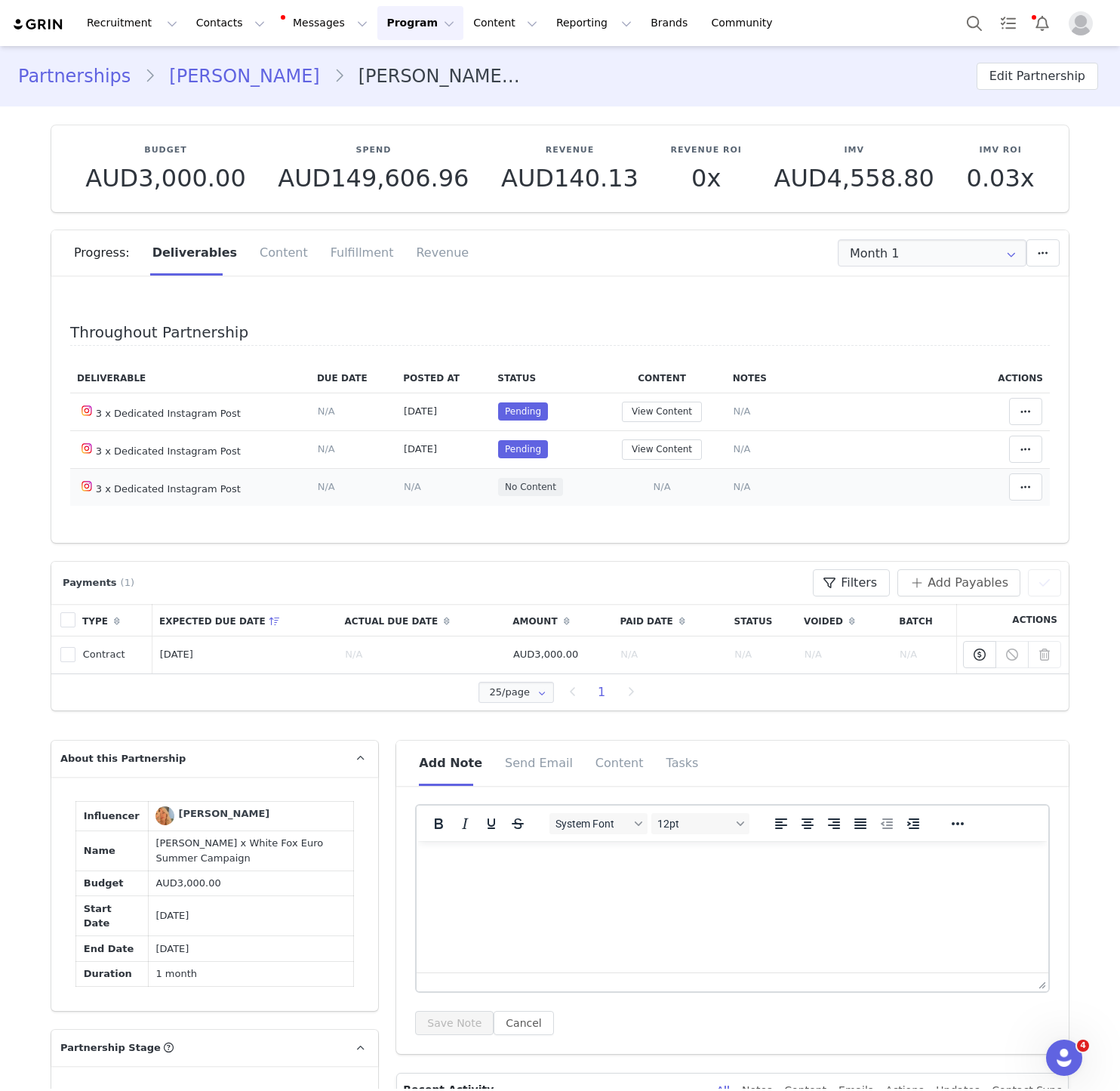
click at [651, 489] on td "Add Content Paste the URL to the content you want to match to this deliverable.…" at bounding box center [661, 486] width 128 height 38
click at [655, 489] on span "N/A" at bounding box center [663, 486] width 18 height 11
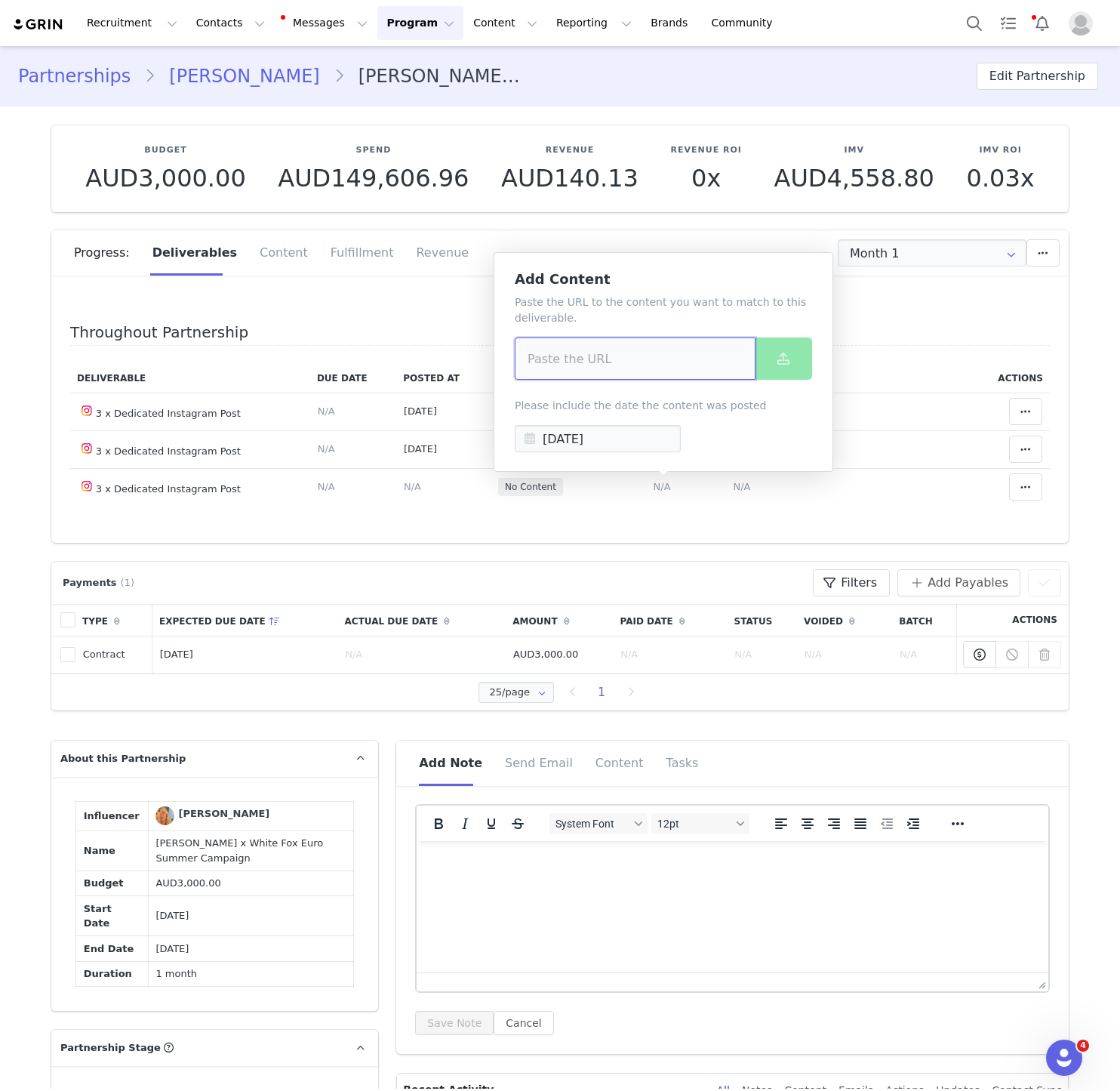
click at [632, 361] on input at bounding box center [635, 359] width 241 height 43
paste input "https://www.instagram.com/p/DNi7_mrvdtX/?igsh=NTc4MTIwNjQ2YQ%3D%3D"
type input "https://www.instagram.com/p/DNi7_mrvdtX/?igsh=NTc4MTIwNjQ2YQ%3D%3D"
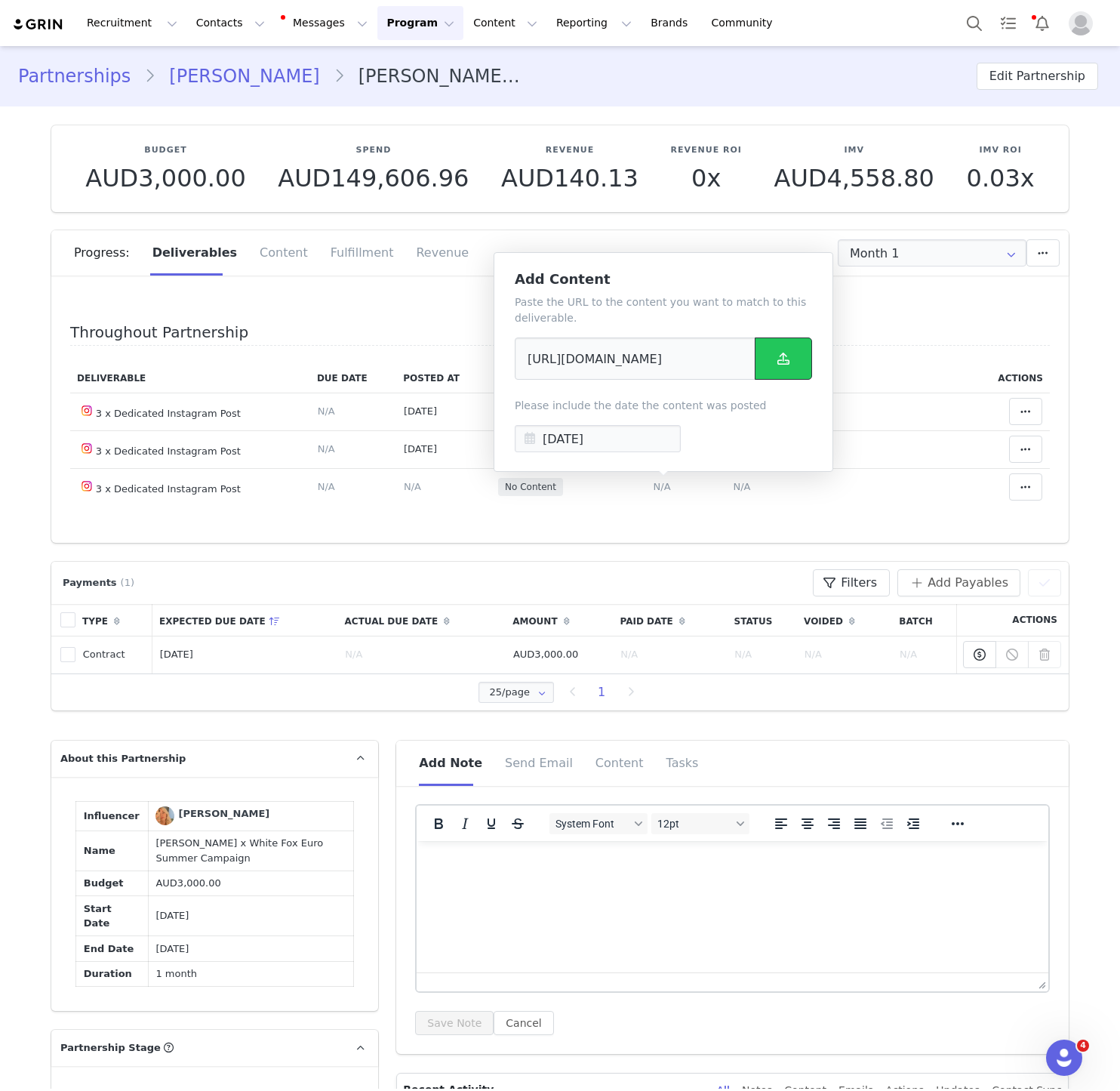
click at [760, 368] on button at bounding box center [784, 359] width 58 height 43
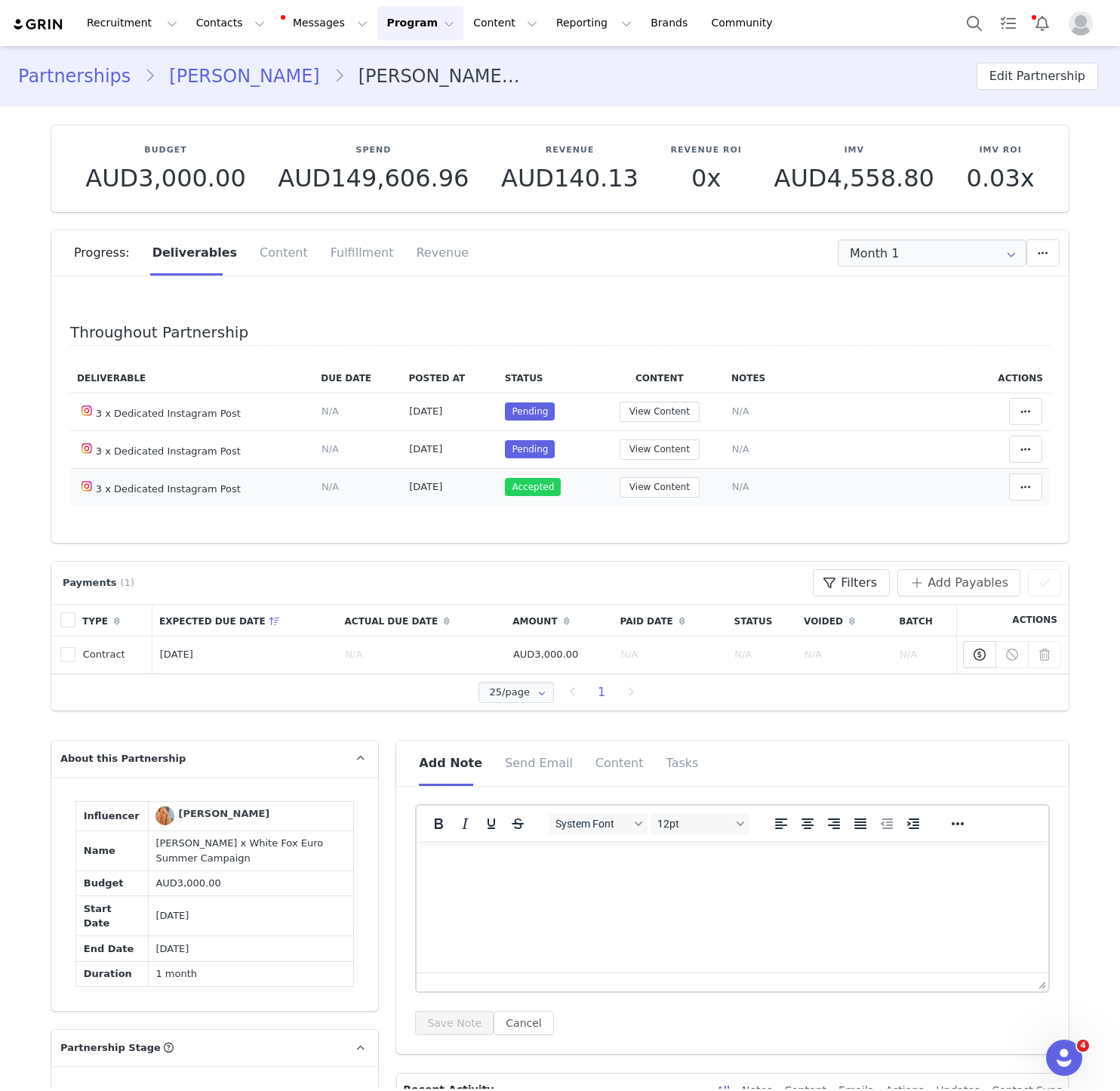
click at [975, 481] on td "Clear Status Reason for declining this deliverable Decline Mark as Declined Unl…" at bounding box center [1009, 486] width 81 height 38
click at [1029, 441] on span at bounding box center [1025, 449] width 18 height 18
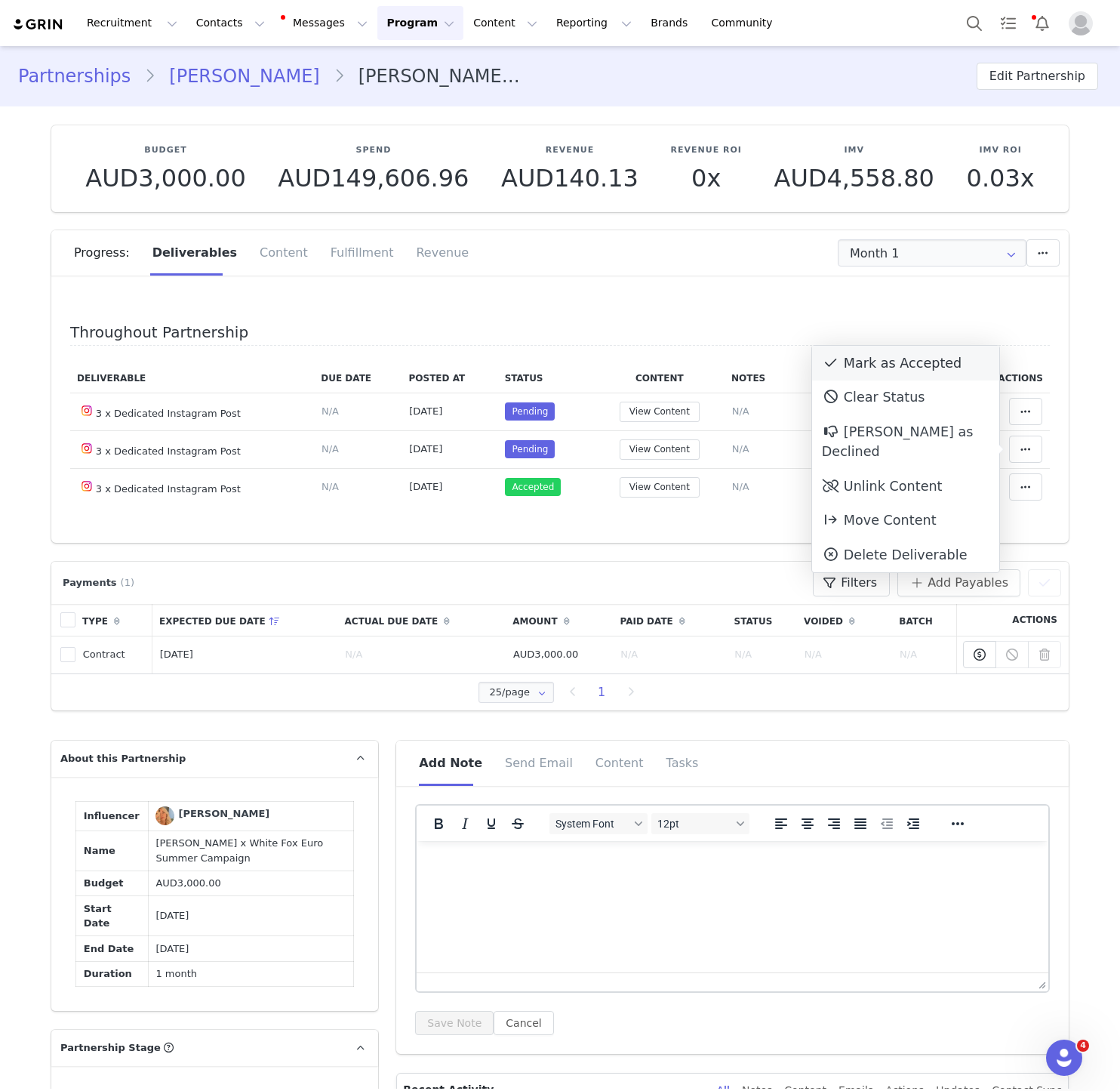
click at [950, 355] on div "Mark as Accepted" at bounding box center [905, 363] width 187 height 34
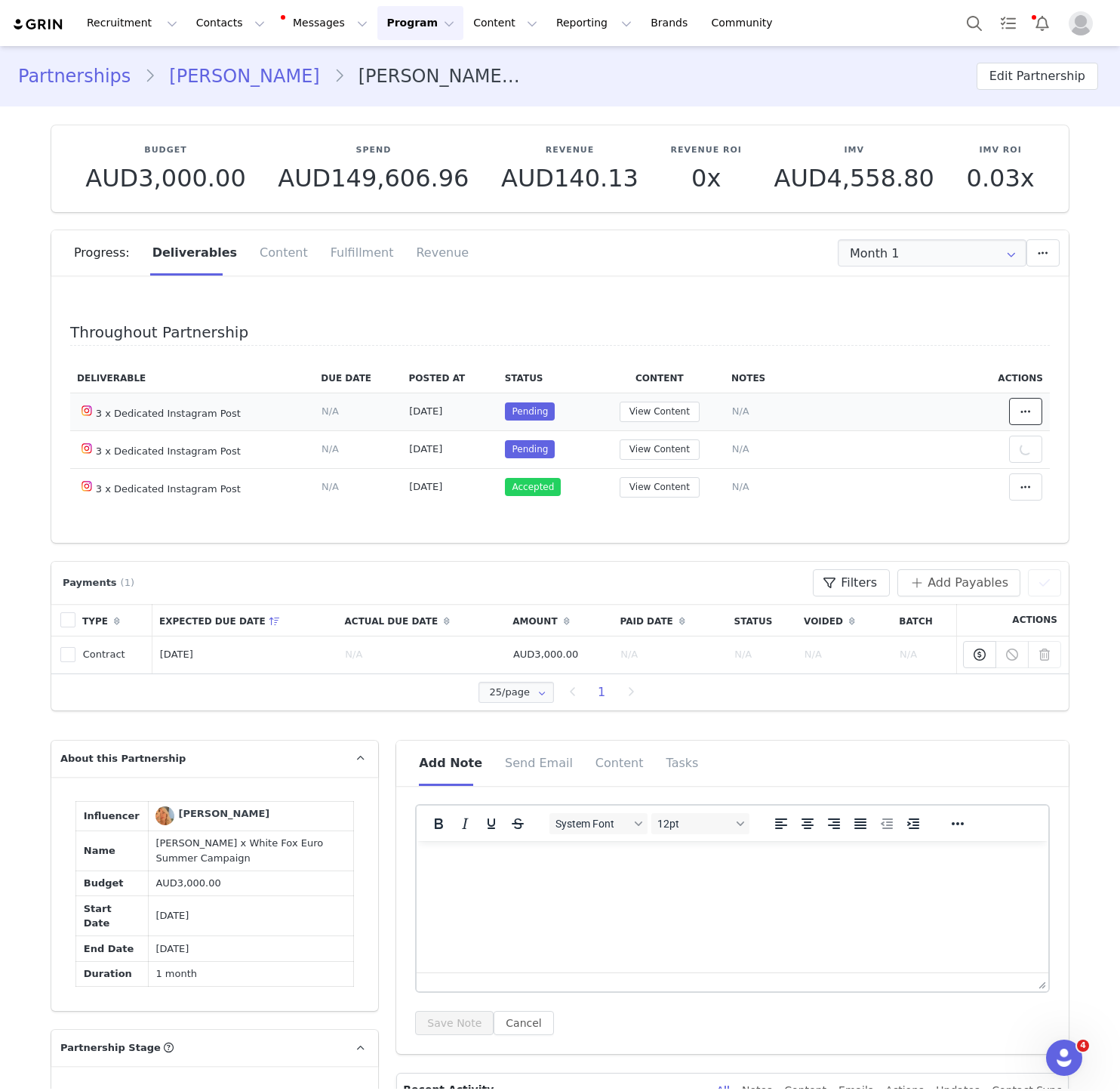
click at [1017, 409] on span at bounding box center [1025, 412] width 18 height 18
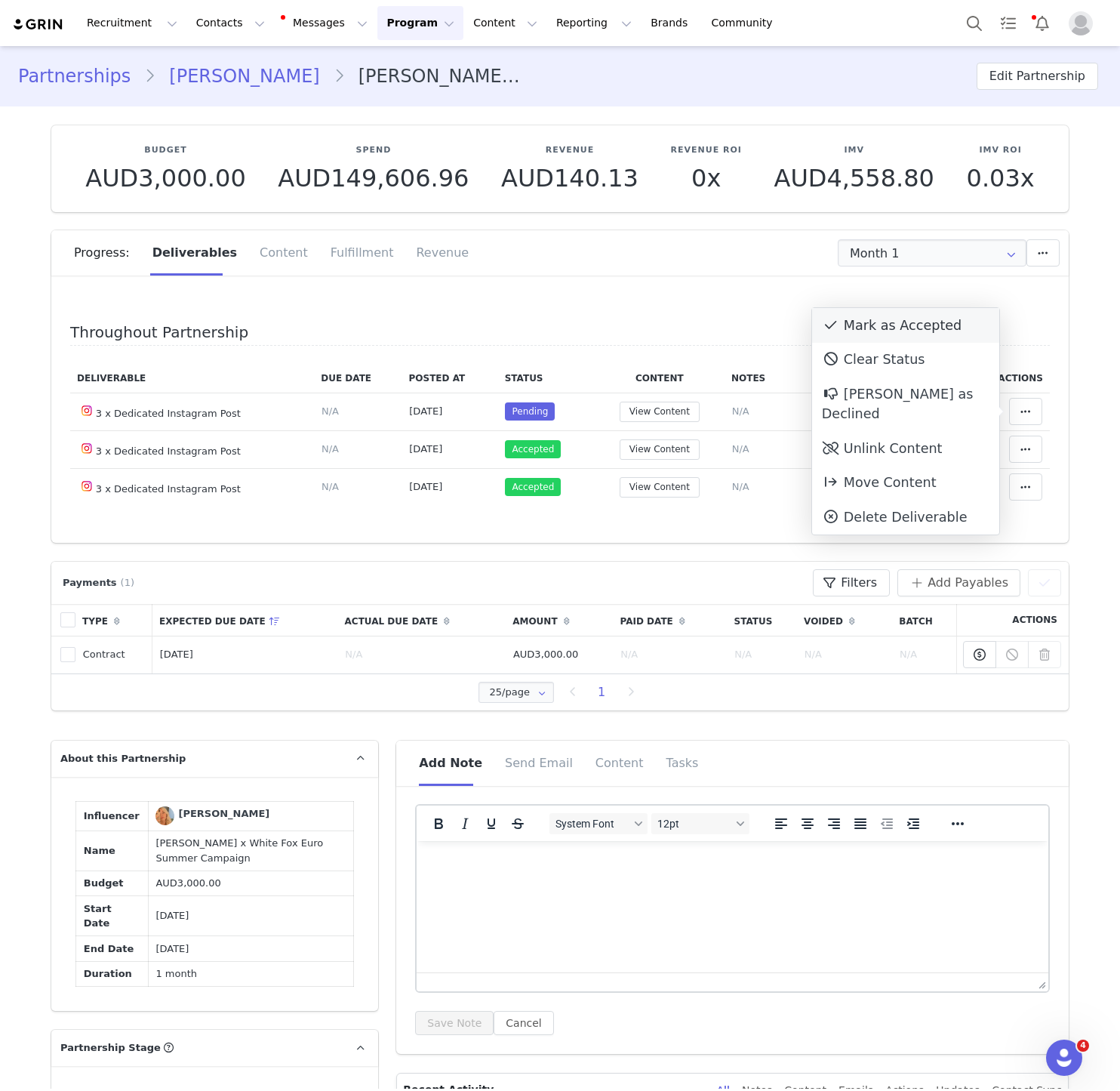
click at [915, 339] on div "Mark as Accepted" at bounding box center [905, 325] width 187 height 34
